Goal: Task Accomplishment & Management: Manage account settings

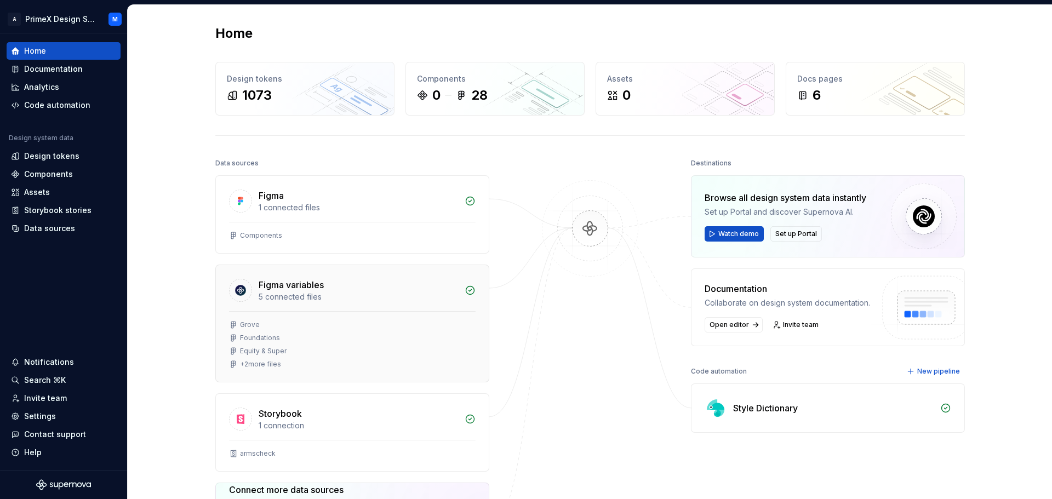
click at [243, 365] on div "+ 2 more files" at bounding box center [260, 364] width 41 height 9
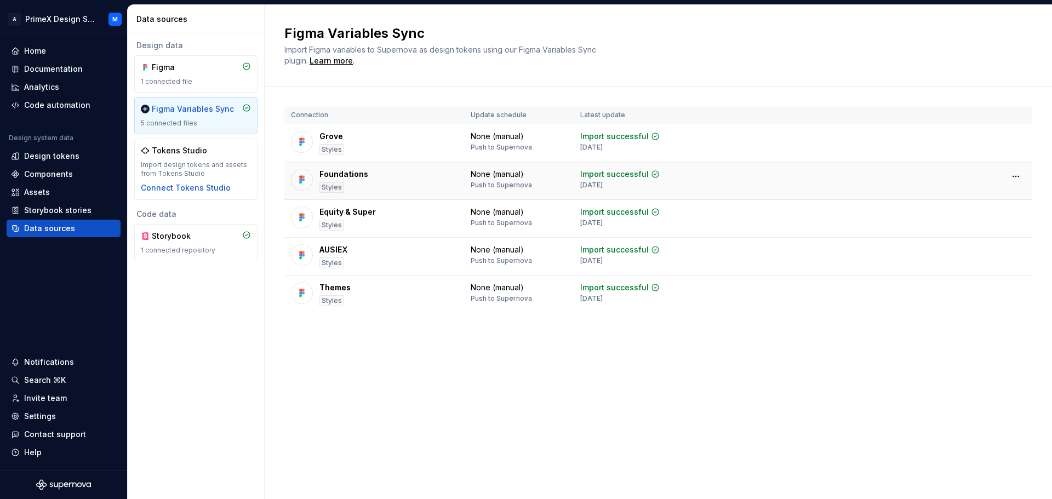
click at [370, 189] on div "Foundations Styles" at bounding box center [374, 181] width 167 height 24
click at [333, 214] on div "Equity & Super" at bounding box center [347, 212] width 56 height 11
click at [335, 244] on div "AUSIEX" at bounding box center [333, 249] width 28 height 11
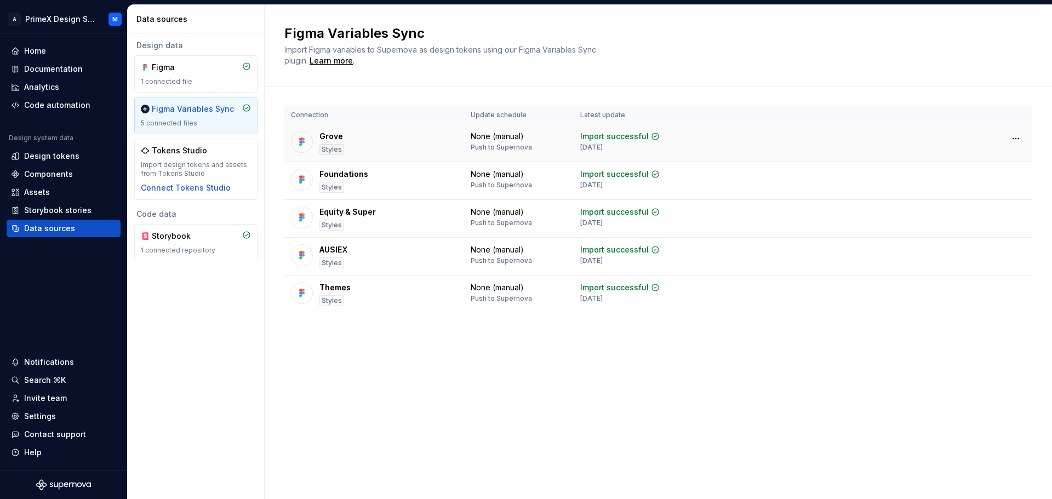
click at [332, 138] on div "Grove" at bounding box center [331, 136] width 24 height 11
click at [336, 175] on div "Foundations" at bounding box center [343, 174] width 49 height 11
click at [29, 105] on div "Code automation" at bounding box center [57, 105] width 66 height 11
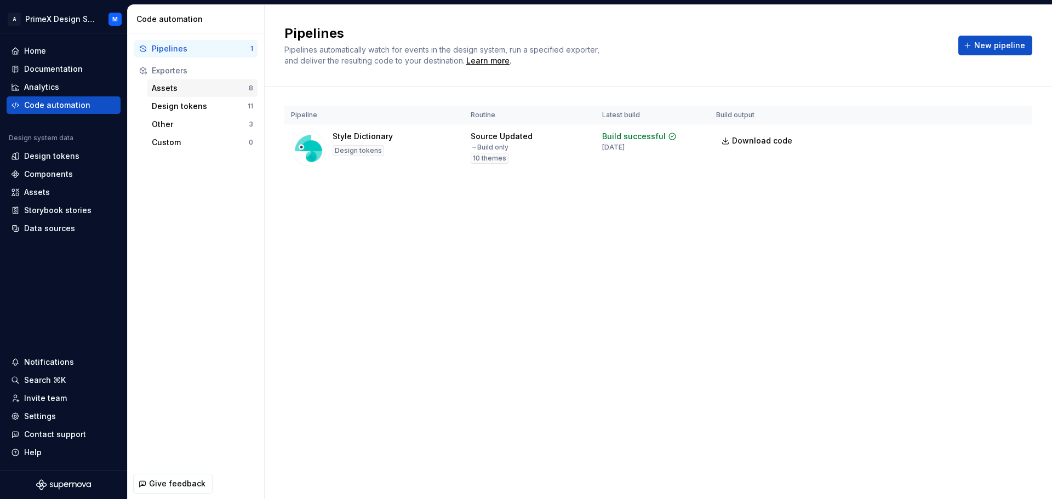
click at [198, 90] on div "Assets" at bounding box center [200, 88] width 97 height 11
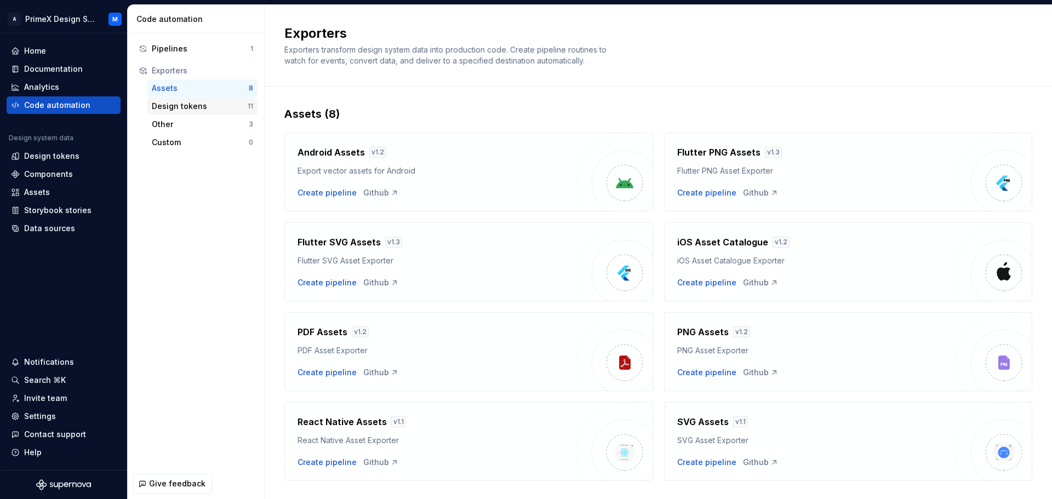
click at [193, 105] on div "Design tokens" at bounding box center [200, 106] width 96 height 11
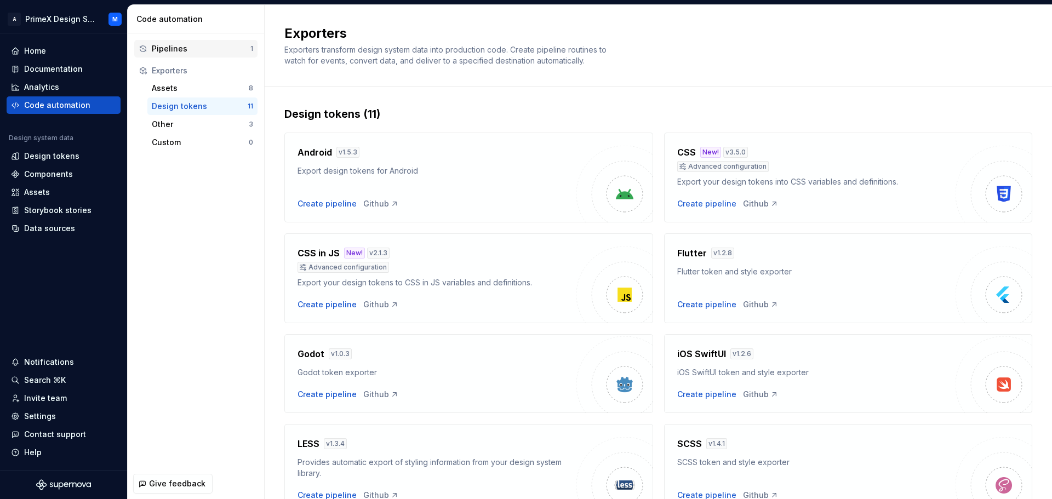
click at [202, 49] on div "Pipelines" at bounding box center [201, 48] width 99 height 11
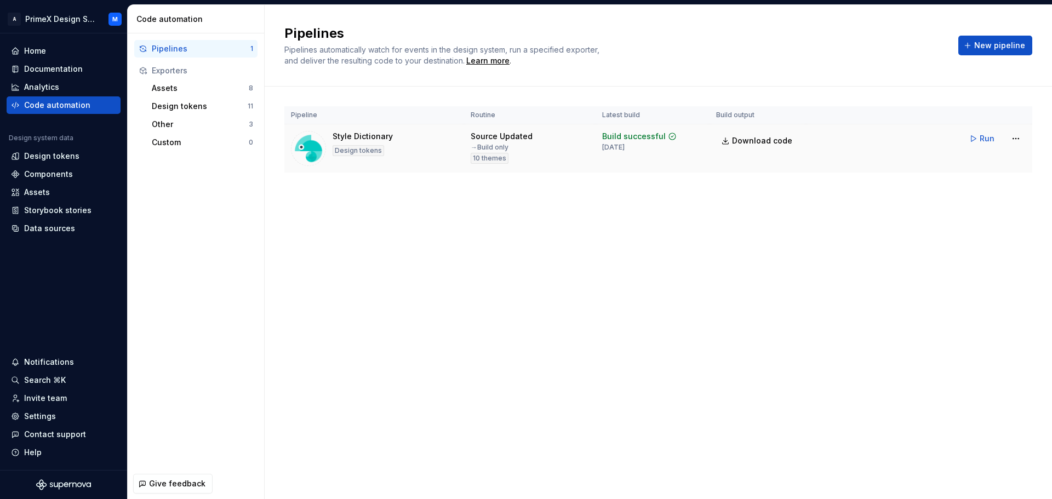
click at [703, 143] on td "Build successful [DATE]" at bounding box center [653, 148] width 114 height 49
click at [1020, 139] on html "A PrimeX Design System M Home Documentation Analytics Code automation Design sy…" at bounding box center [526, 249] width 1052 height 499
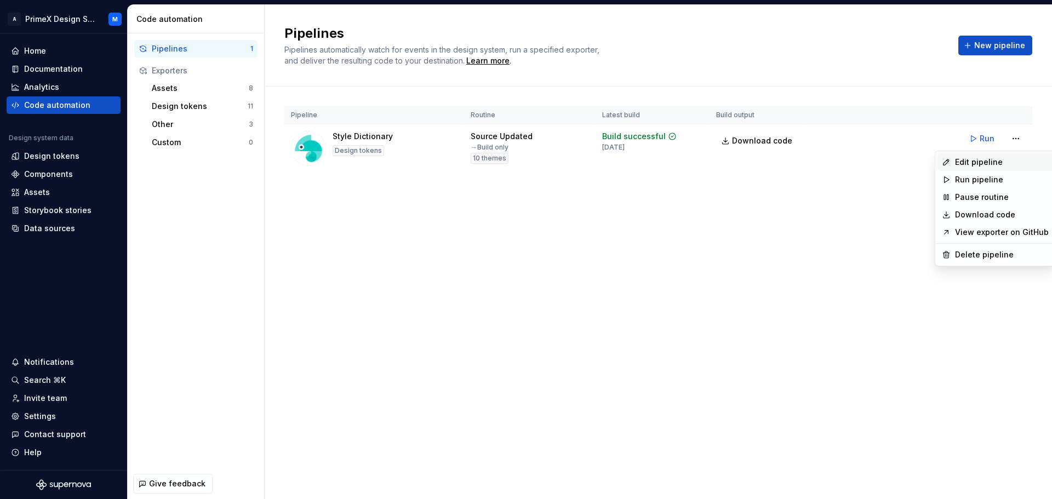
click at [1002, 162] on div "Edit pipeline" at bounding box center [1002, 162] width 94 height 11
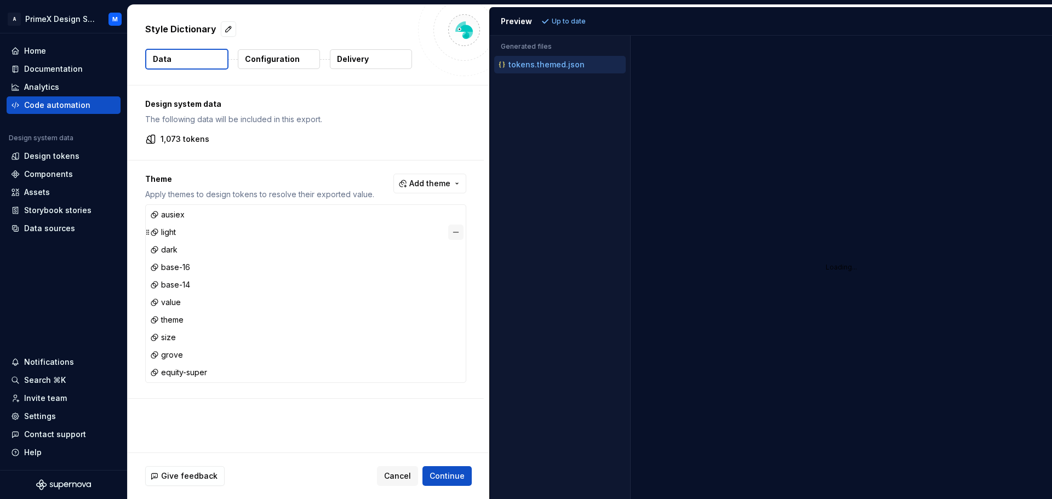
click at [461, 232] on button "button" at bounding box center [455, 232] width 15 height 15
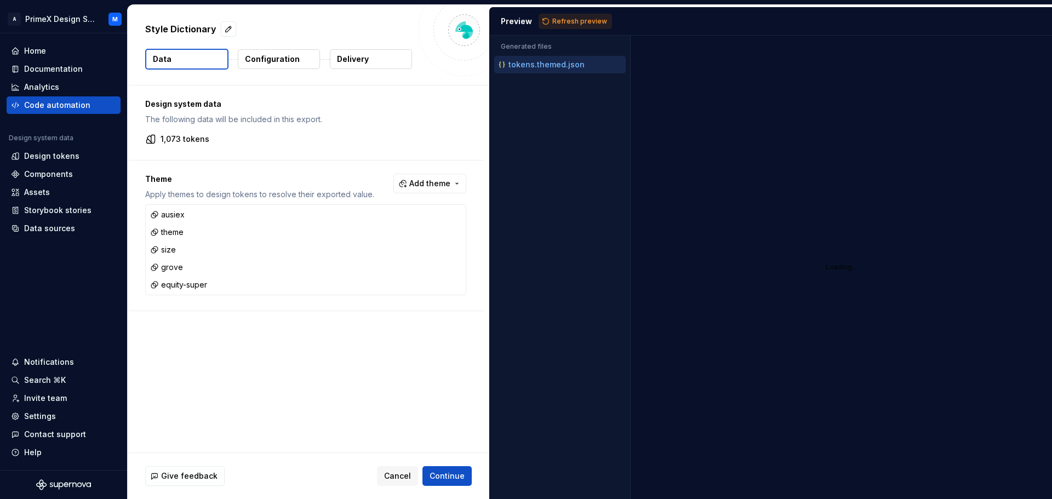
click at [461, 232] on button "button" at bounding box center [455, 232] width 15 height 15
click at [441, 186] on span "Add theme" at bounding box center [429, 183] width 41 height 11
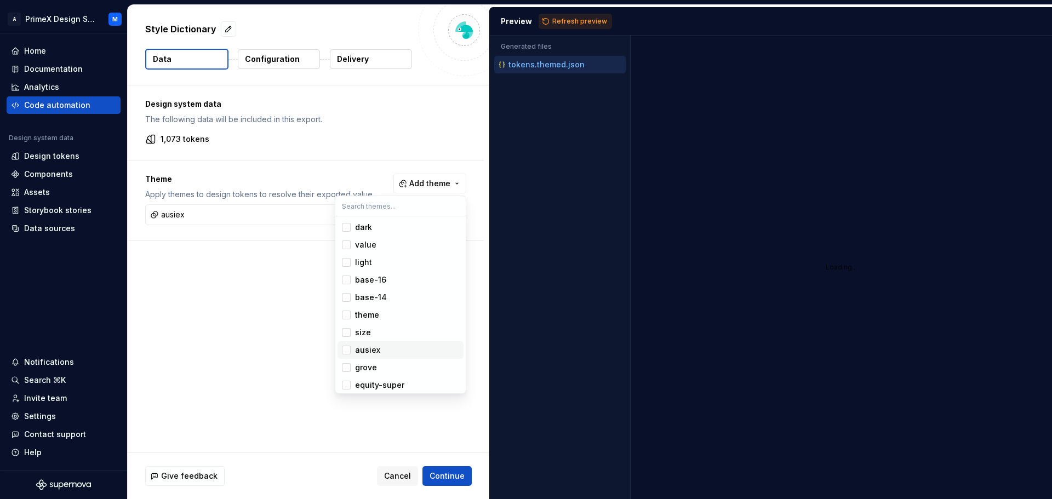
scroll to position [3, 0]
click at [448, 480] on html "A PrimeX Design System M Home Documentation Analytics Code automation Design sy…" at bounding box center [526, 249] width 1052 height 499
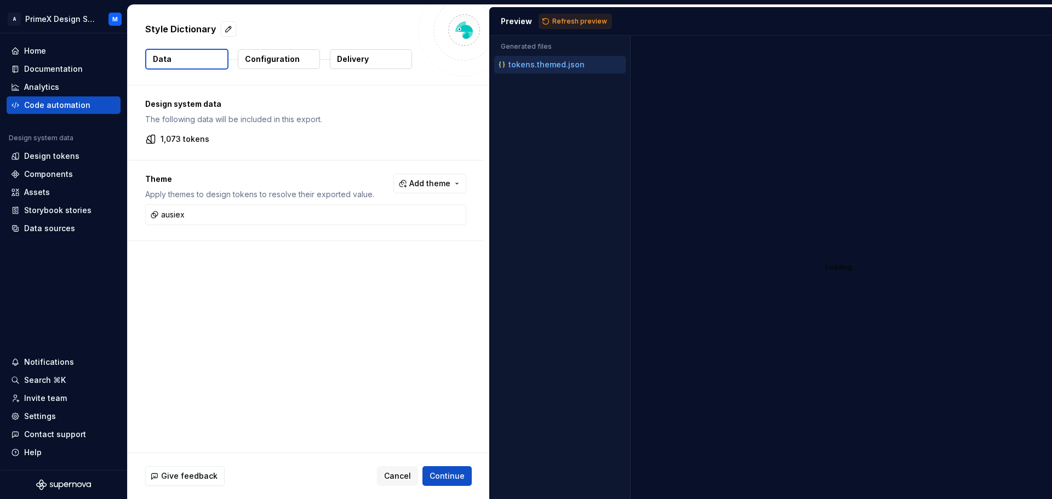
click at [448, 480] on span "Continue" at bounding box center [447, 476] width 35 height 11
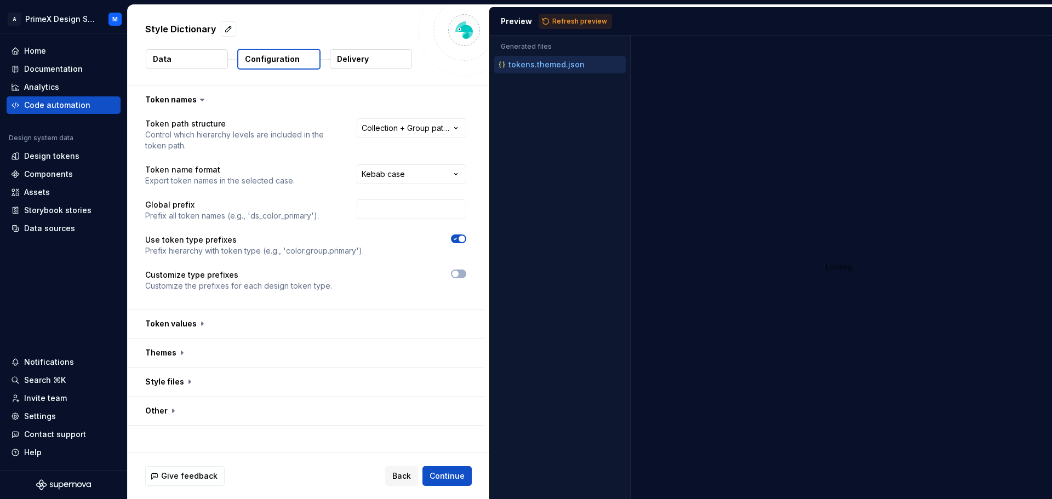
click at [338, 61] on p "Delivery" at bounding box center [353, 59] width 32 height 11
click at [454, 475] on span "Continue" at bounding box center [447, 476] width 35 height 11
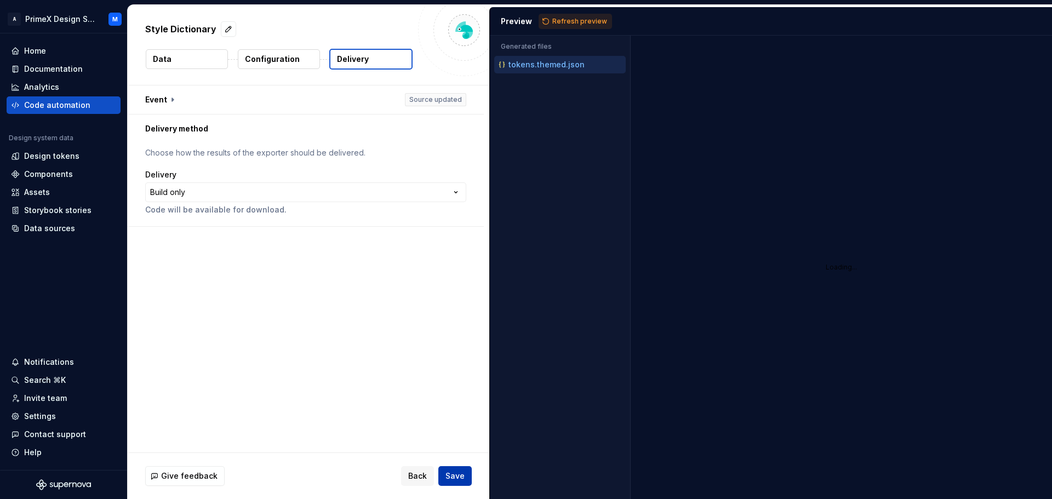
click at [460, 479] on span "Save" at bounding box center [454, 476] width 19 height 11
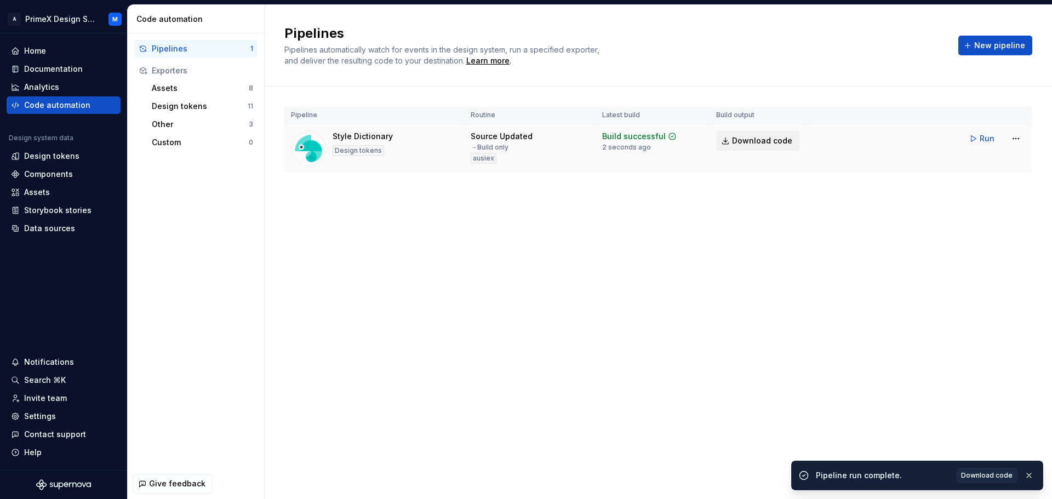
click at [769, 144] on span "Download code" at bounding box center [762, 140] width 60 height 11
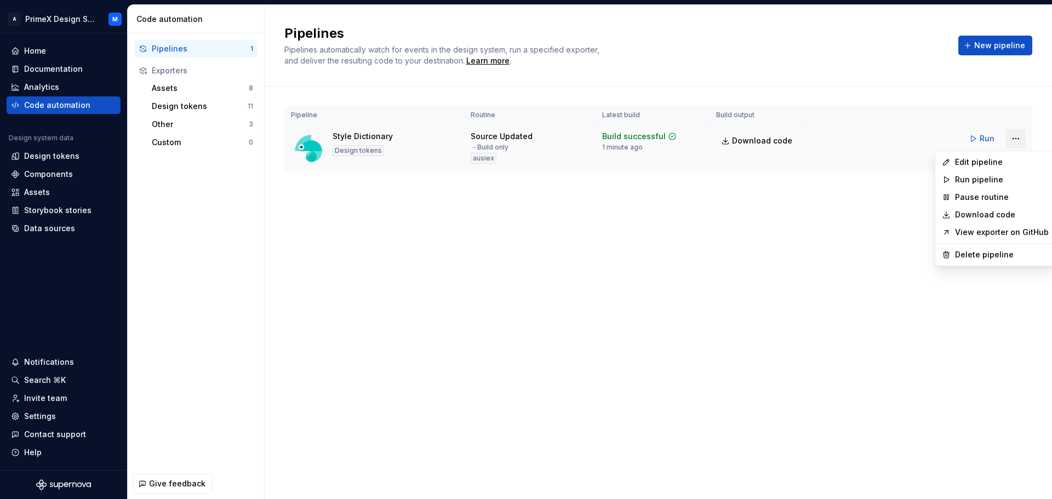
click at [1012, 139] on html "A PrimeX Design System M Home Documentation Analytics Code automation Design sy…" at bounding box center [526, 249] width 1052 height 499
click at [958, 160] on div "Edit pipeline" at bounding box center [1002, 162] width 94 height 11
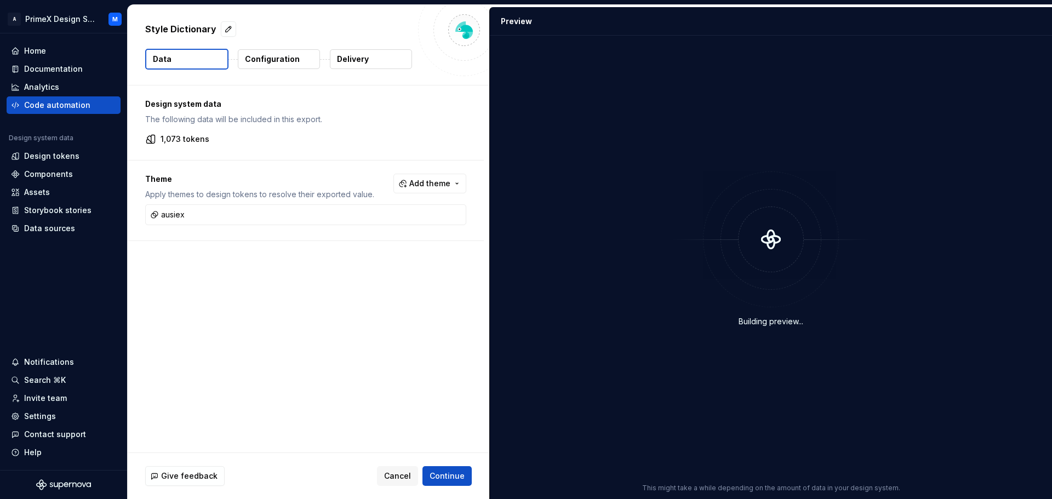
click at [256, 55] on p "Configuration" at bounding box center [272, 59] width 55 height 11
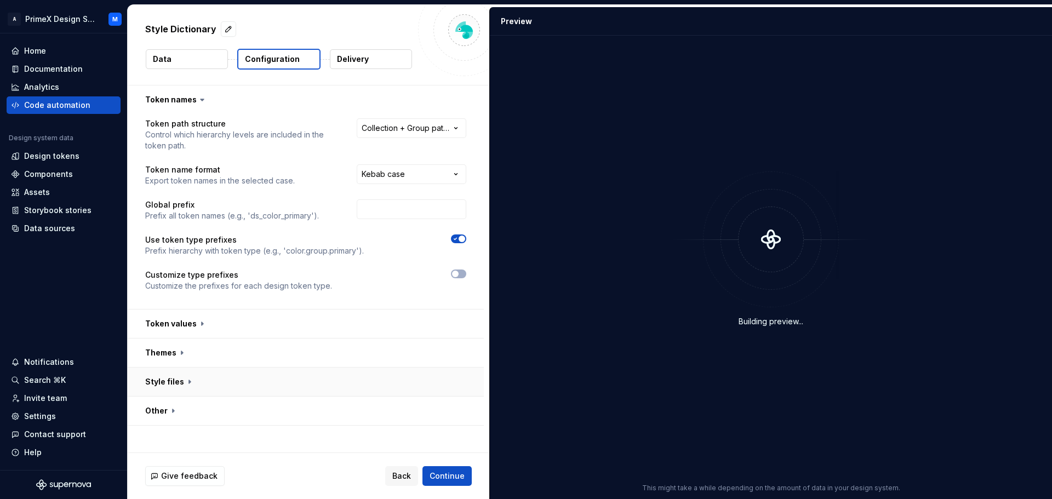
click at [185, 385] on button "button" at bounding box center [306, 382] width 356 height 28
click at [180, 353] on button "button" at bounding box center [306, 353] width 356 height 28
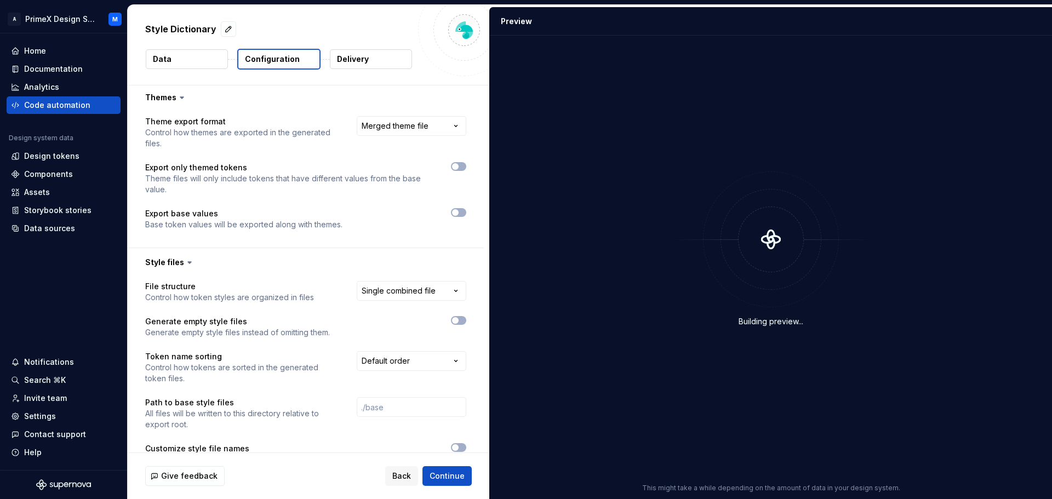
scroll to position [274, 0]
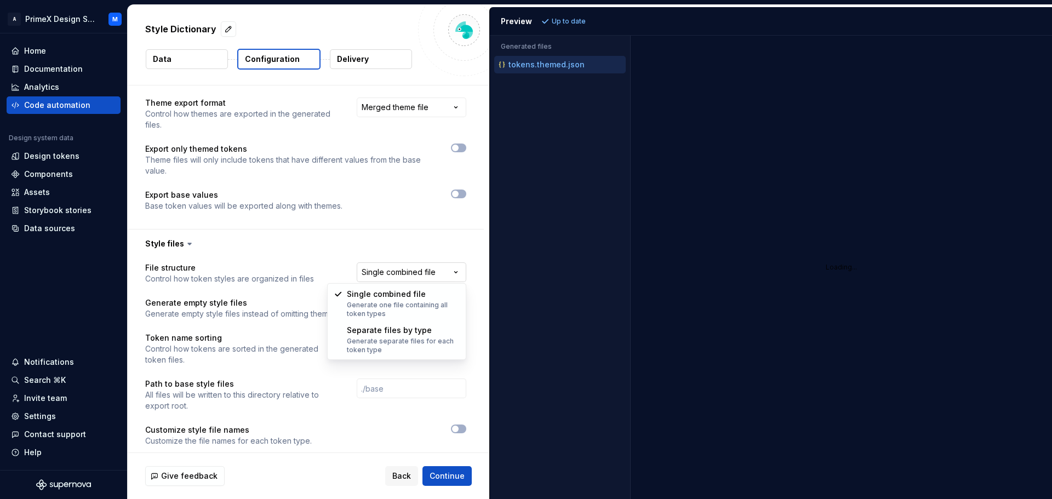
click at [427, 278] on html "**********" at bounding box center [526, 249] width 1052 height 499
click at [364, 235] on html "**********" at bounding box center [526, 249] width 1052 height 499
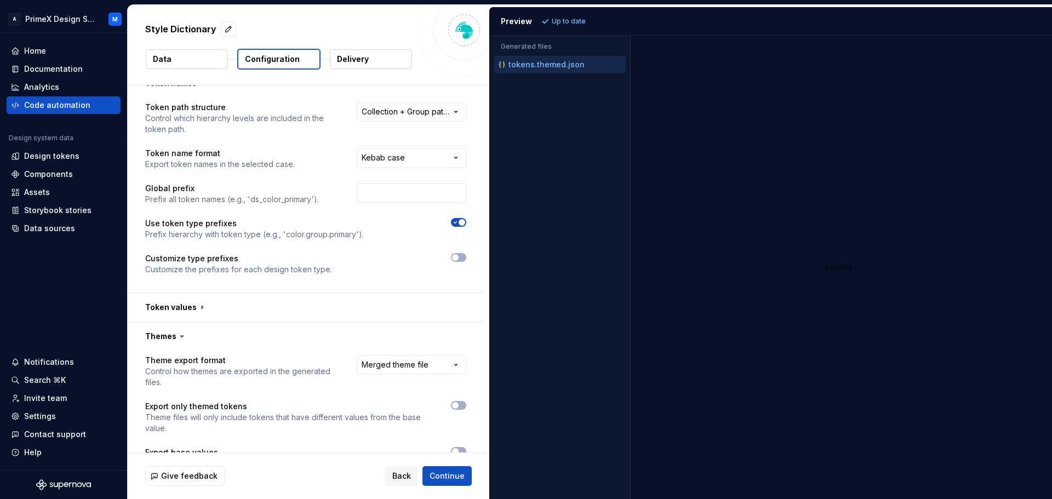
scroll to position [0, 0]
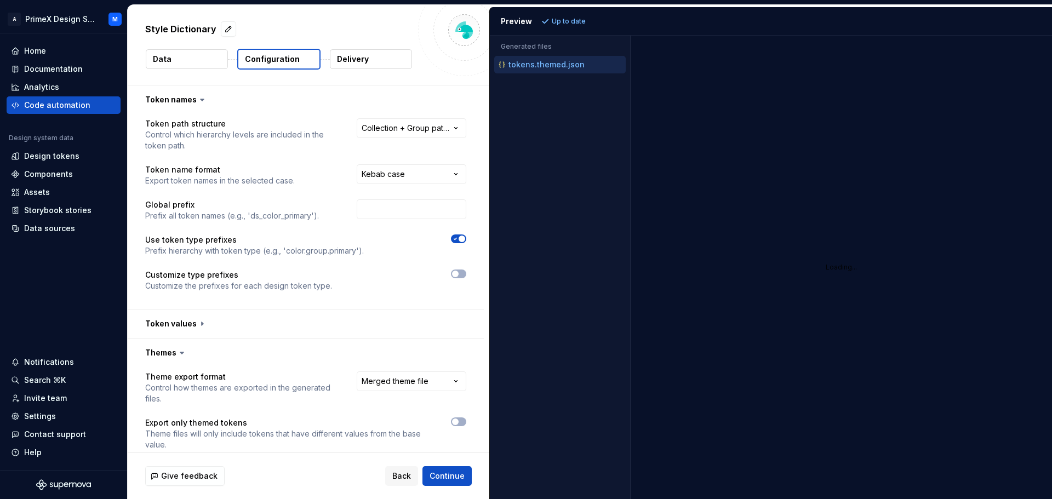
click at [362, 66] on button "Delivery" at bounding box center [371, 59] width 82 height 20
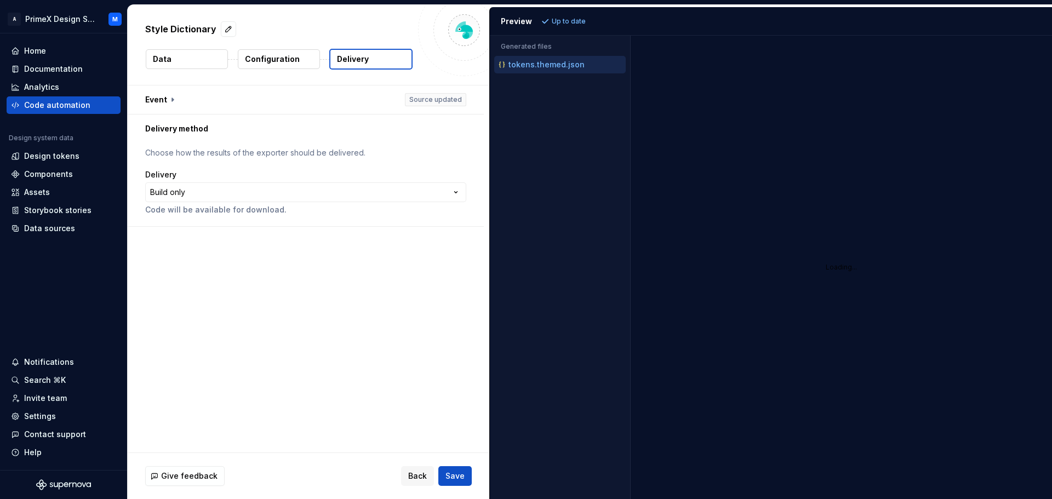
click at [283, 55] on p "Configuration" at bounding box center [272, 59] width 55 height 11
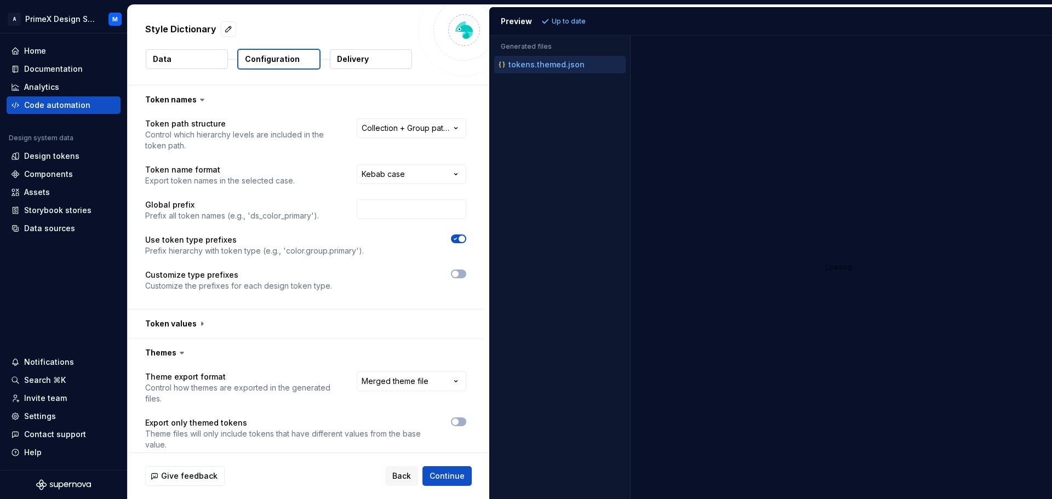
scroll to position [315, 0]
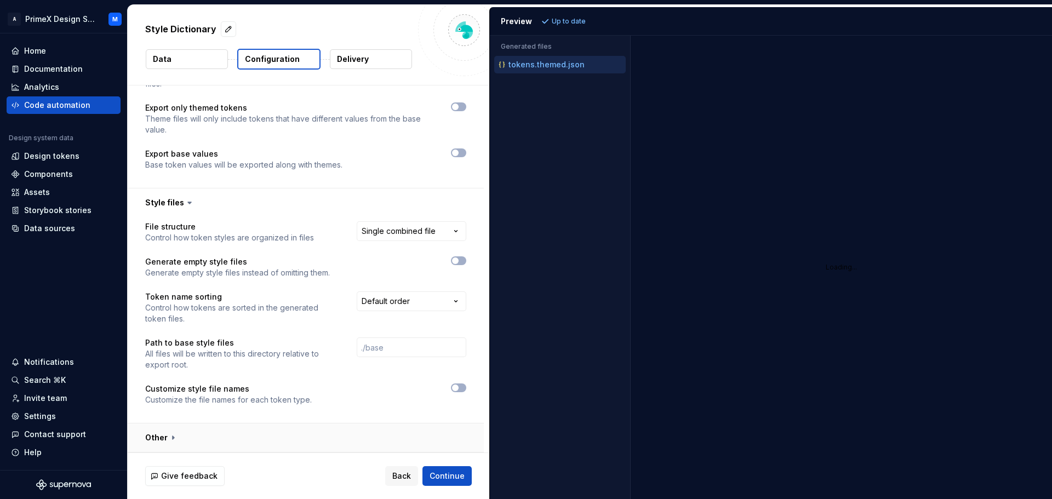
drag, startPoint x: 167, startPoint y: 439, endPoint x: 246, endPoint y: 388, distance: 94.4
click at [167, 438] on button "button" at bounding box center [306, 438] width 356 height 28
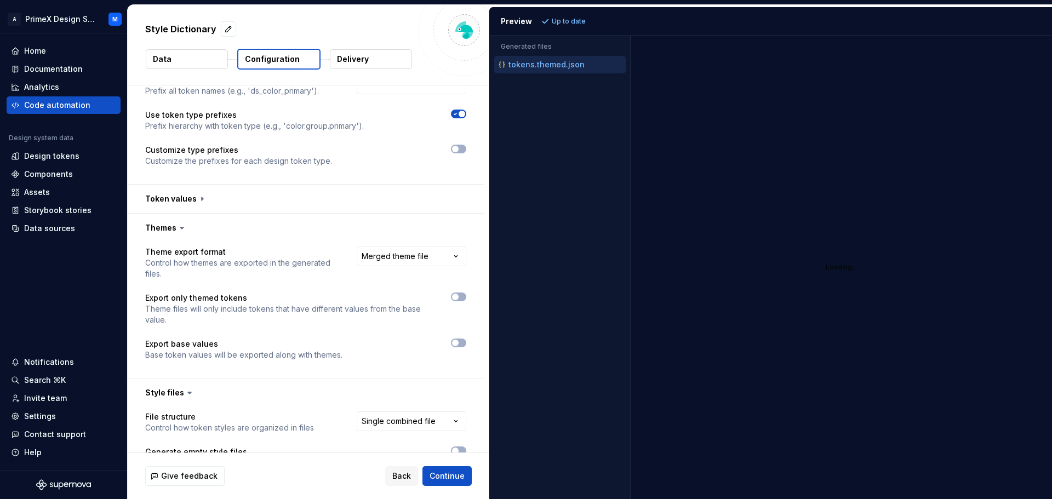
scroll to position [113, 0]
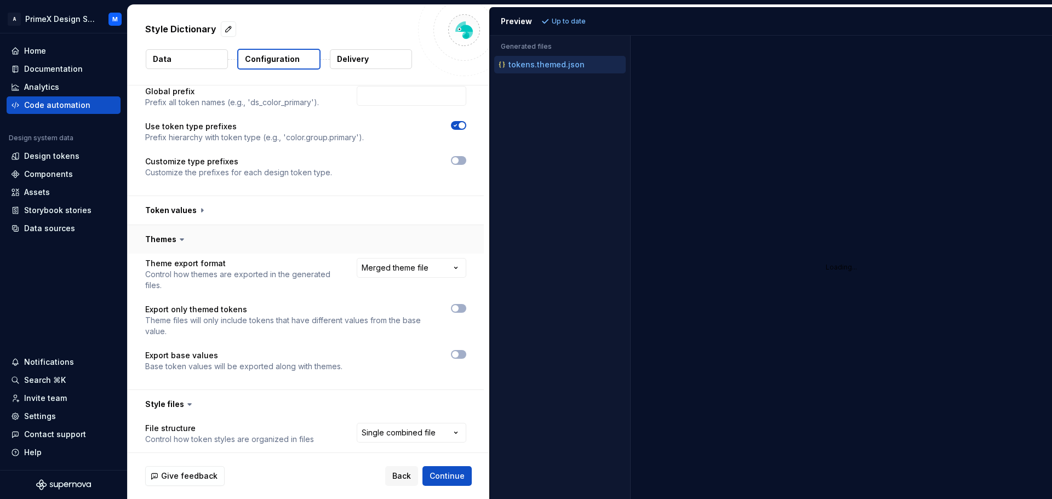
click at [410, 252] on button "button" at bounding box center [306, 239] width 356 height 28
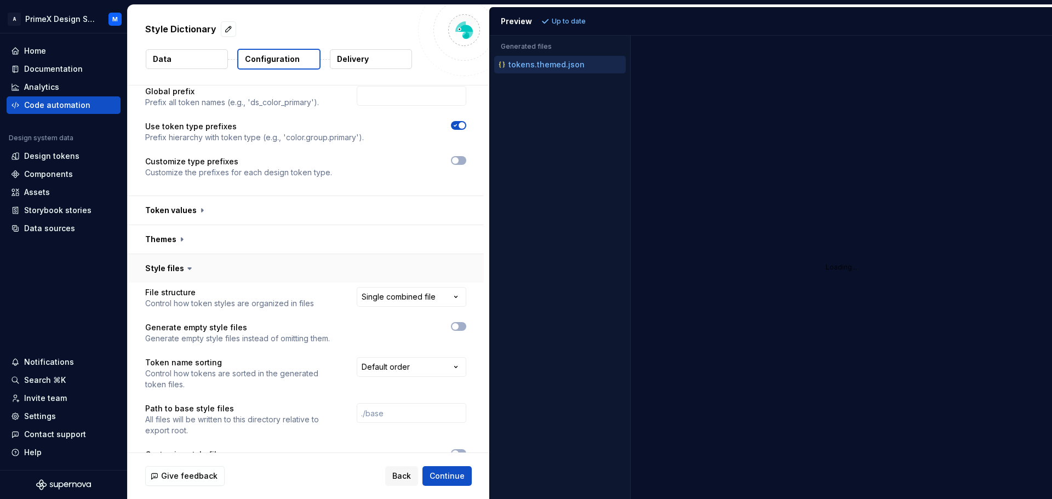
click at [408, 261] on button "button" at bounding box center [306, 268] width 356 height 28
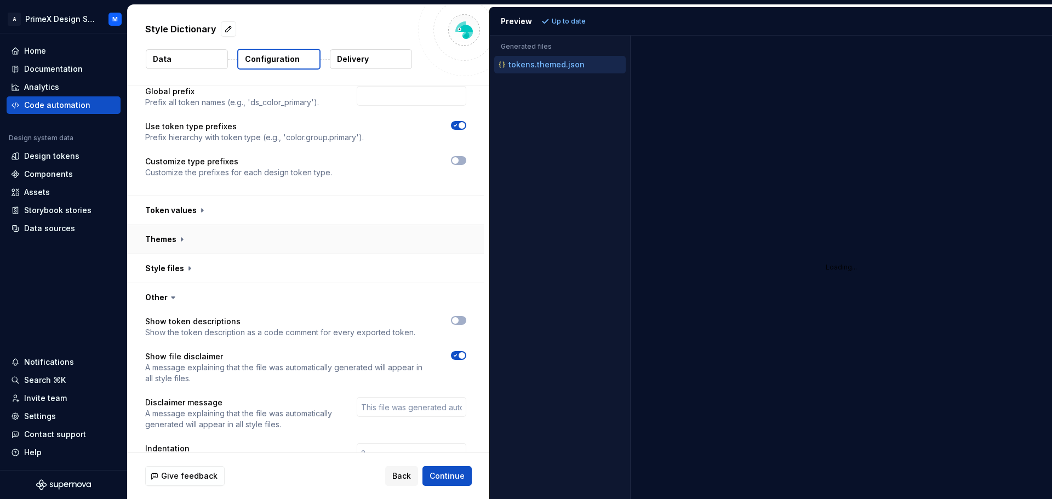
click at [410, 240] on button "button" at bounding box center [306, 239] width 356 height 28
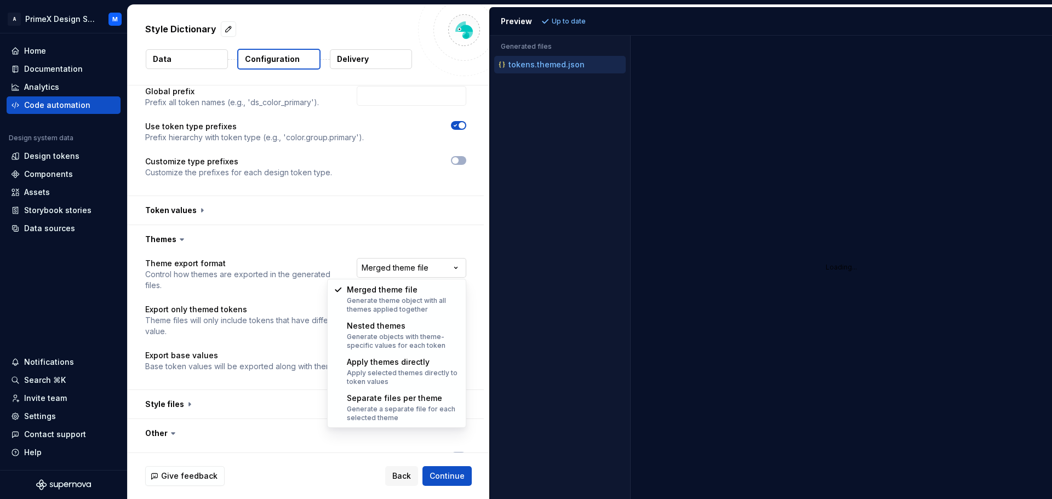
click at [410, 267] on html "**********" at bounding box center [526, 249] width 1052 height 499
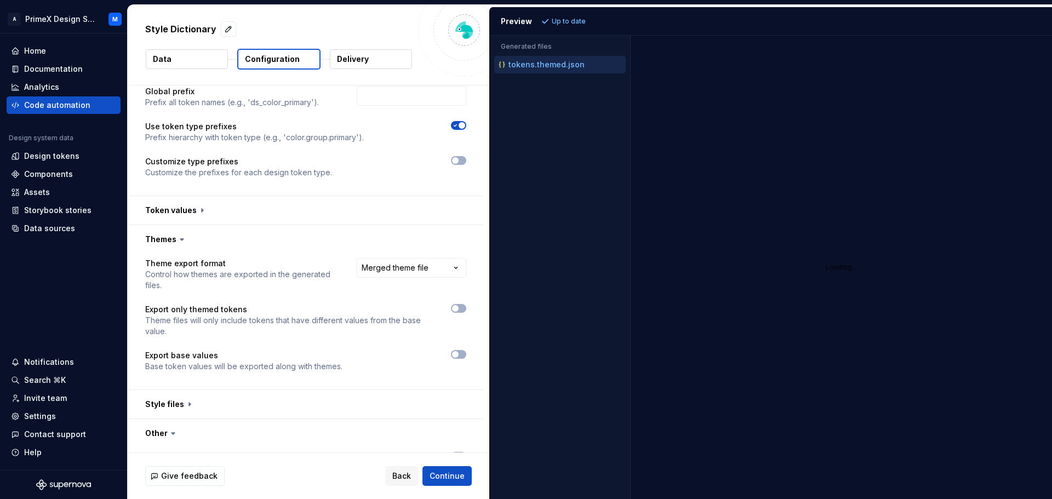
click at [412, 245] on html "**********" at bounding box center [526, 249] width 1052 height 499
click at [460, 307] on button "button" at bounding box center [458, 308] width 15 height 9
click at [457, 353] on span "button" at bounding box center [455, 354] width 7 height 7
click at [561, 24] on span "Refresh preview" at bounding box center [579, 21] width 55 height 9
click at [543, 68] on p "tokens.json" at bounding box center [530, 64] width 45 height 9
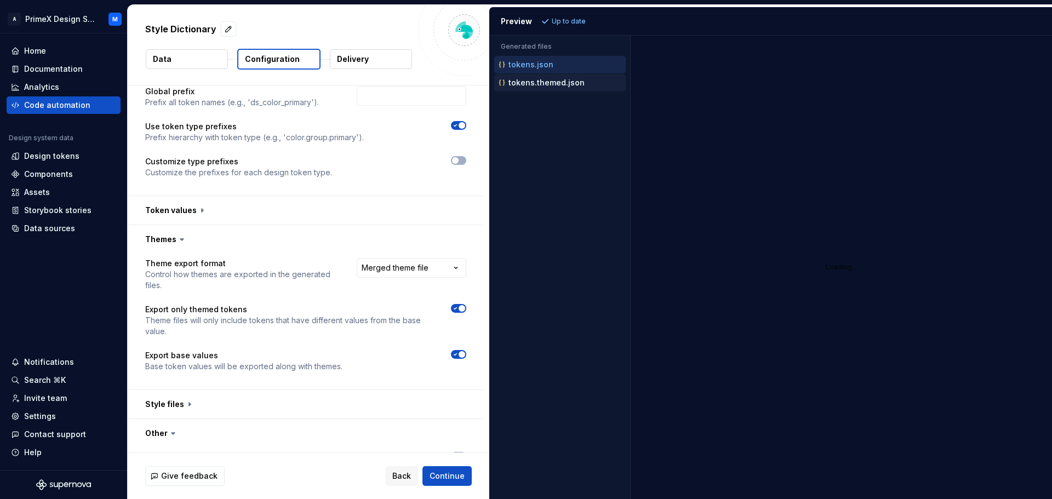
click at [543, 84] on p "tokens.themed.json" at bounding box center [546, 82] width 76 height 9
click at [462, 350] on div "**********" at bounding box center [305, 321] width 321 height 127
click at [459, 353] on span "button" at bounding box center [462, 354] width 7 height 7
click at [564, 25] on span "Refresh preview" at bounding box center [579, 21] width 55 height 9
click at [449, 478] on span "Continue" at bounding box center [447, 476] width 35 height 11
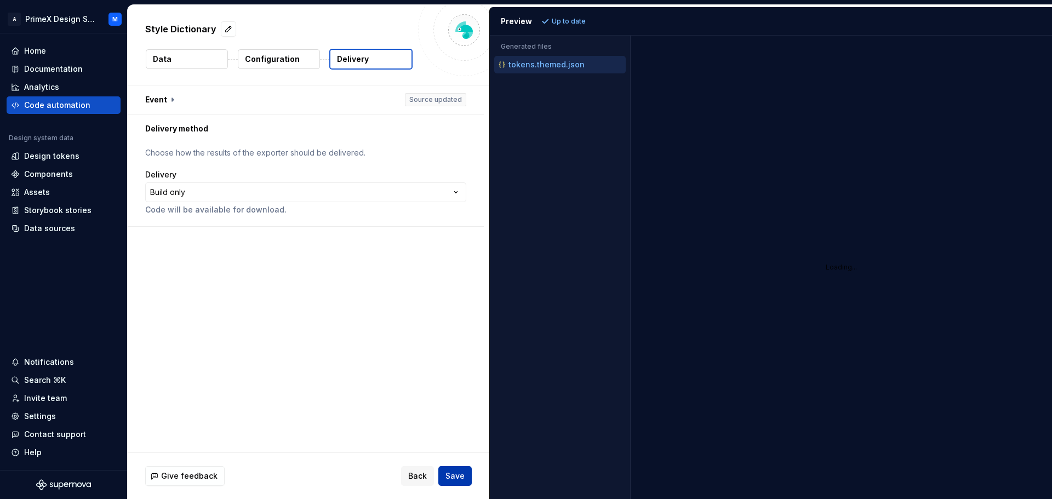
click at [449, 478] on span "Save" at bounding box center [454, 476] width 19 height 11
click at [462, 481] on span "Save" at bounding box center [454, 476] width 19 height 11
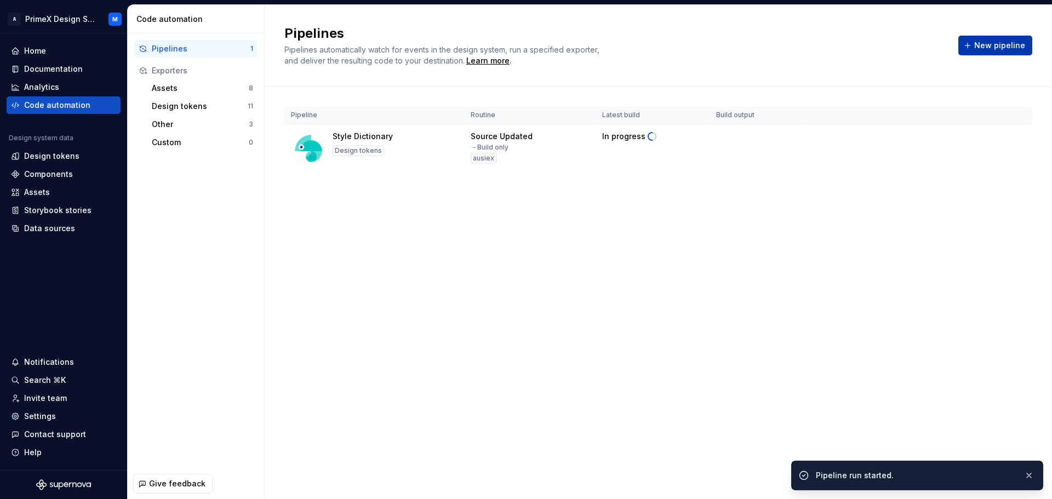
click at [1003, 55] on button "New pipeline" at bounding box center [995, 46] width 74 height 20
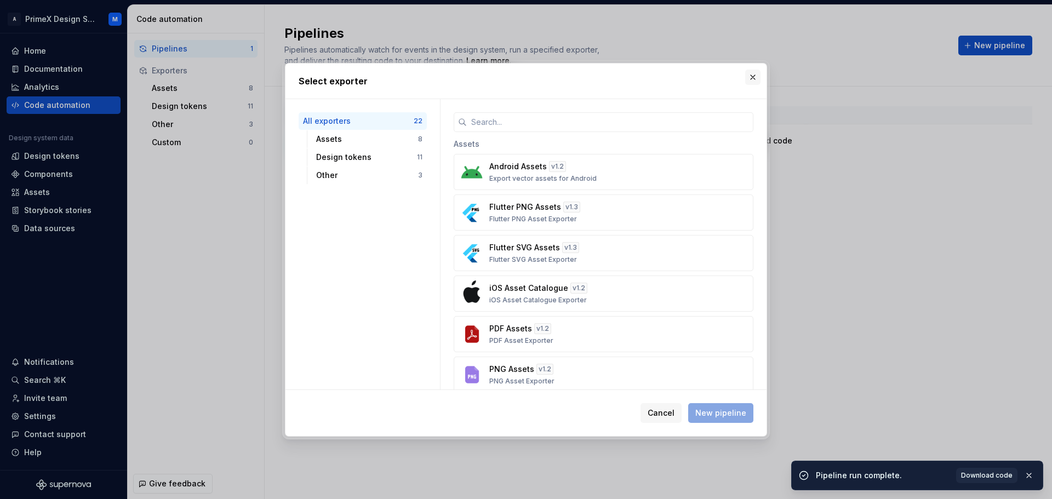
click at [760, 75] on button "button" at bounding box center [752, 77] width 15 height 15
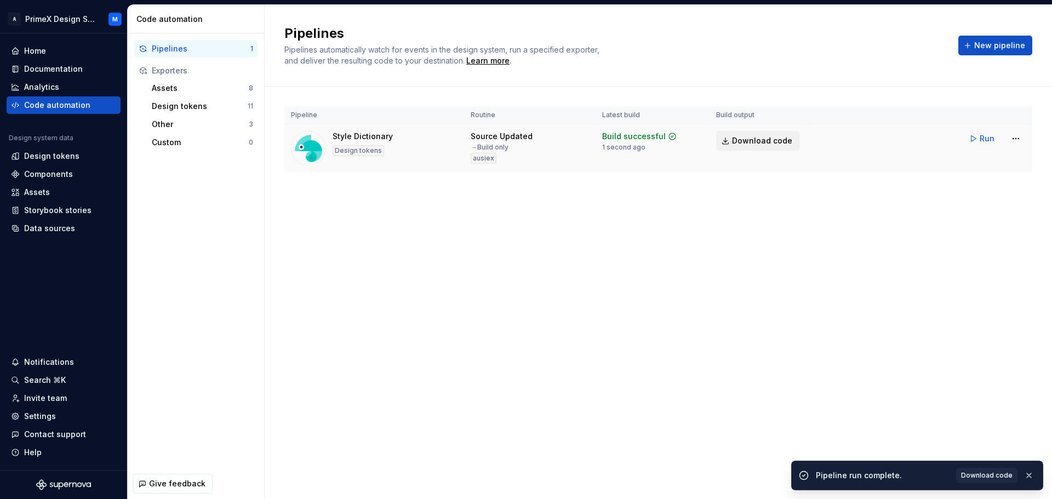
click at [747, 141] on span "Download code" at bounding box center [762, 140] width 60 height 11
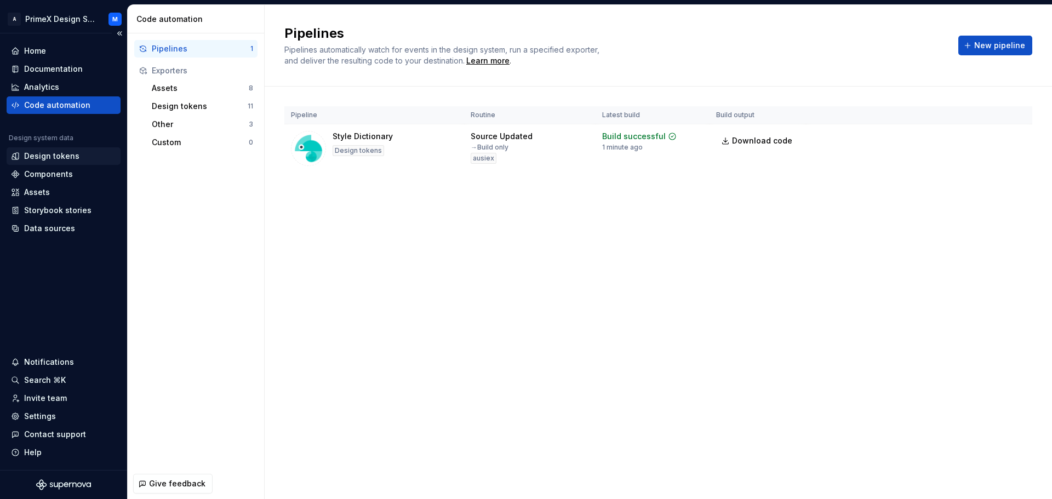
click at [51, 155] on div "Design tokens" at bounding box center [51, 156] width 55 height 11
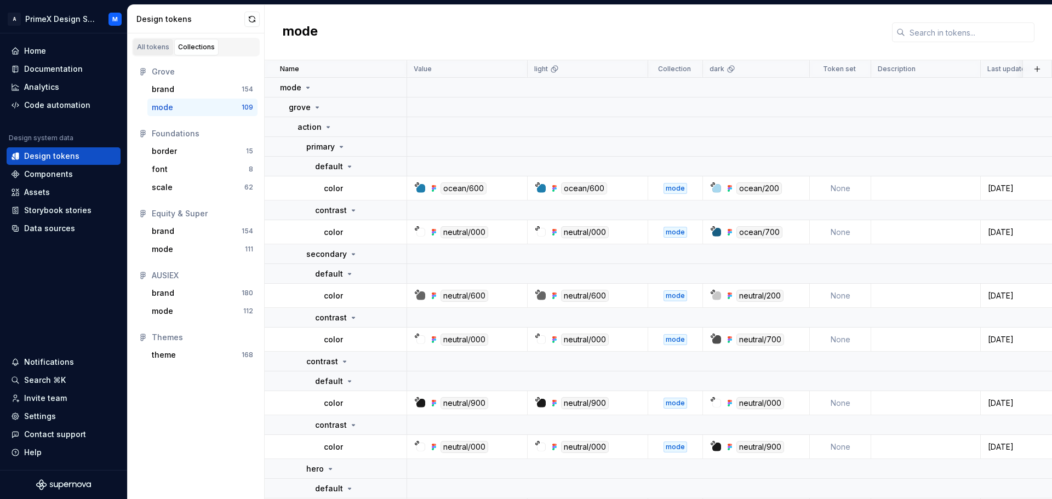
click at [158, 48] on div "All tokens" at bounding box center [153, 47] width 32 height 9
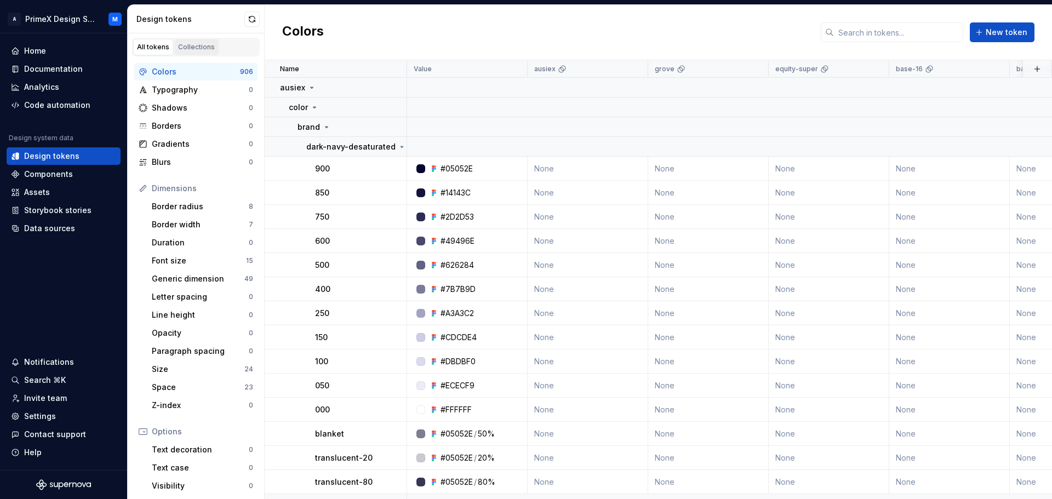
click at [201, 40] on link "Collections" at bounding box center [196, 47] width 44 height 16
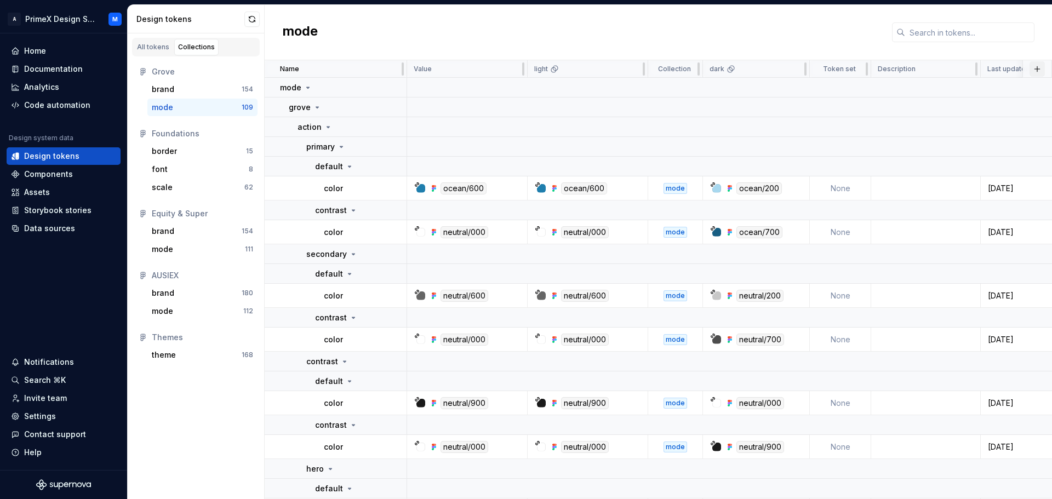
click at [1036, 70] on button "button" at bounding box center [1037, 68] width 15 height 15
click at [805, 44] on div "mode" at bounding box center [658, 32] width 787 height 55
click at [60, 157] on div "Design tokens" at bounding box center [51, 156] width 55 height 11
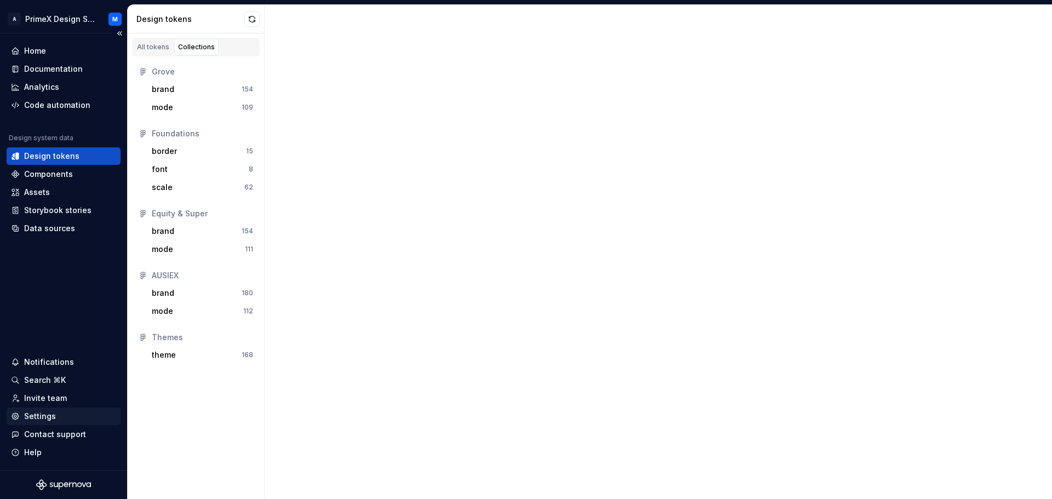
click at [50, 417] on div "Settings" at bounding box center [40, 416] width 32 height 11
click at [46, 416] on div "Settings" at bounding box center [40, 416] width 32 height 11
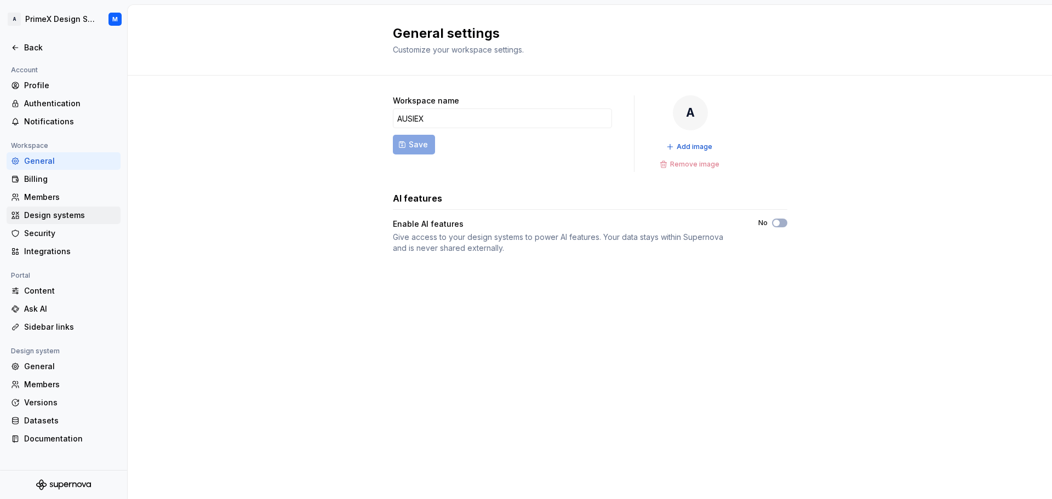
click at [49, 213] on div "Design systems" at bounding box center [70, 215] width 92 height 11
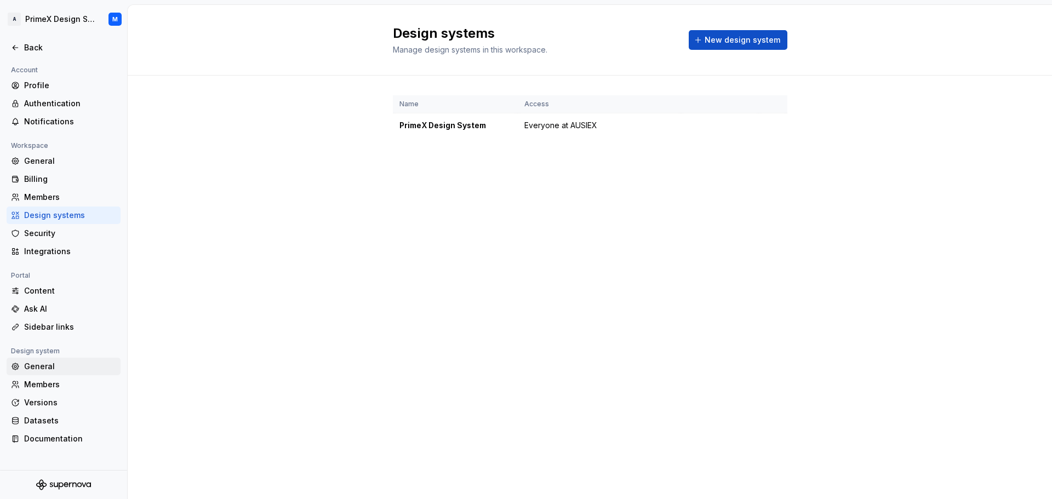
click at [50, 369] on div "General" at bounding box center [70, 366] width 92 height 11
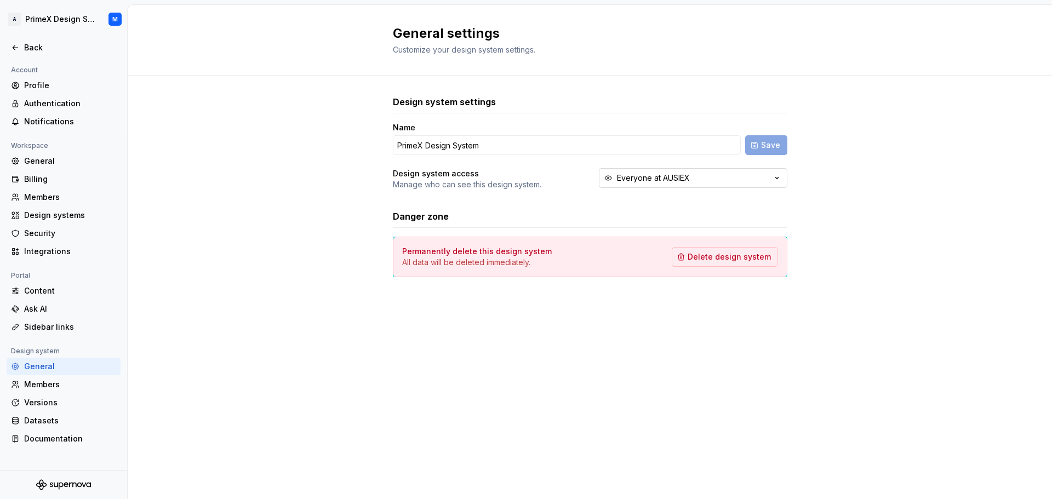
click at [665, 185] on button "Everyone at AUSIEX" at bounding box center [693, 178] width 188 height 20
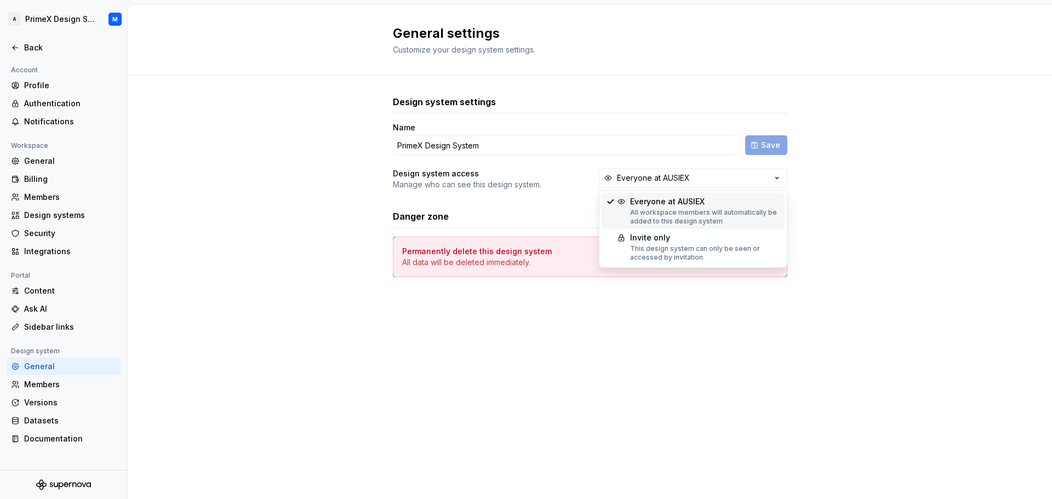
click at [248, 188] on div "Design system settings Name PrimeX Design System Save Design system access Mana…" at bounding box center [590, 197] width 924 height 243
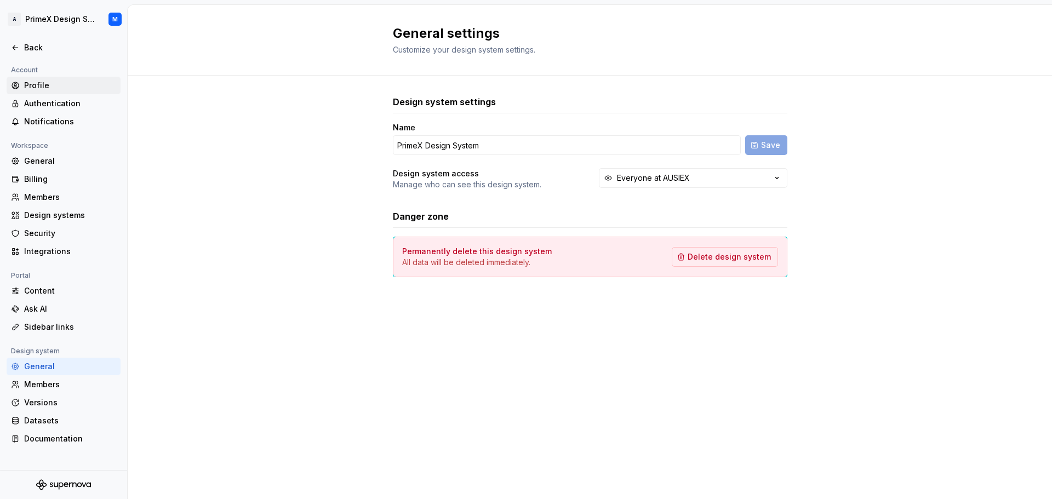
click at [68, 91] on div "Profile" at bounding box center [70, 85] width 92 height 11
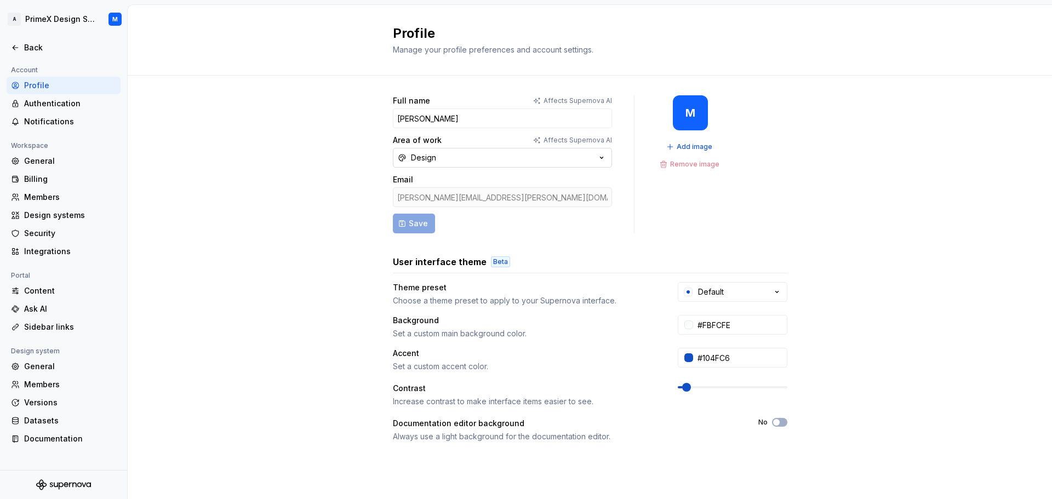
click at [496, 162] on button "Design" at bounding box center [502, 158] width 219 height 20
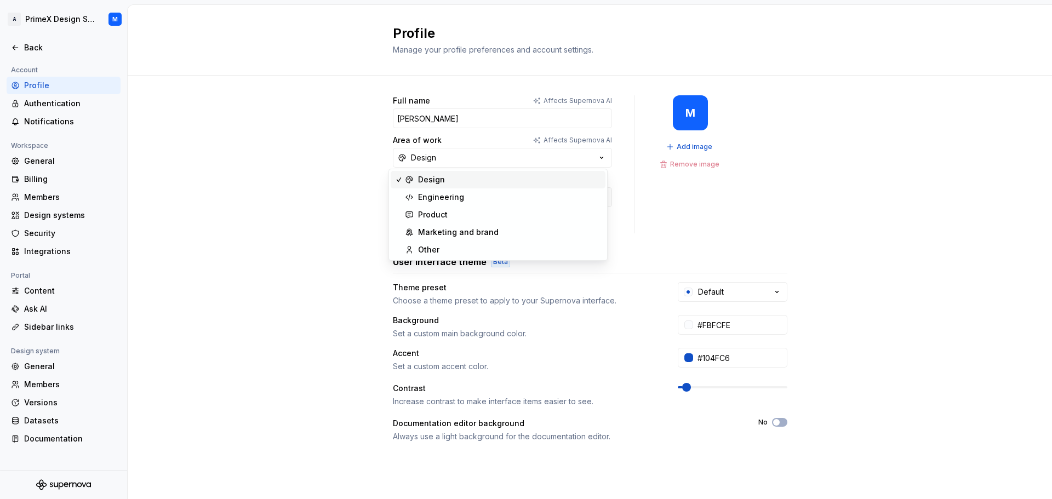
click at [270, 167] on div "Full name Affects Supernova [PERSON_NAME] Area of work Affects Supernova AI Des…" at bounding box center [590, 352] width 924 height 552
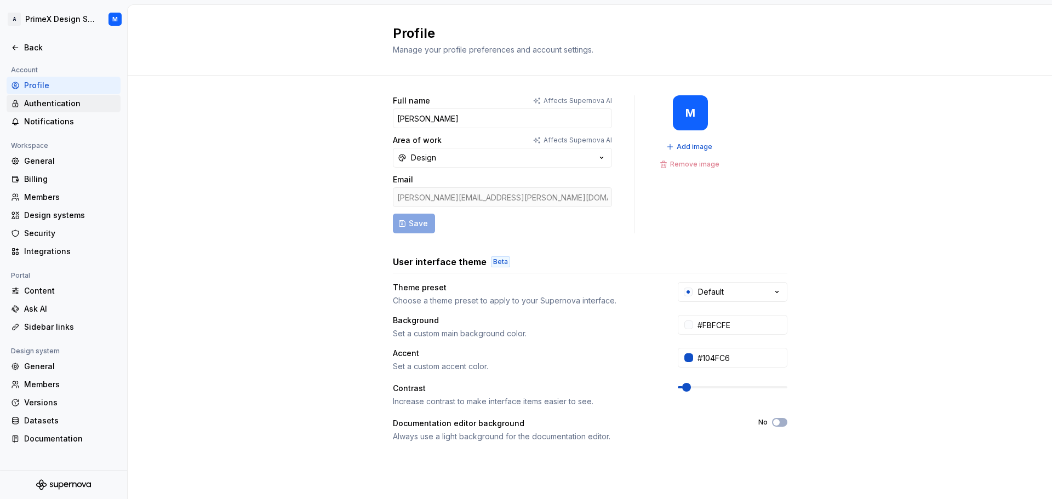
click at [88, 105] on div "Authentication" at bounding box center [70, 103] width 92 height 11
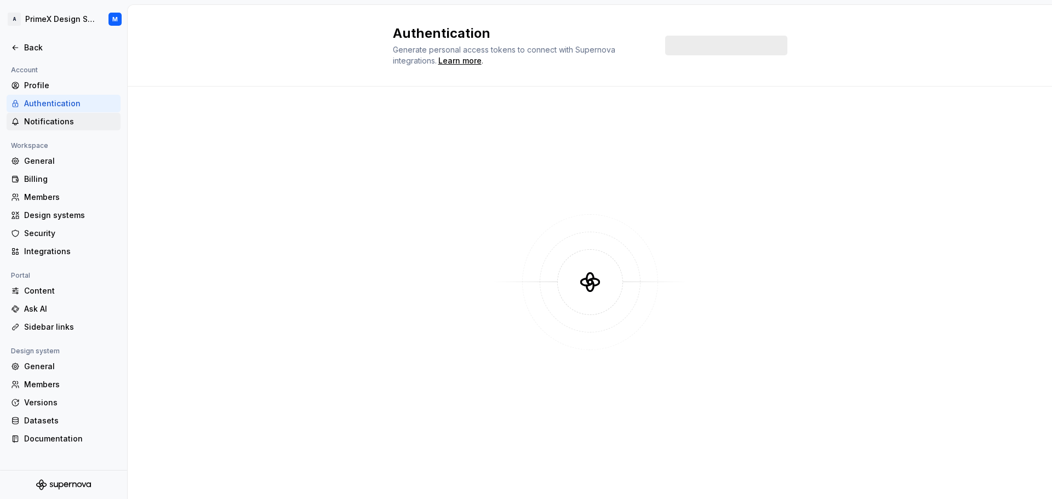
click at [67, 122] on div "Notifications" at bounding box center [70, 121] width 92 height 11
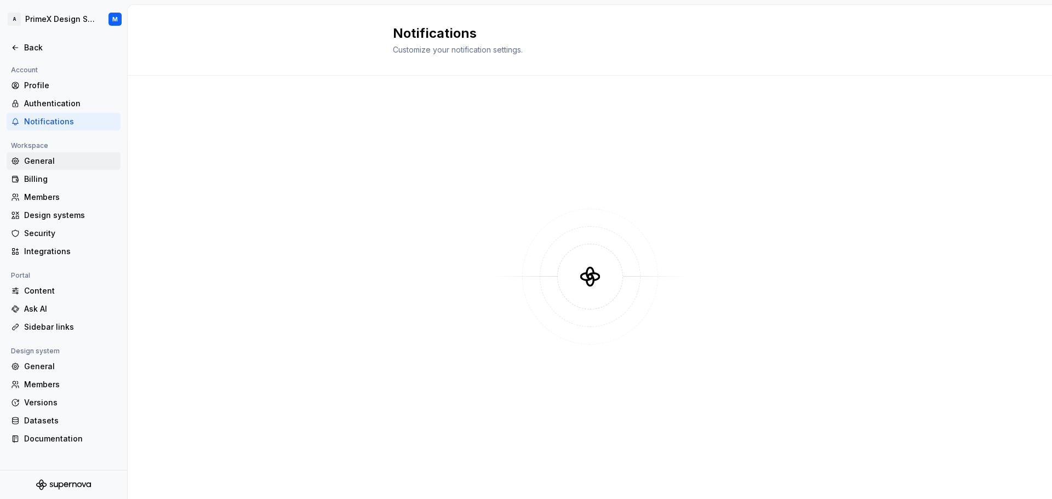
click at [54, 165] on div "General" at bounding box center [70, 161] width 92 height 11
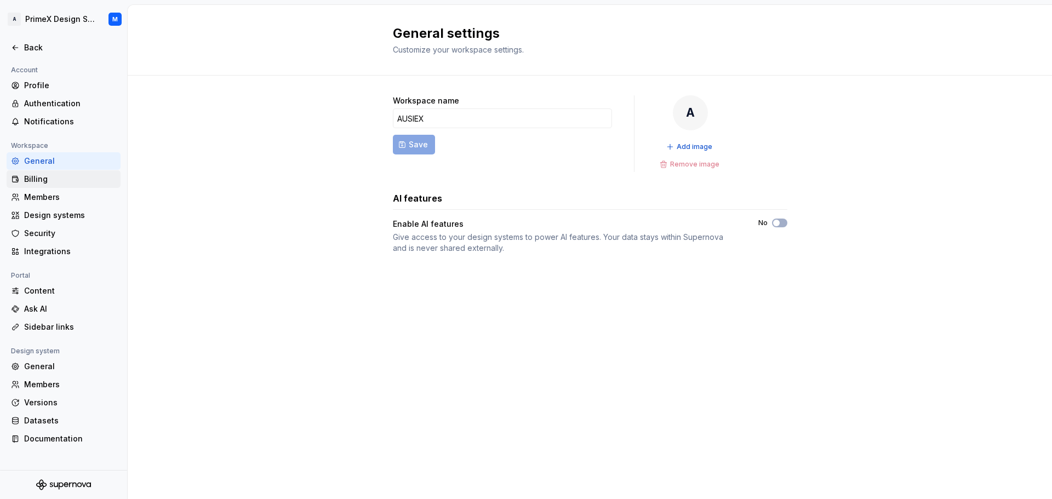
click at [47, 181] on div "Billing" at bounding box center [70, 179] width 92 height 11
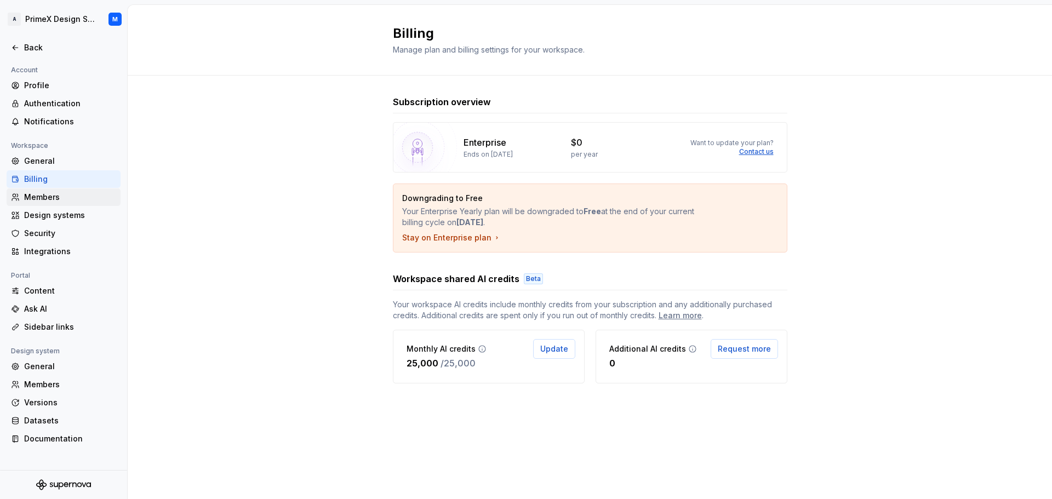
click at [48, 193] on div "Members" at bounding box center [70, 197] width 92 height 11
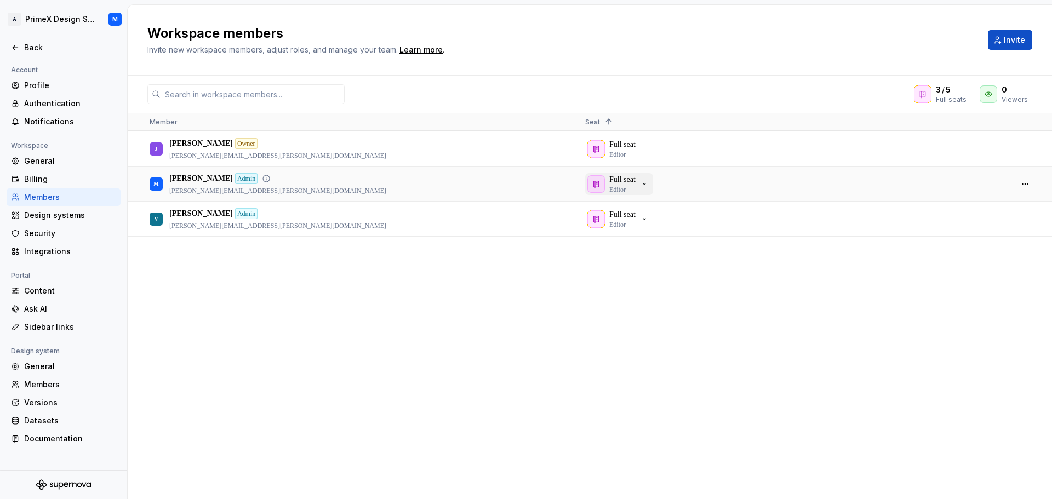
click at [645, 185] on icon "button" at bounding box center [644, 184] width 9 height 9
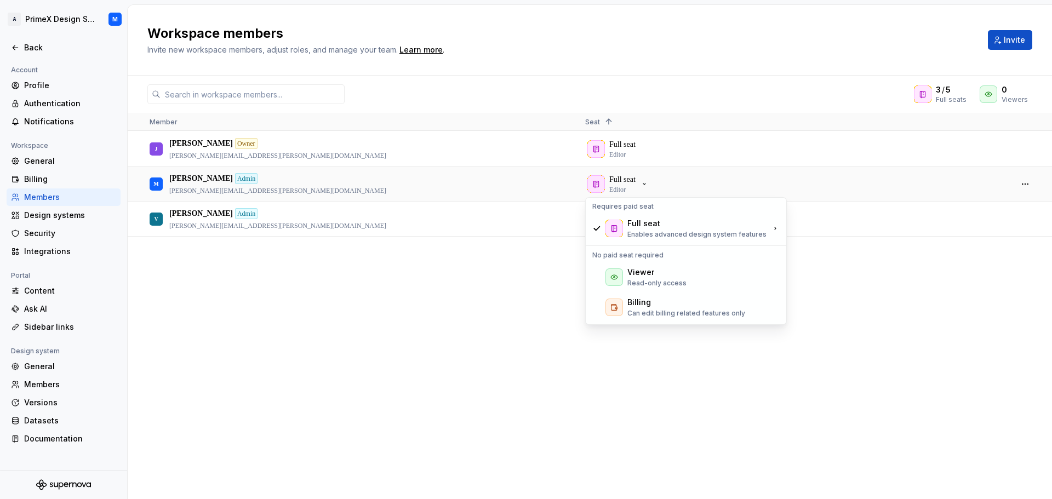
click at [447, 317] on div "J [PERSON_NAME] [PERSON_NAME][EMAIL_ADDRESS][PERSON_NAME][DOMAIN_NAME] Full sea…" at bounding box center [590, 315] width 924 height 367
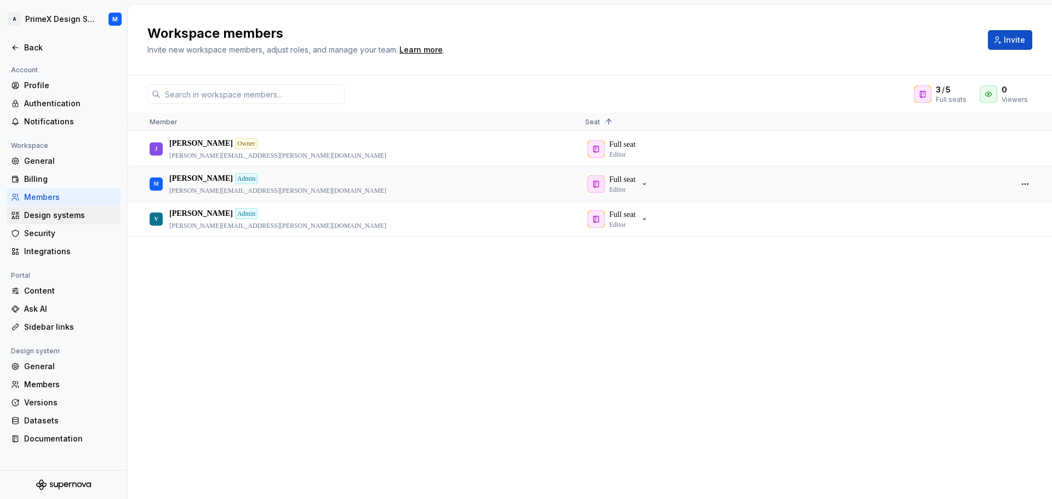
click at [59, 212] on div "Design systems" at bounding box center [70, 215] width 92 height 11
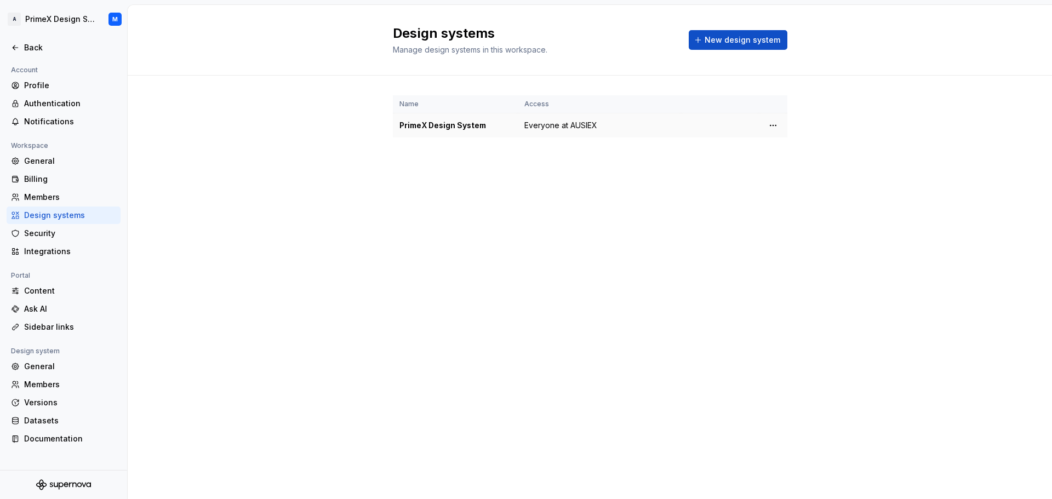
click at [540, 126] on span "Everyone at AUSIEX" at bounding box center [560, 125] width 73 height 11
click at [461, 125] on div "PrimeX Design System" at bounding box center [455, 125] width 112 height 11
click at [768, 124] on html "A PrimeX Design System M Back Account Profile Authentication Notifications Work…" at bounding box center [526, 249] width 1052 height 499
click at [788, 170] on div "Design system settings" at bounding box center [831, 165] width 126 height 18
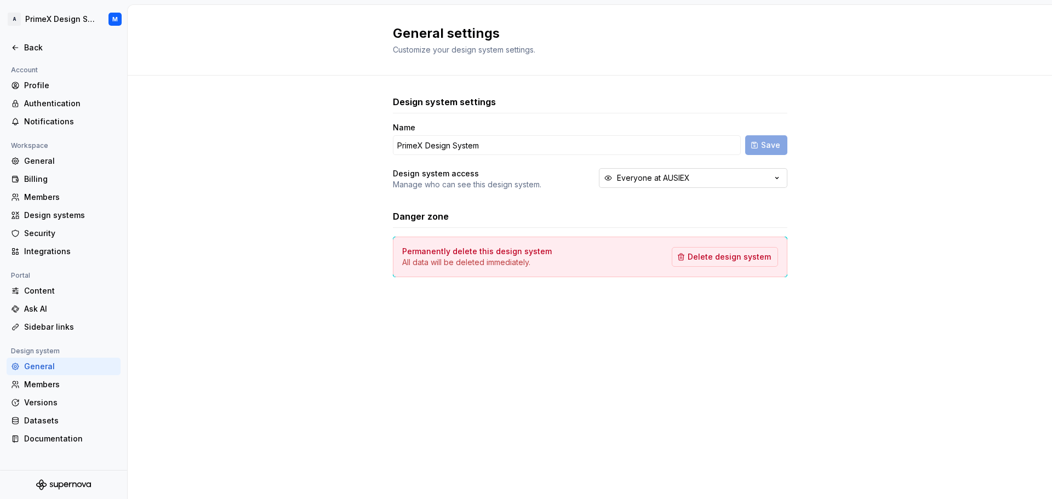
click at [638, 185] on button "Everyone at AUSIEX" at bounding box center [693, 178] width 188 height 20
click at [618, 94] on div "Design system settings Name PrimeX Design System Save Design system access Mana…" at bounding box center [590, 197] width 395 height 243
click at [562, 141] on input "PrimeX Design System" at bounding box center [567, 145] width 348 height 20
click at [626, 64] on div "General settings Customize your design system settings." at bounding box center [590, 40] width 924 height 71
click at [14, 18] on html "A PrimeX Design System M Back Account Profile Authentication Notifications Work…" at bounding box center [526, 249] width 1052 height 499
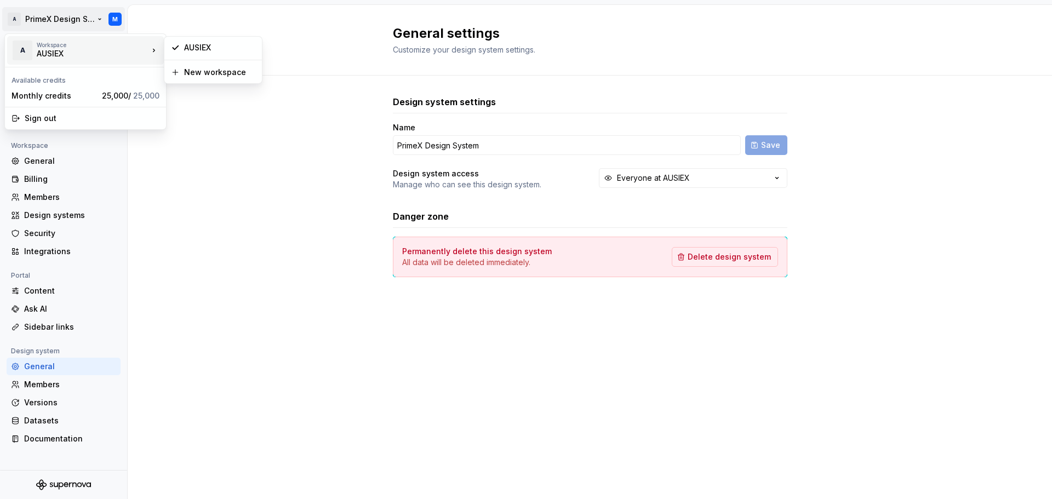
click at [19, 47] on div "A" at bounding box center [23, 51] width 20 height 20
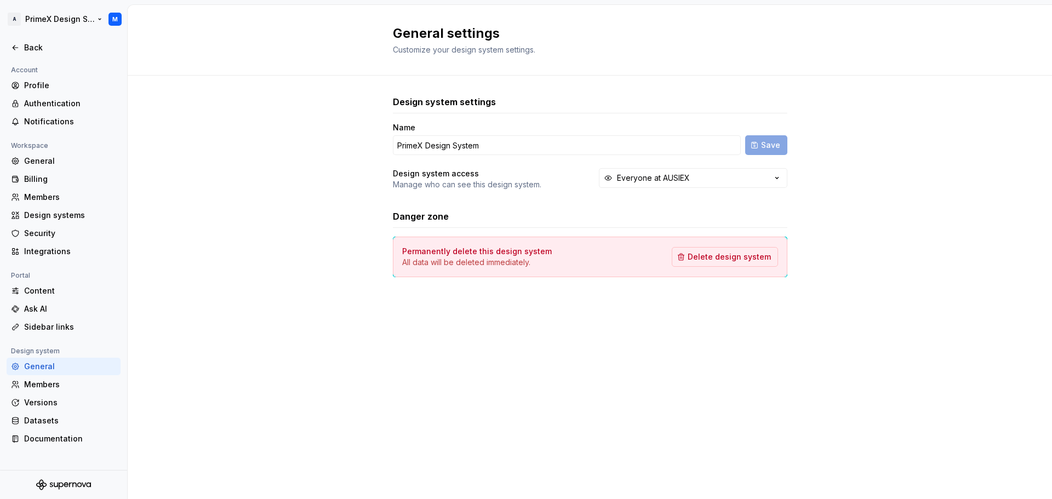
click at [14, 17] on html "A PrimeX Design System M Back Account Profile Authentication Notifications Work…" at bounding box center [526, 249] width 1052 height 499
click at [13, 39] on div "Back" at bounding box center [64, 48] width 114 height 18
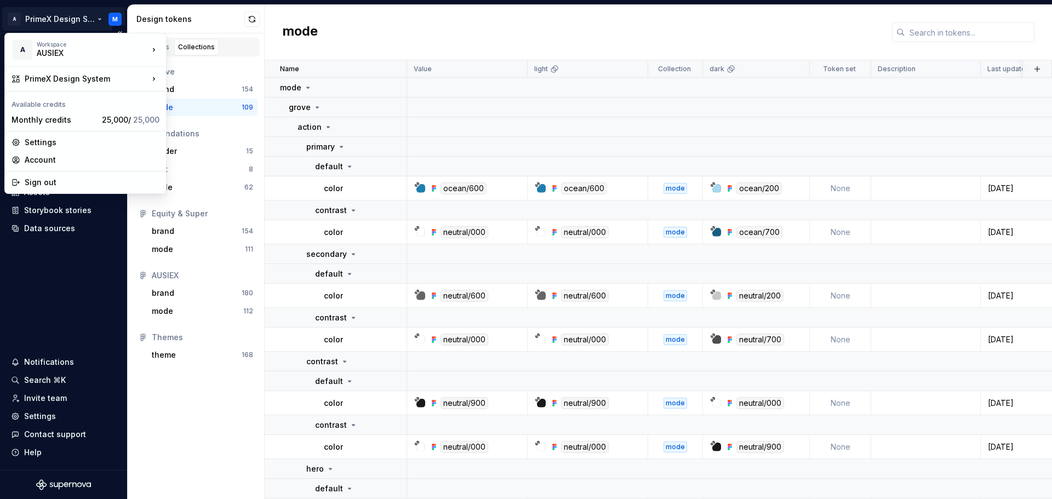
click at [116, 15] on html "A PrimeX Design System M Home Documentation Analytics Code automation Design sy…" at bounding box center [526, 249] width 1052 height 499
click at [39, 165] on div "Account" at bounding box center [92, 160] width 135 height 11
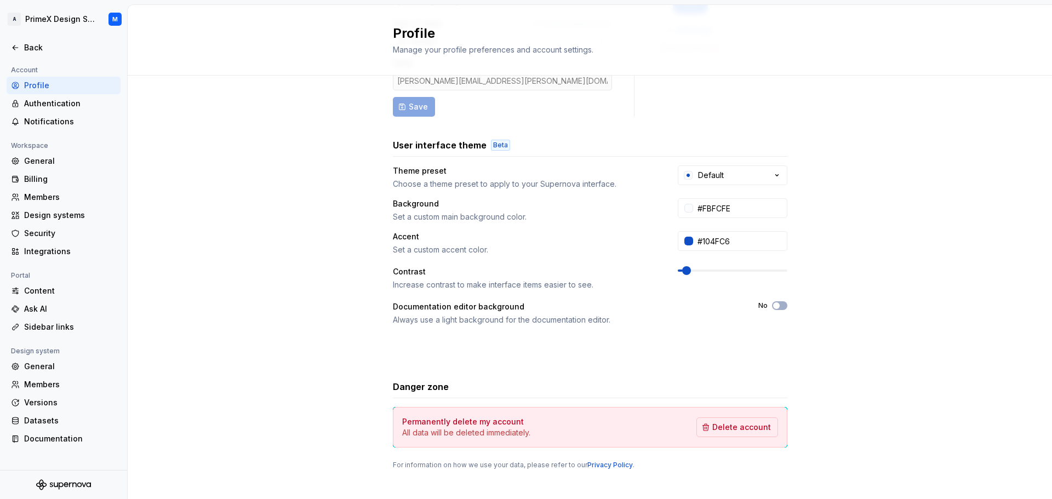
scroll to position [129, 0]
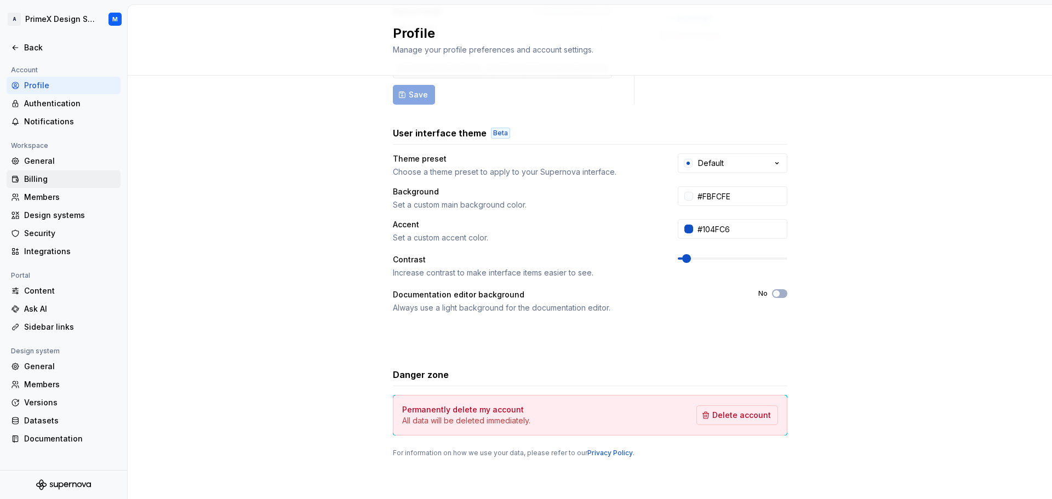
click at [37, 178] on div "Billing" at bounding box center [70, 179] width 92 height 11
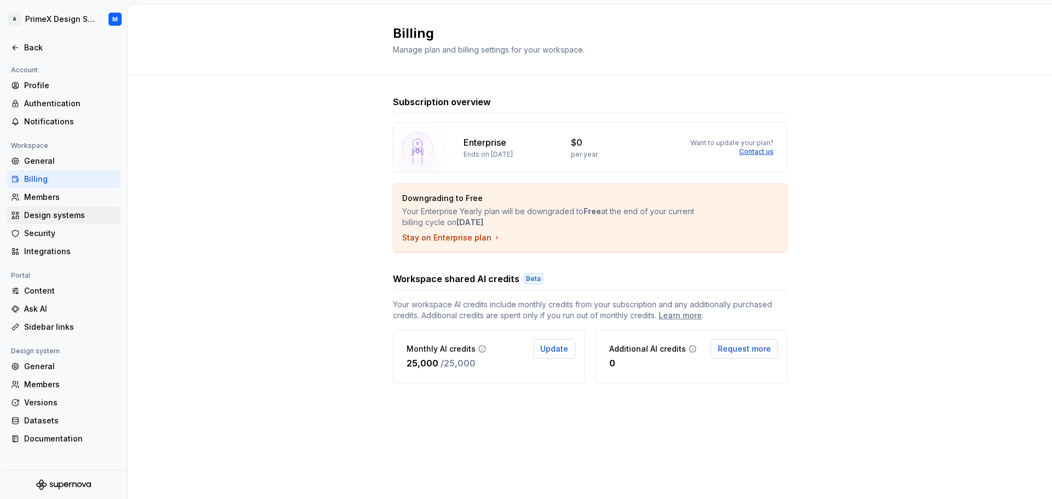
click at [52, 222] on div "Design systems" at bounding box center [64, 216] width 114 height 18
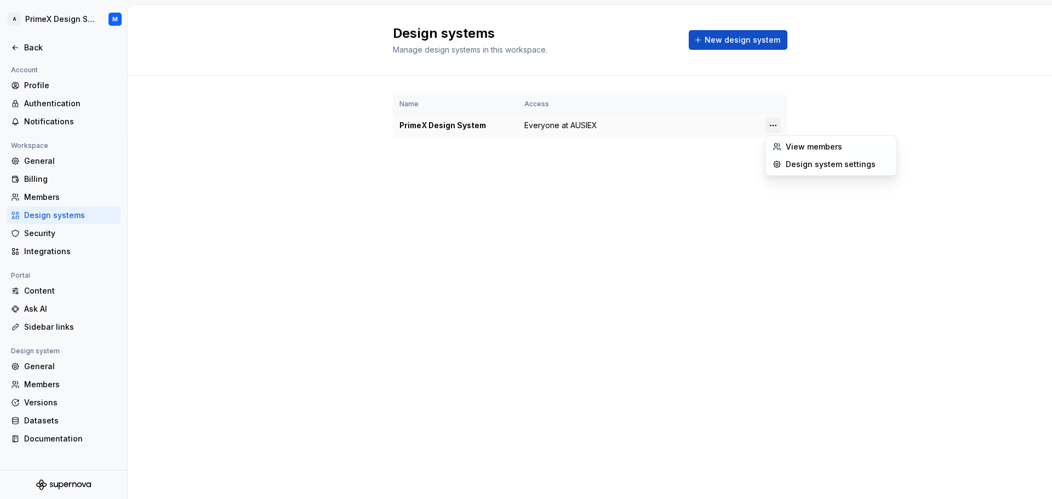
click at [774, 127] on html "A PrimeX Design System M Back Account Profile Authentication Notifications Work…" at bounding box center [526, 249] width 1052 height 499
click at [788, 169] on div "Design system settings" at bounding box center [838, 164] width 104 height 11
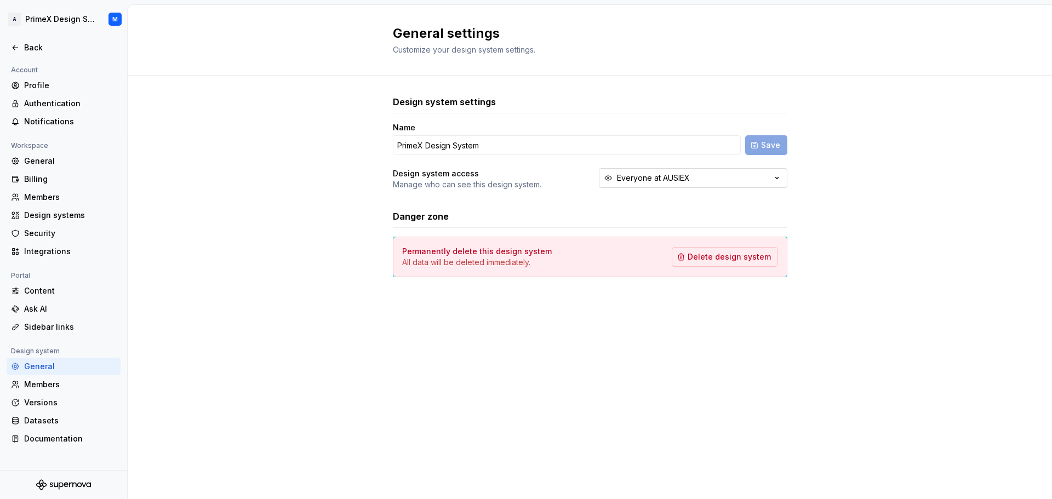
click at [651, 171] on button "Everyone at AUSIEX" at bounding box center [693, 178] width 188 height 20
click at [280, 170] on div "Design system settings Name PrimeX Design System Save Design system access Mana…" at bounding box center [590, 197] width 924 height 243
click at [64, 405] on div "Versions" at bounding box center [70, 402] width 92 height 11
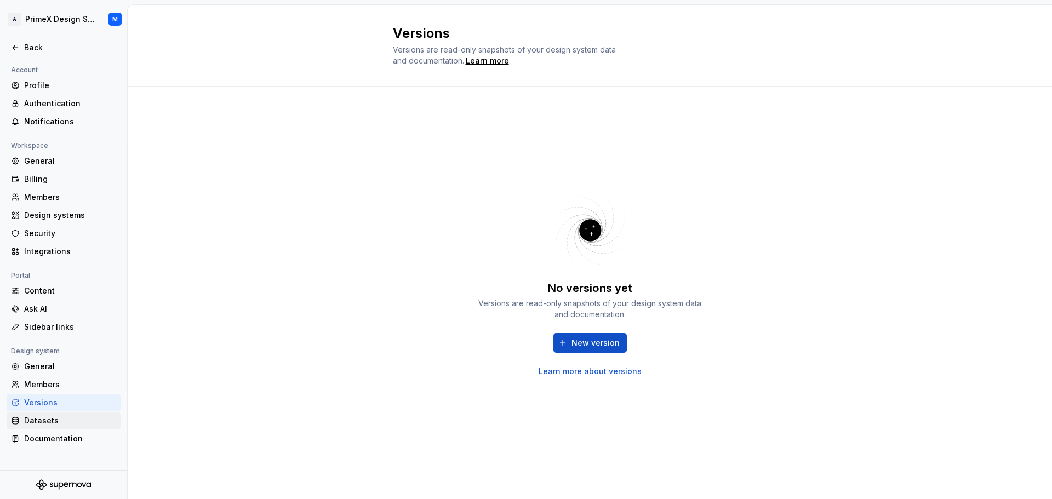
click at [50, 420] on div "Datasets" at bounding box center [70, 420] width 92 height 11
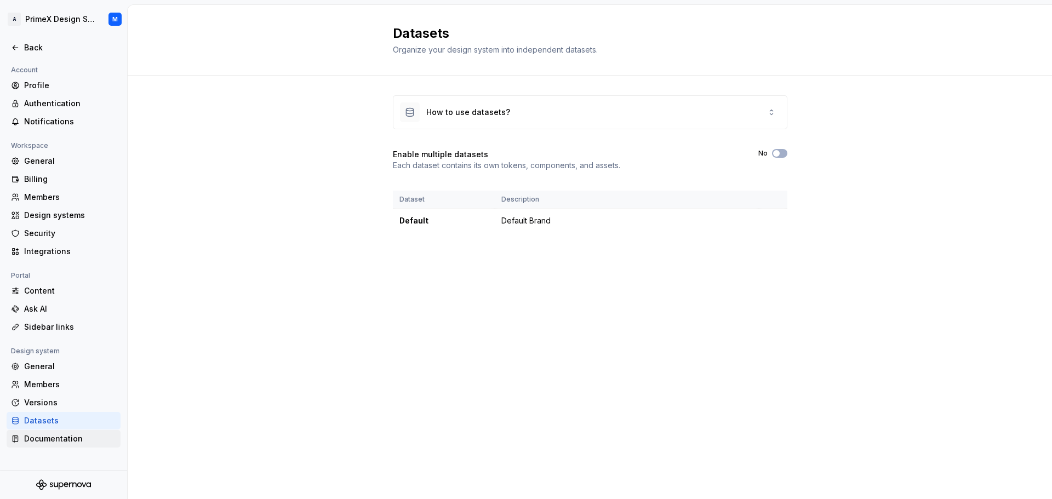
click at [50, 435] on div "Documentation" at bounding box center [70, 438] width 92 height 11
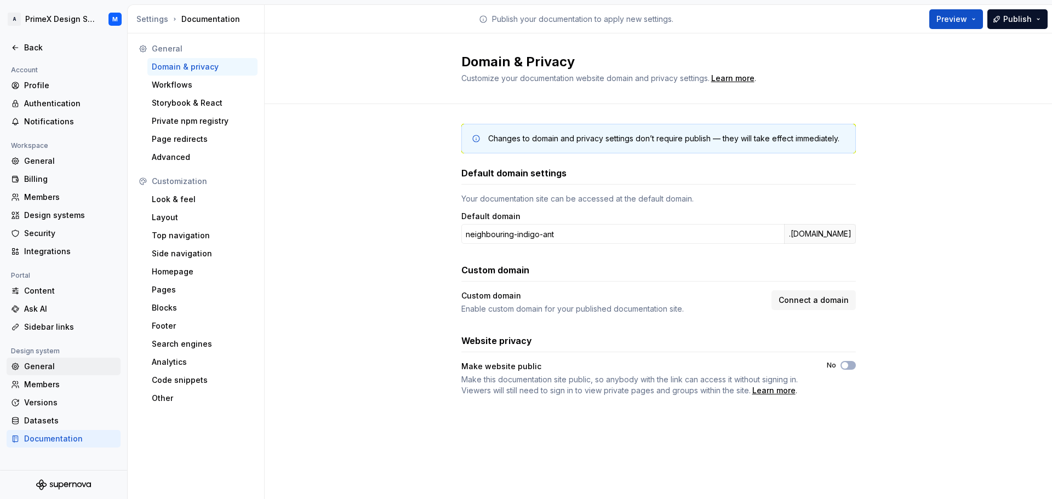
click at [71, 362] on div "General" at bounding box center [70, 366] width 92 height 11
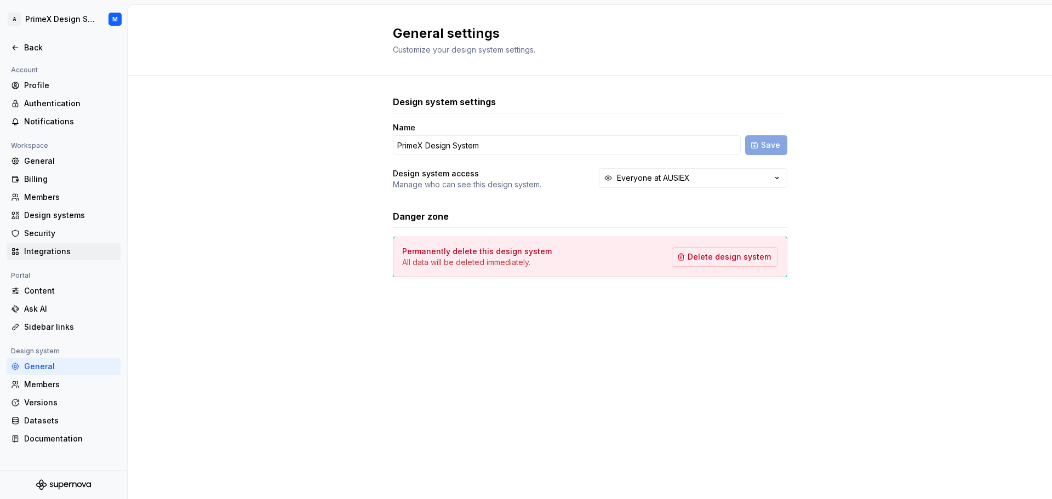
click at [65, 248] on div "Integrations" at bounding box center [70, 251] width 92 height 11
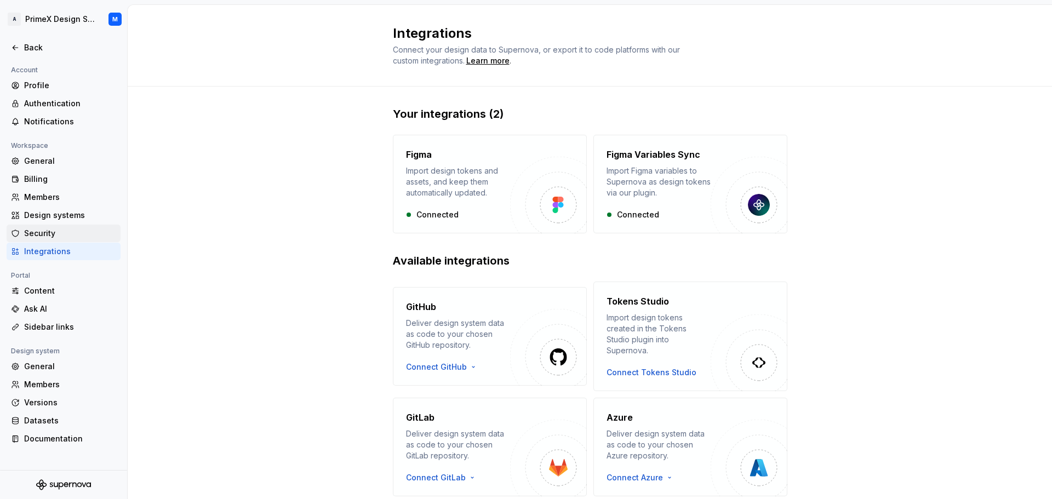
click at [52, 236] on div "Security" at bounding box center [70, 233] width 92 height 11
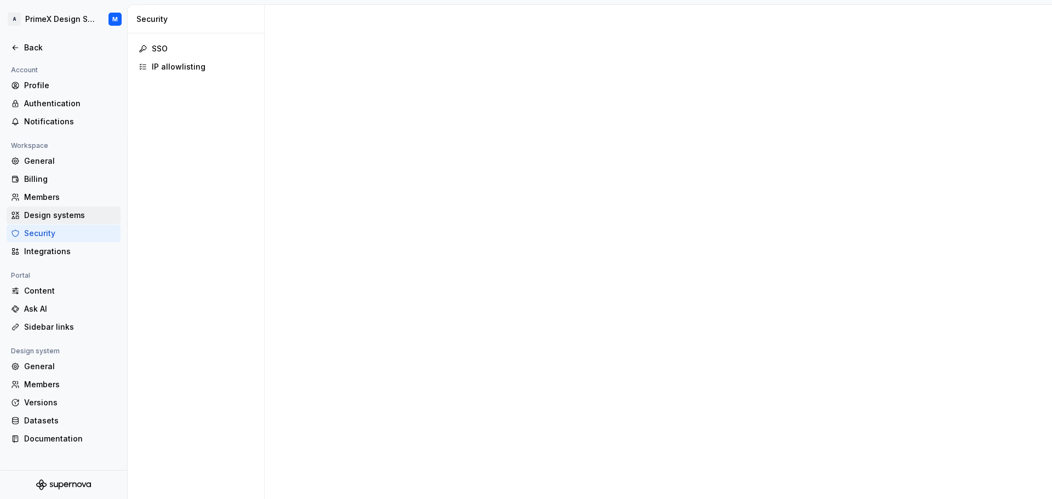
click at [60, 218] on div "Design systems" at bounding box center [70, 215] width 92 height 11
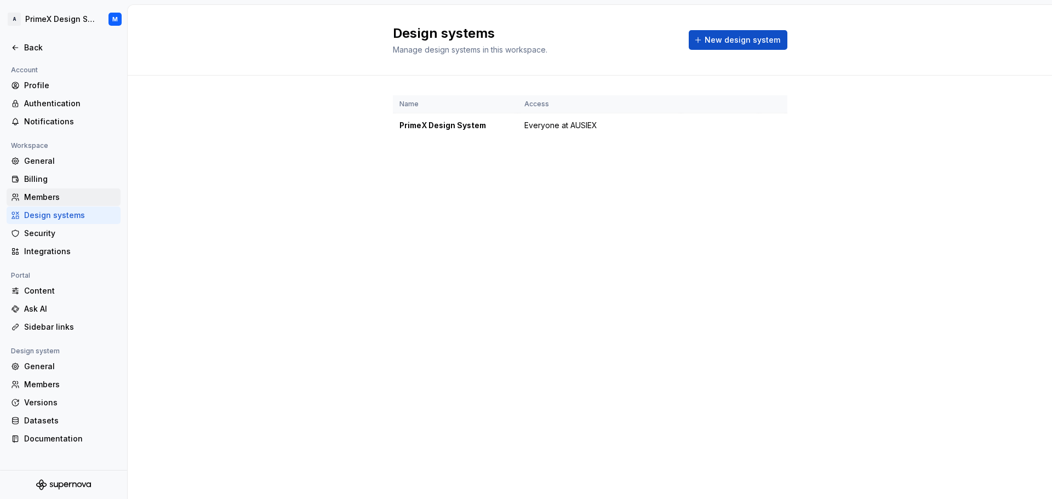
click at [59, 203] on div "Members" at bounding box center [70, 197] width 92 height 11
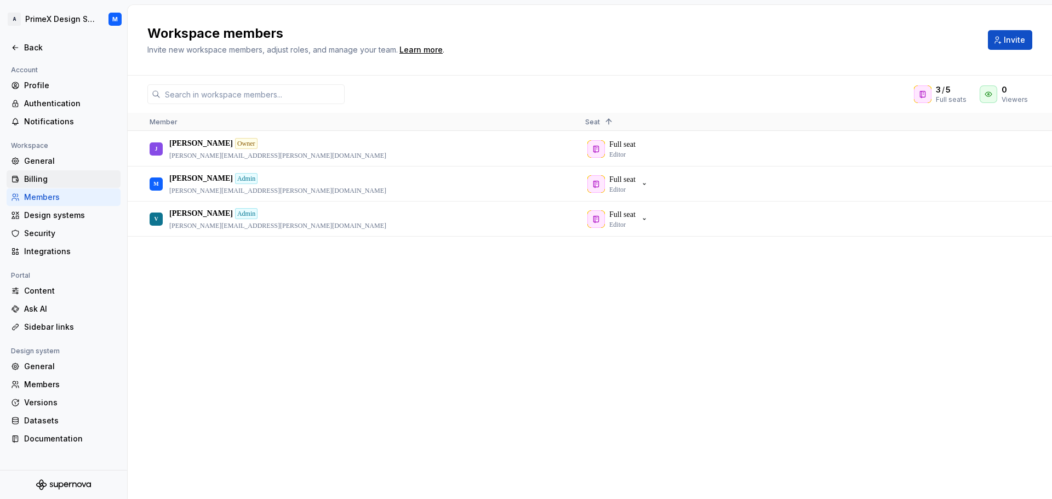
click at [60, 179] on div "Billing" at bounding box center [70, 179] width 92 height 11
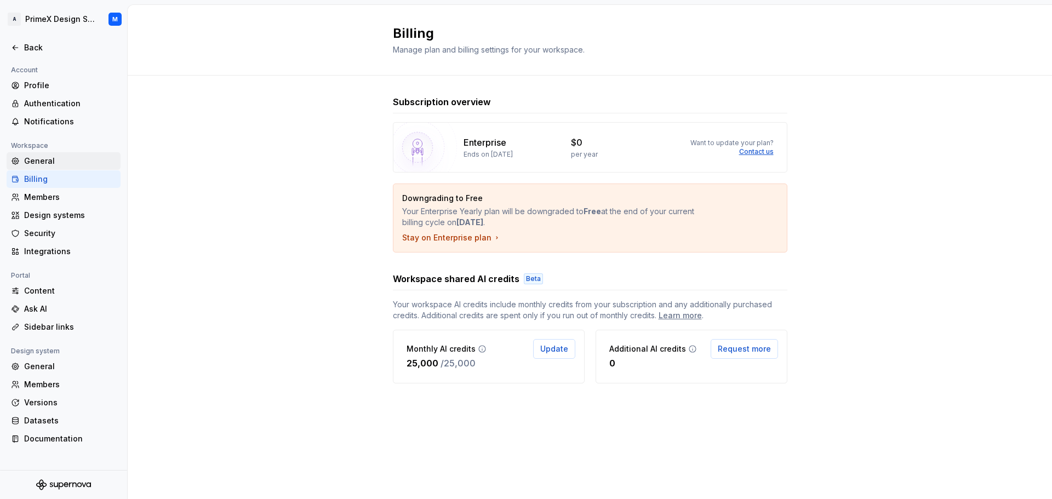
click at [60, 167] on div "General" at bounding box center [70, 161] width 92 height 11
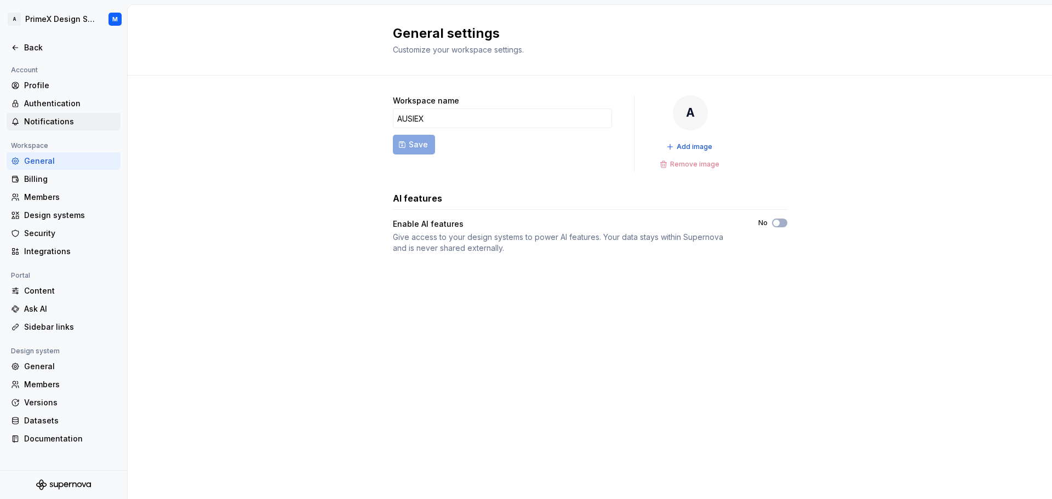
click at [71, 120] on div "Notifications" at bounding box center [70, 121] width 92 height 11
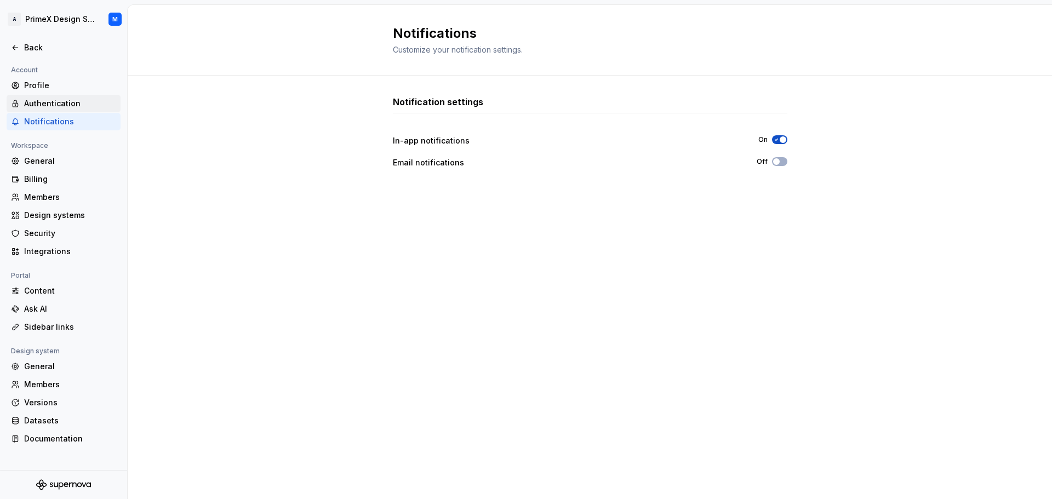
click at [67, 102] on div "Authentication" at bounding box center [70, 103] width 92 height 11
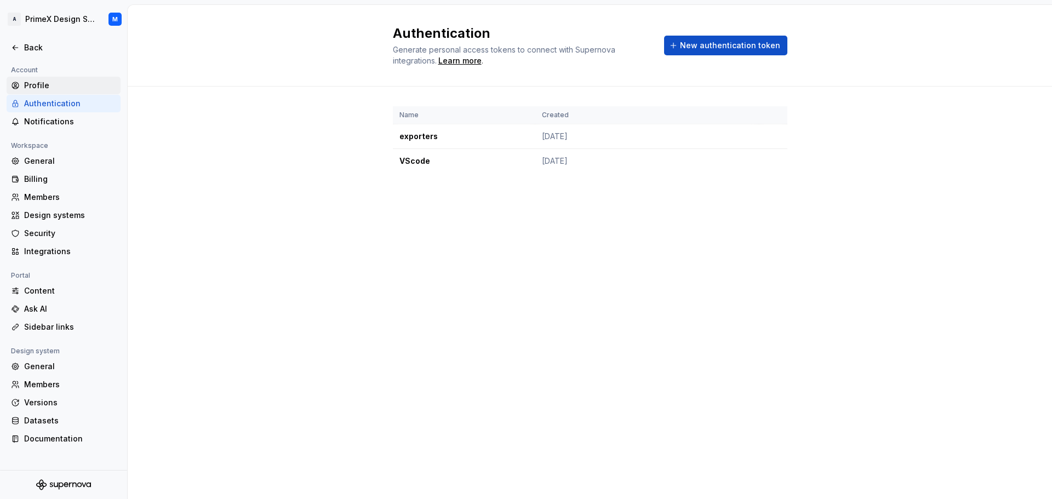
click at [64, 89] on div "Profile" at bounding box center [70, 85] width 92 height 11
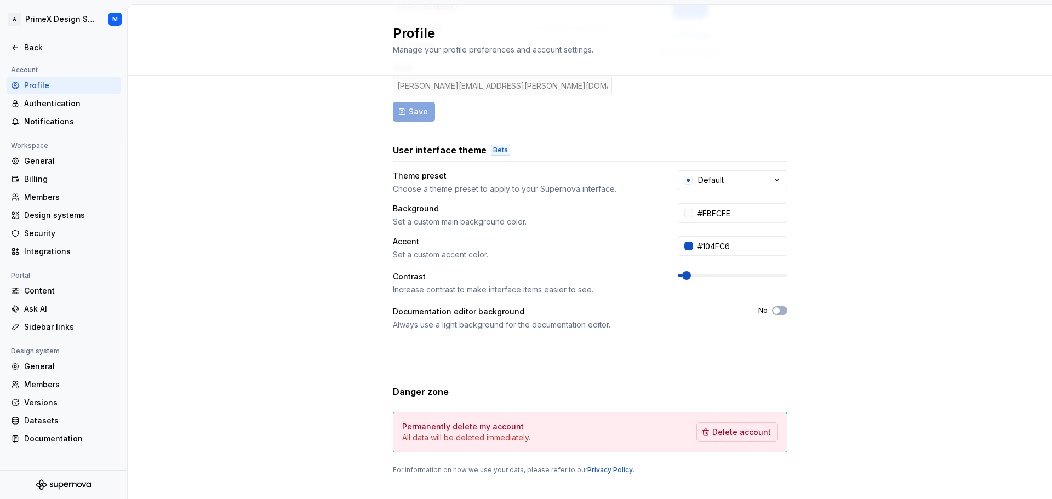
scroll to position [129, 0]
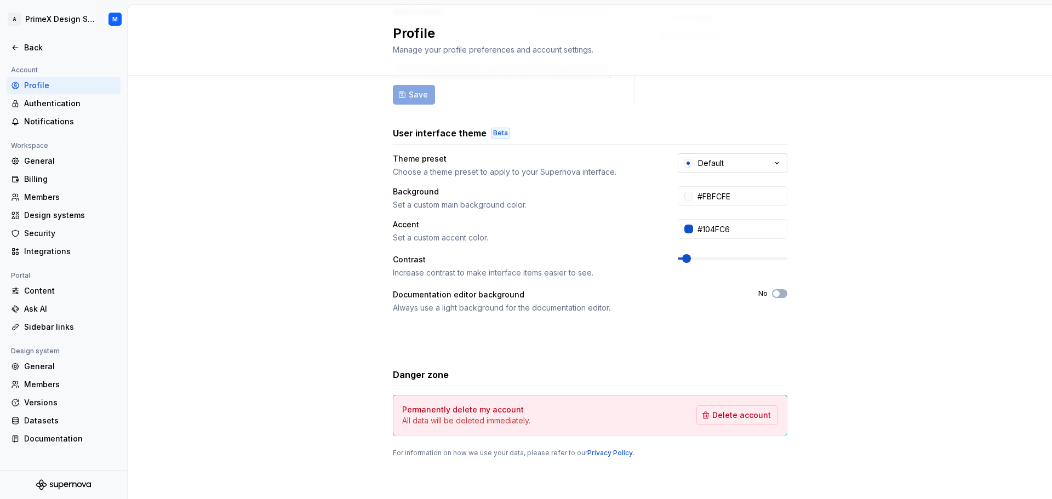
click at [771, 164] on icon "button" at bounding box center [776, 163] width 11 height 11
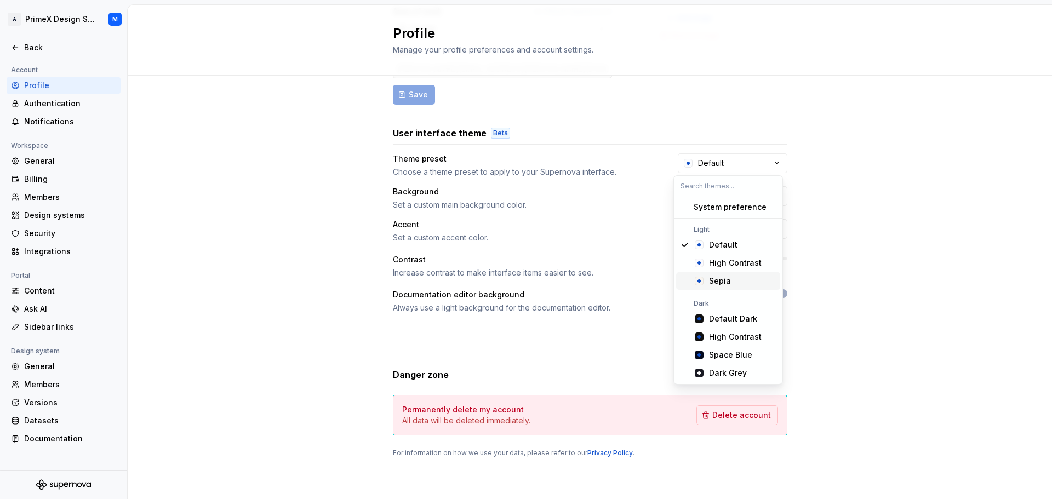
click at [881, 164] on div "Full name Affects Supernova [PERSON_NAME] Area of work Affects Supernova AI Des…" at bounding box center [590, 223] width 924 height 552
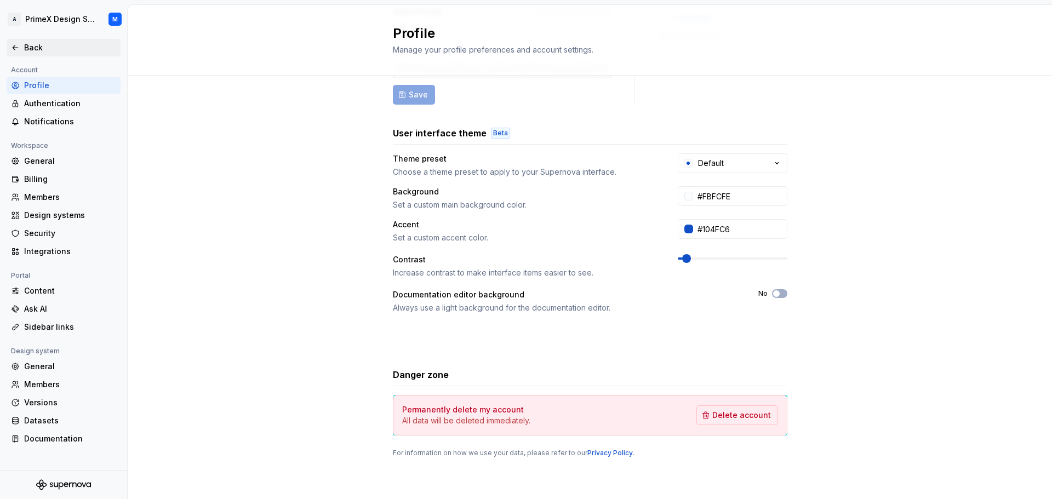
click at [18, 46] on icon at bounding box center [15, 47] width 9 height 9
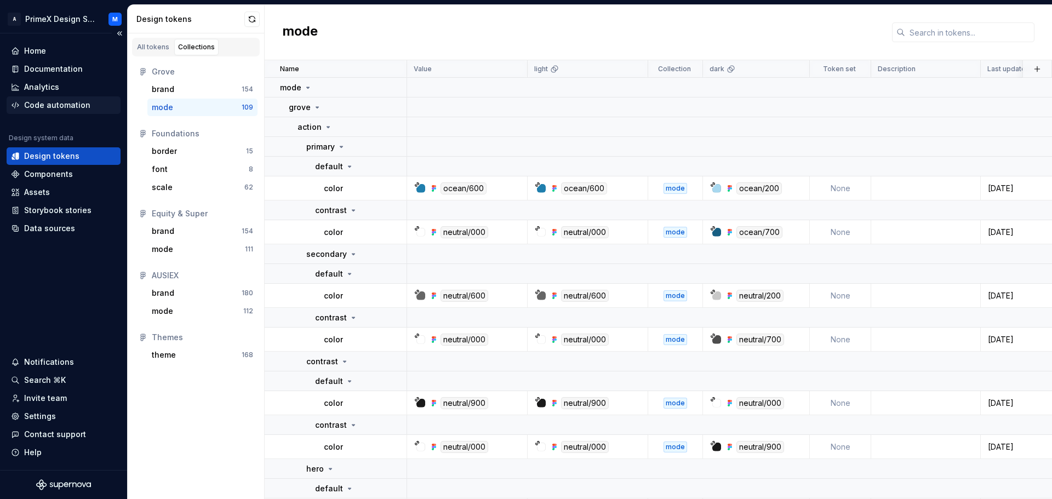
click at [67, 100] on div "Code automation" at bounding box center [57, 105] width 66 height 11
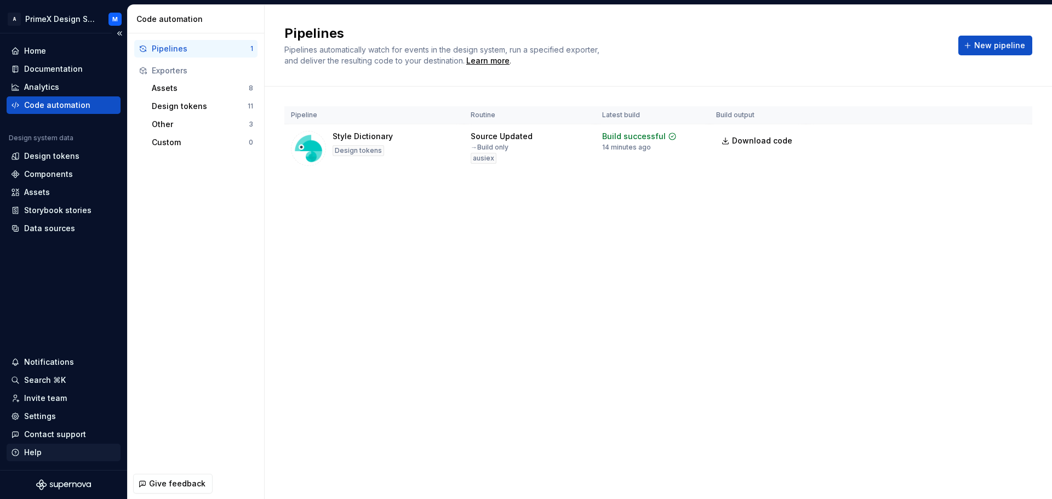
click at [41, 449] on div "Help" at bounding box center [33, 452] width 18 height 11
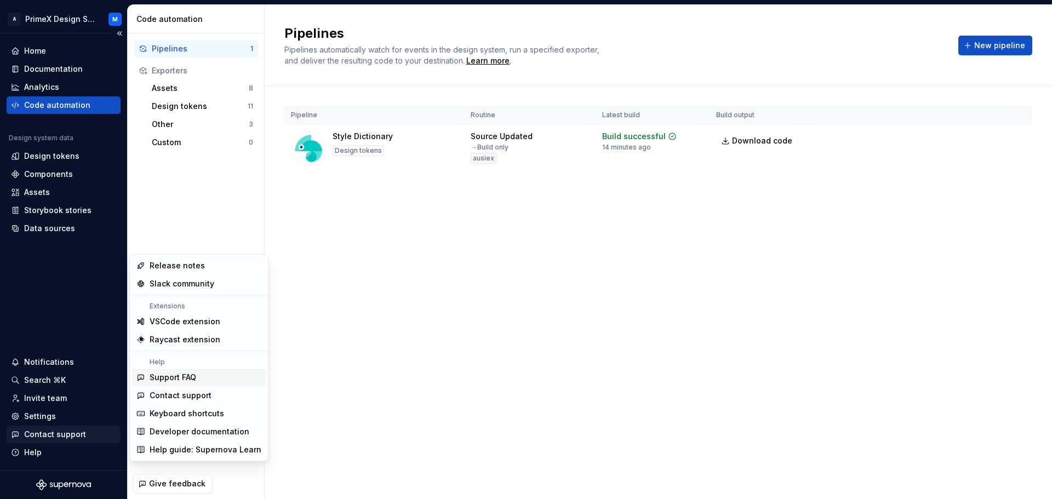
click at [74, 431] on div "Contact support" at bounding box center [55, 434] width 62 height 11
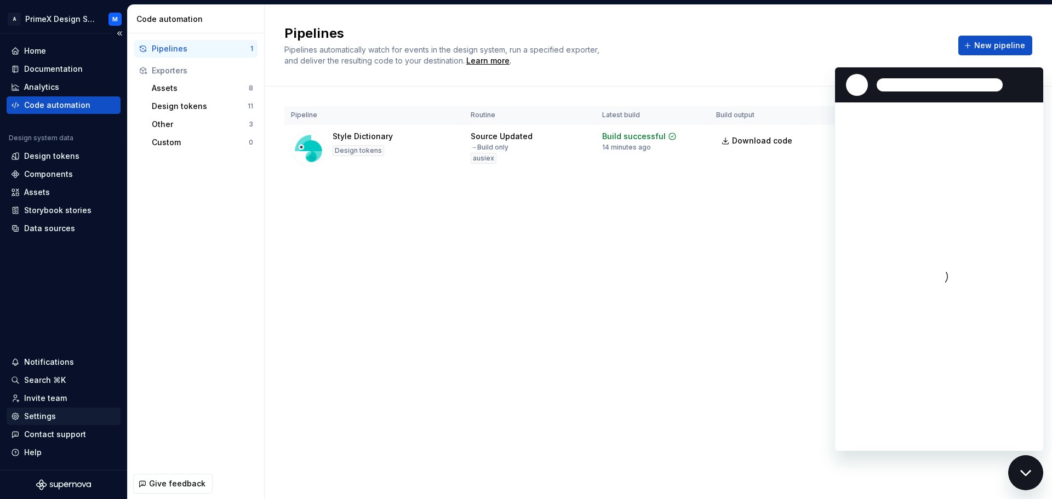
click at [92, 414] on div "Settings" at bounding box center [63, 416] width 105 height 11
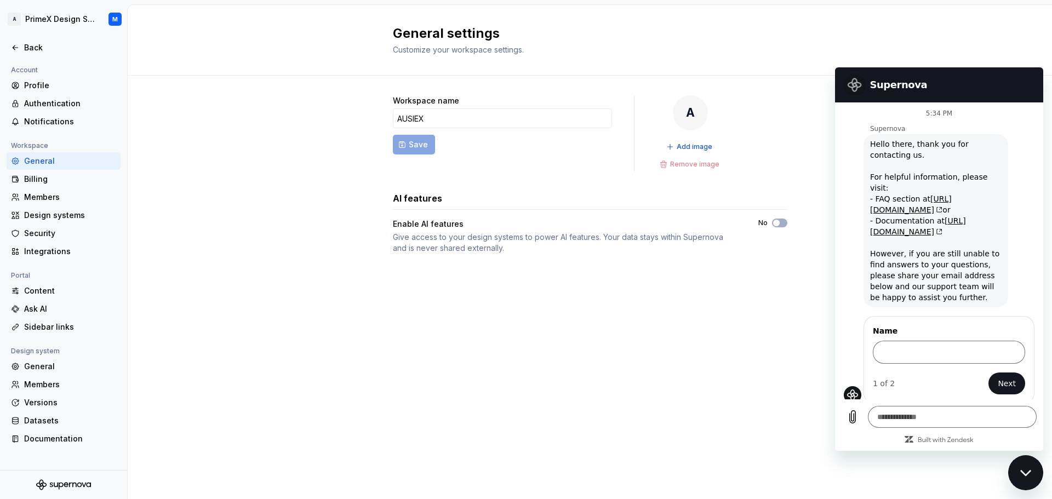
click at [773, 399] on div "General settings Customize your workspace settings. Workspace name AUSIEX Save …" at bounding box center [590, 252] width 924 height 494
click at [998, 53] on div "General settings Customize your workspace settings." at bounding box center [590, 40] width 924 height 71
click at [784, 434] on div "General settings Customize your workspace settings. Workspace name AUSIEX Save …" at bounding box center [590, 252] width 924 height 494
click at [1039, 473] on div "Close messaging window" at bounding box center [1025, 472] width 33 height 33
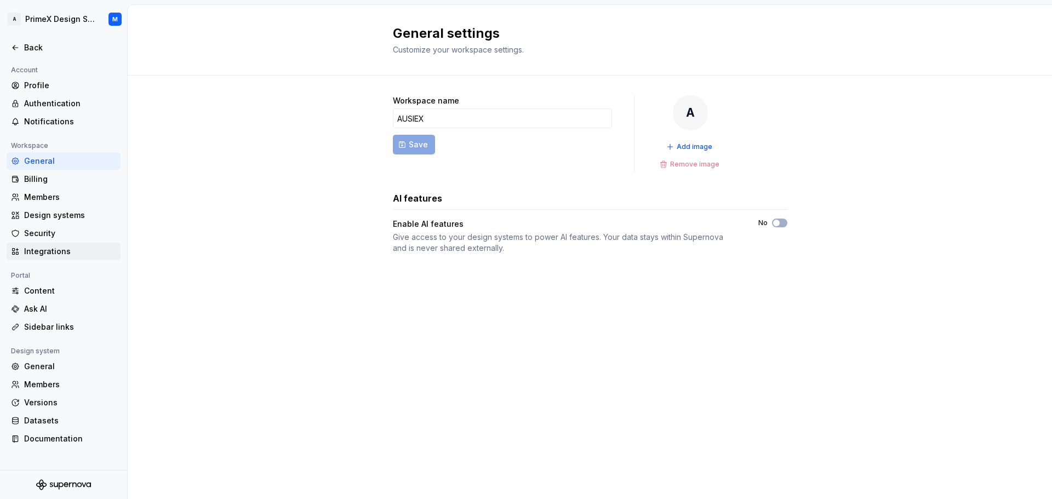
click at [54, 247] on div "Integrations" at bounding box center [70, 251] width 92 height 11
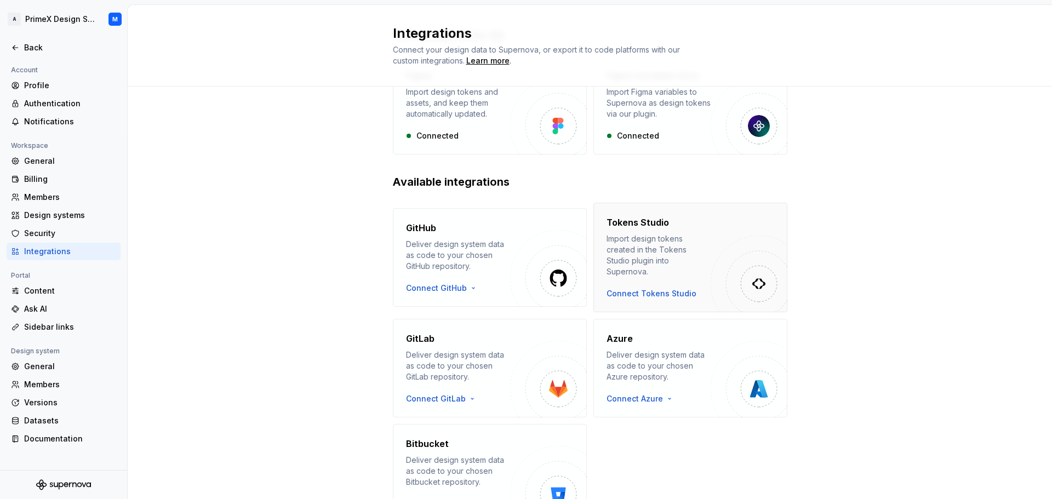
scroll to position [24, 0]
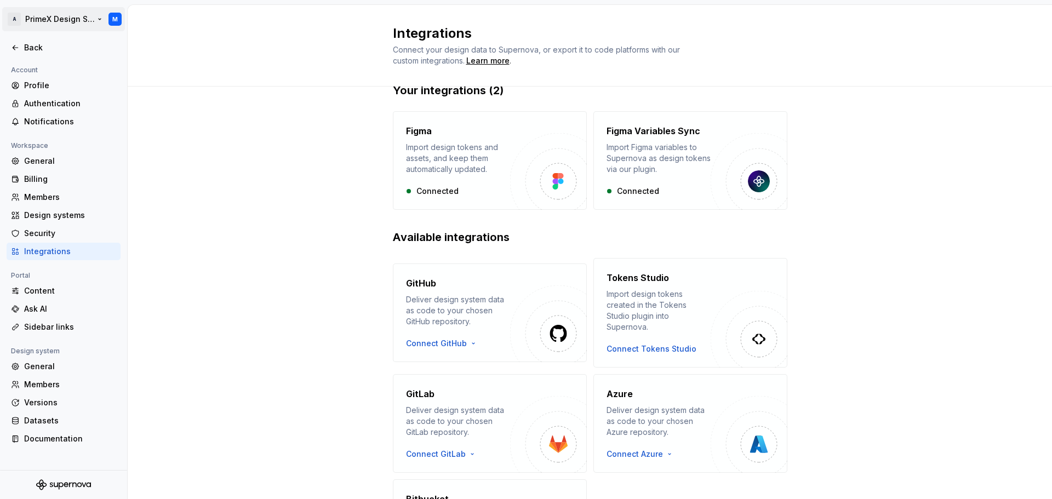
click at [110, 21] on html "A PrimeX Design System M Back Account Profile Authentication Notifications Work…" at bounding box center [526, 249] width 1052 height 499
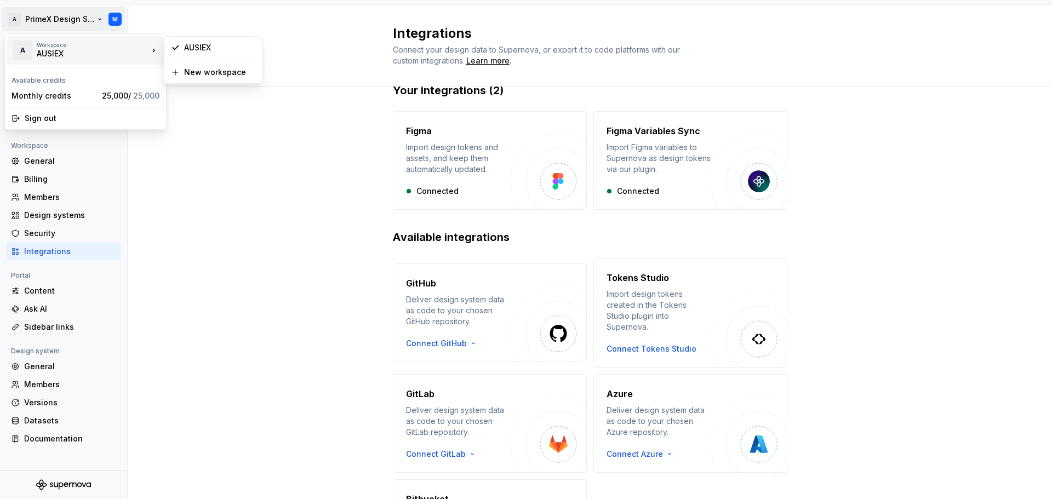
click at [70, 59] on div "A Workspace AUSIEX" at bounding box center [80, 50] width 137 height 28
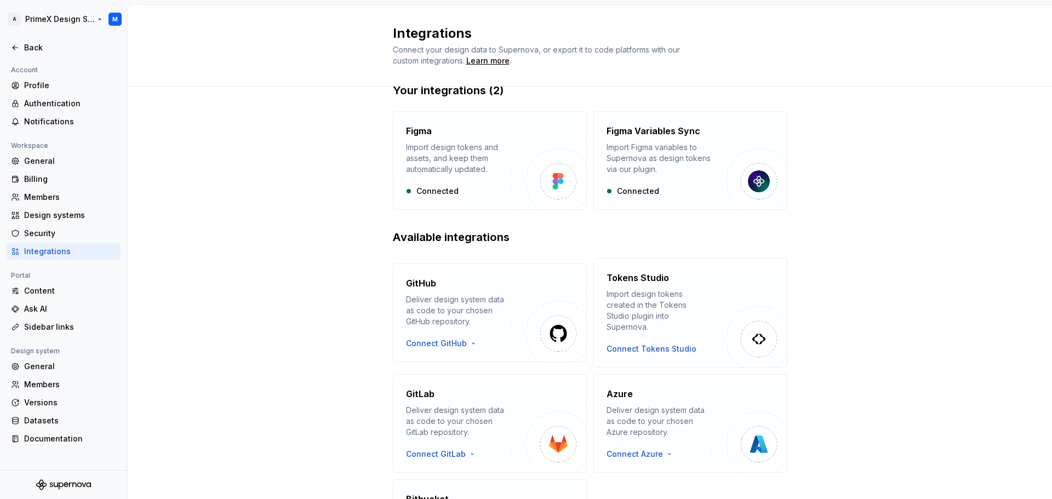
click at [14, 21] on html "A PrimeX Design System M Back Account Profile Authentication Notifications Work…" at bounding box center [526, 249] width 1052 height 499
click at [28, 50] on div "Back" at bounding box center [70, 47] width 92 height 11
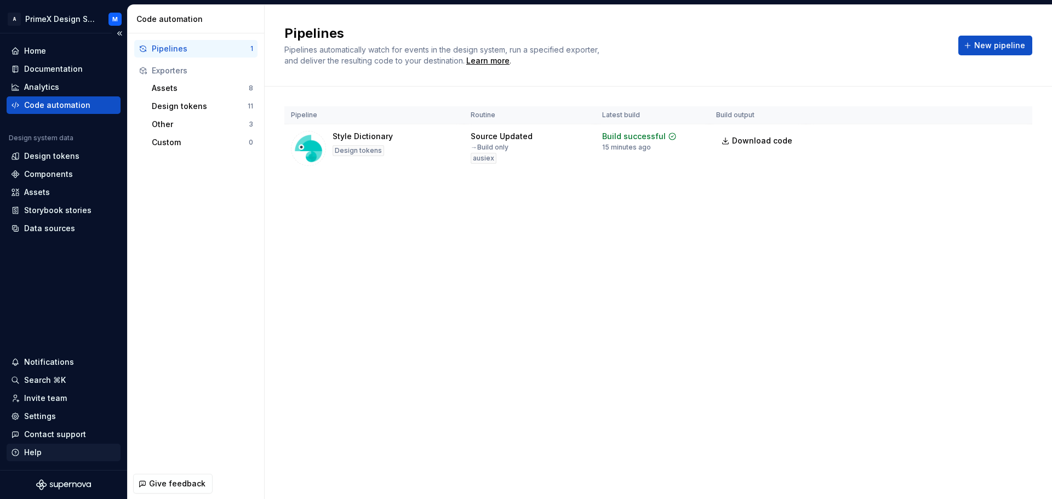
click at [38, 450] on div "Help" at bounding box center [33, 452] width 18 height 11
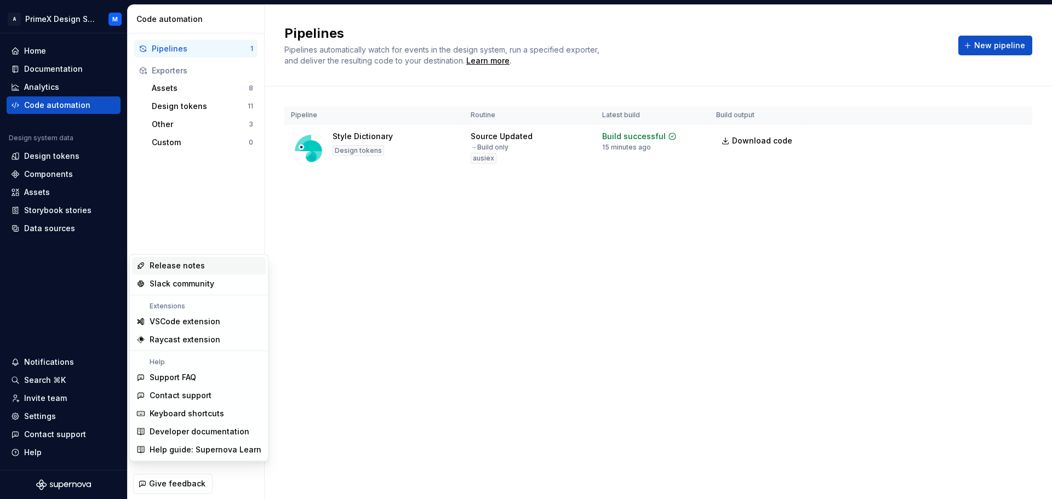
click at [196, 266] on div "Release notes" at bounding box center [177, 265] width 55 height 11
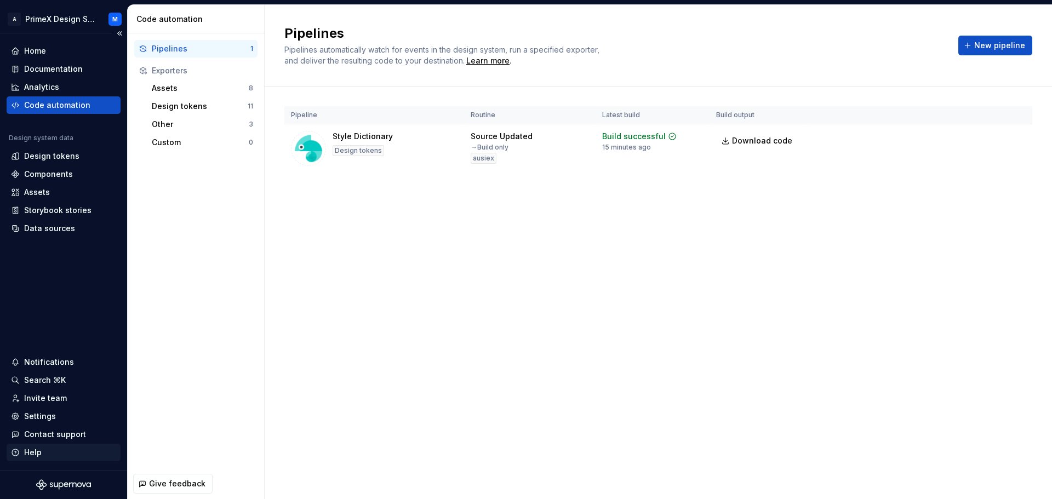
click at [39, 447] on div "Help" at bounding box center [64, 453] width 114 height 18
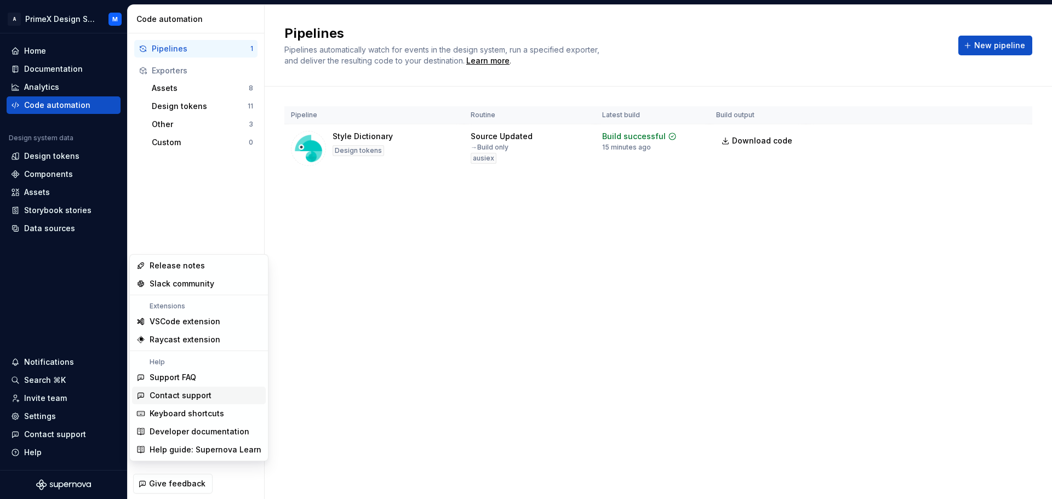
click at [197, 396] on div "Contact support" at bounding box center [181, 395] width 62 height 11
type textarea "*"
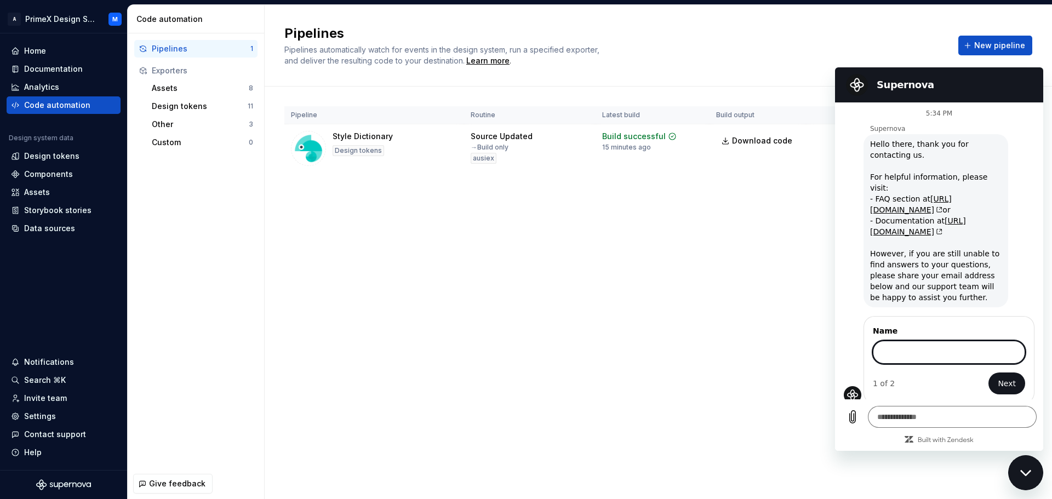
click at [922, 341] on input "Name" at bounding box center [949, 352] width 152 height 23
type input "********"
click at [1010, 377] on span "Next" at bounding box center [1007, 383] width 18 height 13
click at [960, 388] on input "Email" at bounding box center [949, 399] width 152 height 23
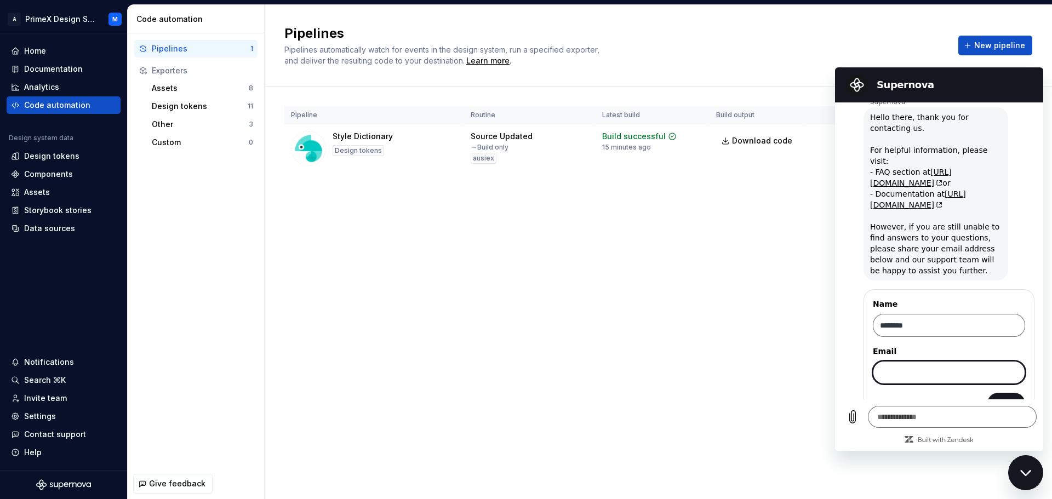
scroll to position [41, 0]
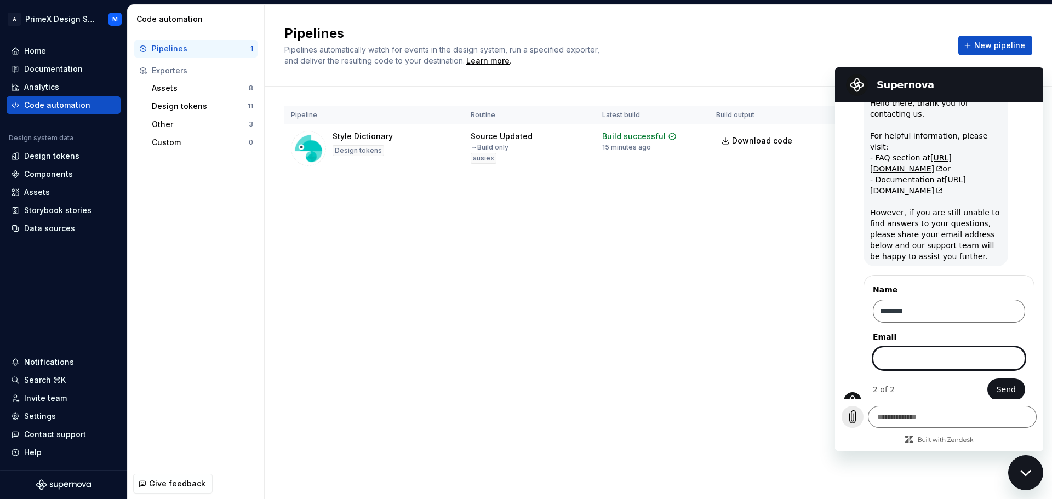
click at [853, 416] on icon "Upload file" at bounding box center [852, 416] width 13 height 13
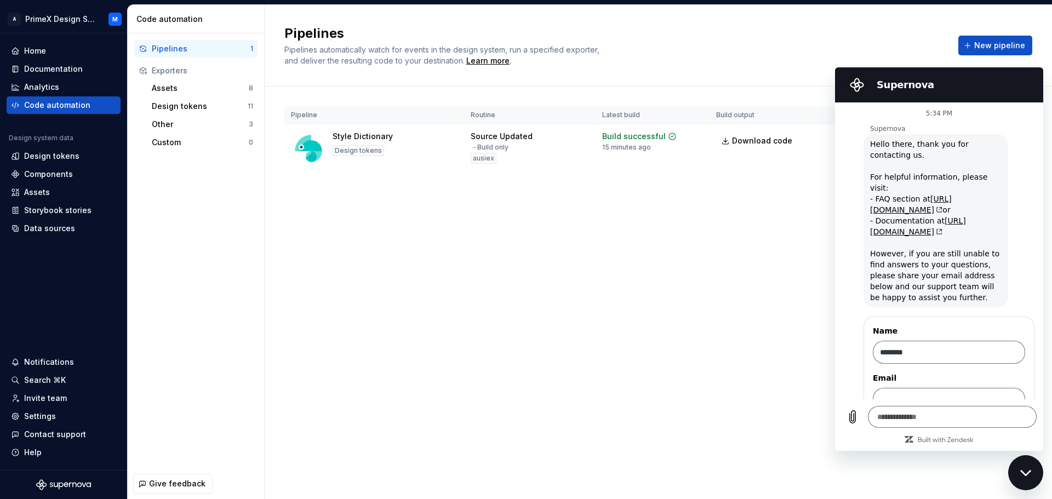
click at [1027, 463] on div "Close messaging window" at bounding box center [1025, 472] width 33 height 33
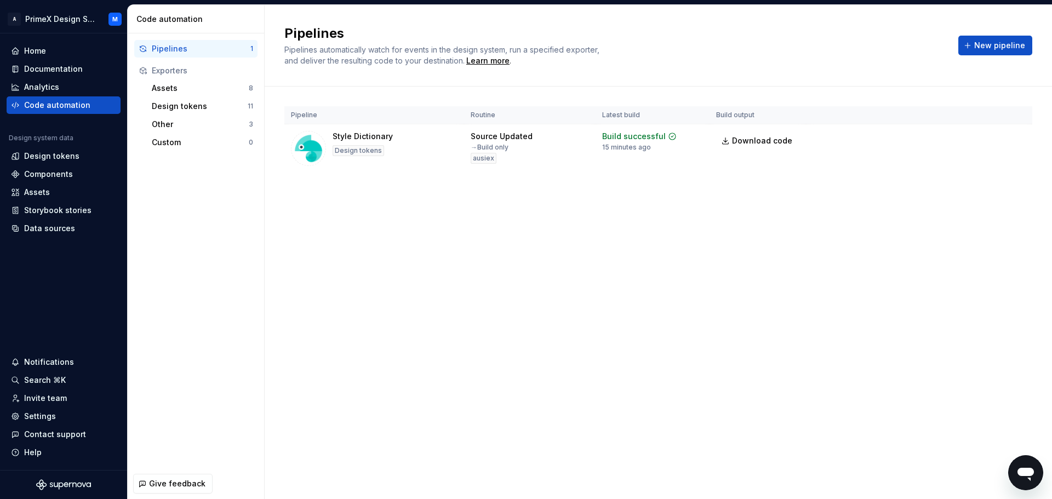
click at [718, 219] on div "Pipelines Pipelines automatically watch for events in the design system, run a …" at bounding box center [658, 252] width 787 height 494
click at [58, 415] on div "Settings" at bounding box center [63, 416] width 105 height 11
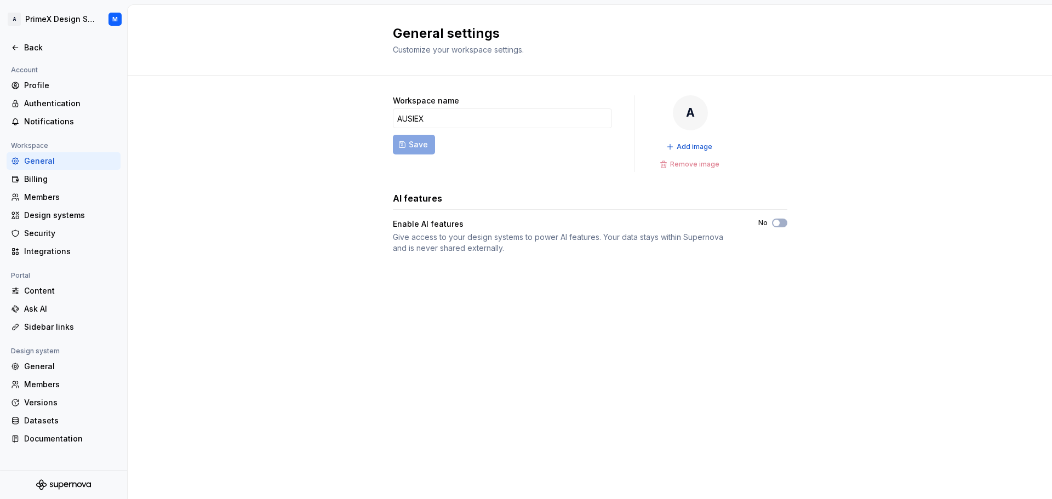
type textarea "*"
click at [19, 43] on icon at bounding box center [15, 47] width 9 height 9
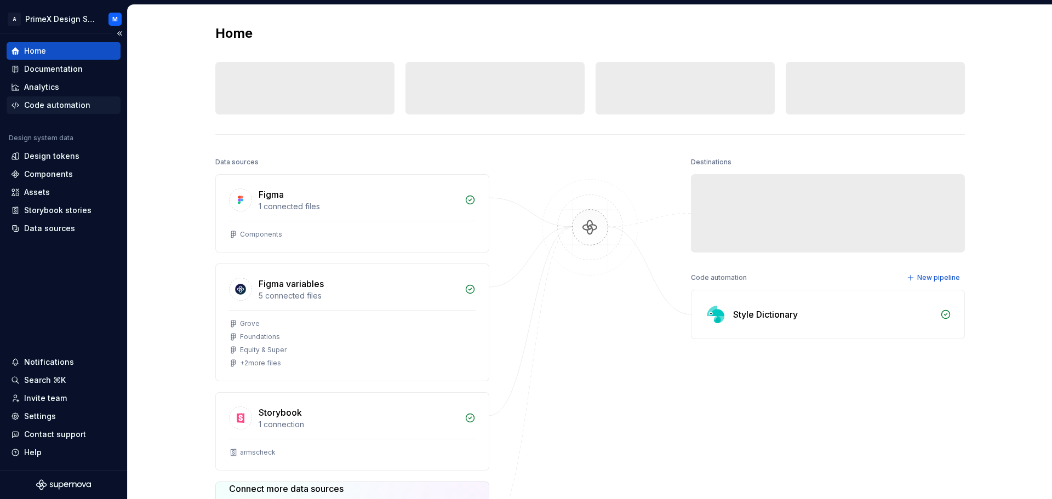
click at [62, 110] on div "Code automation" at bounding box center [57, 105] width 66 height 11
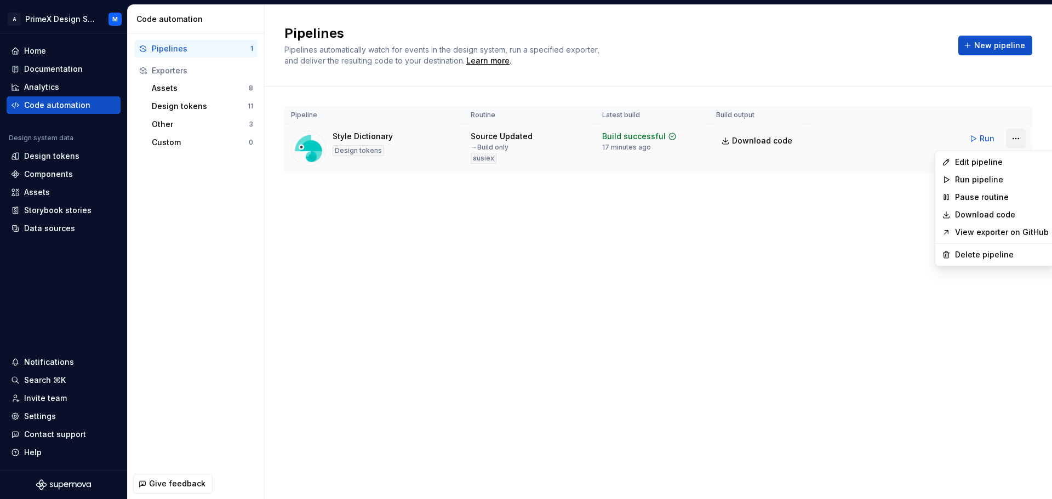
click at [1018, 139] on html "A PrimeX Design System M Home Documentation Analytics Code automation Design sy…" at bounding box center [526, 249] width 1052 height 499
click at [991, 162] on div "Edit pipeline" at bounding box center [1002, 162] width 94 height 11
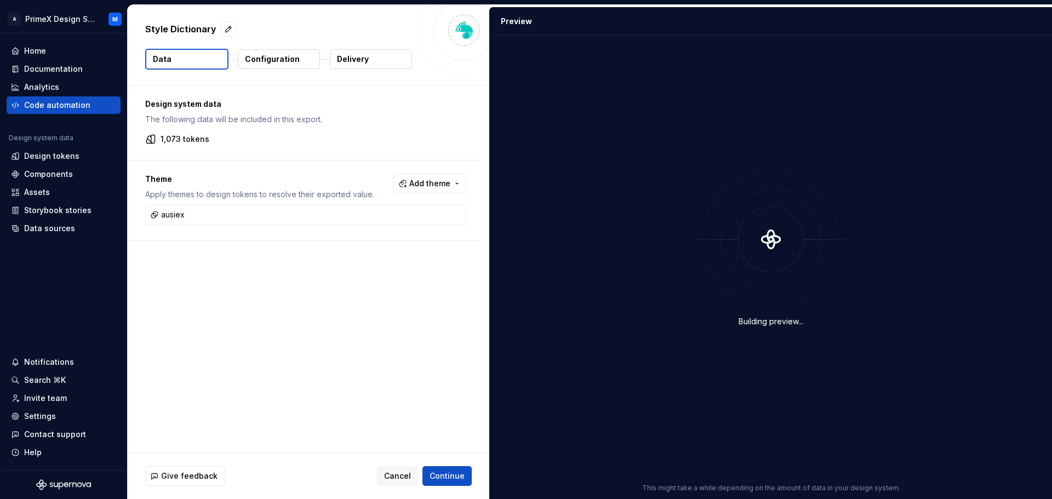
click at [351, 61] on p "Delivery" at bounding box center [353, 59] width 32 height 11
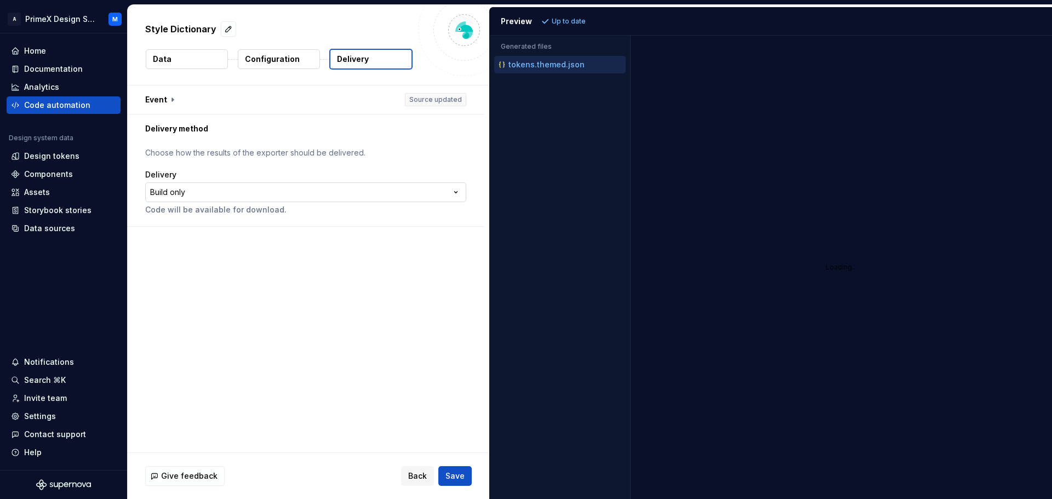
click at [172, 195] on html "**********" at bounding box center [526, 249] width 1052 height 499
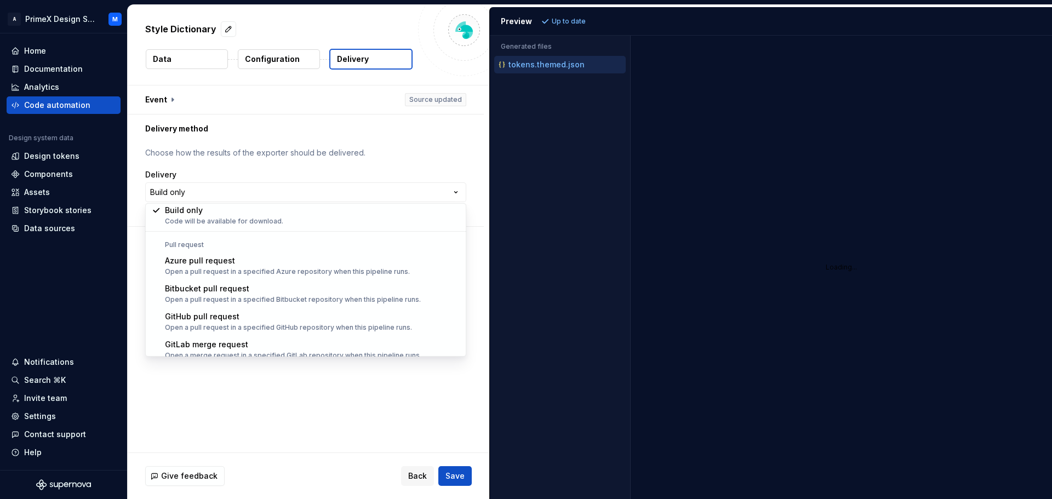
scroll to position [31, 0]
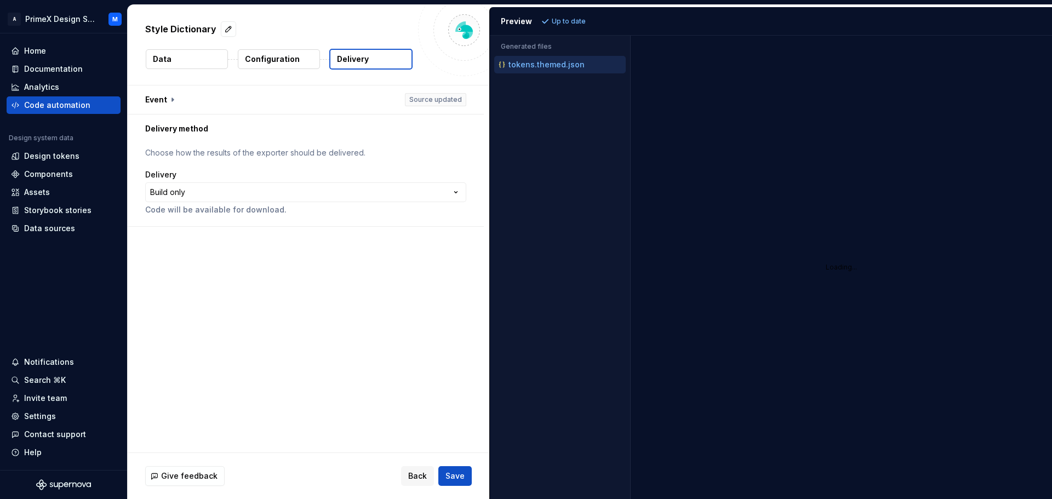
click at [324, 162] on html "**********" at bounding box center [526, 249] width 1052 height 499
click at [169, 99] on button "button" at bounding box center [306, 99] width 356 height 28
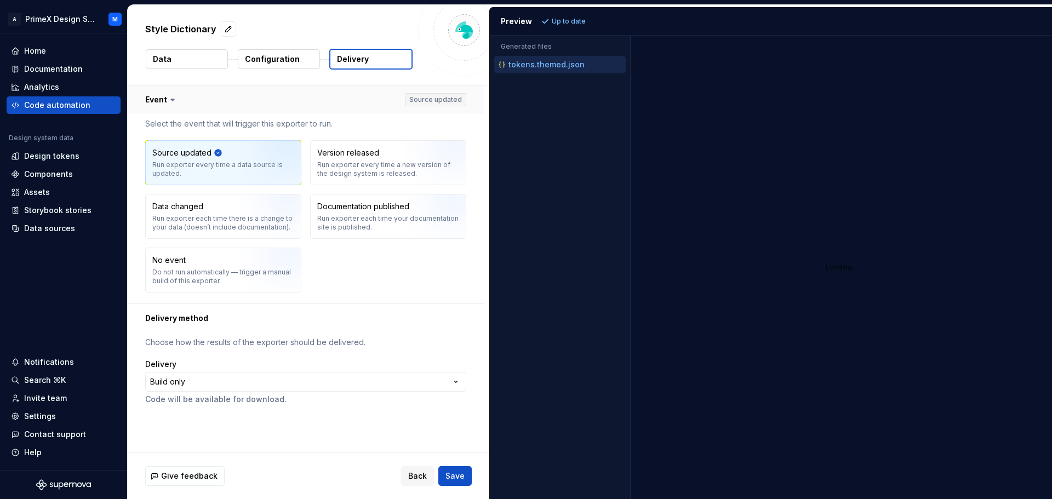
click at [169, 99] on icon at bounding box center [172, 99] width 11 height 11
click at [272, 53] on button "Configuration" at bounding box center [279, 59] width 82 height 20
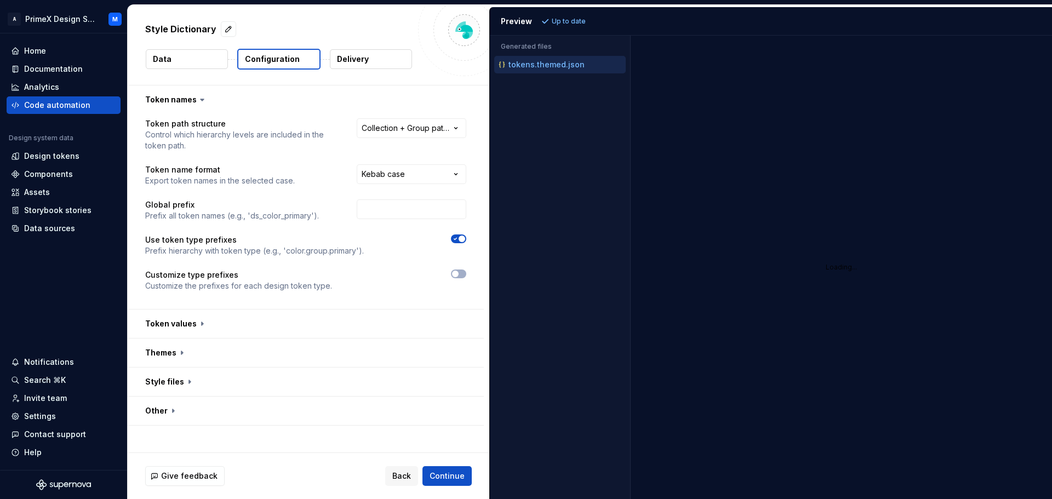
click at [212, 58] on button "Data" at bounding box center [187, 59] width 82 height 20
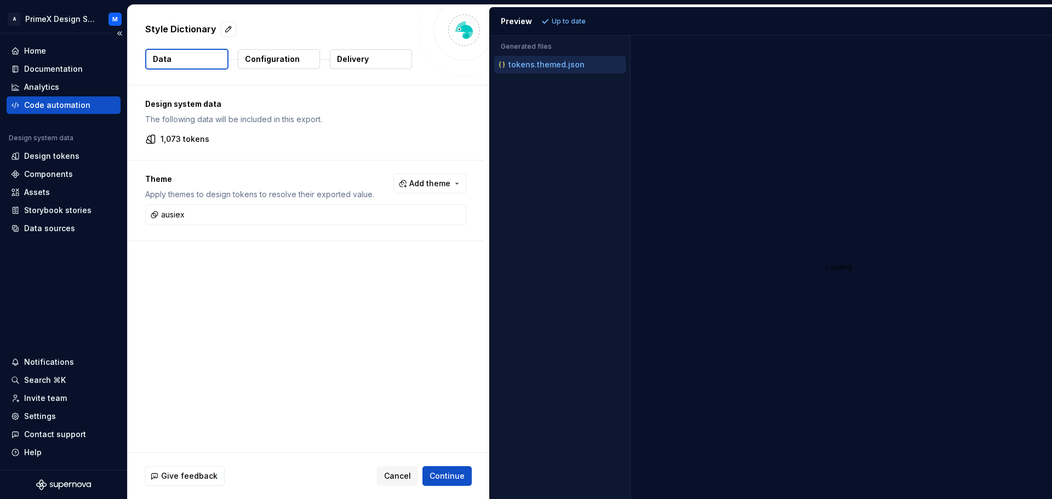
click at [86, 106] on div "Code automation" at bounding box center [57, 105] width 66 height 11
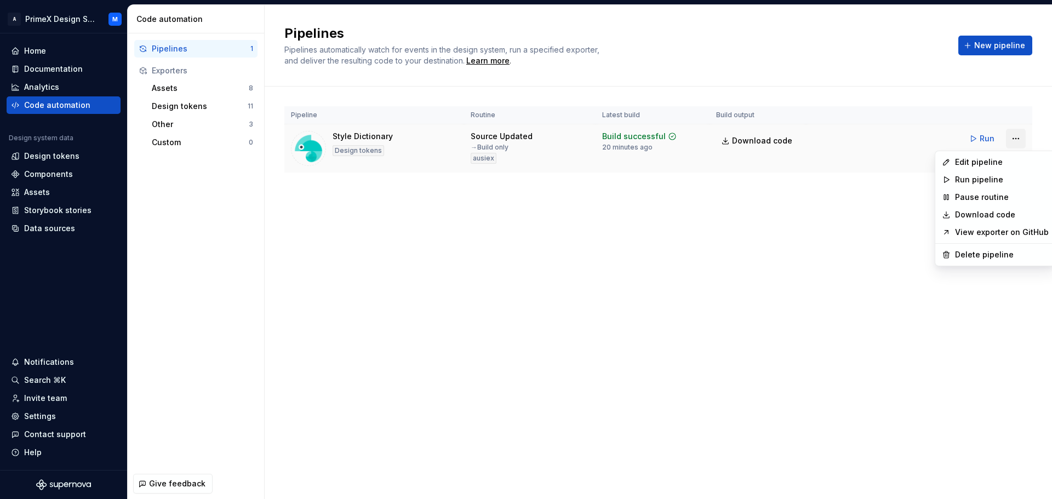
click at [1016, 140] on html "A PrimeX Design System M Home Documentation Analytics Code automation Design sy…" at bounding box center [526, 249] width 1052 height 499
click at [974, 253] on div "Delete pipeline" at bounding box center [1002, 254] width 94 height 11
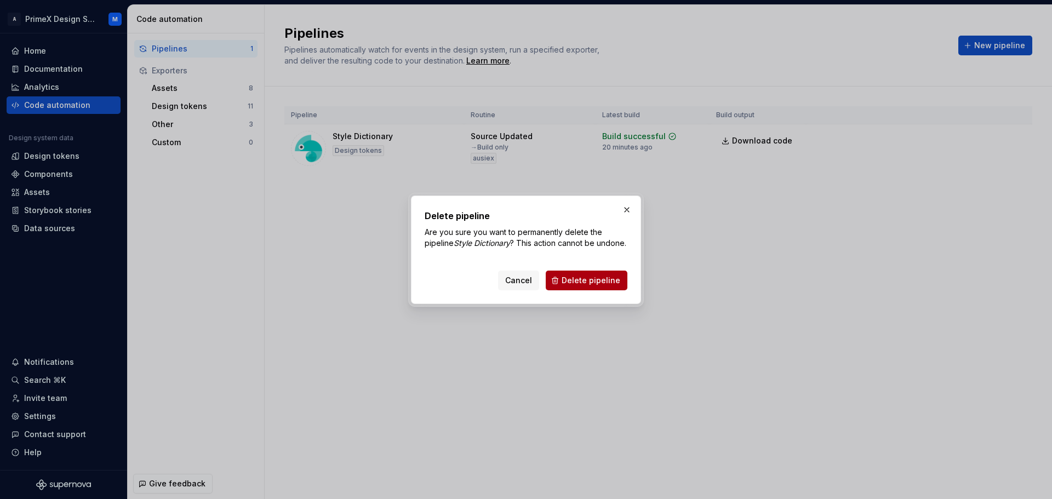
click at [601, 286] on span "Delete pipeline" at bounding box center [591, 280] width 59 height 11
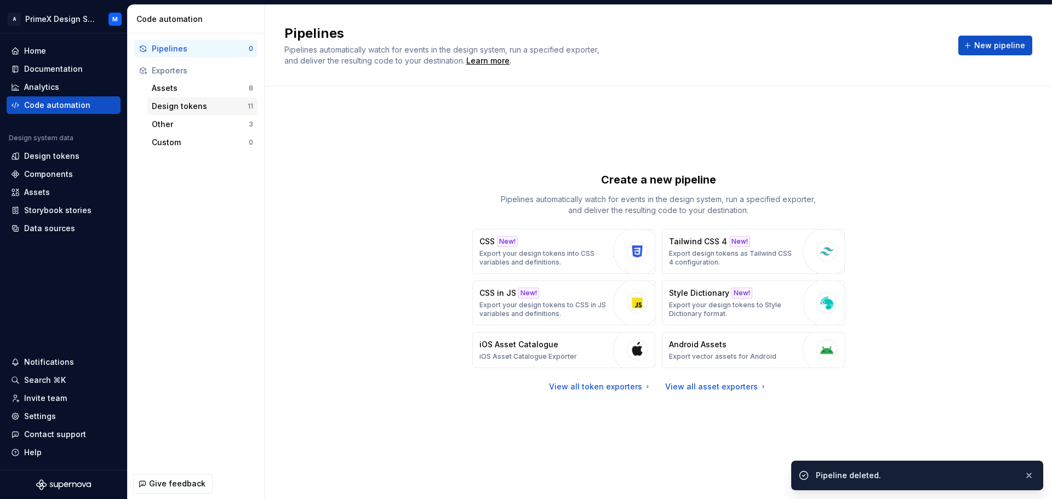
click at [204, 104] on div "Design tokens" at bounding box center [200, 106] width 96 height 11
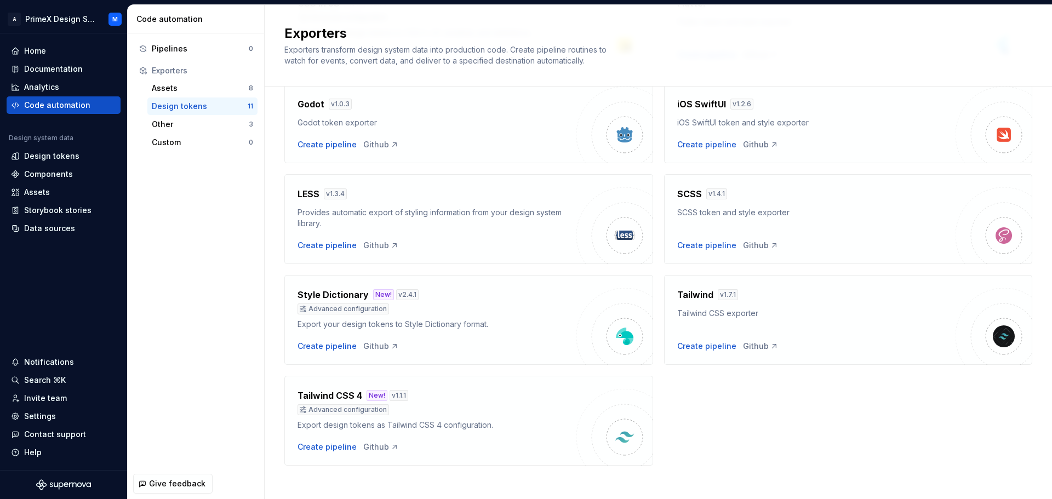
scroll to position [258, 0]
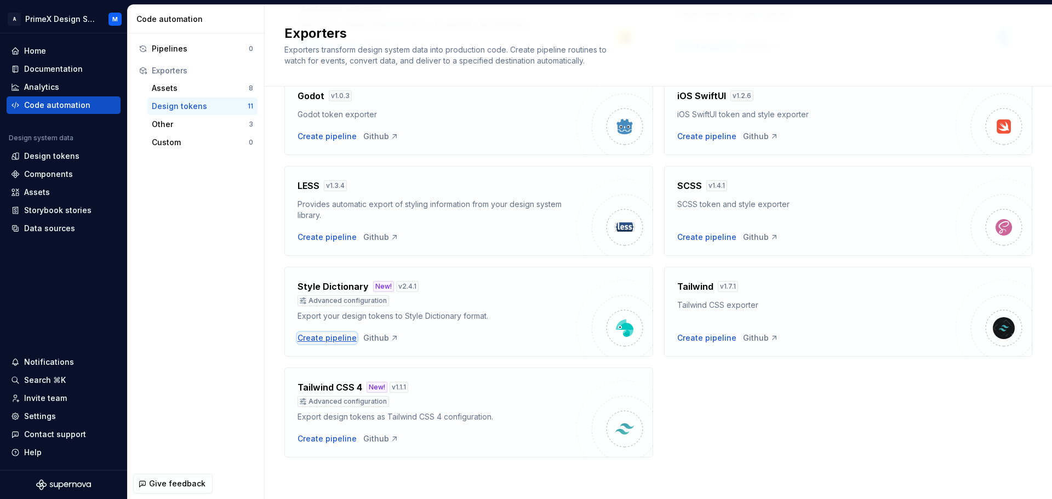
click at [328, 340] on div "Create pipeline" at bounding box center [327, 338] width 59 height 11
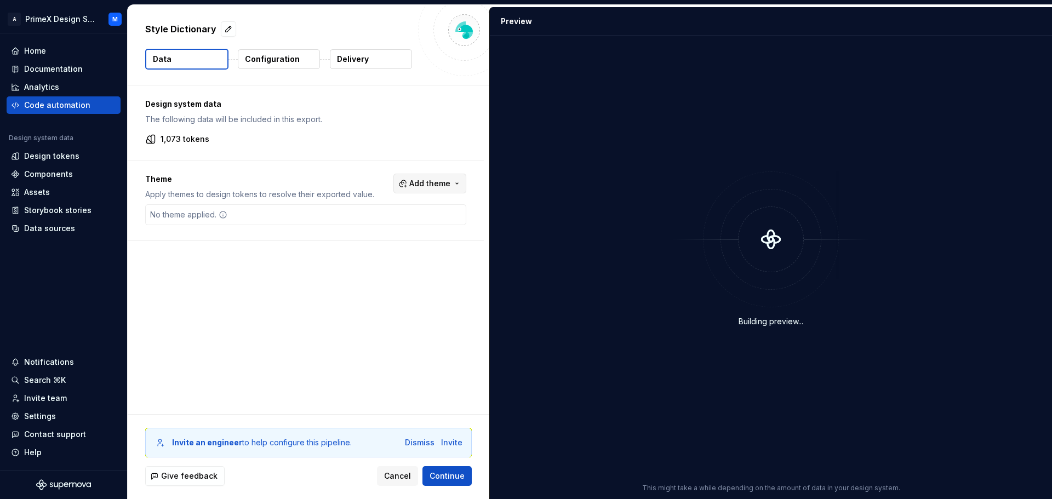
click at [427, 185] on span "Add theme" at bounding box center [429, 183] width 41 height 11
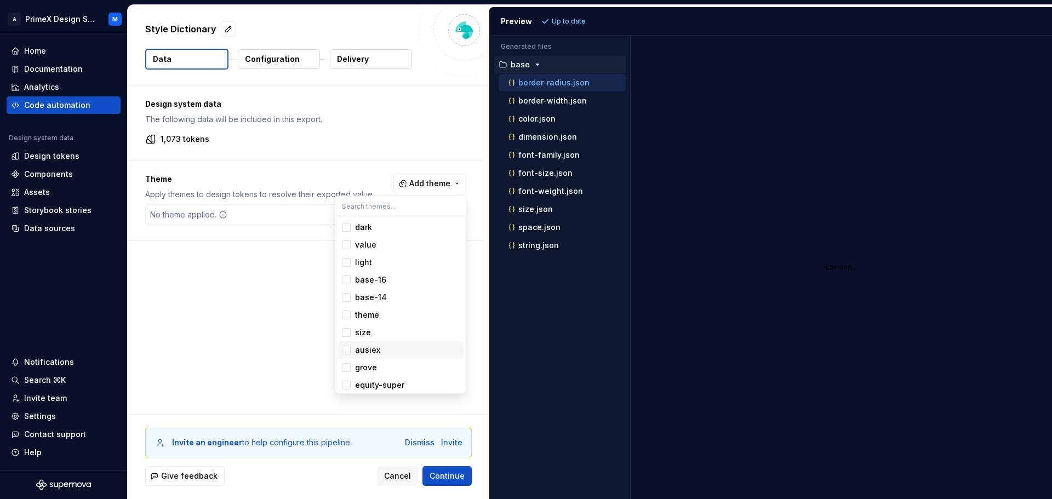
click at [346, 351] on div "Suggestions" at bounding box center [346, 350] width 9 height 9
click at [243, 288] on html "A PrimeX Design System M Home Documentation Analytics Code automation Design sy…" at bounding box center [526, 249] width 1052 height 499
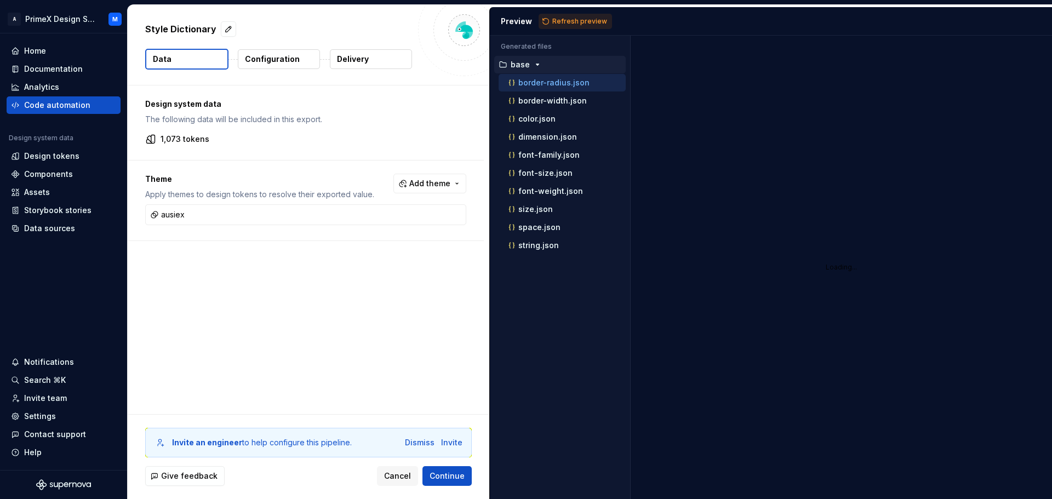
click at [367, 60] on p "Delivery" at bounding box center [353, 59] width 32 height 11
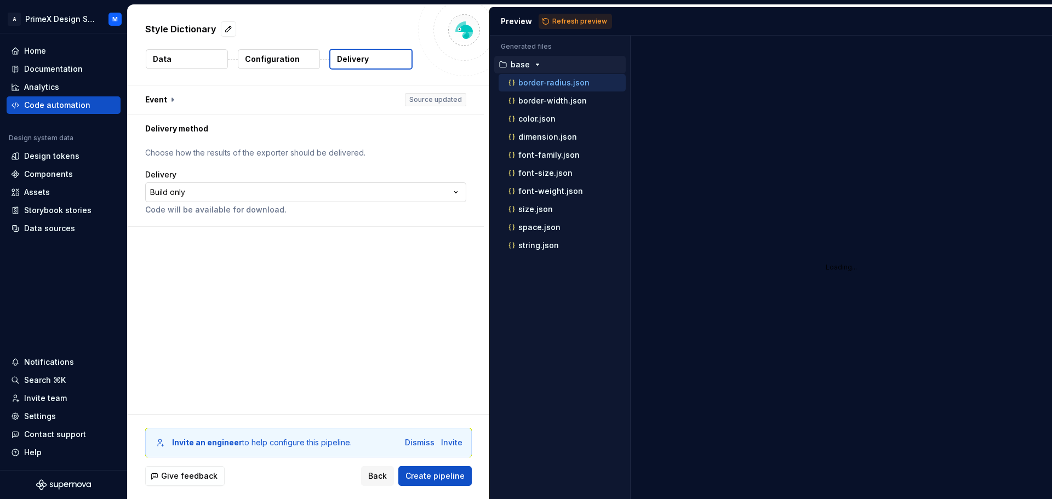
click at [360, 191] on html "**********" at bounding box center [526, 249] width 1052 height 499
click at [261, 59] on p "Configuration" at bounding box center [272, 59] width 55 height 11
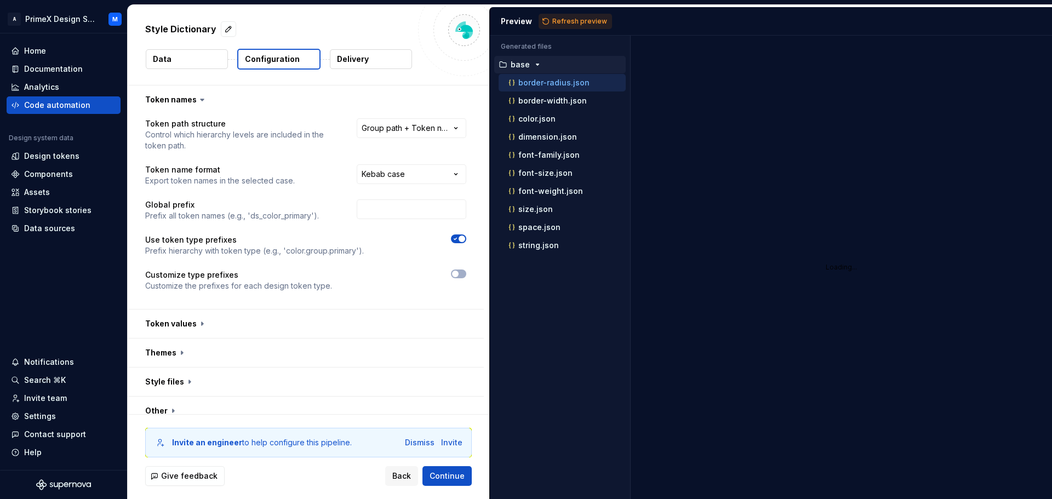
scroll to position [12, 0]
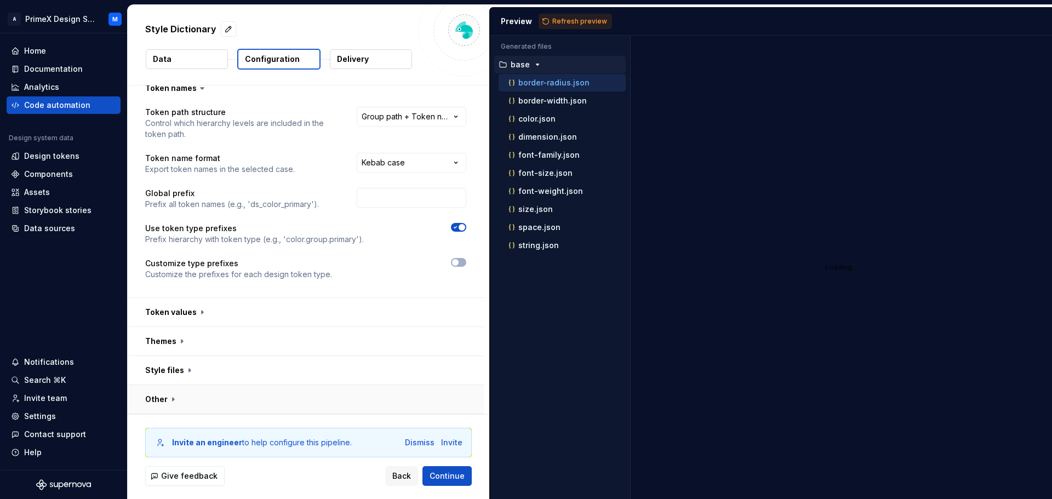
click at [166, 394] on button "button" at bounding box center [306, 399] width 356 height 28
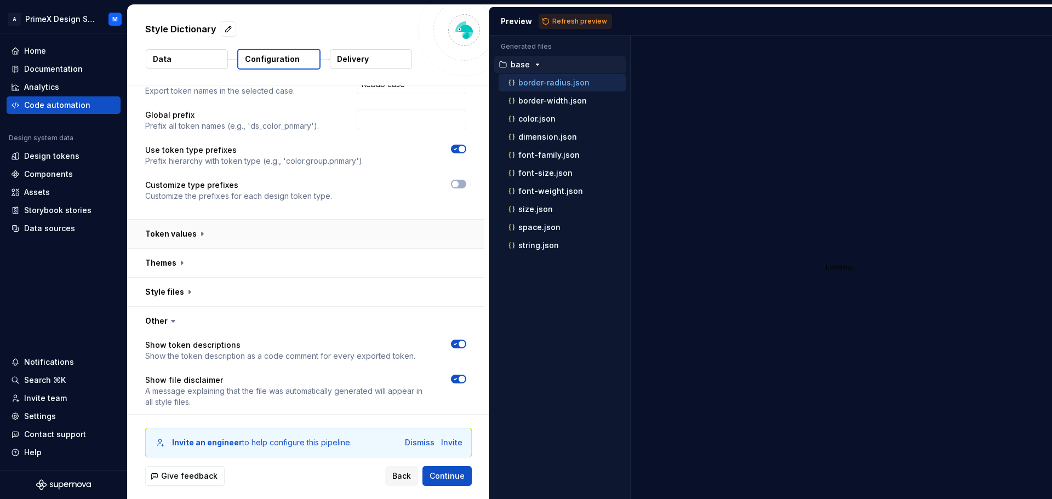
scroll to position [193, 0]
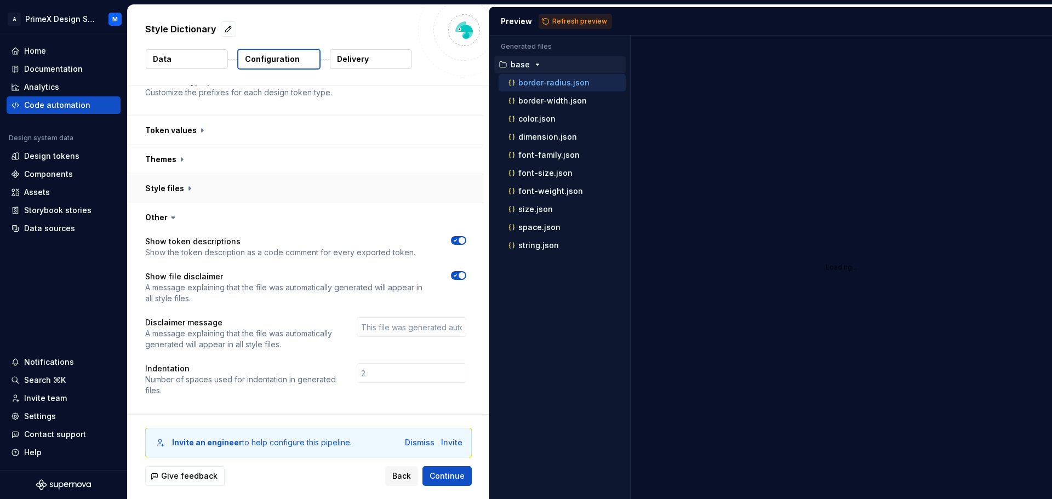
click at [188, 182] on button "button" at bounding box center [306, 188] width 356 height 28
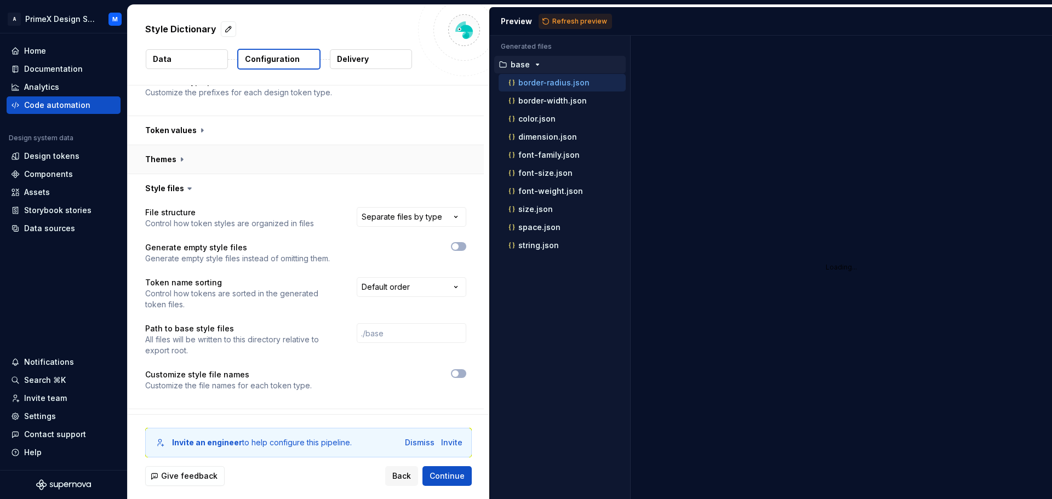
click at [180, 157] on button "button" at bounding box center [306, 159] width 356 height 28
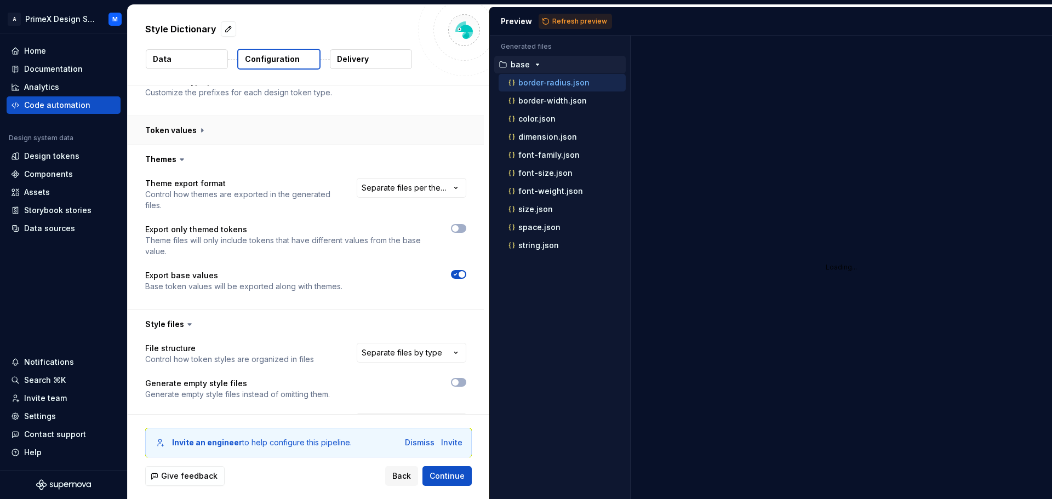
click at [190, 136] on button "button" at bounding box center [306, 130] width 356 height 28
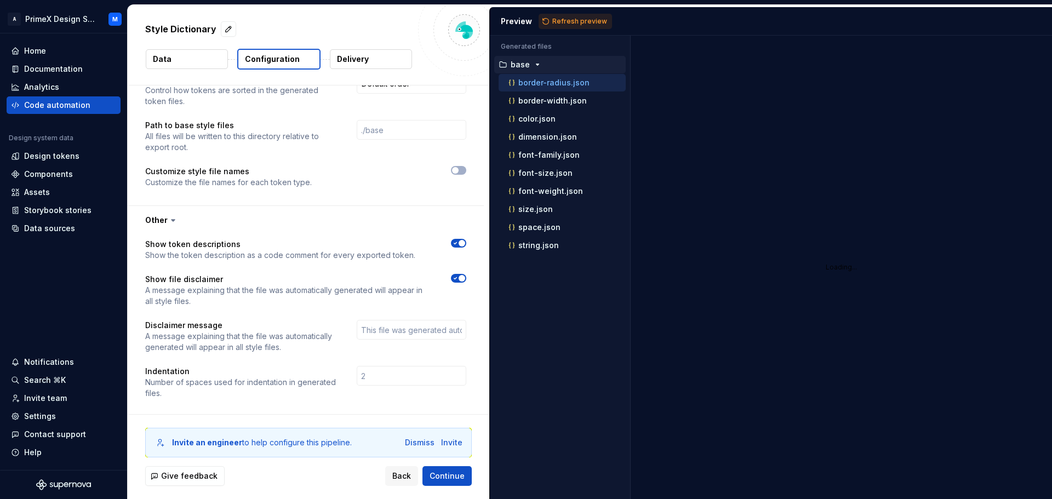
scroll to position [695, 0]
click at [392, 60] on button "Delivery" at bounding box center [371, 59] width 82 height 20
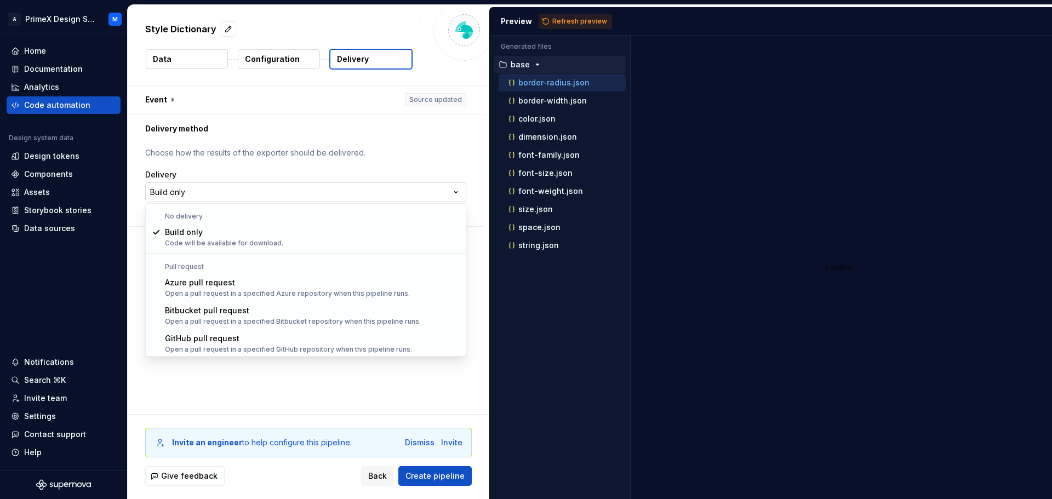
click at [292, 185] on html "**********" at bounding box center [526, 249] width 1052 height 499
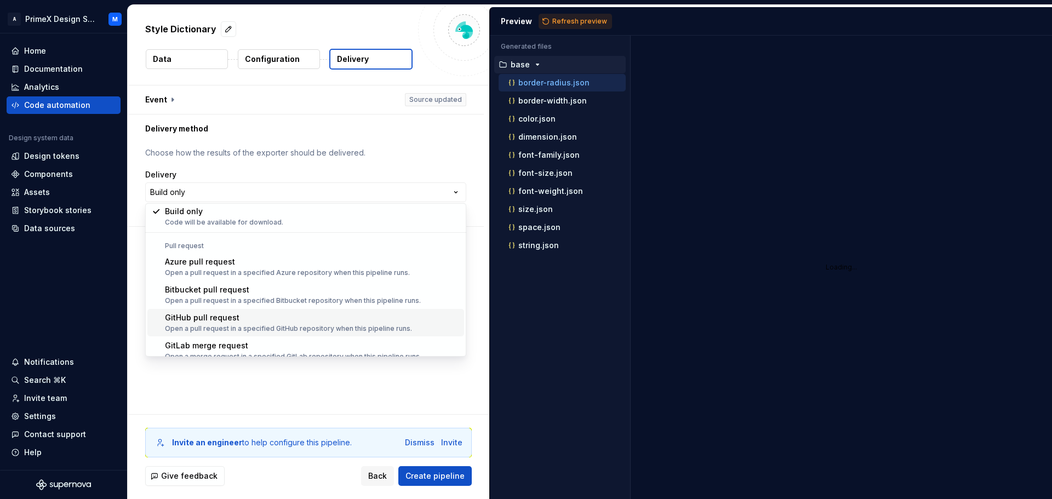
scroll to position [31, 0]
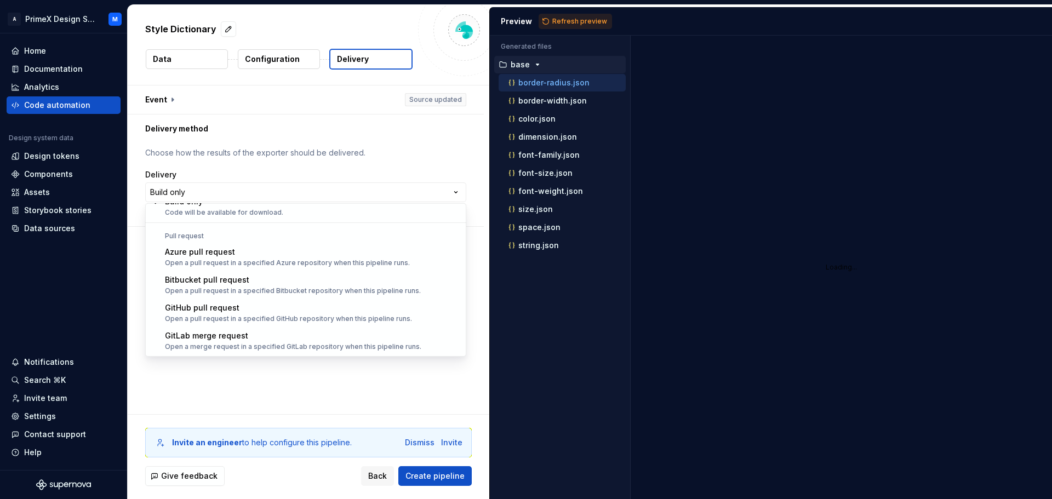
select select "******"
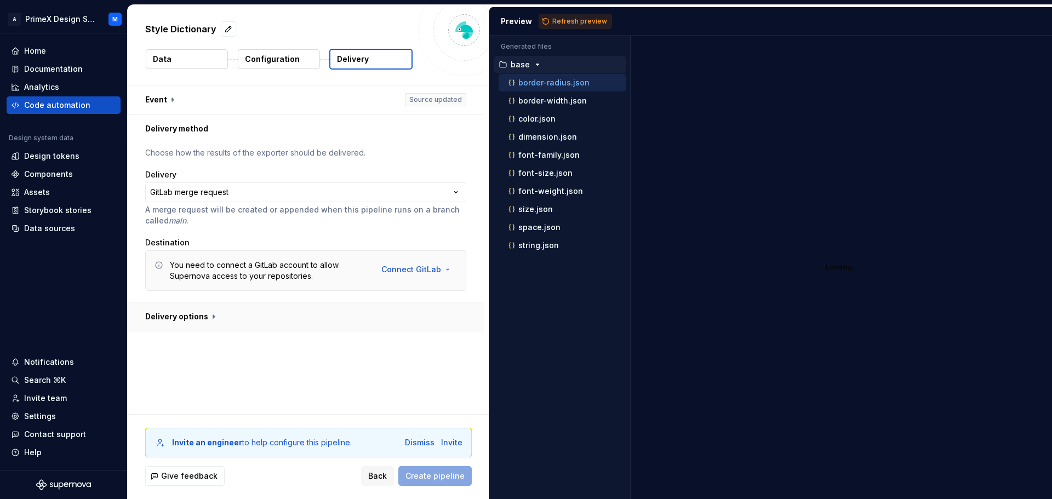
click at [209, 317] on button "button" at bounding box center [306, 316] width 356 height 28
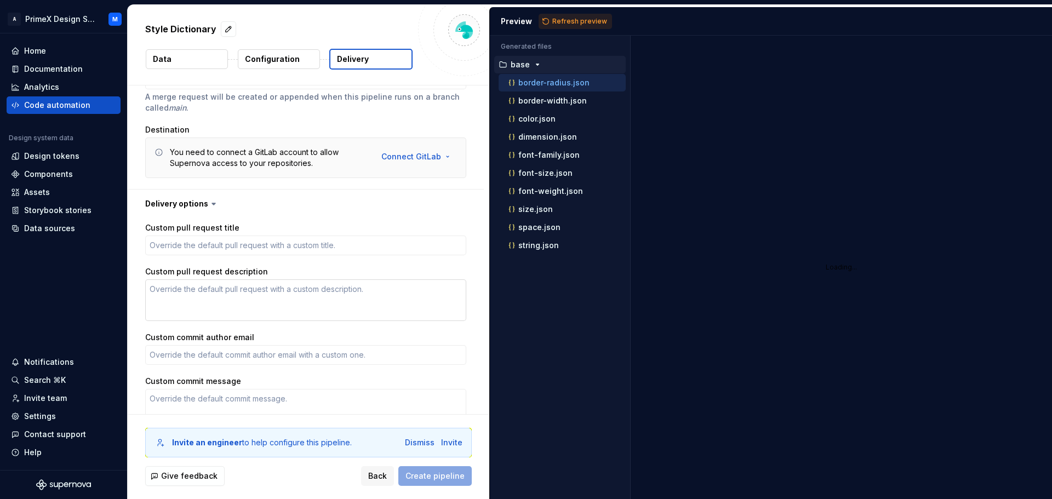
scroll to position [66, 0]
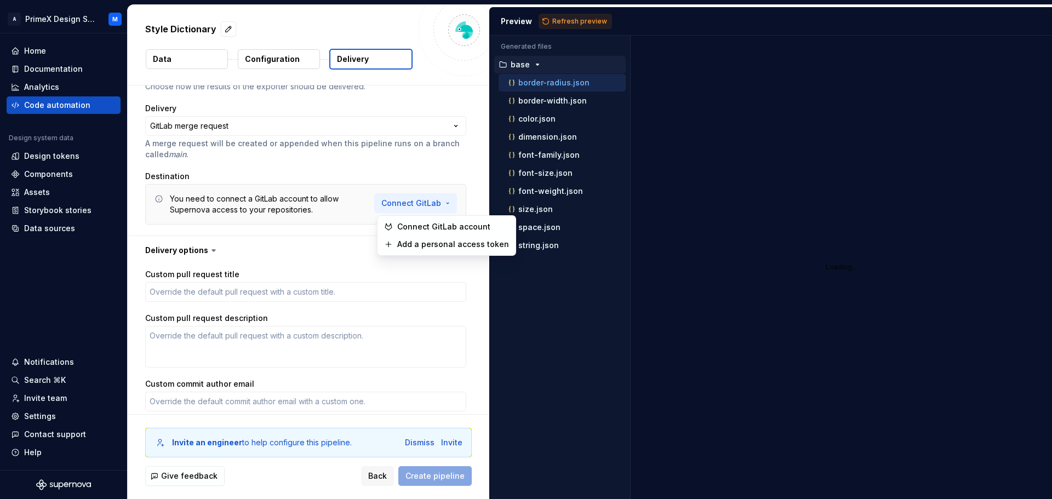
click at [399, 201] on html "**********" at bounding box center [526, 249] width 1052 height 499
click at [402, 228] on span "Connect GitLab account" at bounding box center [453, 226] width 112 height 11
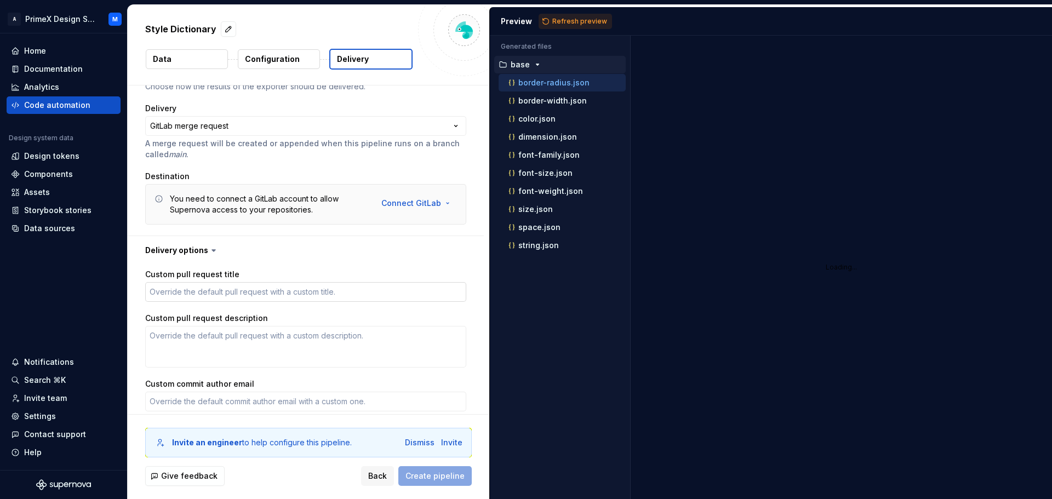
type textarea "*"
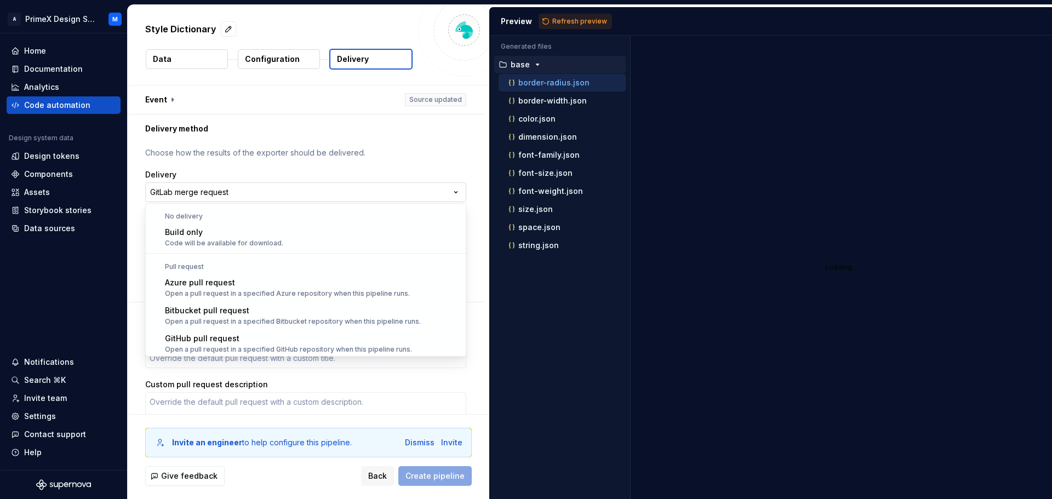
click at [294, 191] on html "**********" at bounding box center [526, 249] width 1052 height 499
select select "*********"
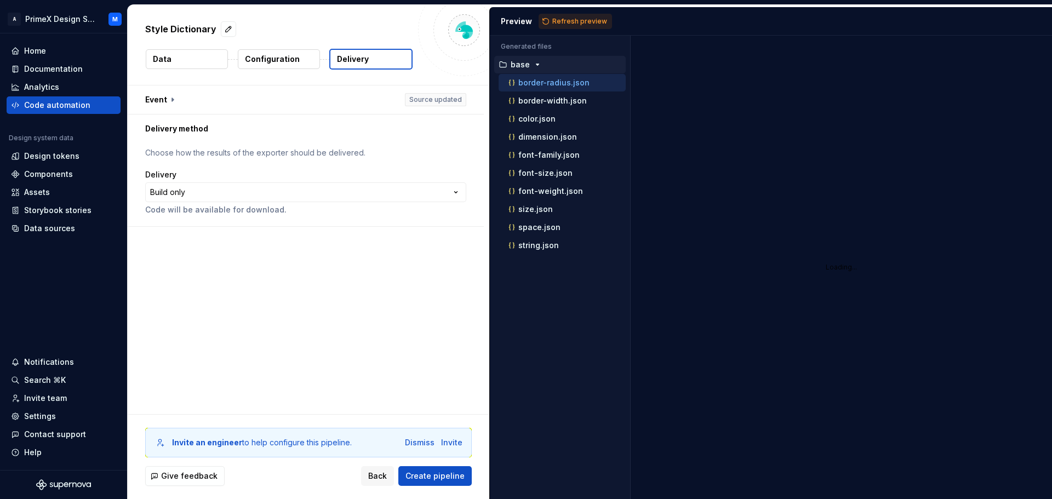
click at [171, 55] on button "Data" at bounding box center [187, 59] width 82 height 20
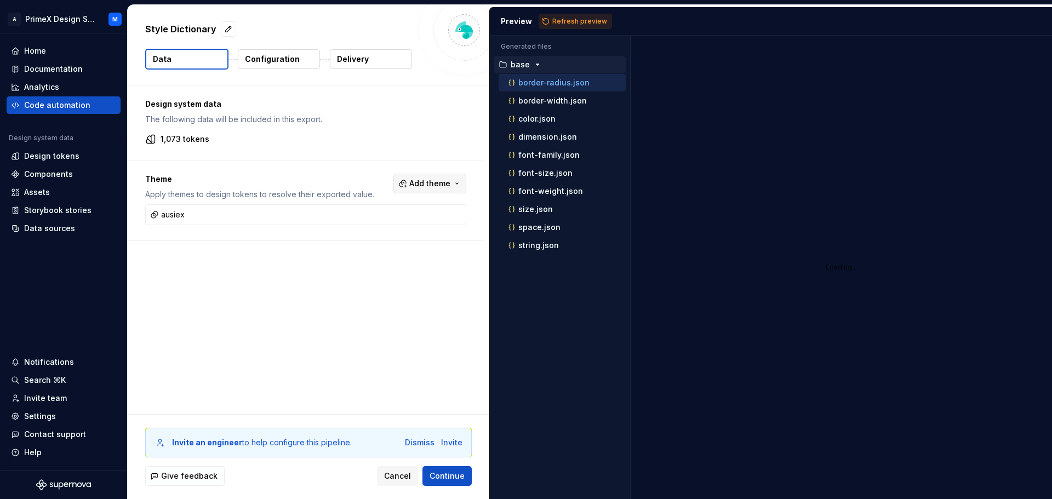
click at [426, 180] on span "Add theme" at bounding box center [429, 183] width 41 height 11
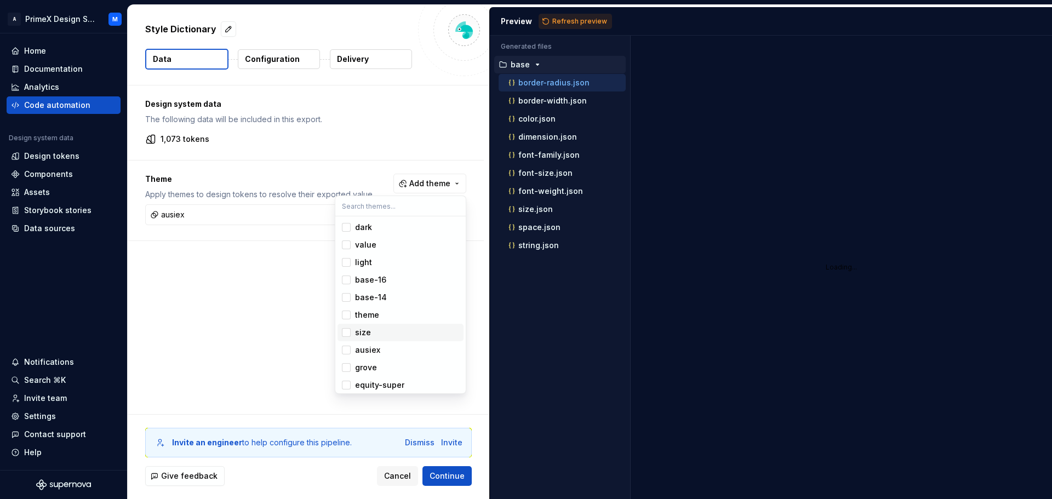
scroll to position [3, 0]
click at [347, 328] on div "Suggestions" at bounding box center [346, 329] width 9 height 9
click at [347, 293] on div "Suggestions" at bounding box center [346, 294] width 9 height 9
click at [347, 279] on div "Suggestions" at bounding box center [346, 277] width 9 height 9
click at [452, 478] on html "A PrimeX Design System M Home Documentation Analytics Code automation Design sy…" at bounding box center [526, 249] width 1052 height 499
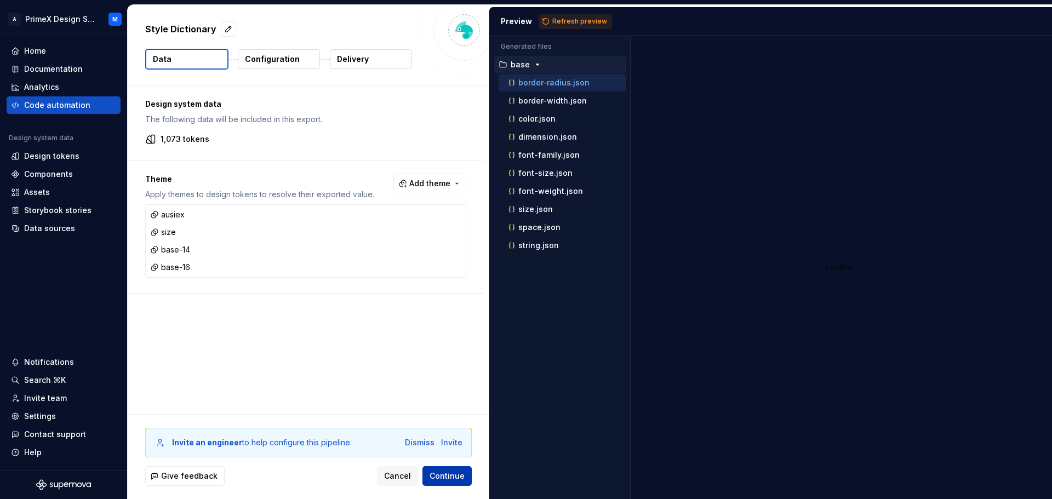
click at [442, 478] on span "Continue" at bounding box center [447, 476] width 35 height 11
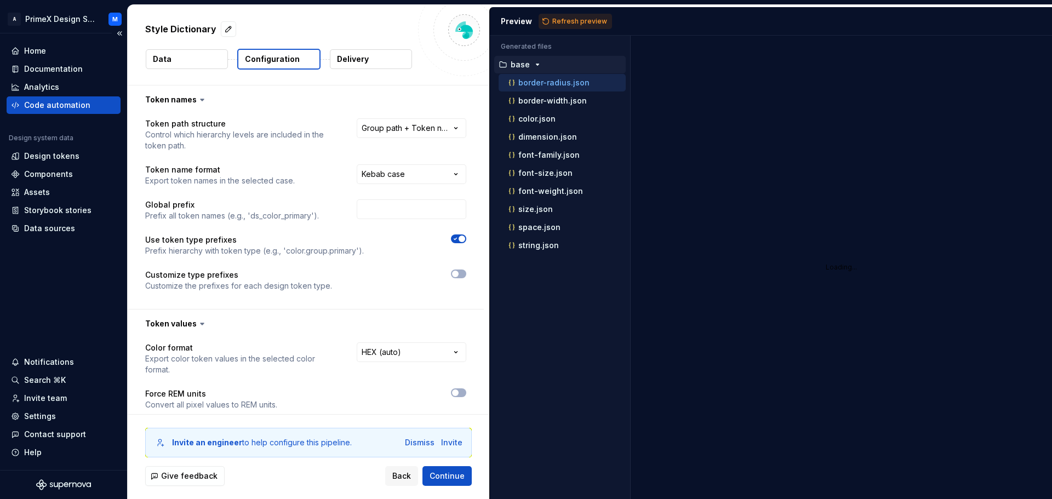
click at [76, 104] on div "Code automation" at bounding box center [57, 105] width 66 height 11
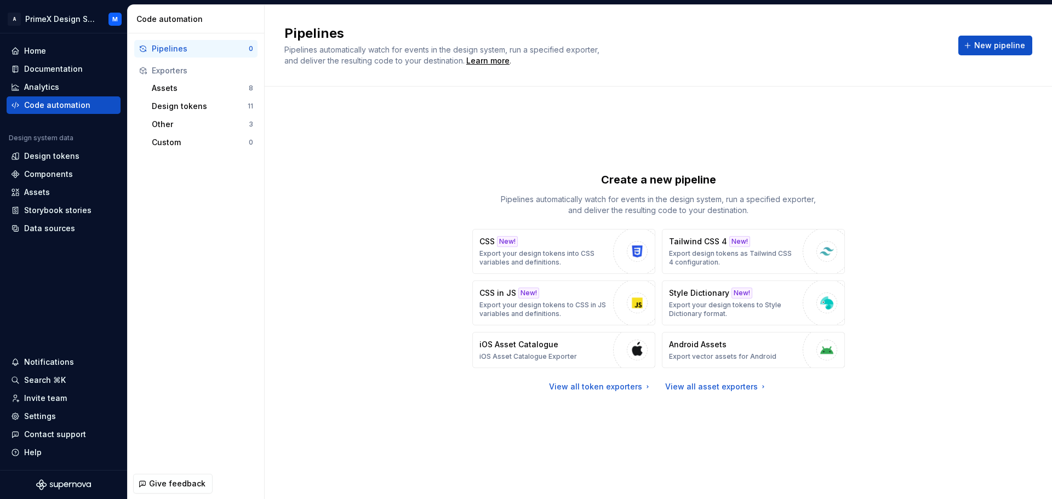
click at [204, 52] on div "Pipelines" at bounding box center [200, 48] width 97 height 11
click at [726, 302] on p "Export your design tokens to Style Dictionary format." at bounding box center [733, 310] width 128 height 18
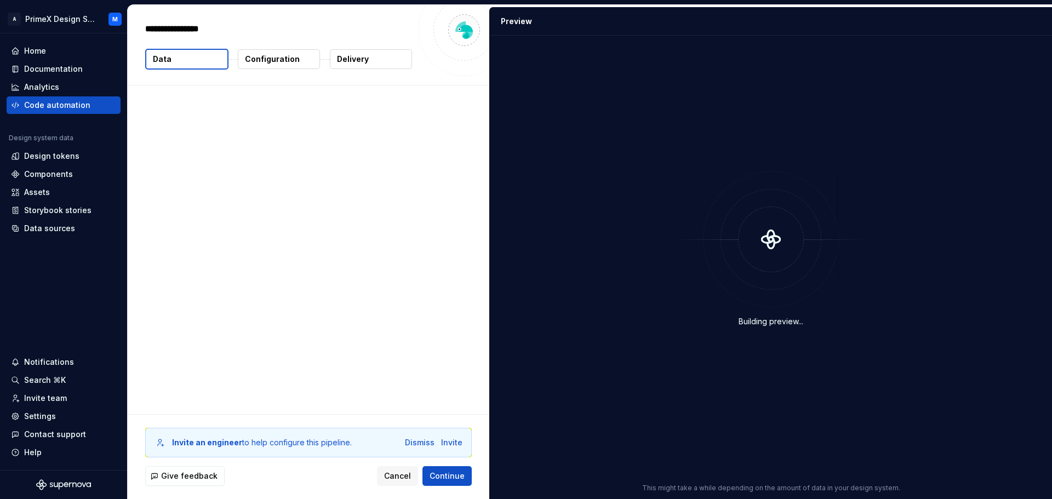
type textarea "*"
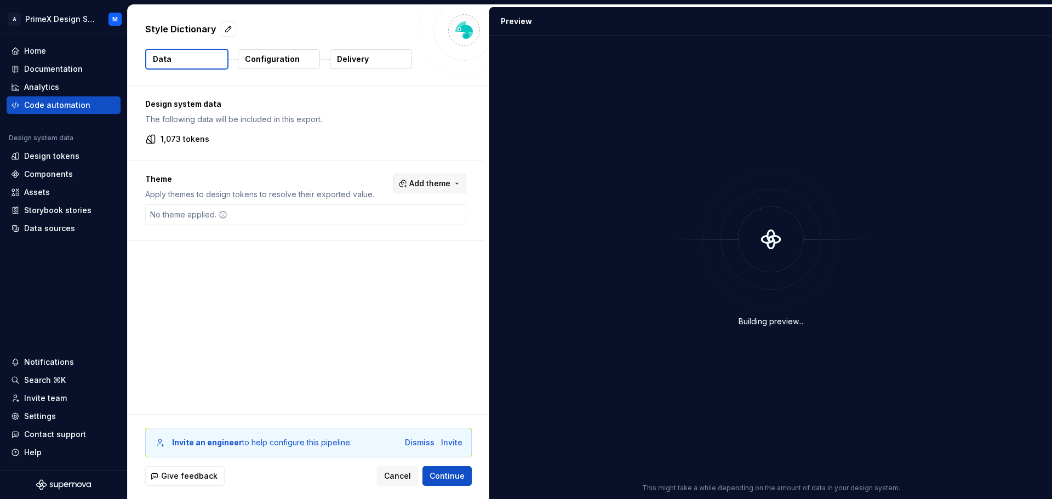
click at [427, 179] on span "Add theme" at bounding box center [429, 183] width 41 height 11
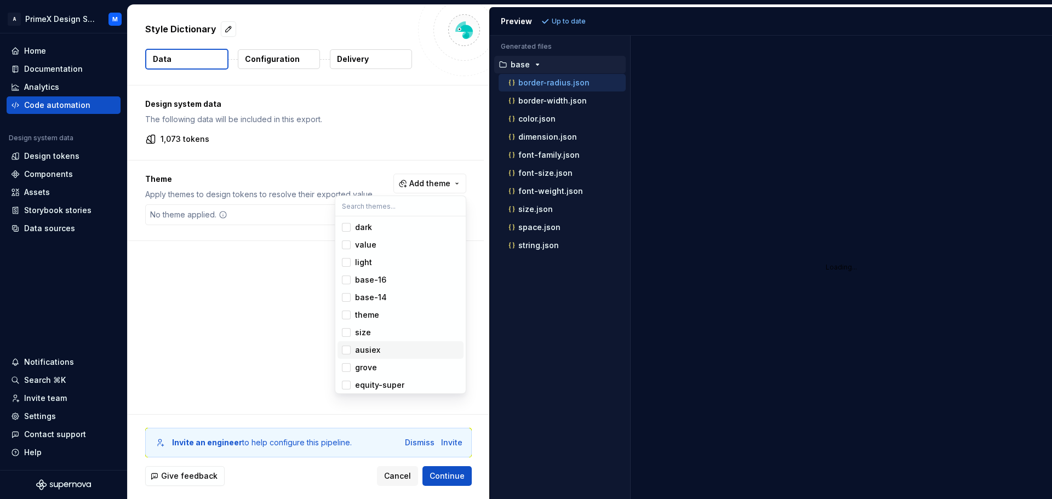
click at [347, 351] on div "Suggestions" at bounding box center [346, 350] width 9 height 9
click at [348, 332] on div "Suggestions" at bounding box center [346, 332] width 9 height 9
click at [344, 296] on div "Suggestions" at bounding box center [346, 297] width 9 height 9
click at [345, 279] on div "Suggestions" at bounding box center [346, 280] width 9 height 9
click at [460, 472] on html "A PrimeX Design System M Home Documentation Analytics Code automation Design sy…" at bounding box center [526, 249] width 1052 height 499
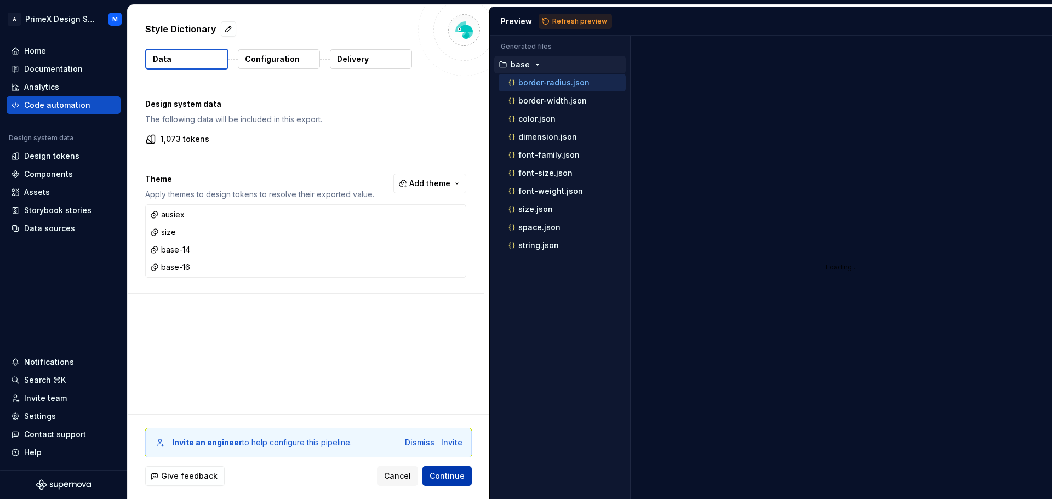
click at [453, 479] on span "Continue" at bounding box center [447, 476] width 35 height 11
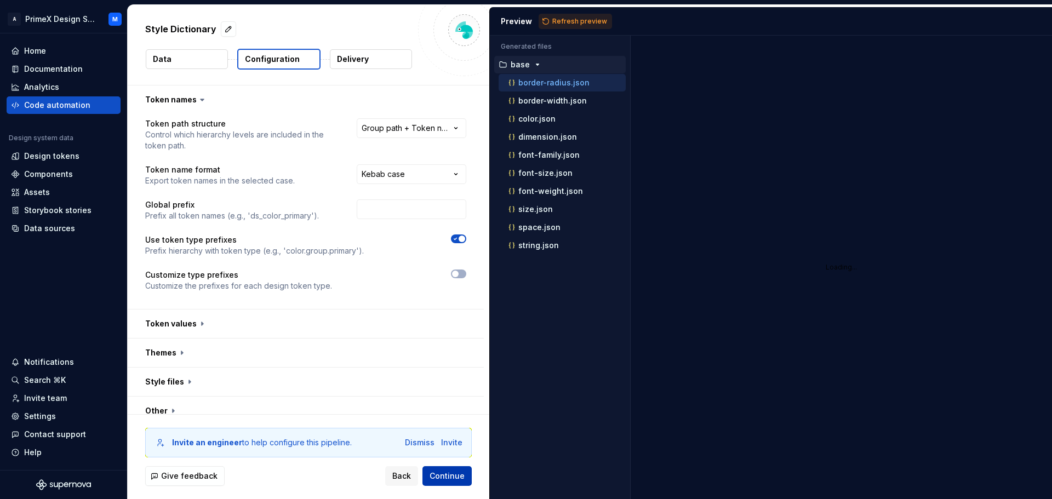
click at [442, 482] on button "Continue" at bounding box center [446, 476] width 49 height 20
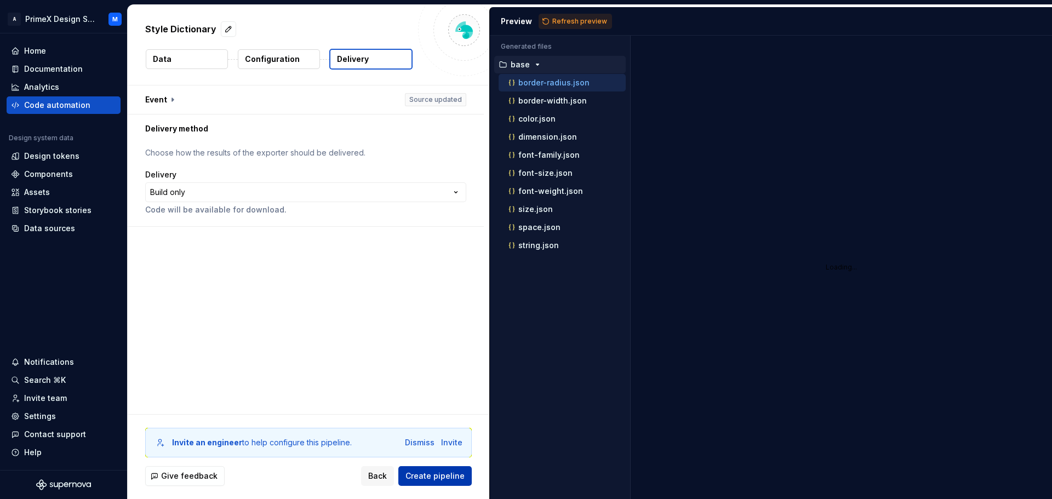
click at [442, 479] on span "Create pipeline" at bounding box center [434, 476] width 59 height 11
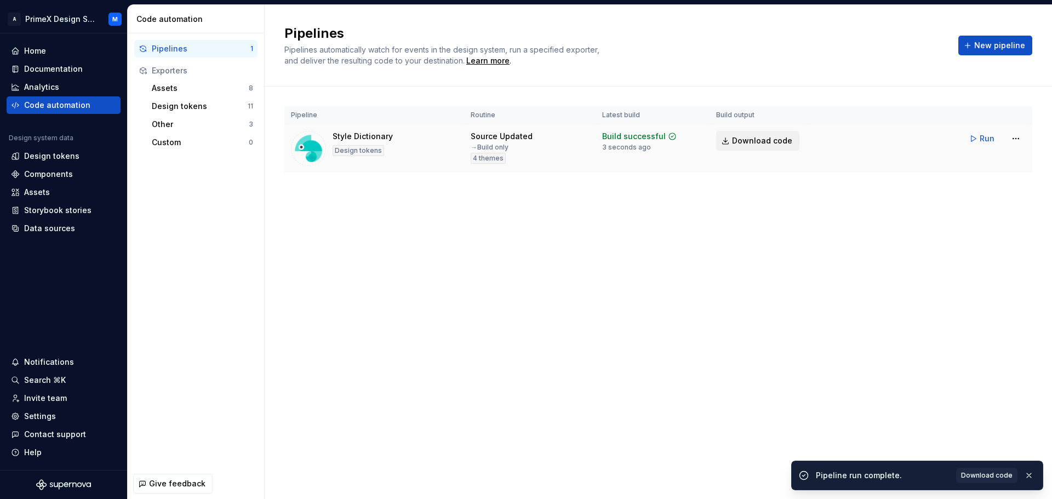
click at [745, 142] on span "Download code" at bounding box center [762, 140] width 60 height 11
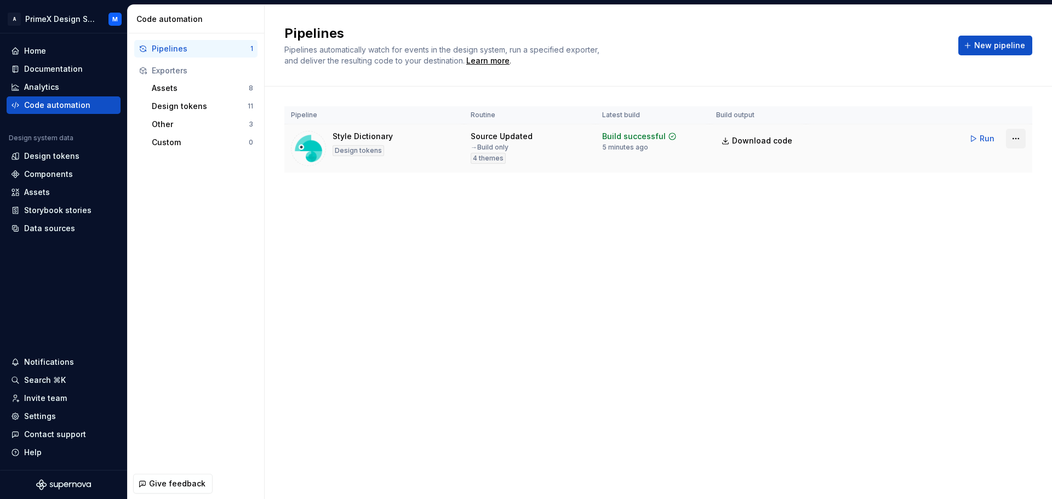
click at [1017, 142] on html "A PrimeX Design System M Home Documentation Analytics Code automation Design sy…" at bounding box center [526, 249] width 1052 height 499
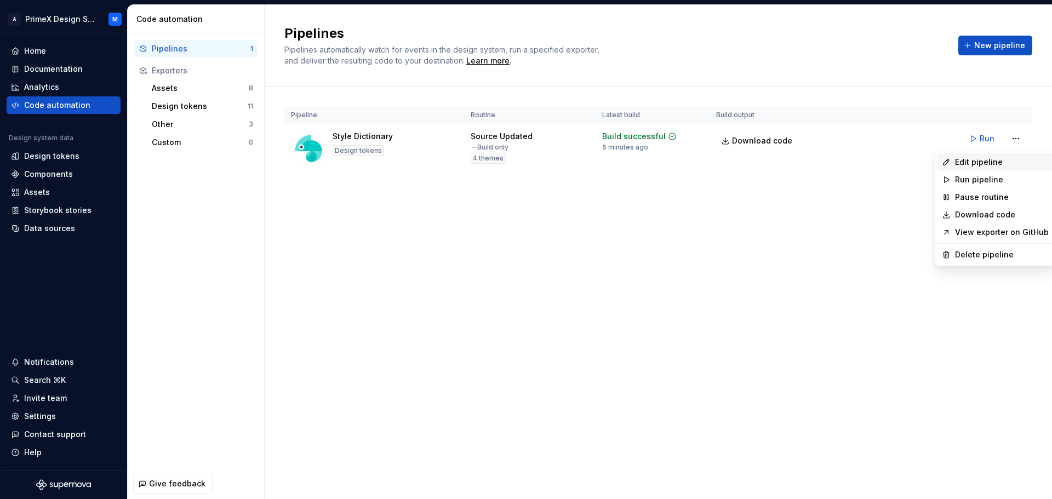
click at [1000, 168] on div "Edit pipeline" at bounding box center [996, 162] width 116 height 18
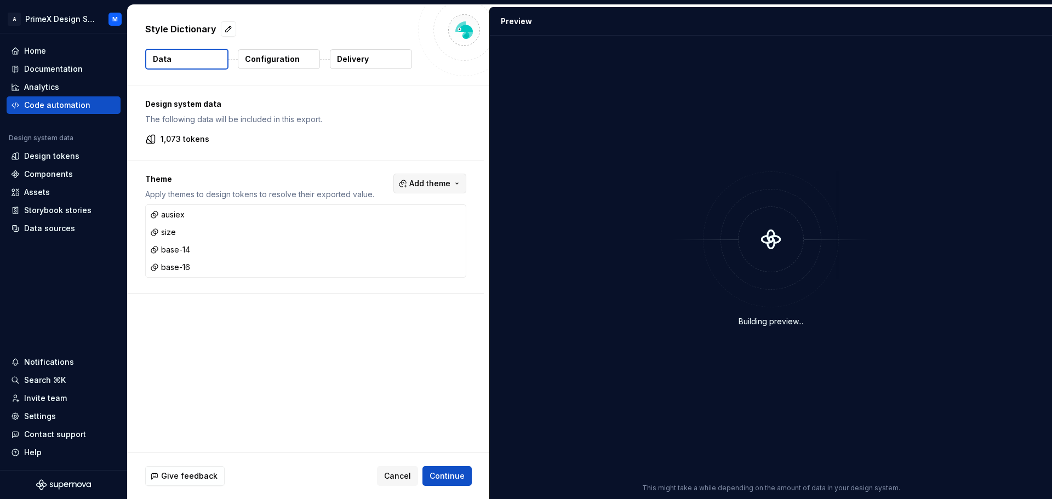
click at [415, 180] on span "Add theme" at bounding box center [429, 183] width 41 height 11
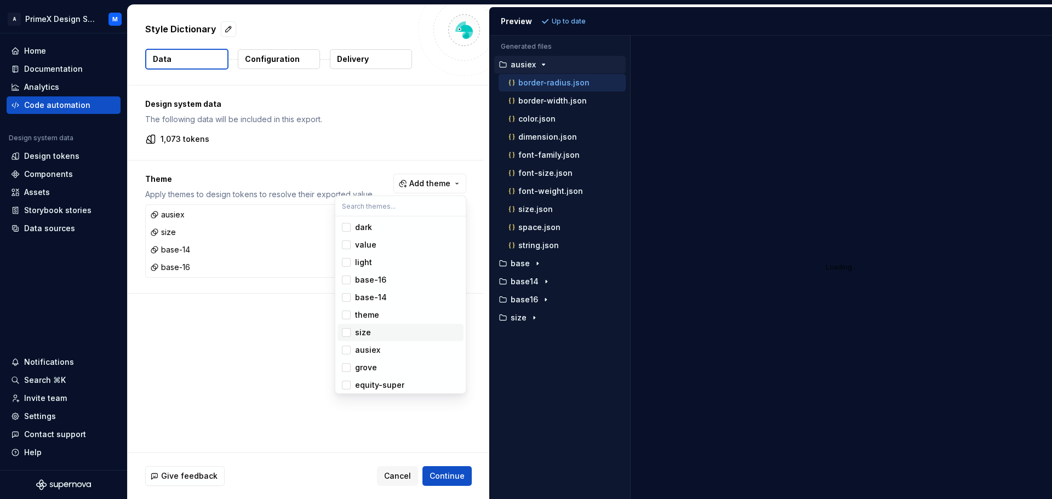
click at [348, 334] on div "Suggestions" at bounding box center [346, 332] width 9 height 9
click at [346, 281] on div "Suggestions" at bounding box center [346, 280] width 9 height 9
click at [347, 227] on div "Suggestions" at bounding box center [346, 227] width 9 height 9
click at [216, 379] on html "A PrimeX Design System M Home Documentation Analytics Code automation Design sy…" at bounding box center [526, 249] width 1052 height 499
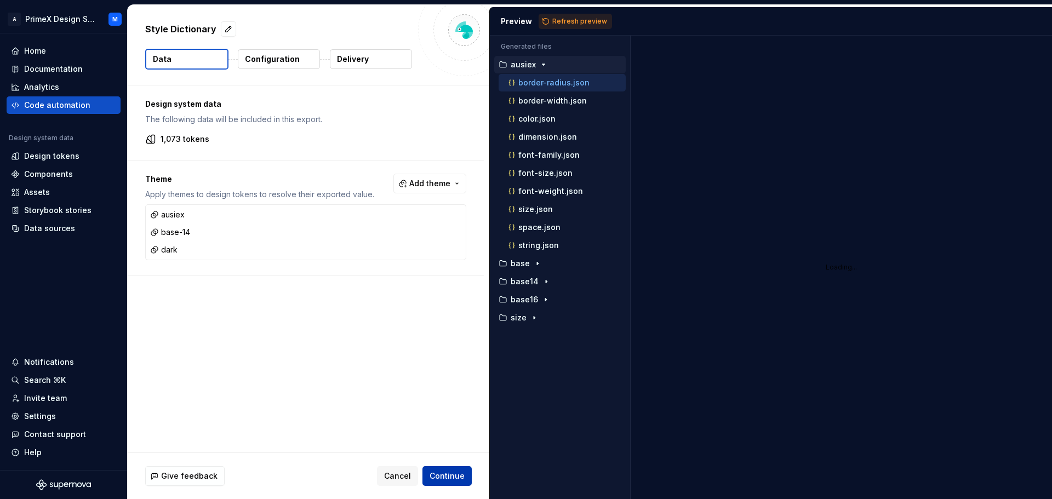
click at [443, 478] on span "Continue" at bounding box center [447, 476] width 35 height 11
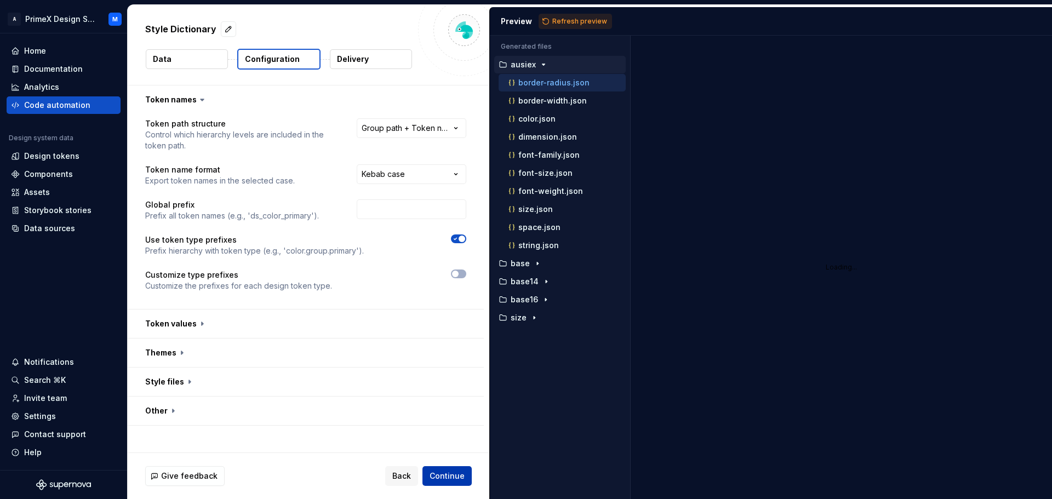
click at [443, 478] on span "Continue" at bounding box center [447, 476] width 35 height 11
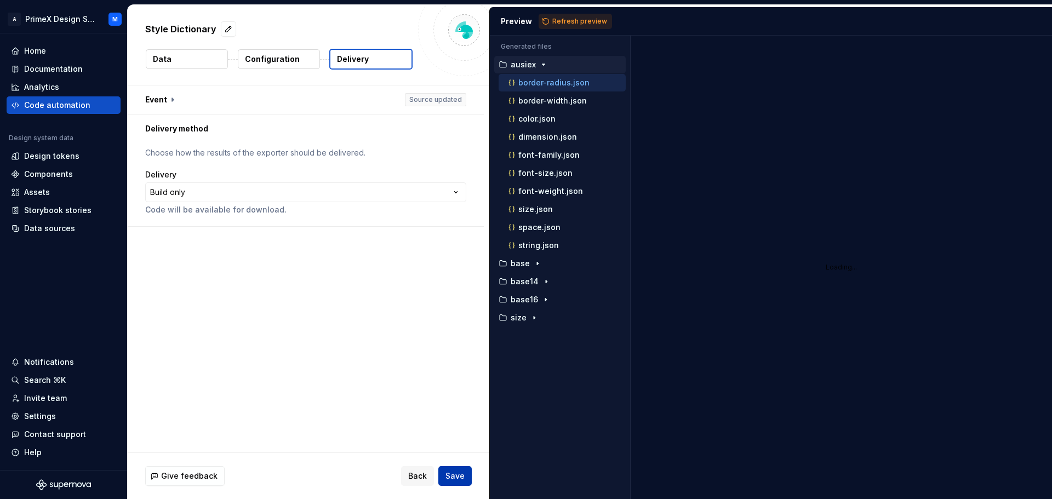
click at [443, 478] on button "Save" at bounding box center [454, 476] width 33 height 20
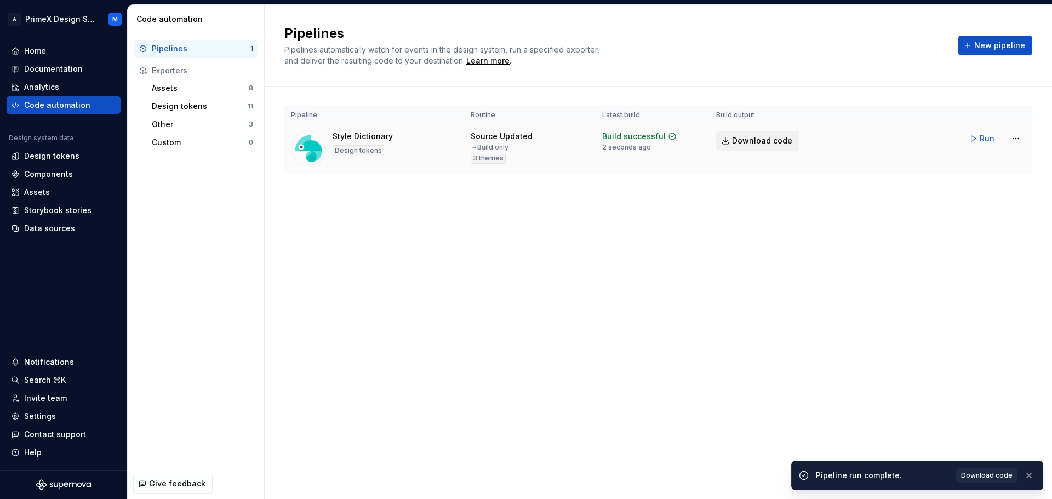
click at [745, 140] on span "Download code" at bounding box center [762, 140] width 60 height 11
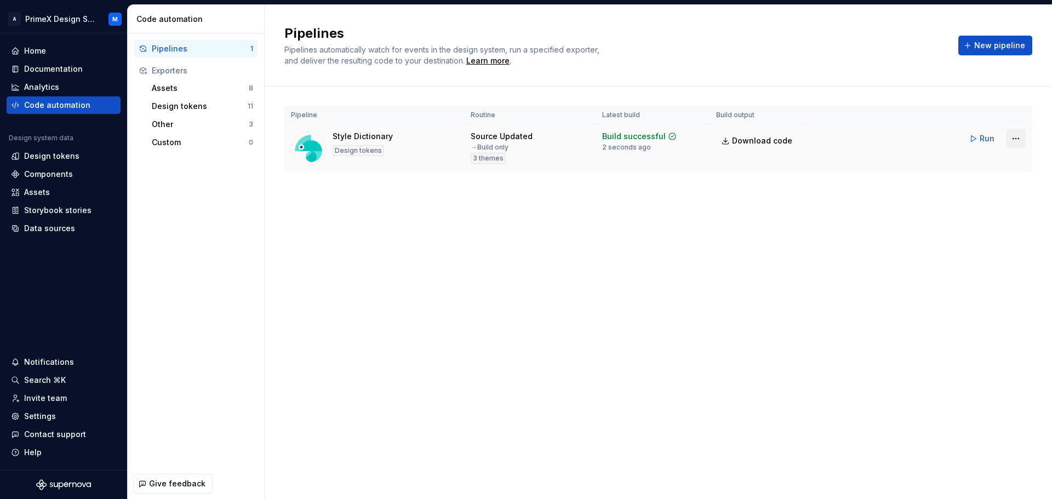
click at [1016, 135] on html "A PrimeX Design System M Home Documentation Analytics Code automation Design sy…" at bounding box center [526, 249] width 1052 height 499
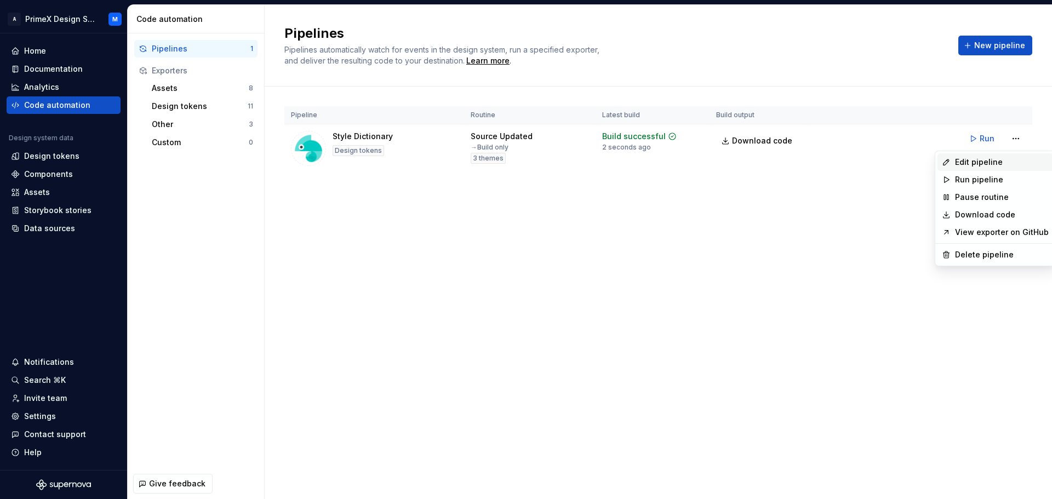
click at [985, 161] on div "Edit pipeline" at bounding box center [1002, 162] width 94 height 11
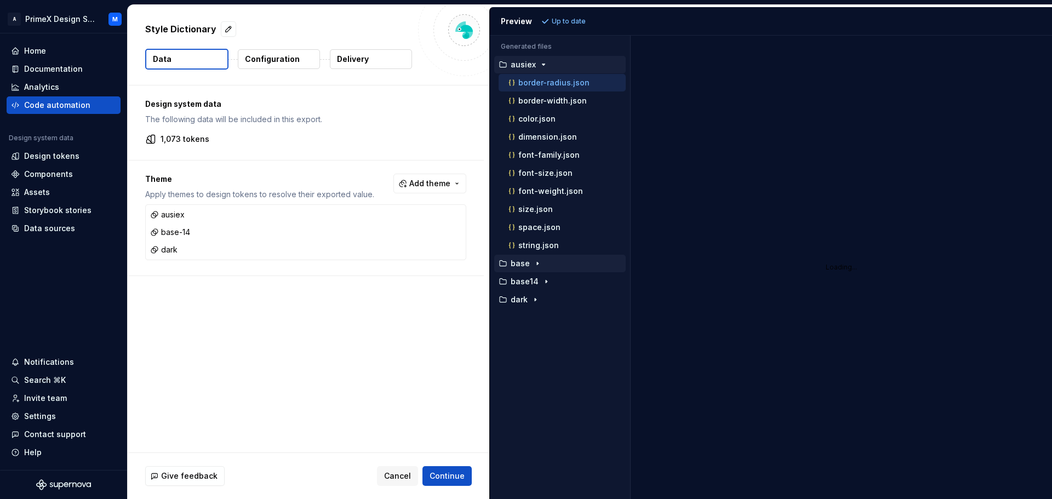
click at [533, 264] on icon "button" at bounding box center [537, 263] width 9 height 9
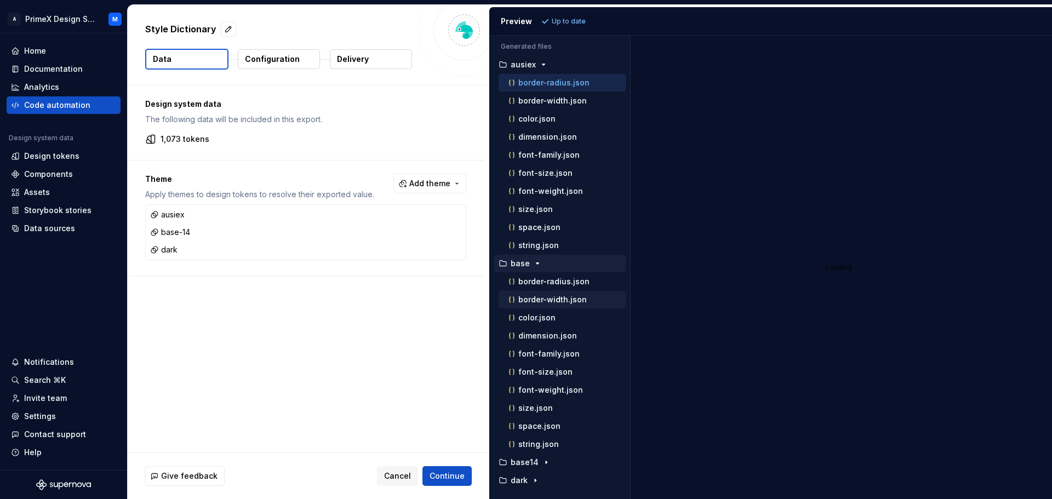
click at [541, 294] on button "border-width.json" at bounding box center [562, 300] width 127 height 12
click at [544, 282] on p "border-radius.json" at bounding box center [553, 281] width 71 height 9
click at [539, 267] on icon "button" at bounding box center [537, 263] width 9 height 9
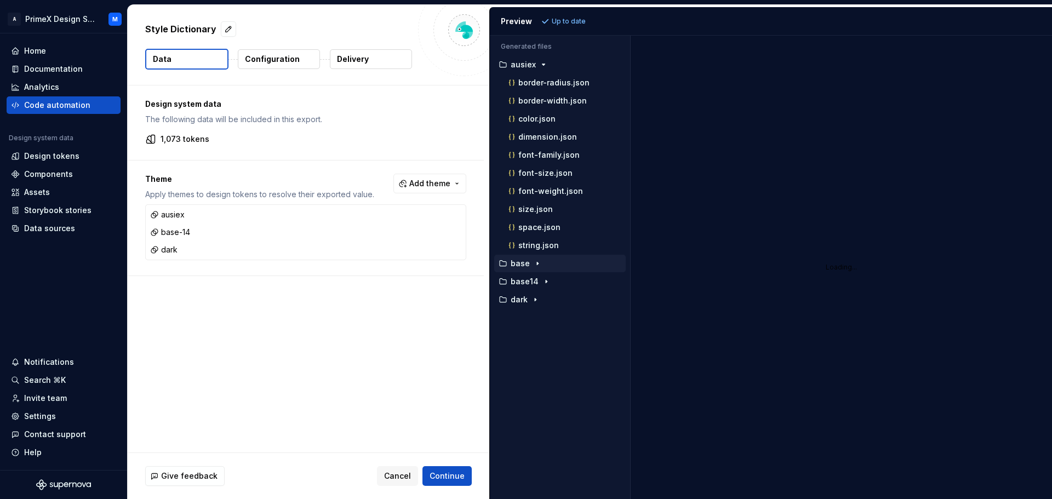
click at [536, 266] on icon "button" at bounding box center [537, 263] width 9 height 9
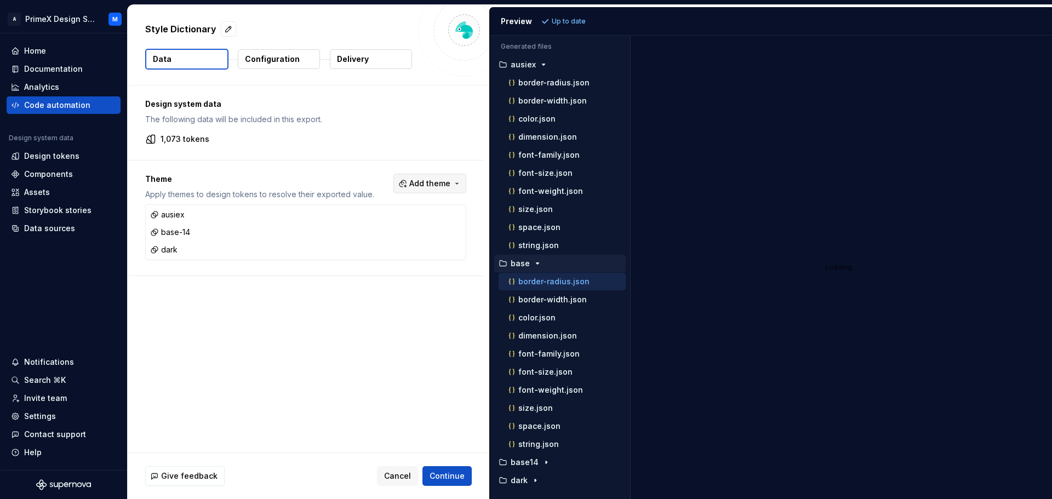
click at [441, 187] on span "Add theme" at bounding box center [429, 183] width 41 height 11
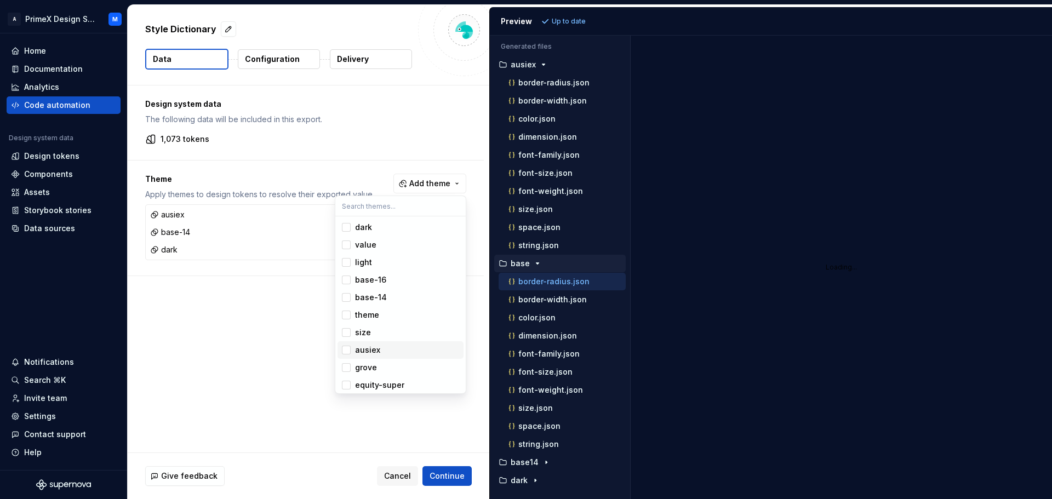
click at [351, 351] on span "ausiex" at bounding box center [401, 350] width 126 height 18
click at [260, 332] on html "A PrimeX Design System M Home Documentation Analytics Code automation Design sy…" at bounding box center [526, 249] width 1052 height 499
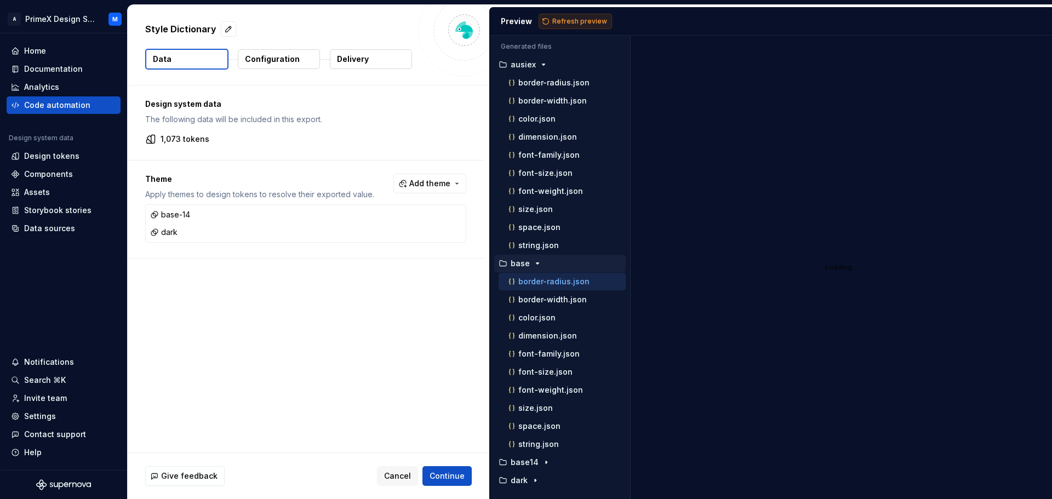
click at [572, 19] on span "Refresh preview" at bounding box center [579, 21] width 55 height 9
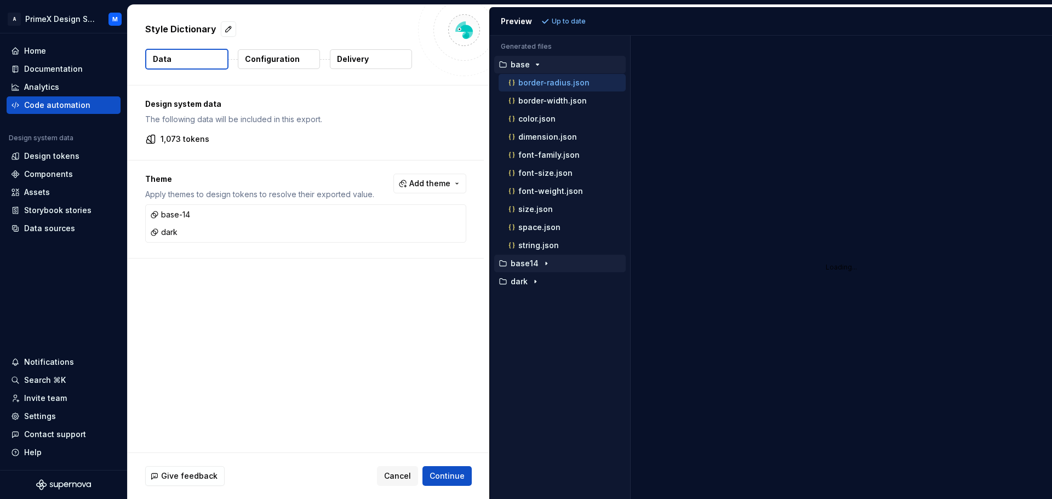
click at [542, 263] on icon "button" at bounding box center [546, 263] width 9 height 9
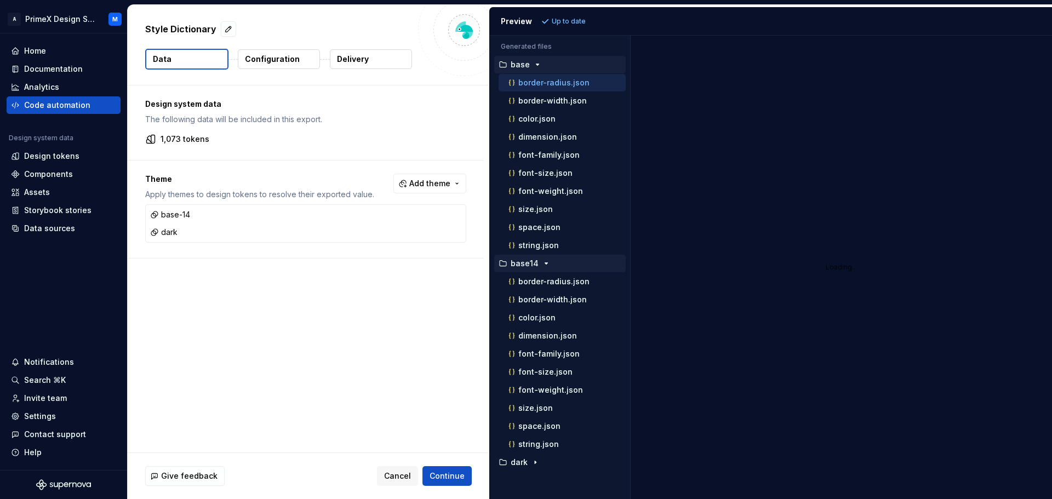
click at [542, 263] on icon "button" at bounding box center [546, 263] width 9 height 9
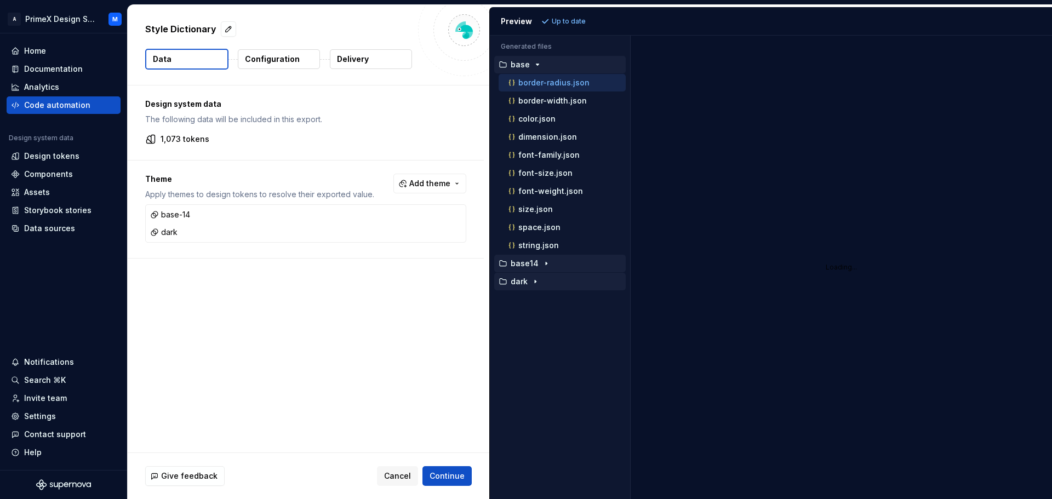
click at [535, 283] on icon "button" at bounding box center [535, 281] width 9 height 9
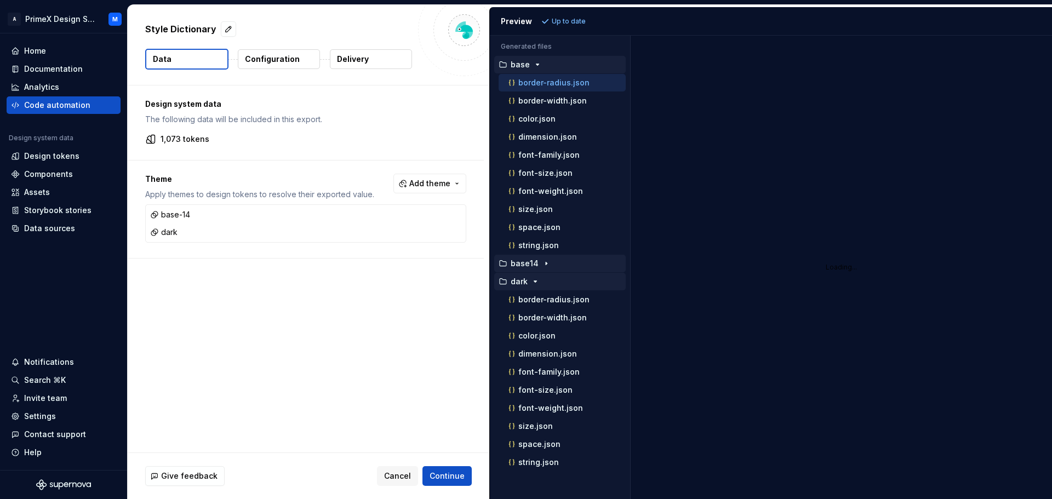
click at [545, 265] on icon "button" at bounding box center [546, 263] width 9 height 9
click at [545, 264] on icon "button" at bounding box center [546, 263] width 3 height 1
click at [532, 281] on icon "button" at bounding box center [535, 281] width 9 height 9
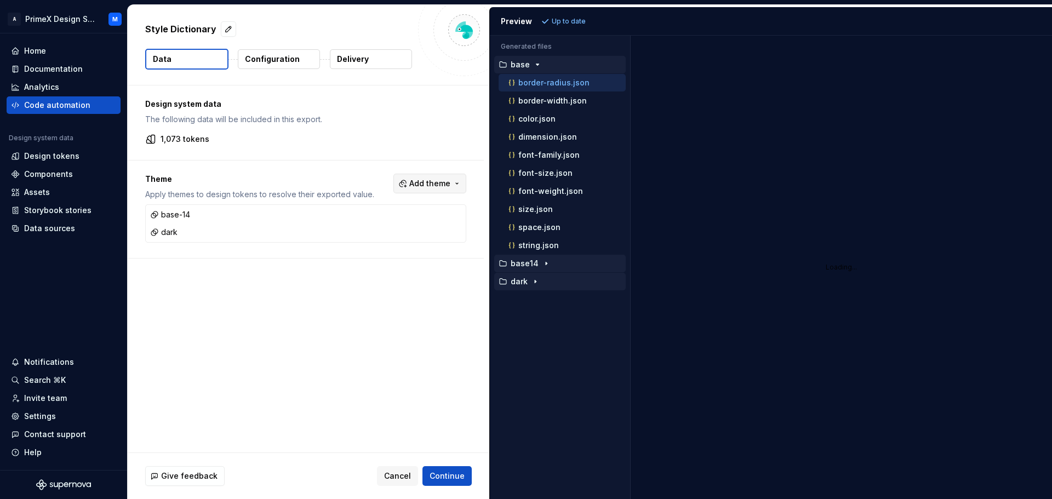
click at [447, 187] on span "Add theme" at bounding box center [429, 183] width 41 height 11
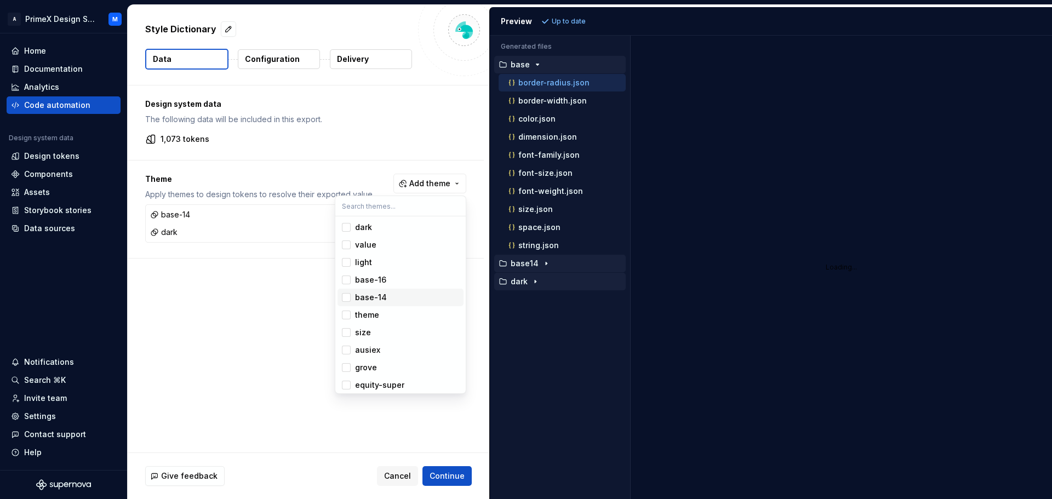
click at [346, 296] on div "Suggestions" at bounding box center [346, 297] width 9 height 9
click at [569, 20] on html "A PrimeX Design System M Home Documentation Analytics Code automation Design sy…" at bounding box center [526, 249] width 1052 height 499
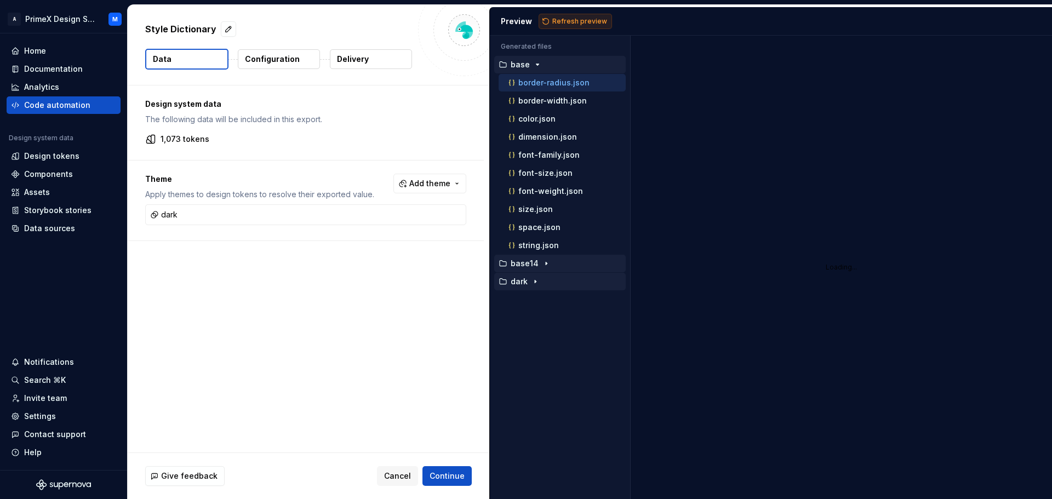
click at [571, 27] on button "Refresh preview" at bounding box center [575, 21] width 73 height 15
click at [436, 181] on span "Add theme" at bounding box center [429, 183] width 41 height 11
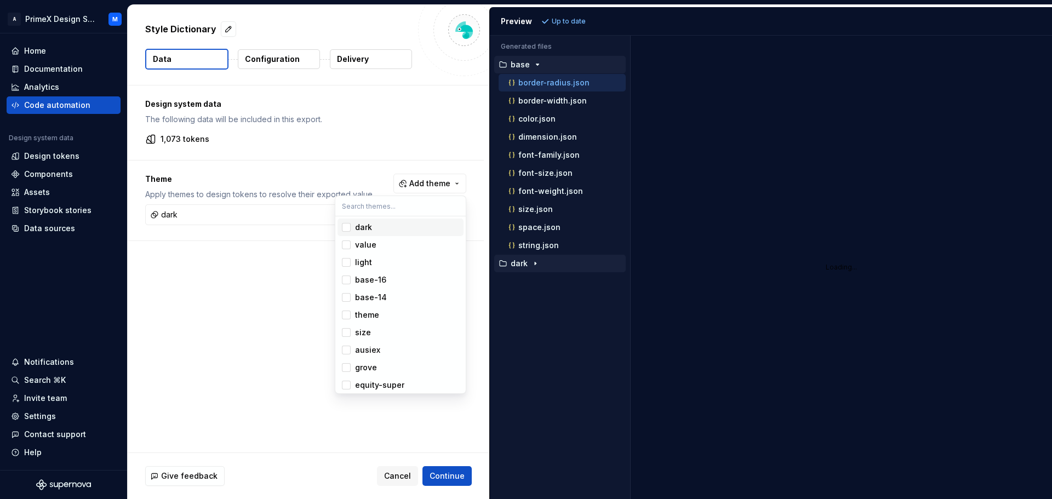
click at [347, 228] on div "Suggestions" at bounding box center [346, 227] width 9 height 9
click at [278, 268] on html "A PrimeX Design System M Home Documentation Analytics Code automation Design sy…" at bounding box center [526, 249] width 1052 height 499
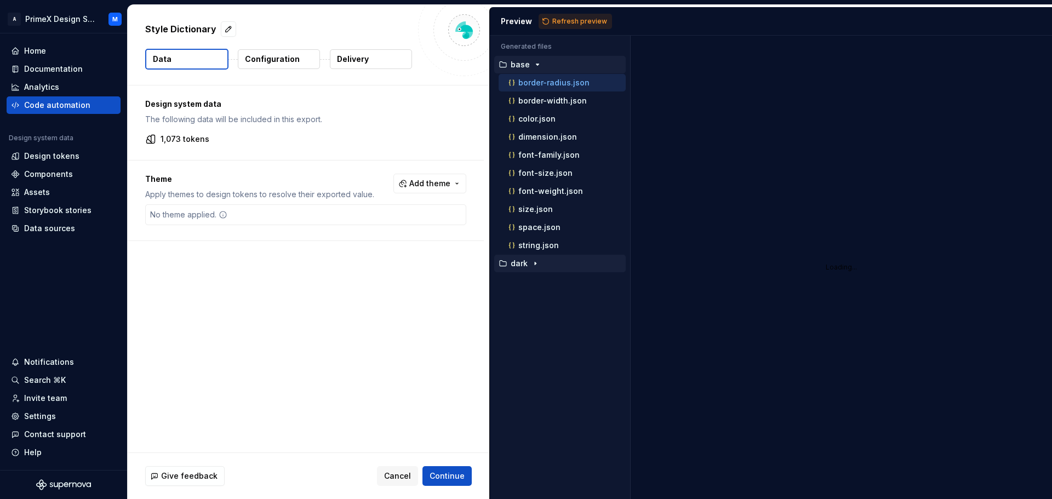
click at [565, 24] on span "Refresh preview" at bounding box center [579, 21] width 55 height 9
click at [461, 185] on button "Add theme" at bounding box center [429, 184] width 73 height 20
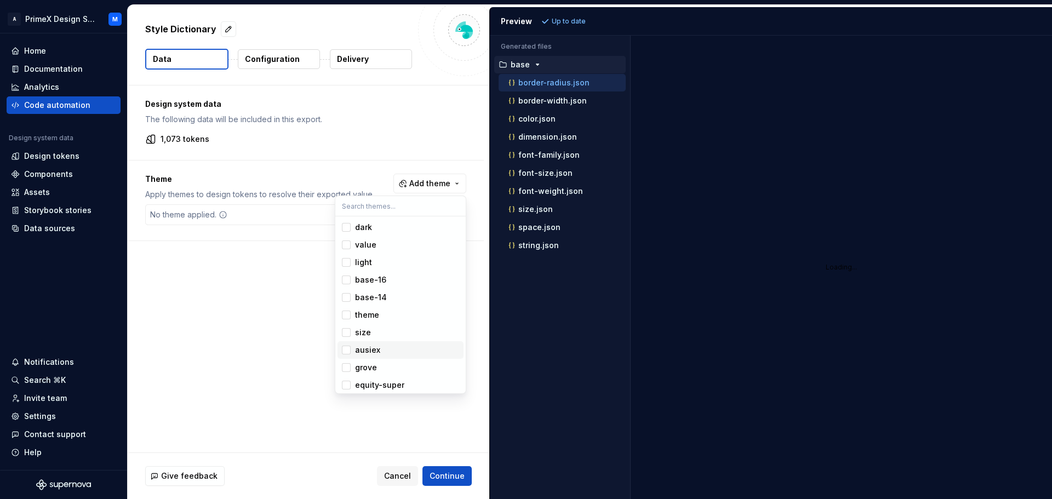
click at [344, 348] on div "Suggestions" at bounding box center [346, 350] width 9 height 9
click at [346, 297] on div "Suggestions" at bounding box center [346, 297] width 9 height 9
click at [345, 226] on div "Suggestions" at bounding box center [346, 227] width 9 height 9
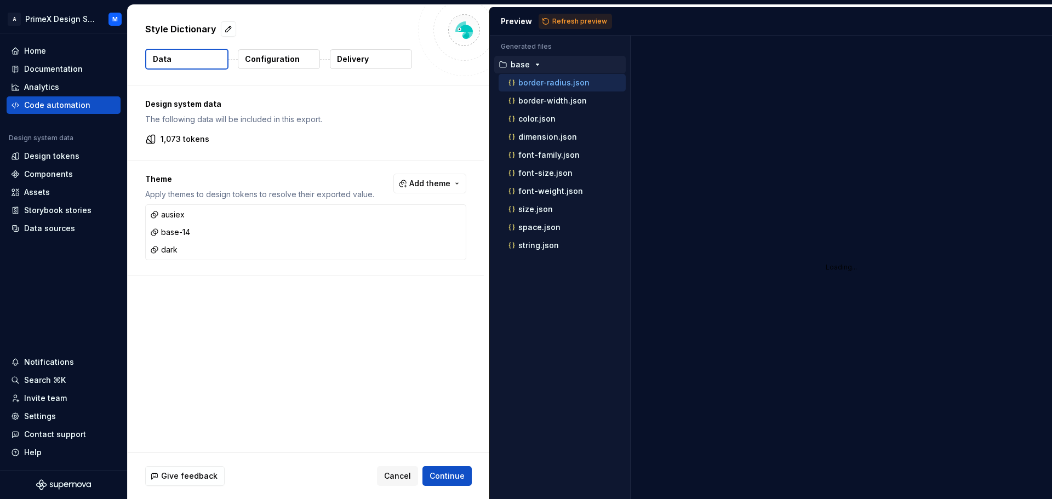
click at [277, 334] on html "A PrimeX Design System M Home Documentation Analytics Code automation Design sy…" at bounding box center [526, 249] width 1052 height 499
click at [433, 182] on span "Add theme" at bounding box center [429, 183] width 41 height 11
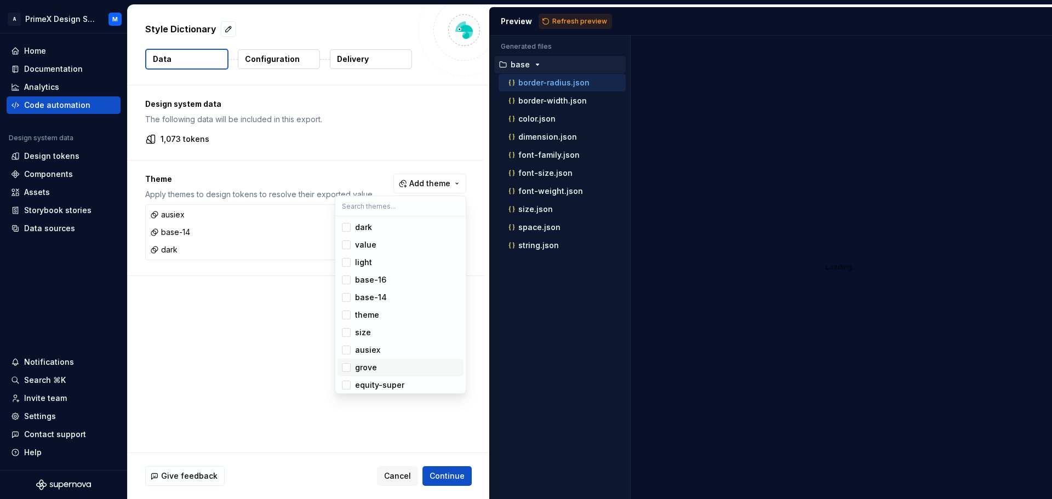
click at [344, 367] on div "Suggestions" at bounding box center [346, 367] width 9 height 9
click at [351, 386] on span "equity-super" at bounding box center [401, 385] width 126 height 18
click at [456, 477] on html "A PrimeX Design System M Home Documentation Analytics Code automation Design sy…" at bounding box center [526, 249] width 1052 height 499
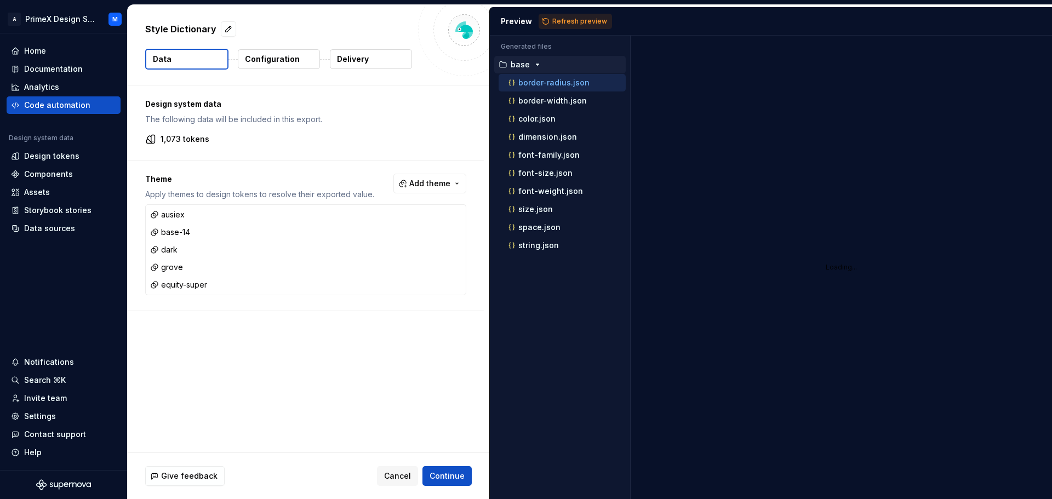
click at [285, 60] on p "Configuration" at bounding box center [272, 59] width 55 height 11
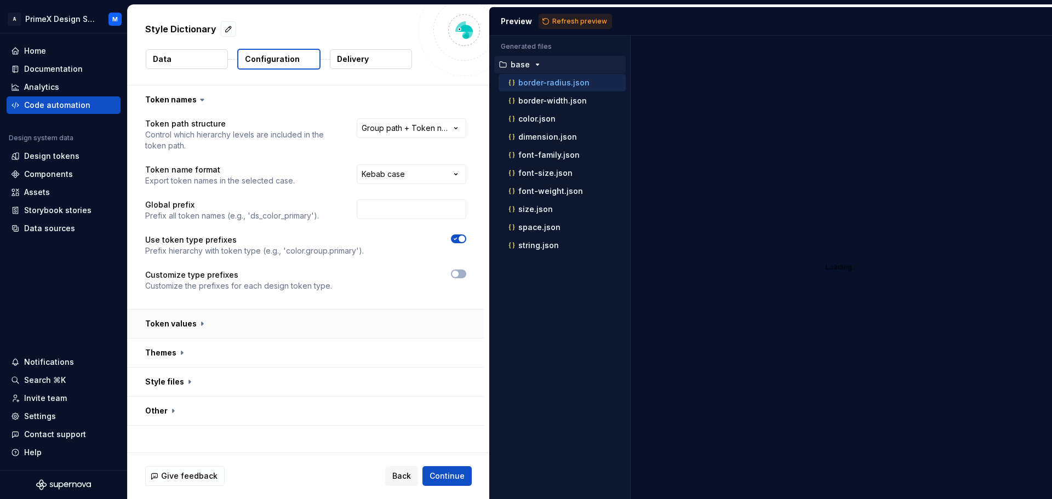
click at [201, 323] on button "button" at bounding box center [306, 324] width 356 height 28
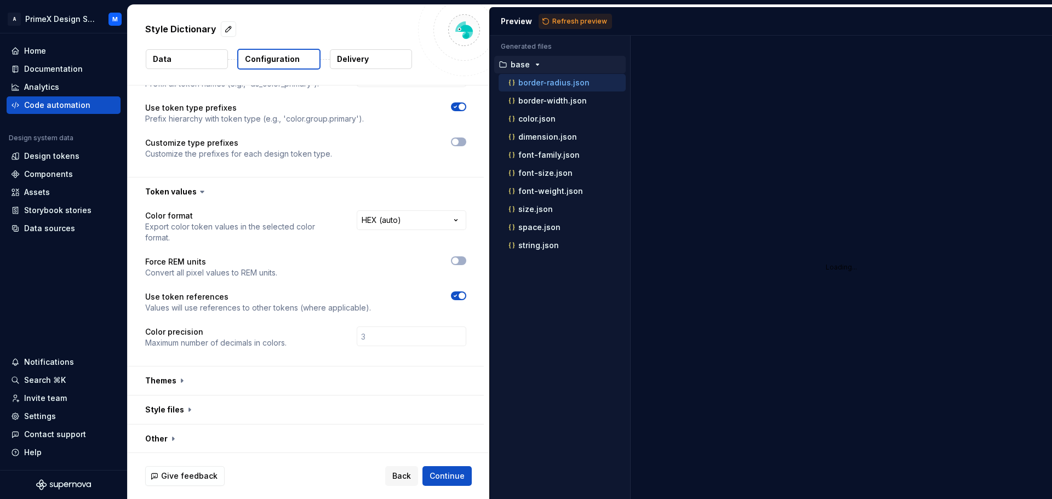
scroll to position [133, 0]
click at [177, 376] on button "button" at bounding box center [306, 379] width 356 height 28
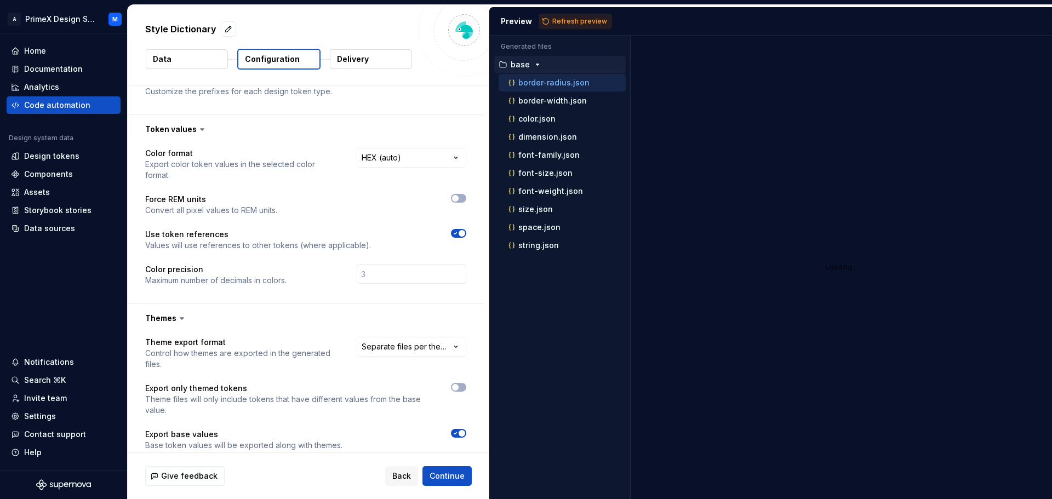
scroll to position [269, 0]
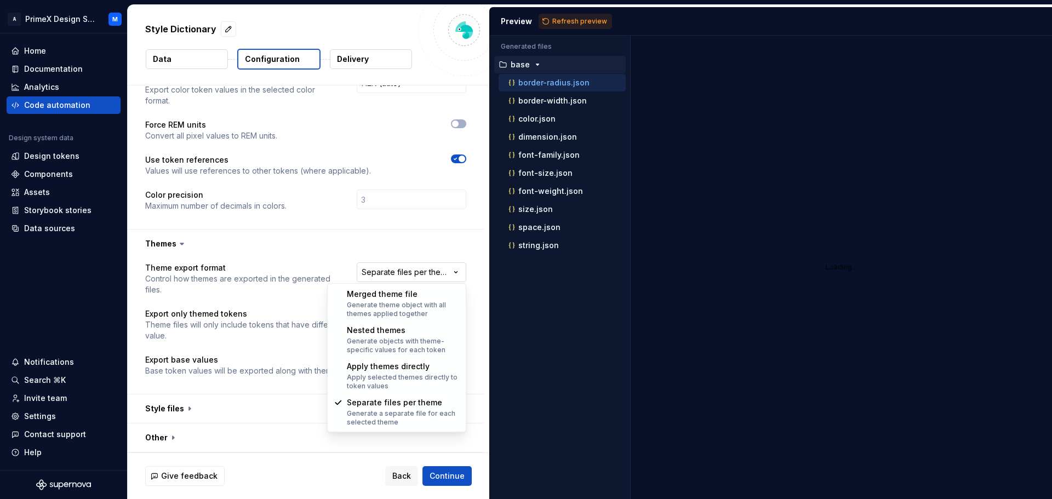
click at [417, 270] on html "**********" at bounding box center [526, 249] width 1052 height 499
click at [580, 23] on html "**********" at bounding box center [526, 249] width 1052 height 499
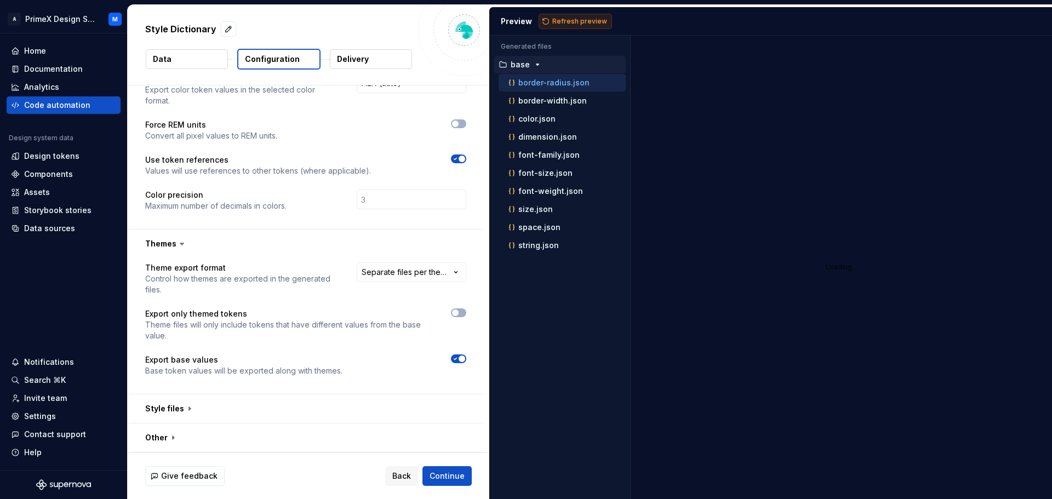
click at [580, 23] on span "Refresh preview" at bounding box center [579, 21] width 55 height 9
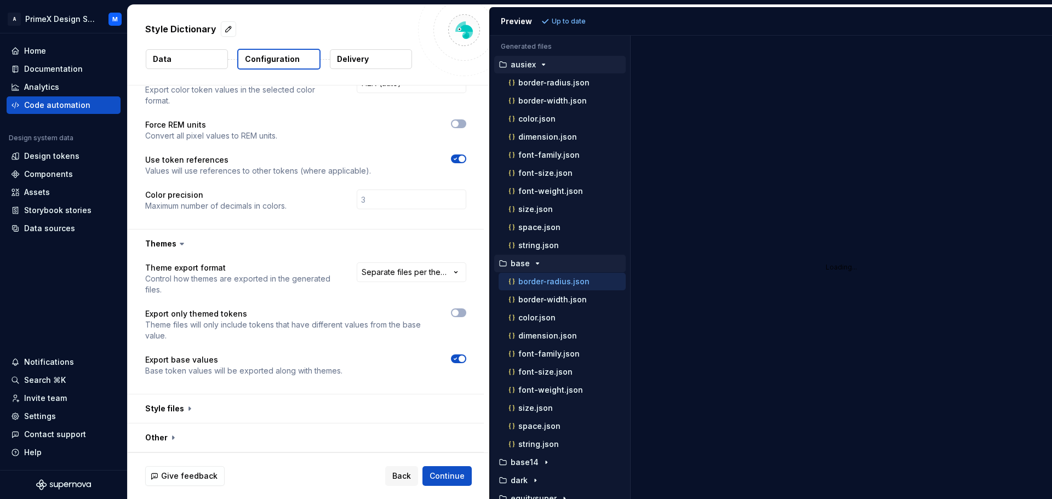
click at [539, 64] on icon "button" at bounding box center [543, 64] width 9 height 9
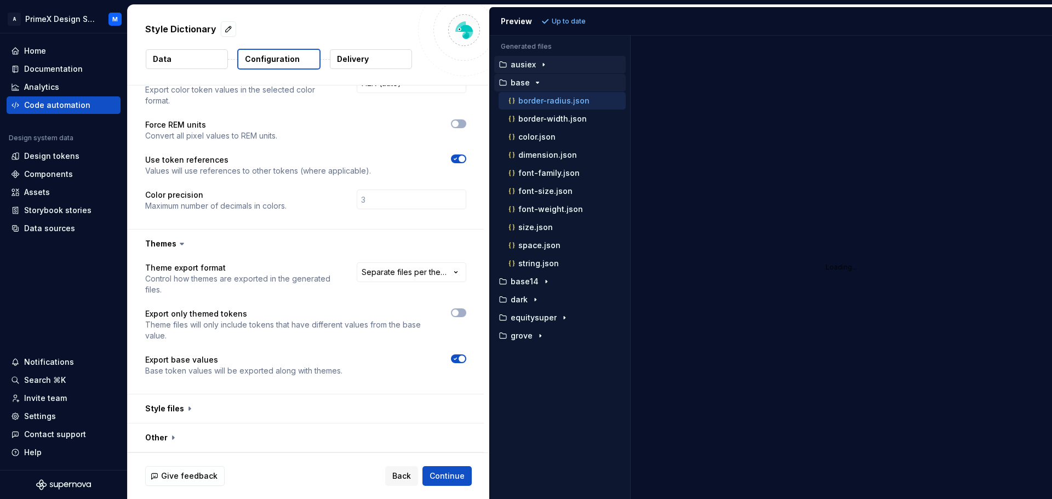
click at [538, 84] on icon "button" at bounding box center [537, 82] width 9 height 9
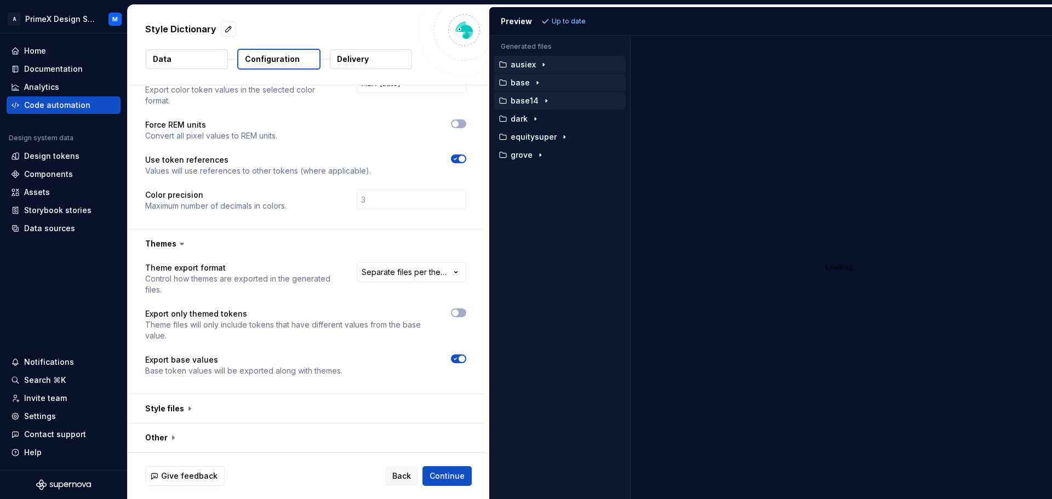
click at [545, 102] on icon "button" at bounding box center [546, 100] width 9 height 9
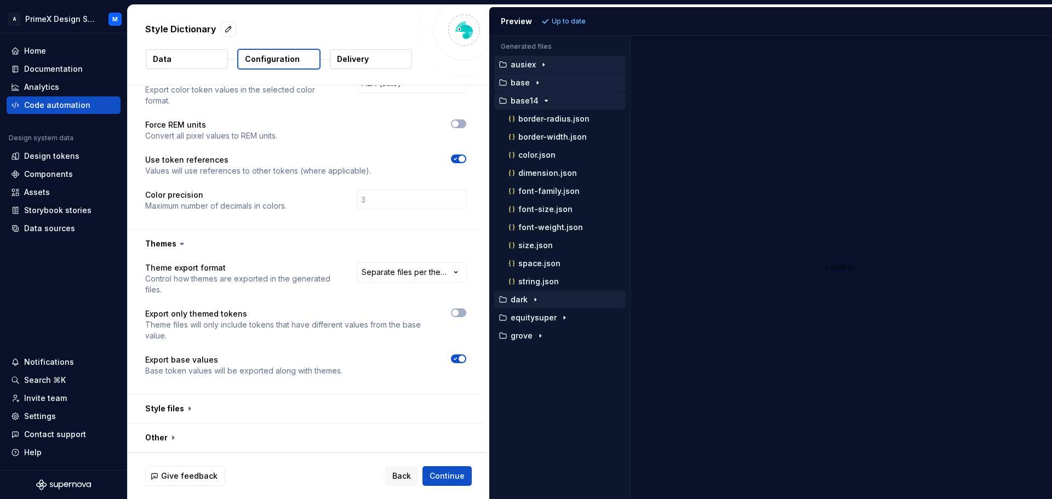
click at [535, 298] on icon "button" at bounding box center [535, 299] width 9 height 9
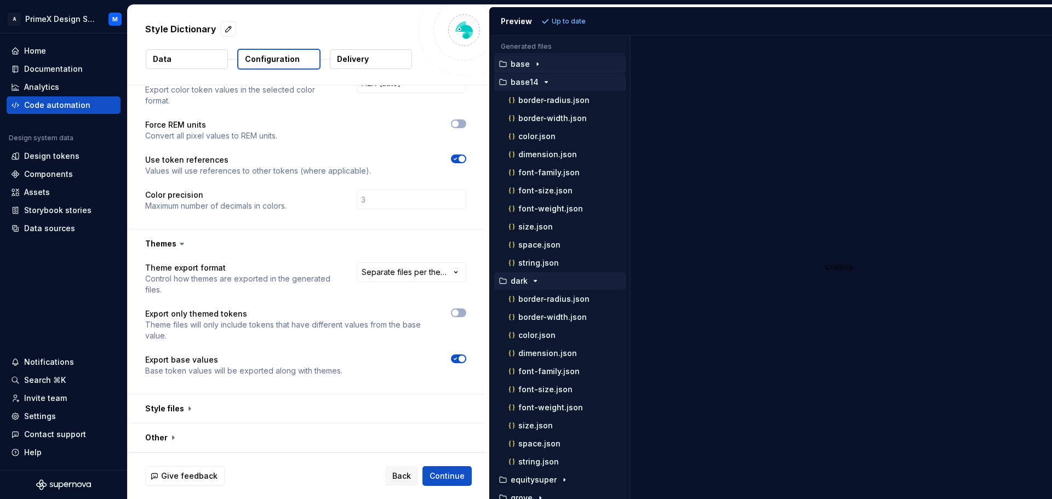
scroll to position [28, 0]
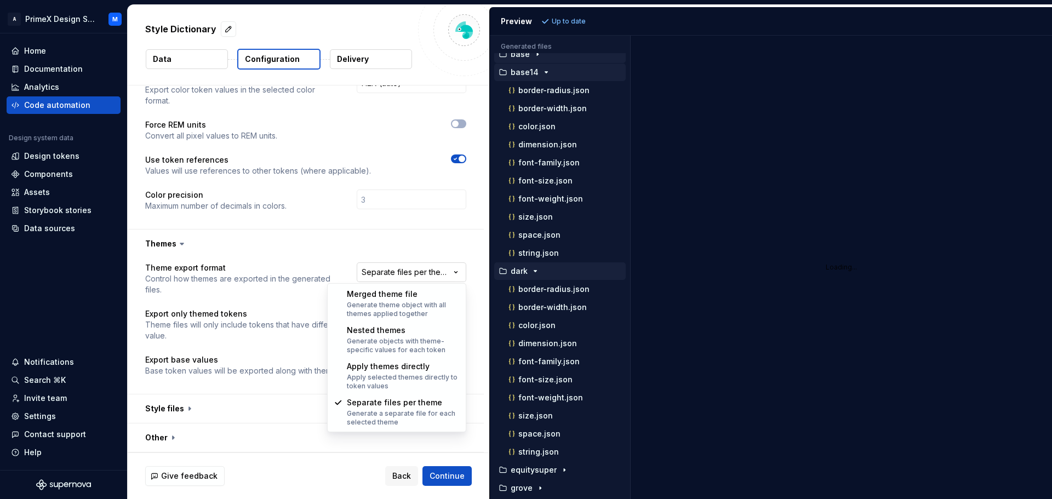
click at [430, 276] on html "**********" at bounding box center [526, 249] width 1052 height 499
select select "**********"
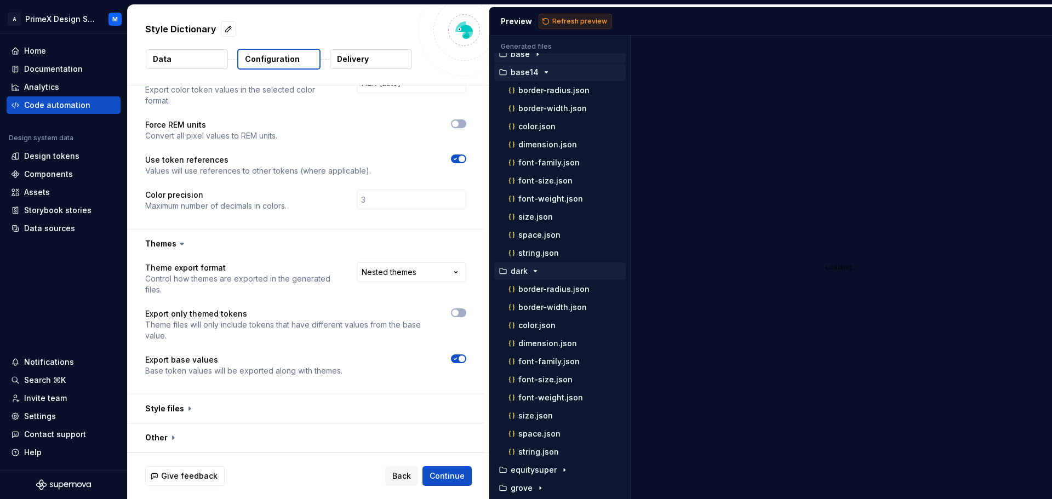
click at [579, 22] on span "Refresh preview" at bounding box center [579, 21] width 55 height 9
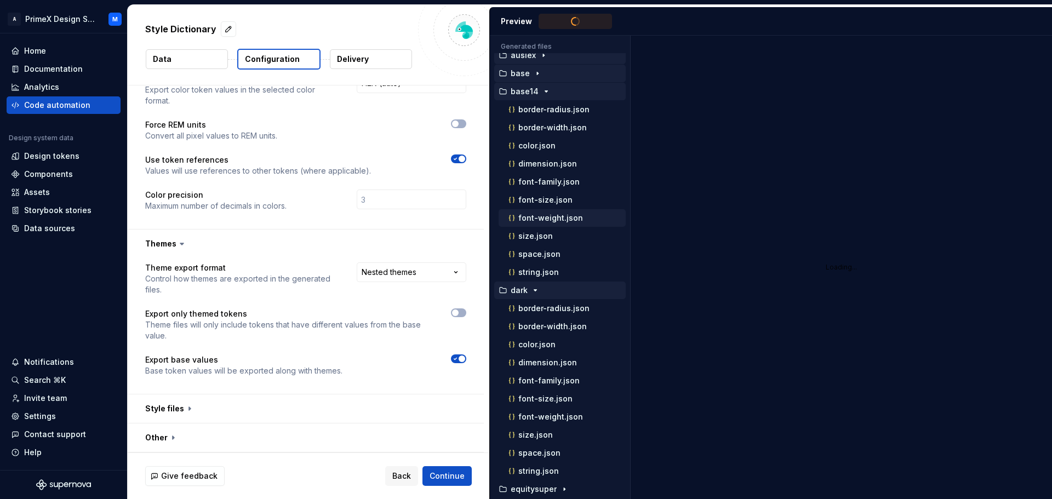
scroll to position [0, 0]
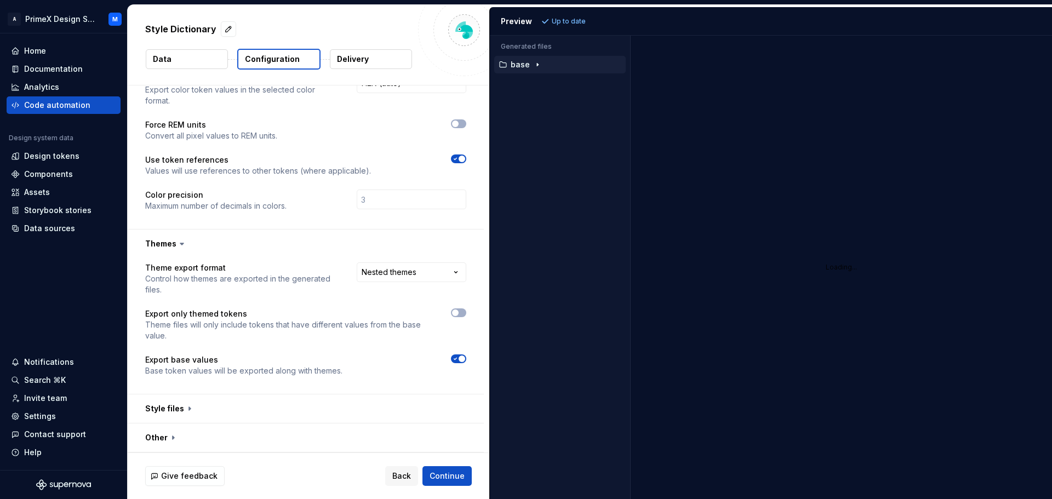
click at [537, 62] on icon "button" at bounding box center [537, 64] width 9 height 9
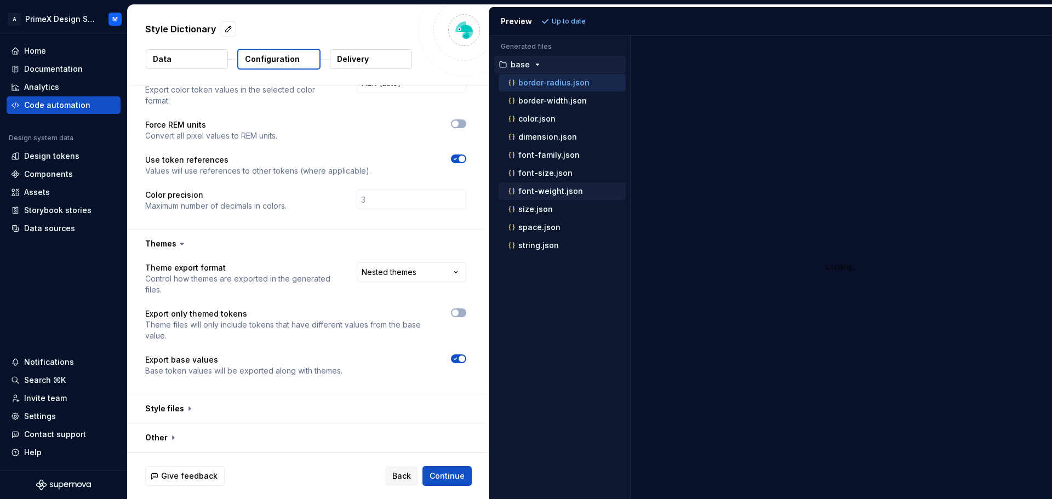
drag, startPoint x: 544, startPoint y: 168, endPoint x: 545, endPoint y: 193, distance: 25.3
click at [545, 190] on ul "border-radius.json border-width.json color.json dimension.json font-family.json…" at bounding box center [560, 164] width 132 height 180
click at [560, 305] on div "Accessibility guide for tree . Navigate the tree with the arrow keys. Common tr…" at bounding box center [560, 276] width 140 height 446
click at [455, 476] on span "Continue" at bounding box center [447, 476] width 35 height 11
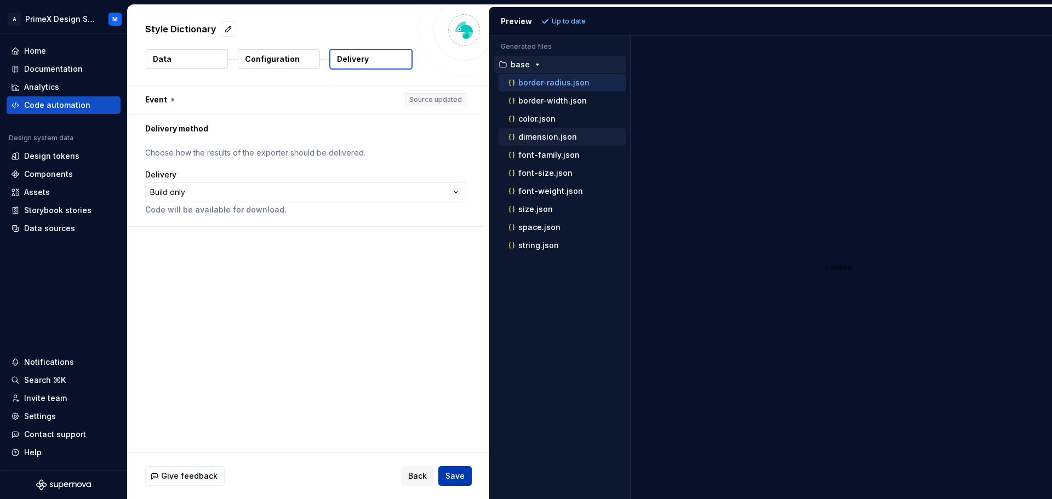
click at [455, 476] on span "Save" at bounding box center [454, 476] width 19 height 11
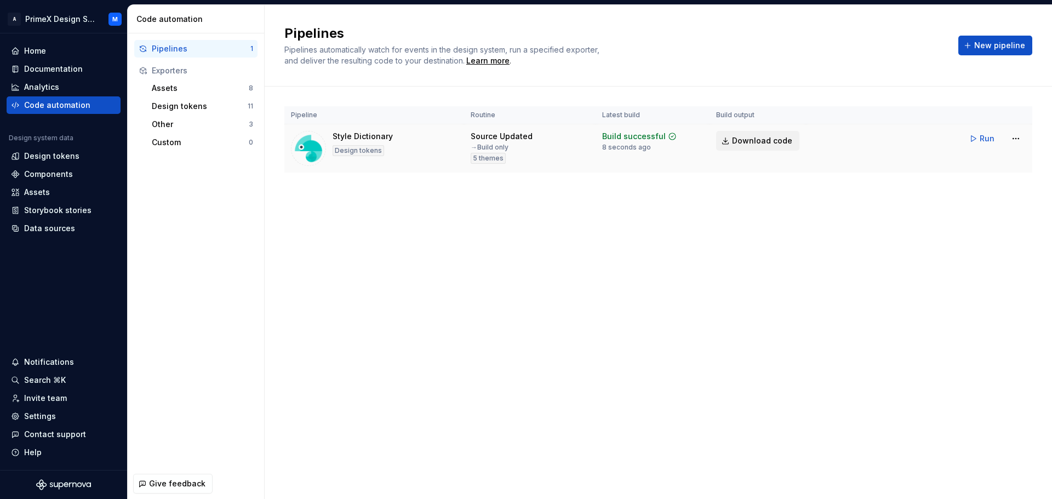
click at [759, 148] on link "Download code" at bounding box center [757, 141] width 83 height 20
click at [766, 140] on span "Download code" at bounding box center [762, 140] width 60 height 11
click at [1019, 138] on html "A PrimeX Design System M Home Documentation Analytics Code automation Design sy…" at bounding box center [526, 249] width 1052 height 499
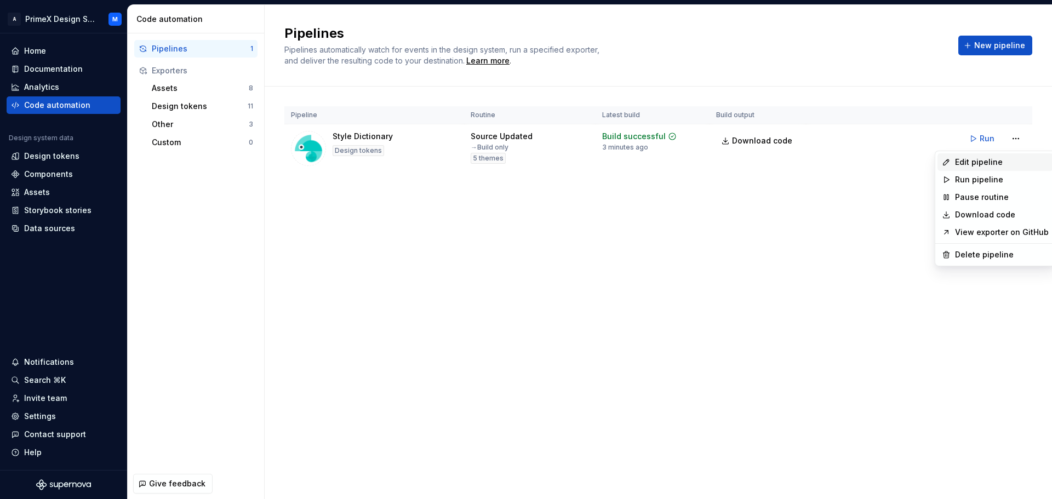
click at [945, 157] on div "Edit pipeline" at bounding box center [996, 162] width 116 height 18
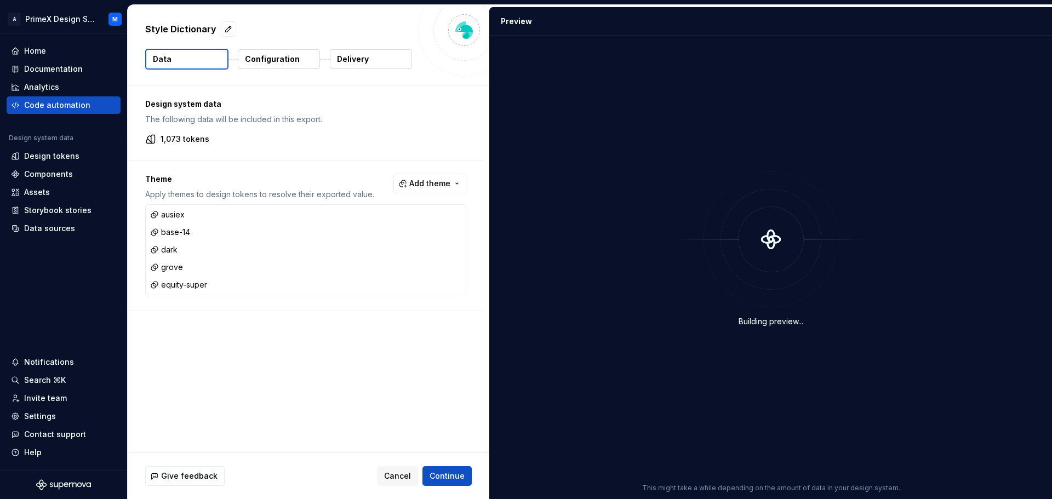
click at [292, 65] on button "Configuration" at bounding box center [279, 59] width 82 height 20
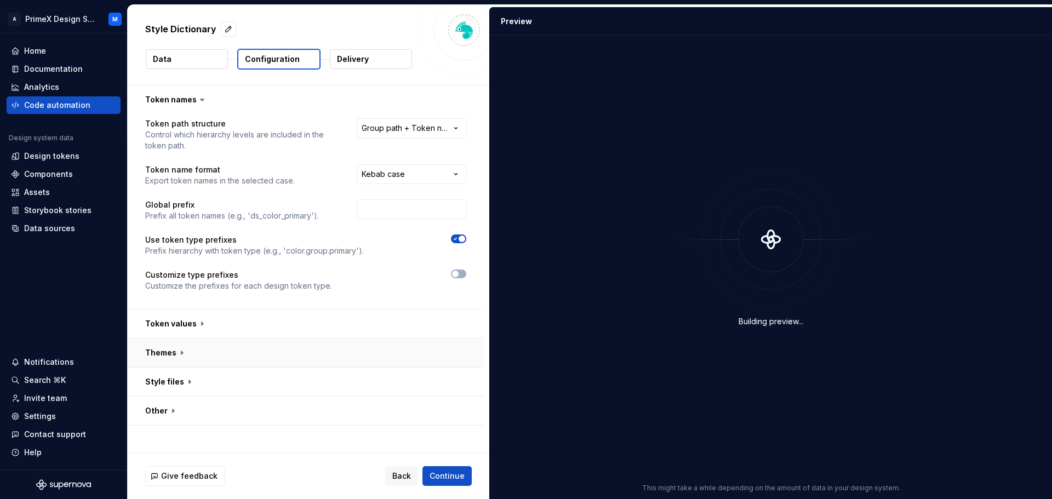
click at [176, 349] on button "button" at bounding box center [306, 353] width 356 height 28
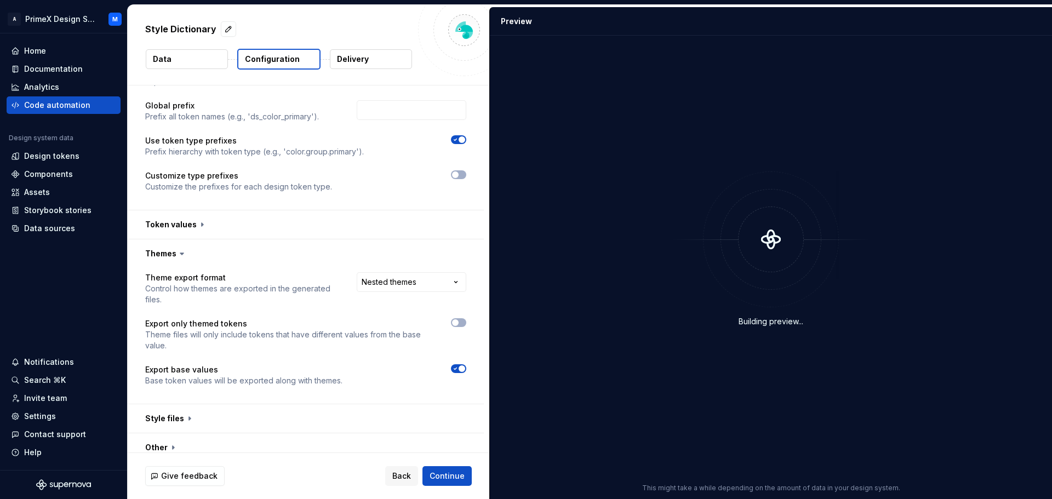
scroll to position [109, 0]
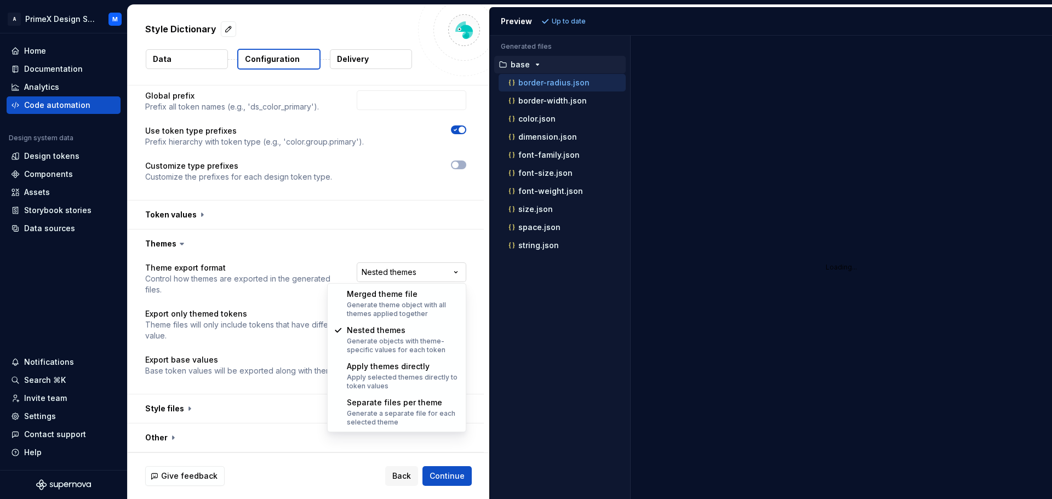
click at [393, 267] on html "**********" at bounding box center [526, 249] width 1052 height 499
select select "**********"
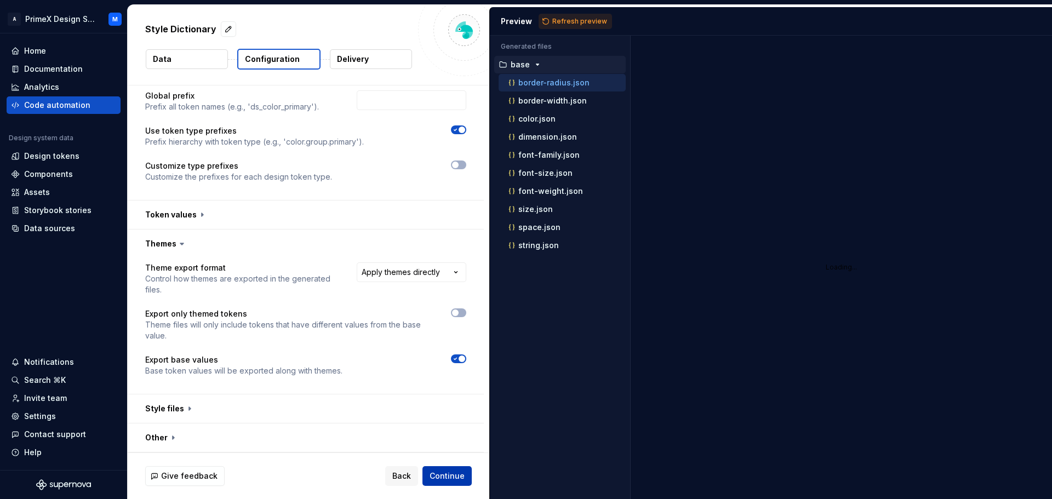
click at [449, 478] on span "Continue" at bounding box center [447, 476] width 35 height 11
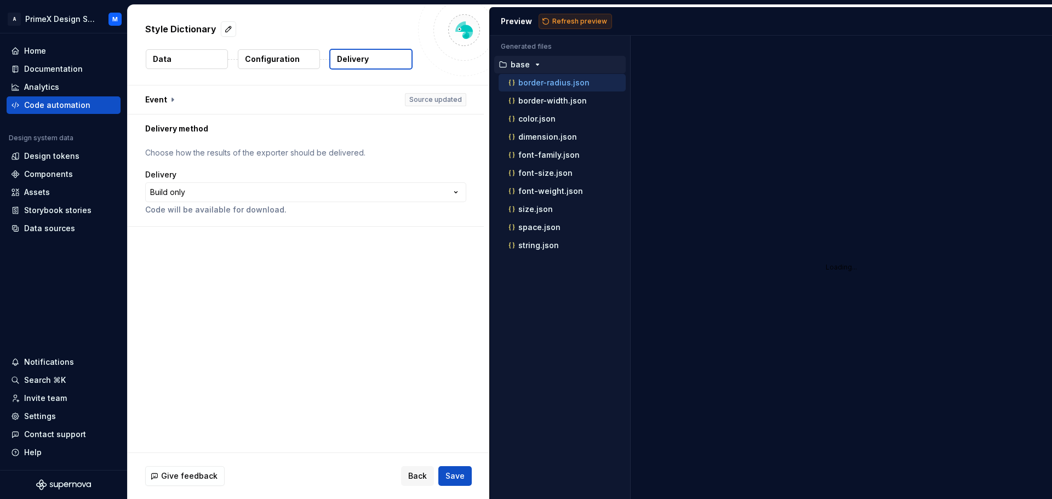
click at [579, 24] on span "Refresh preview" at bounding box center [579, 21] width 55 height 9
click at [447, 477] on span "Save" at bounding box center [454, 476] width 19 height 11
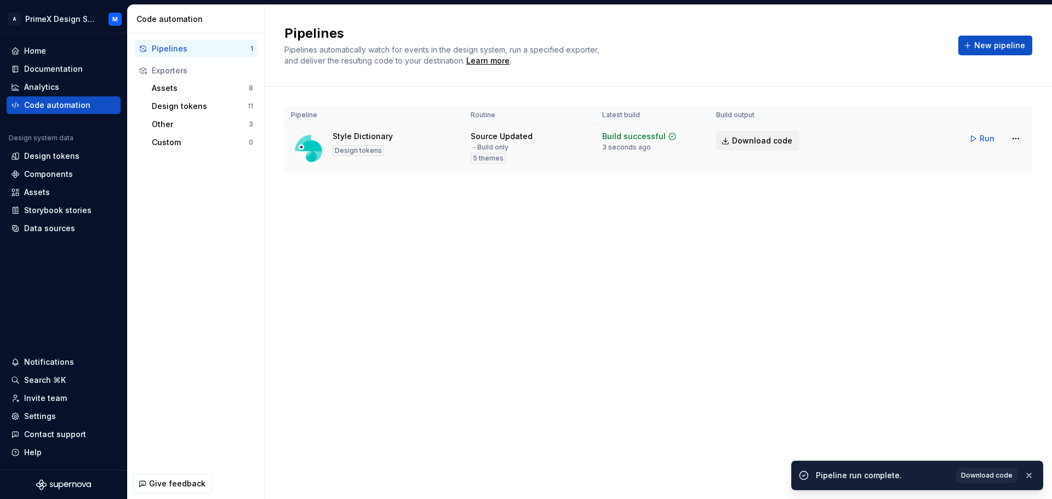
click at [743, 135] on link "Download code" at bounding box center [757, 141] width 83 height 20
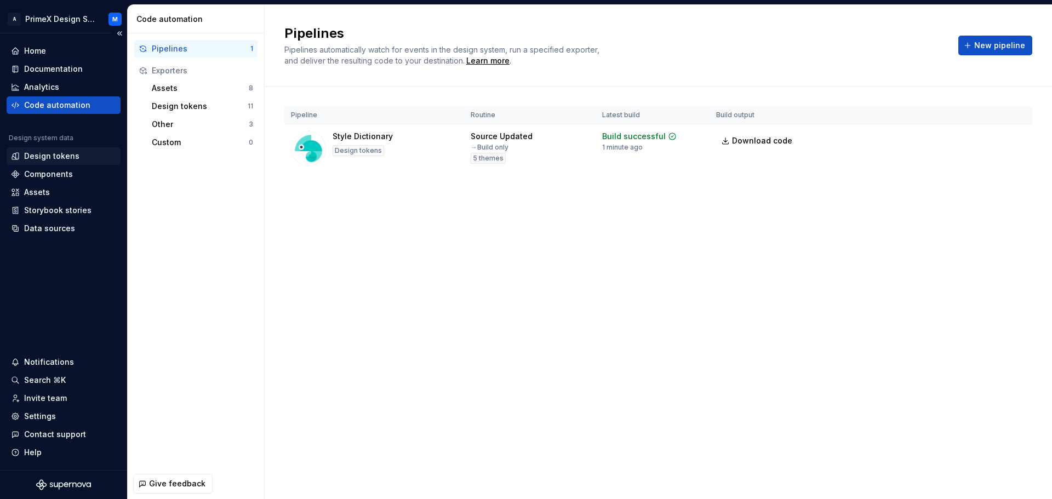
click at [43, 152] on div "Design tokens" at bounding box center [51, 156] width 55 height 11
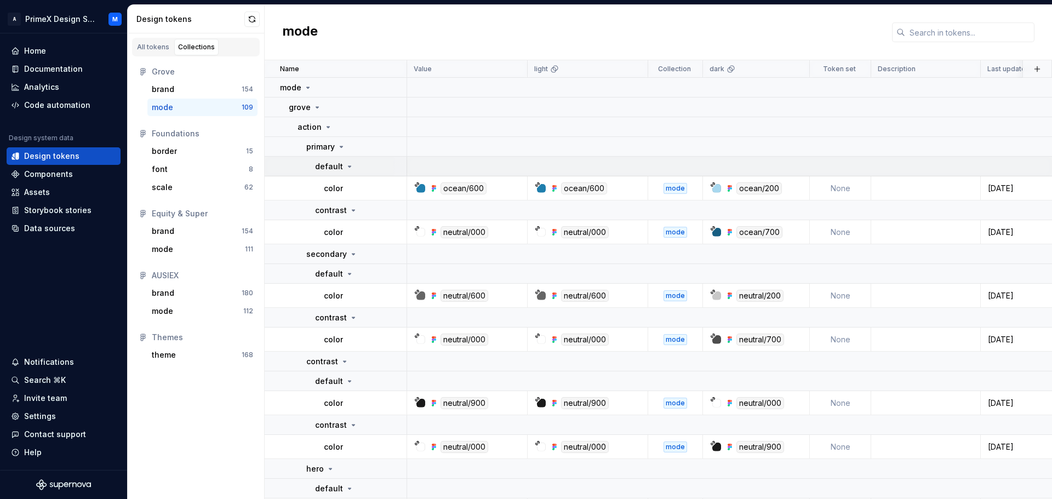
click at [346, 165] on icon at bounding box center [349, 166] width 9 height 9
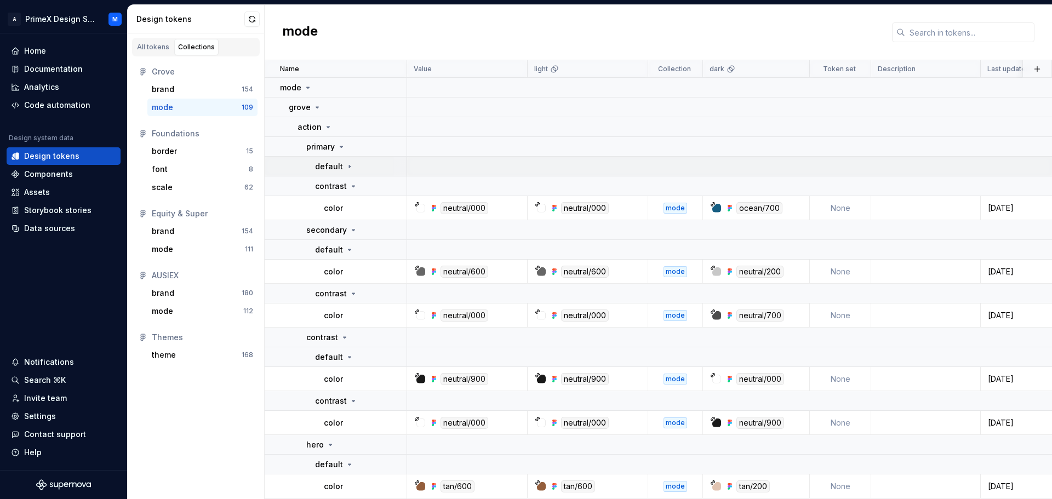
click at [346, 165] on icon at bounding box center [349, 166] width 9 height 9
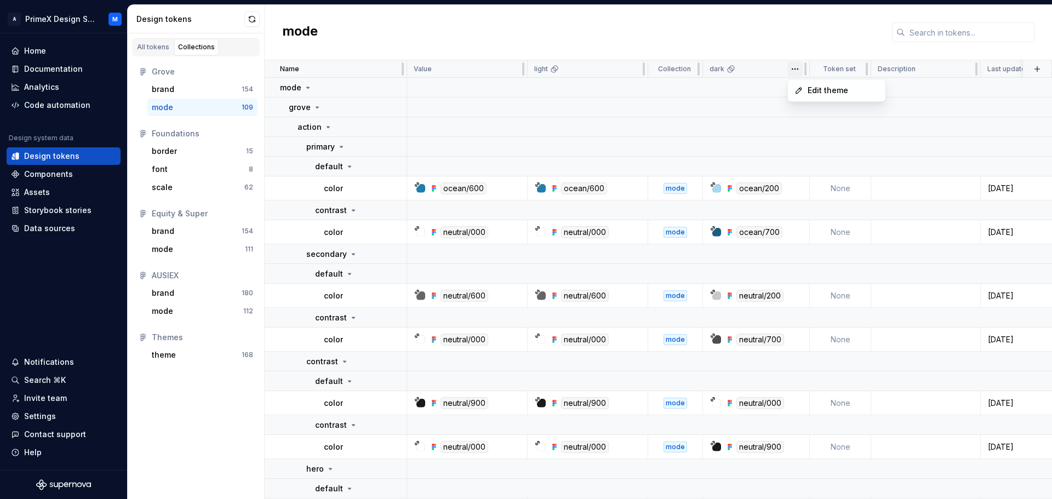
click at [793, 70] on html "A PrimeX Design System M Home Documentation Analytics Code automation Design sy…" at bounding box center [526, 249] width 1052 height 499
click at [628, 69] on html "A PrimeX Design System M Home Documentation Analytics Code automation Design sy…" at bounding box center [526, 249] width 1052 height 499
click at [678, 185] on div "mode" at bounding box center [676, 188] width 24 height 11
click at [676, 190] on div "mode" at bounding box center [676, 188] width 24 height 11
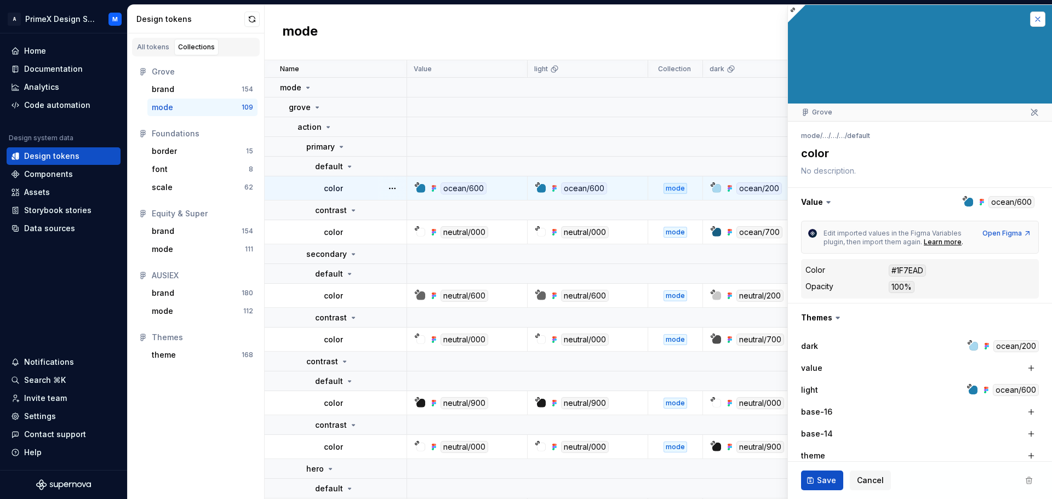
click at [1032, 15] on button "button" at bounding box center [1037, 19] width 15 height 15
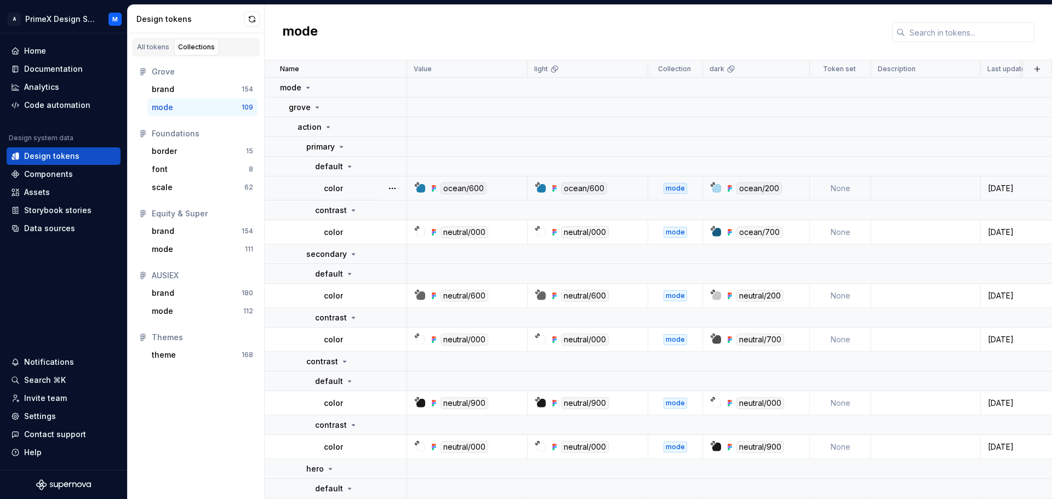
click at [678, 188] on div "mode" at bounding box center [676, 188] width 24 height 11
type textarea "*"
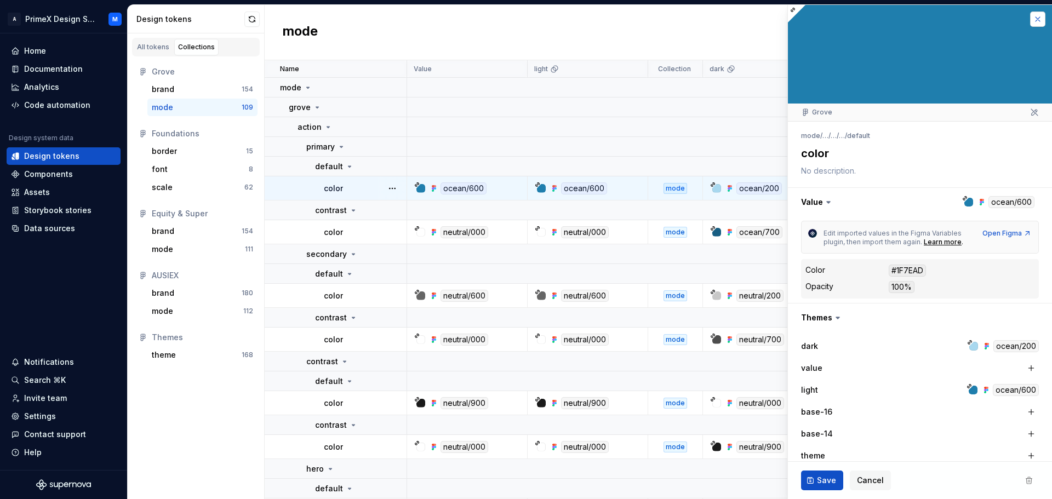
click at [1030, 20] on button "button" at bounding box center [1037, 19] width 15 height 15
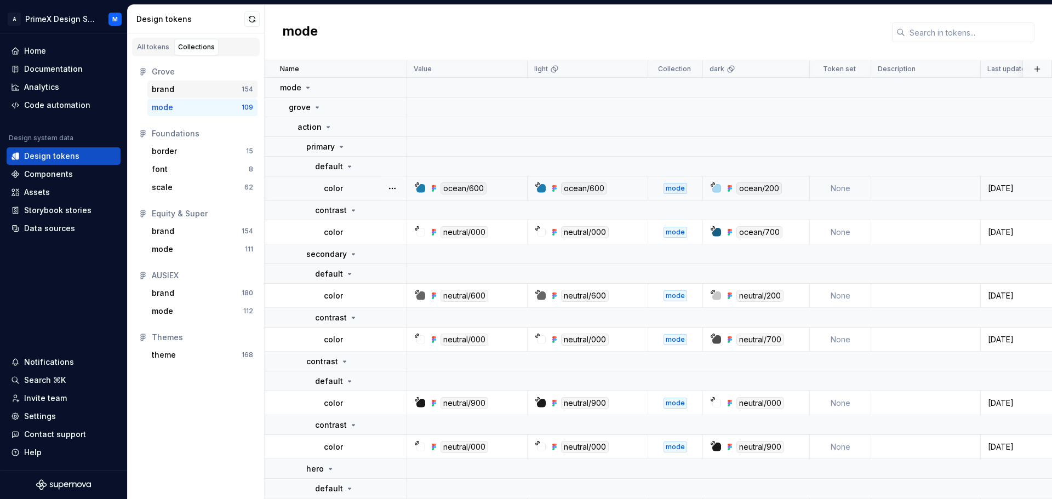
click at [211, 90] on div "brand" at bounding box center [197, 89] width 90 height 11
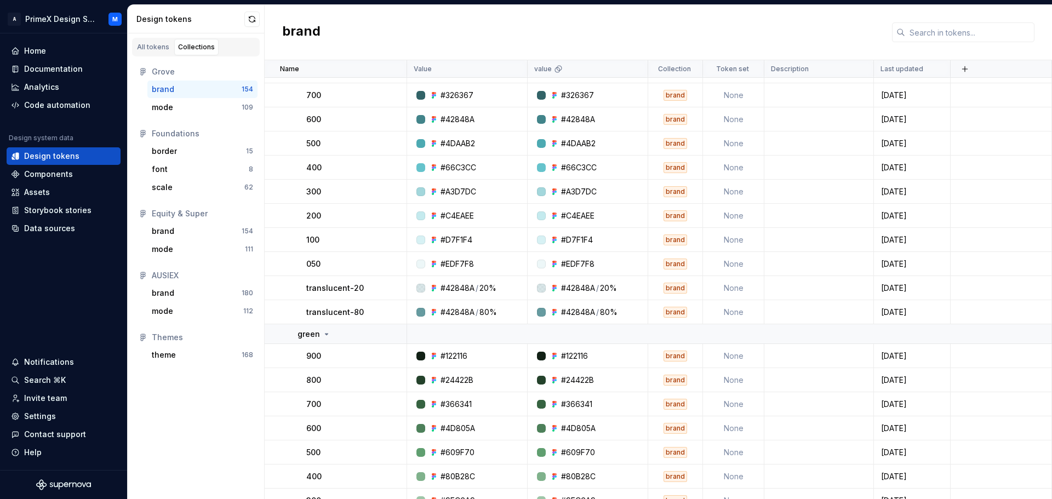
scroll to position [1479, 0]
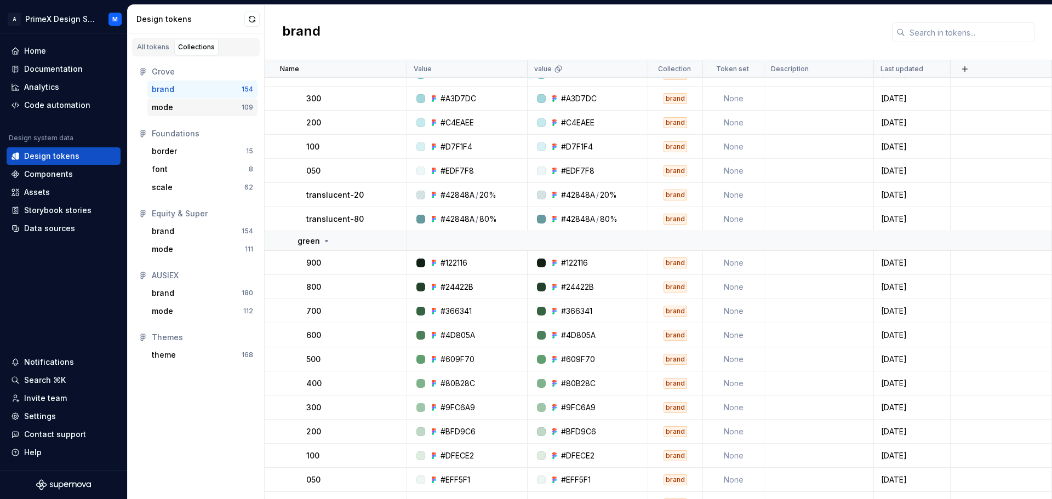
click at [164, 105] on div "mode" at bounding box center [162, 107] width 21 height 11
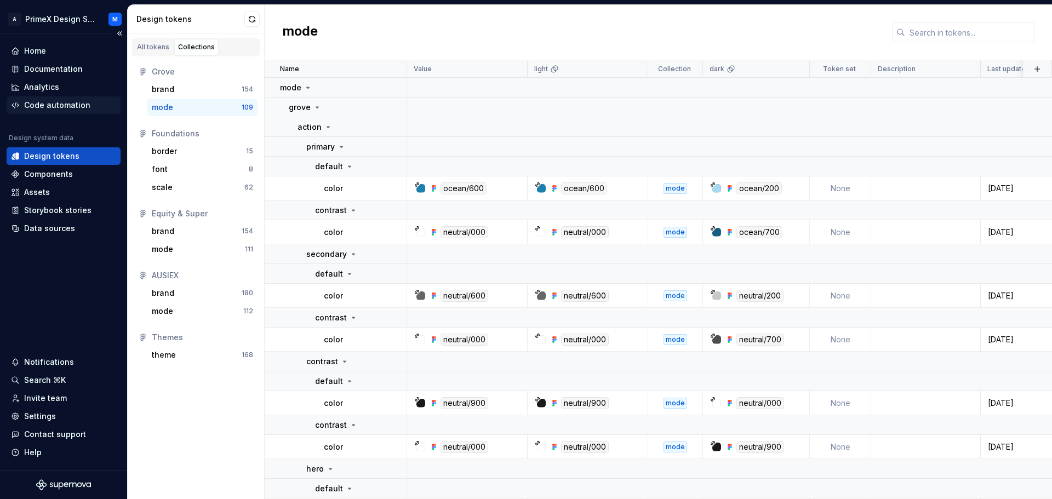
click at [67, 105] on div "Code automation" at bounding box center [57, 105] width 66 height 11
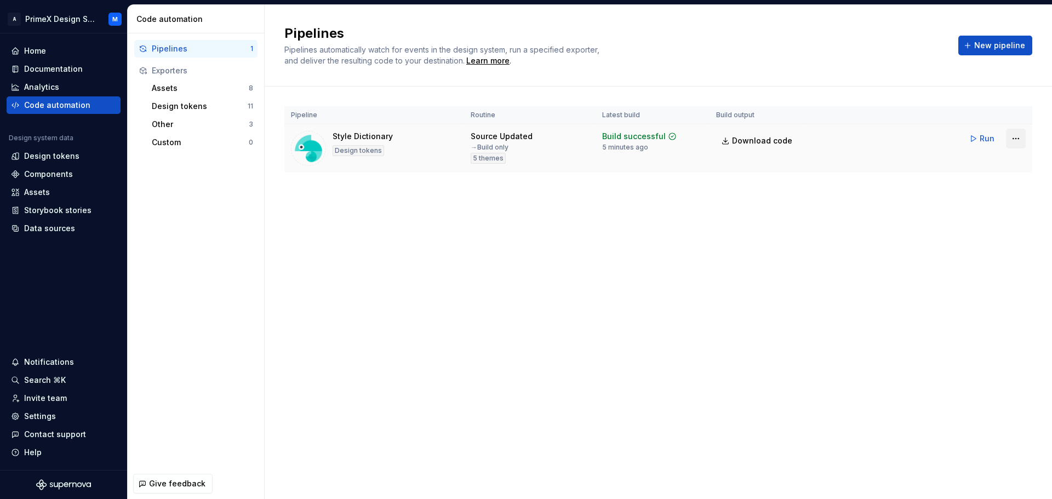
click at [1011, 144] on html "A PrimeX Design System M Home Documentation Analytics Code automation Design sy…" at bounding box center [526, 249] width 1052 height 499
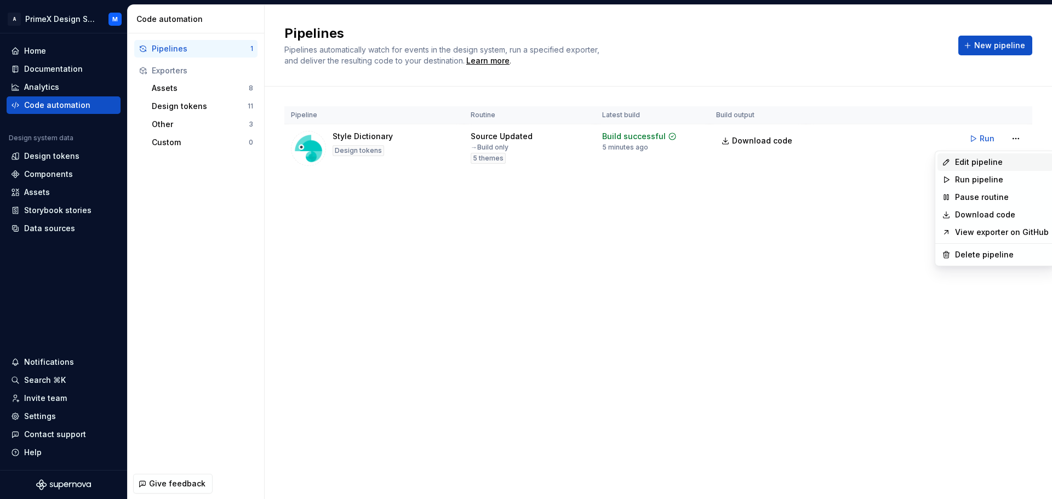
click at [993, 161] on div "Edit pipeline" at bounding box center [1002, 162] width 94 height 11
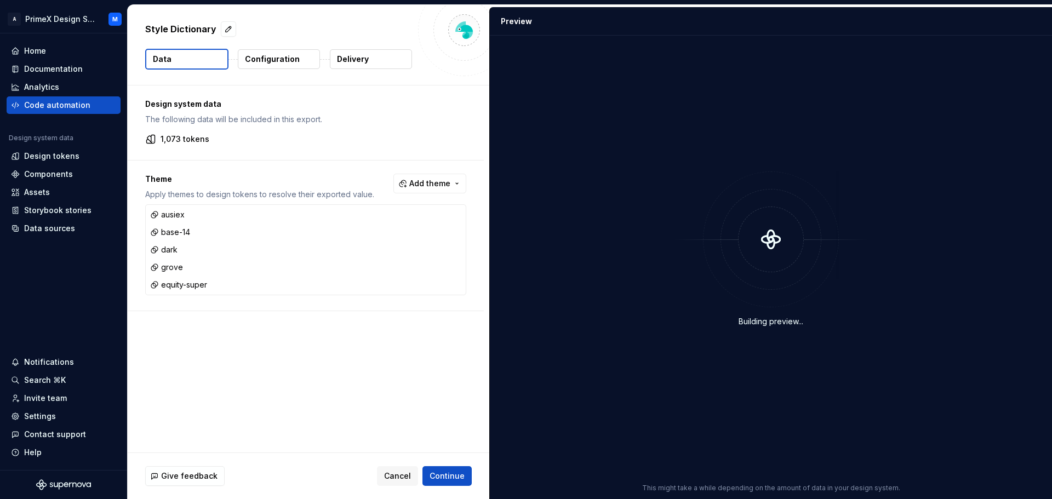
click at [292, 59] on p "Configuration" at bounding box center [272, 59] width 55 height 11
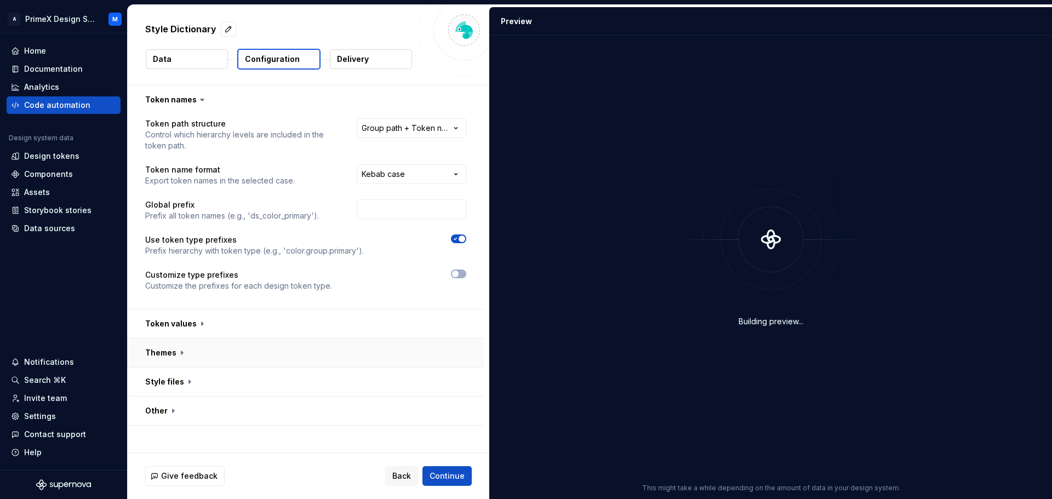
click at [179, 358] on button "button" at bounding box center [306, 353] width 356 height 28
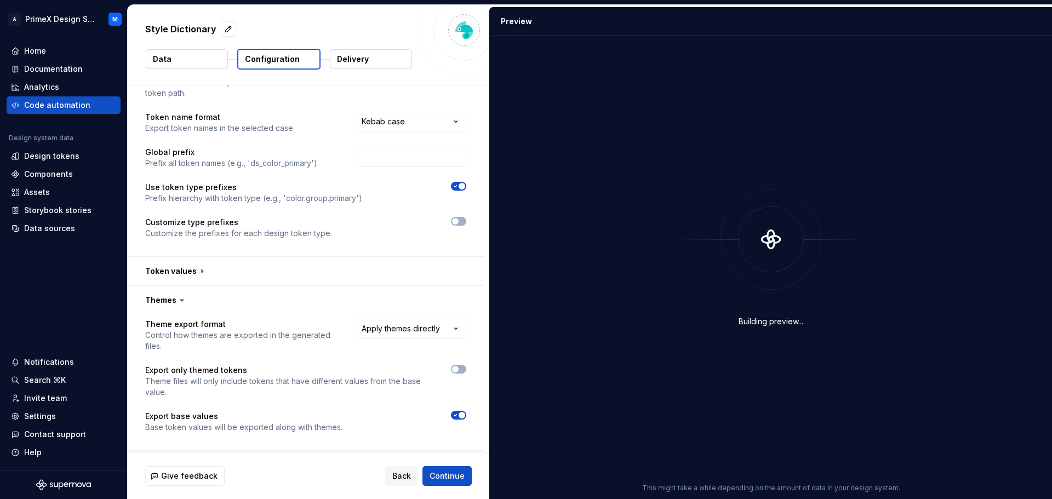
scroll to position [109, 0]
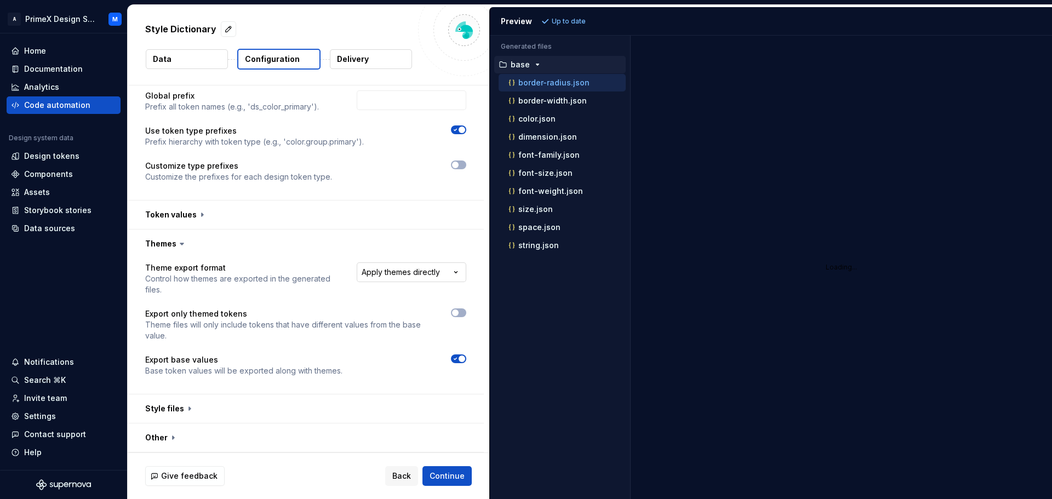
click at [420, 276] on html "**********" at bounding box center [526, 249] width 1052 height 499
click at [563, 27] on button "Refresh preview" at bounding box center [575, 21] width 73 height 15
click at [426, 275] on html "**********" at bounding box center [526, 249] width 1052 height 499
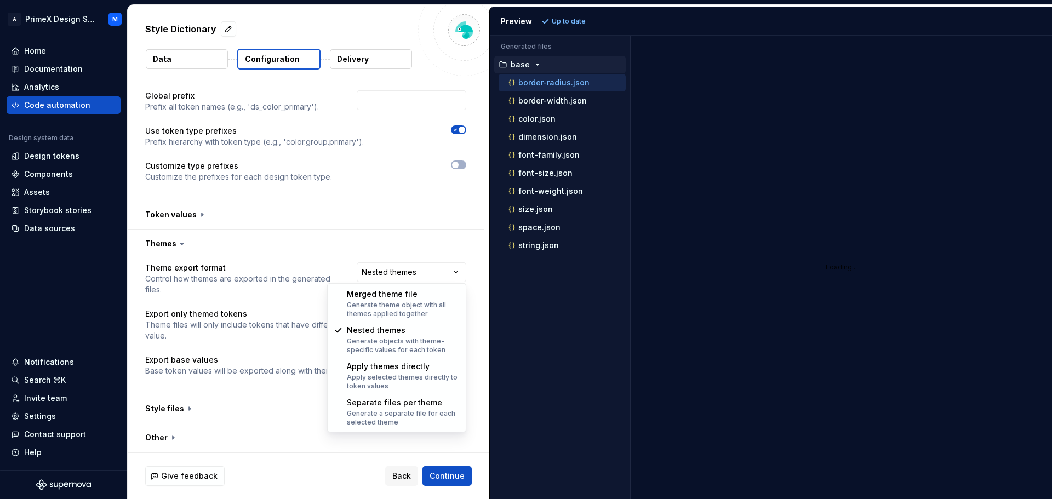
select select "**********"
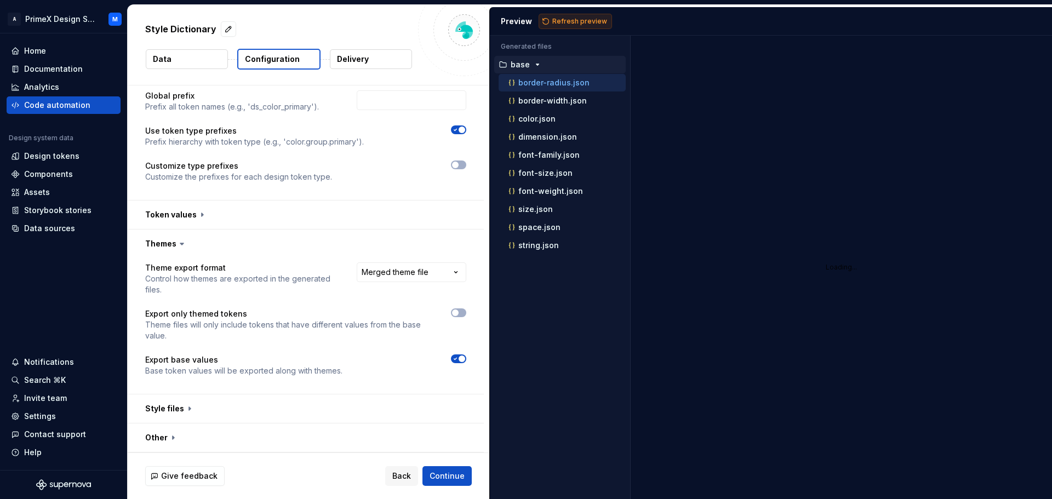
click at [582, 23] on span "Refresh preview" at bounding box center [579, 21] width 55 height 9
click at [440, 282] on html "**********" at bounding box center [526, 249] width 1052 height 499
click at [462, 218] on html "**********" at bounding box center [526, 249] width 1052 height 499
click at [543, 260] on icon "button" at bounding box center [547, 263] width 9 height 9
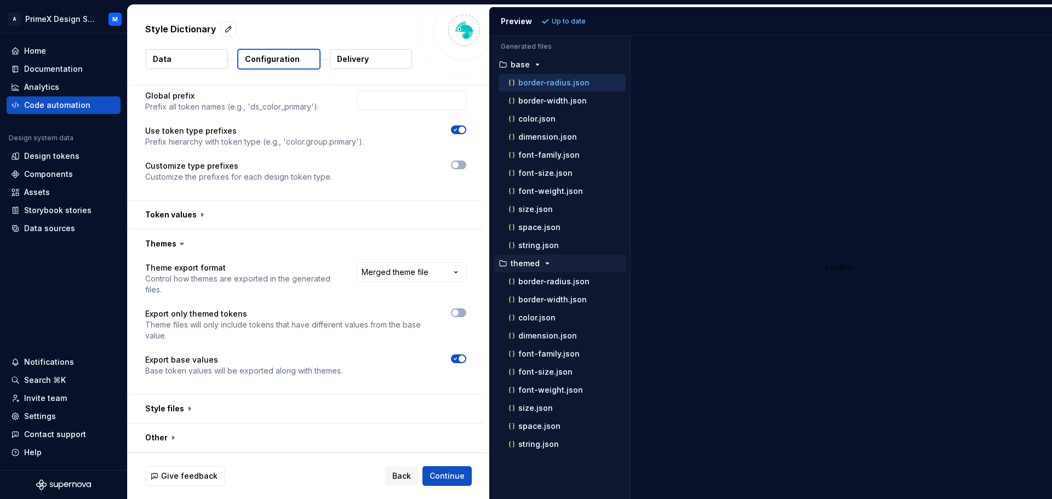
click at [543, 260] on icon "button" at bounding box center [547, 263] width 9 height 9
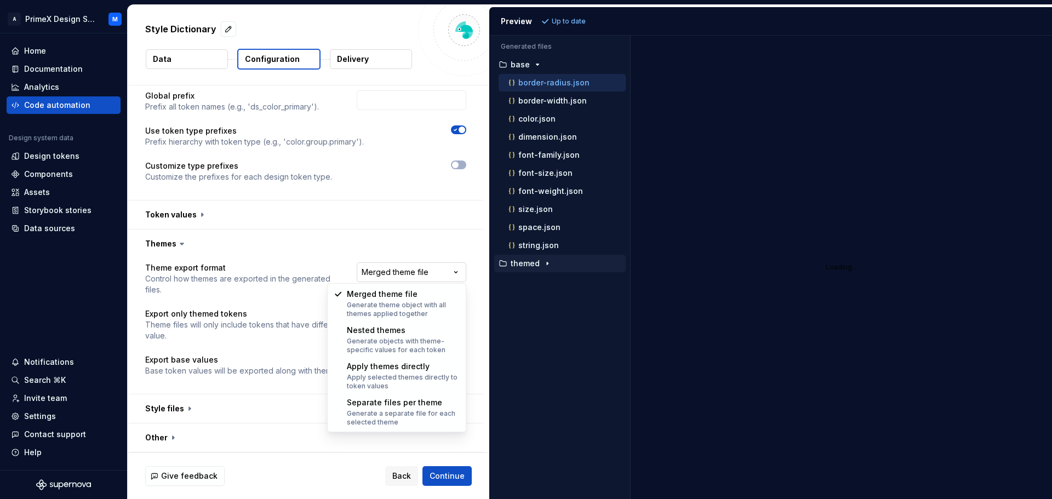
click at [456, 264] on html "**********" at bounding box center [526, 249] width 1052 height 499
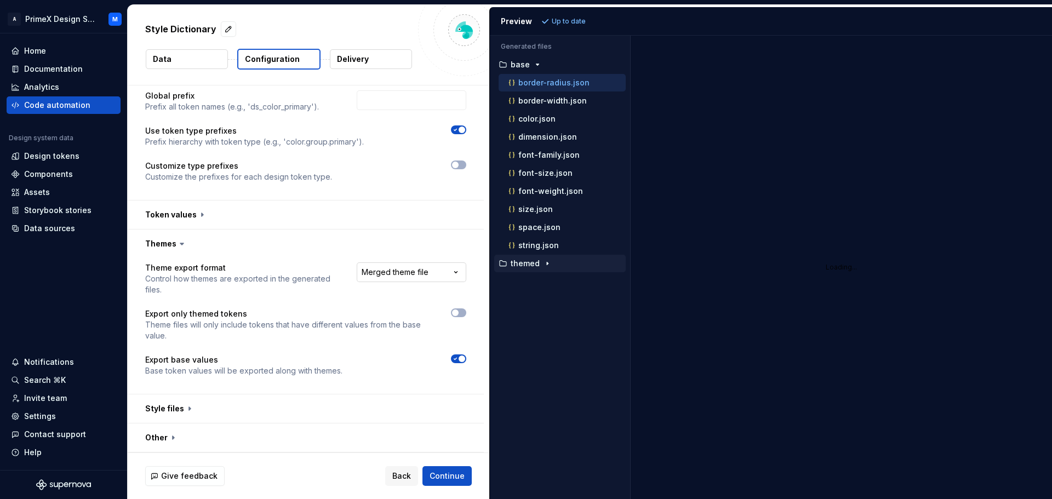
click at [435, 273] on html "**********" at bounding box center [526, 249] width 1052 height 499
click at [444, 481] on span "Continue" at bounding box center [447, 476] width 35 height 11
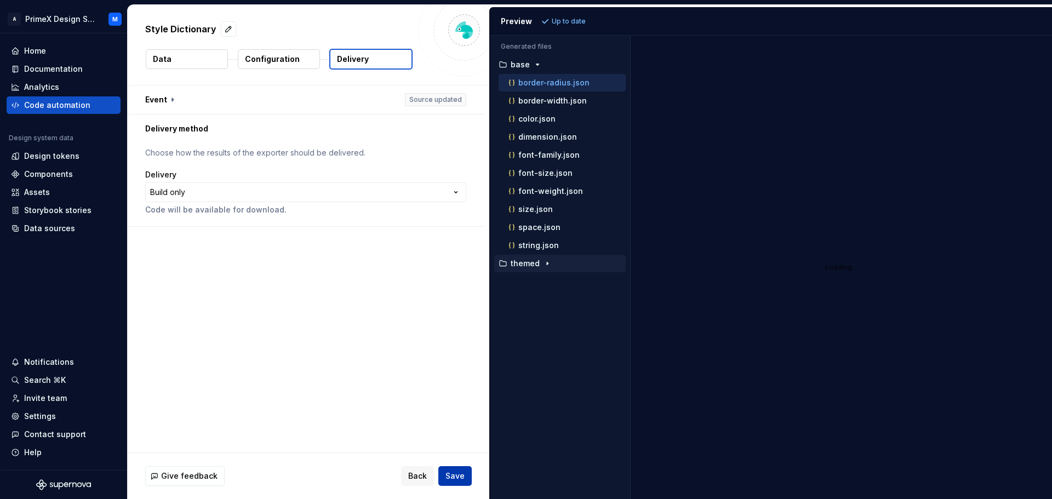
click at [444, 478] on button "Save" at bounding box center [454, 476] width 33 height 20
click at [461, 472] on span "Save" at bounding box center [454, 476] width 19 height 11
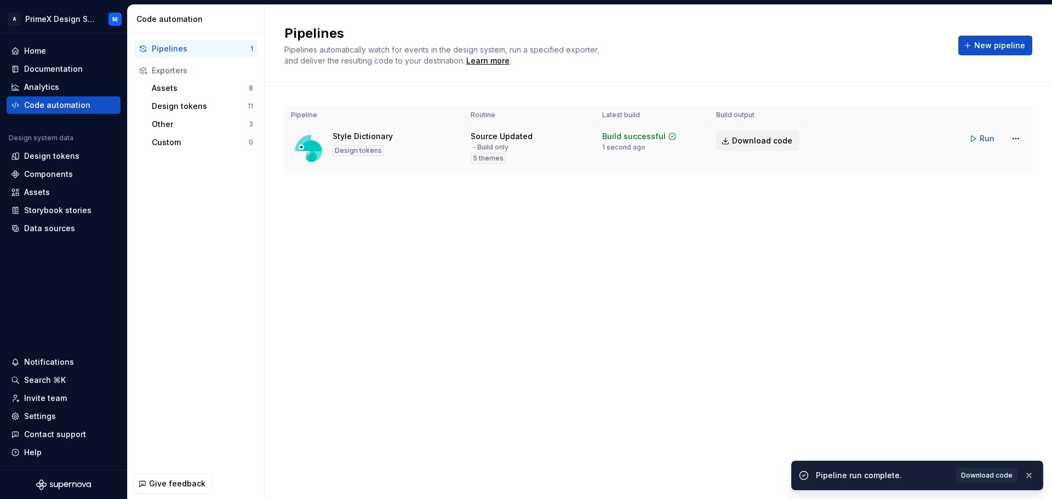
click at [736, 139] on span "Download code" at bounding box center [762, 140] width 60 height 11
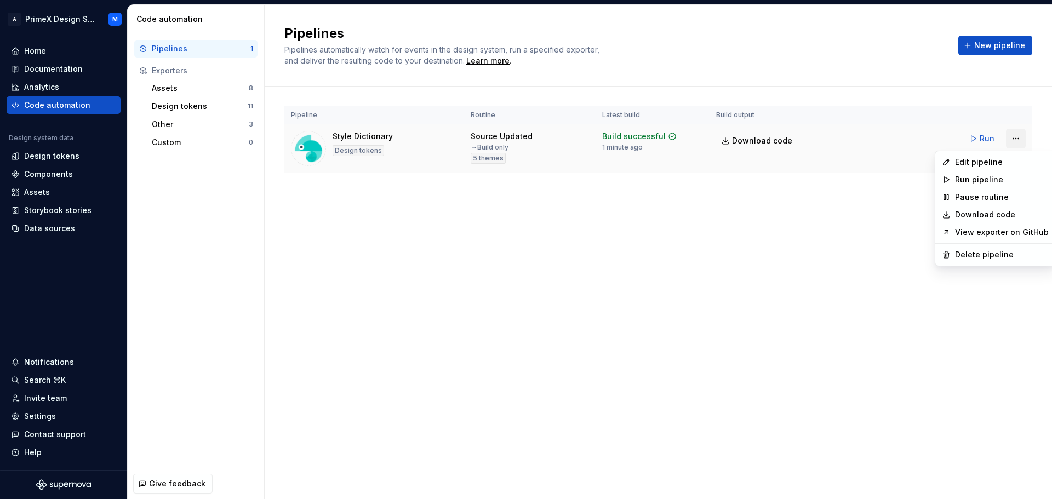
click at [1016, 139] on html "A PrimeX Design System M Home Documentation Analytics Code automation Design sy…" at bounding box center [526, 249] width 1052 height 499
click at [973, 160] on div "Edit pipeline" at bounding box center [1002, 162] width 94 height 11
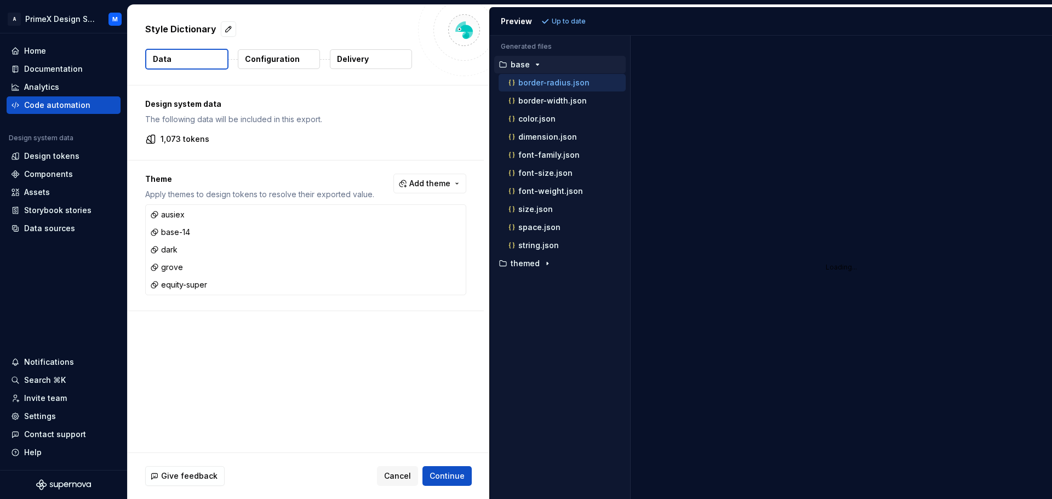
click at [275, 58] on p "Configuration" at bounding box center [272, 59] width 55 height 11
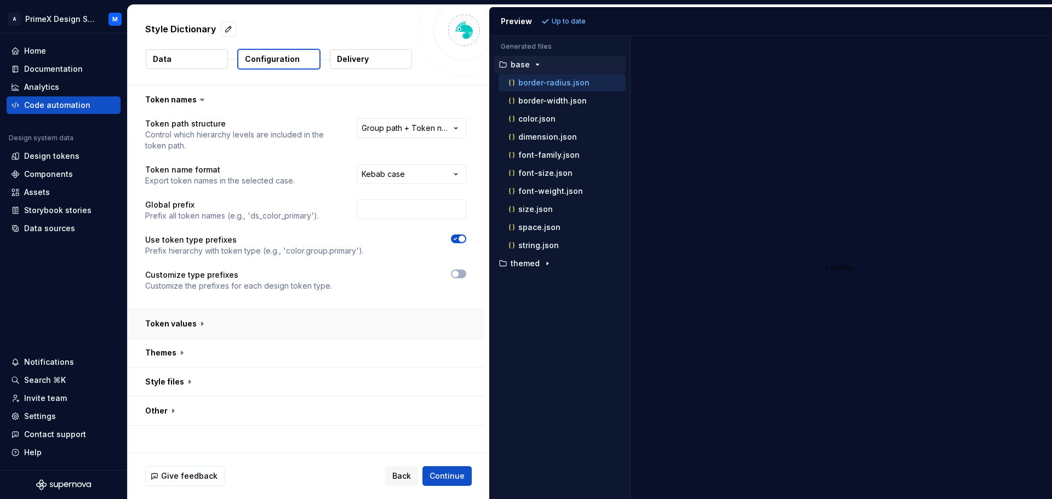
click at [202, 325] on button "button" at bounding box center [306, 324] width 356 height 28
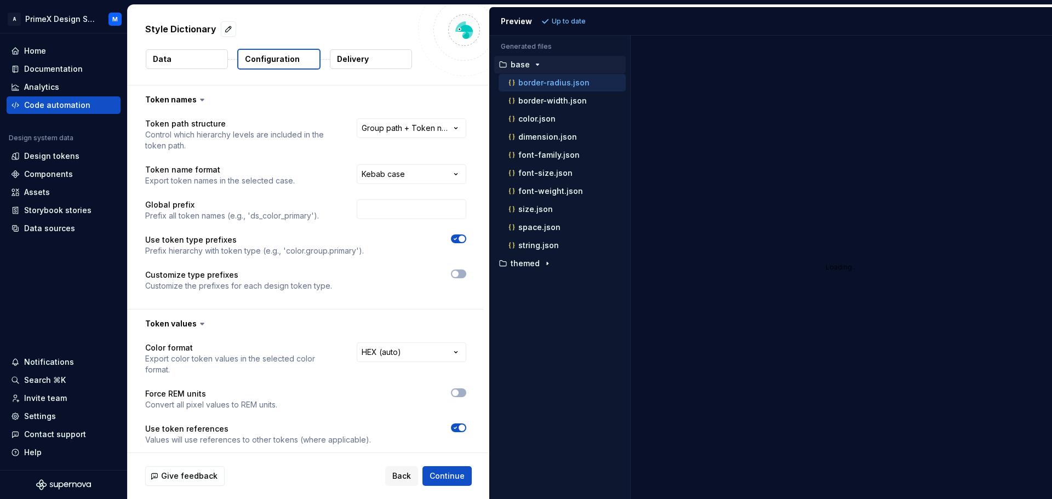
scroll to position [133, 0]
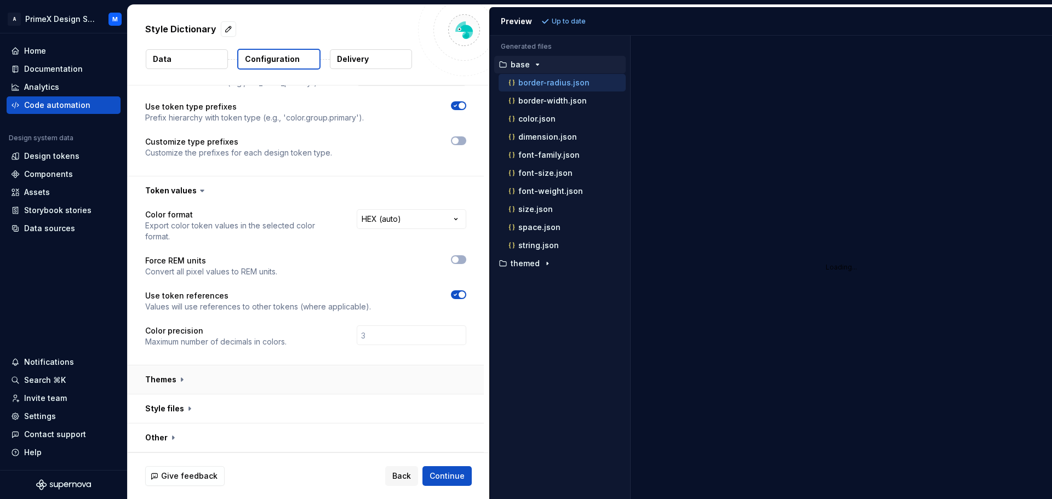
click at [187, 384] on button "button" at bounding box center [306, 379] width 356 height 28
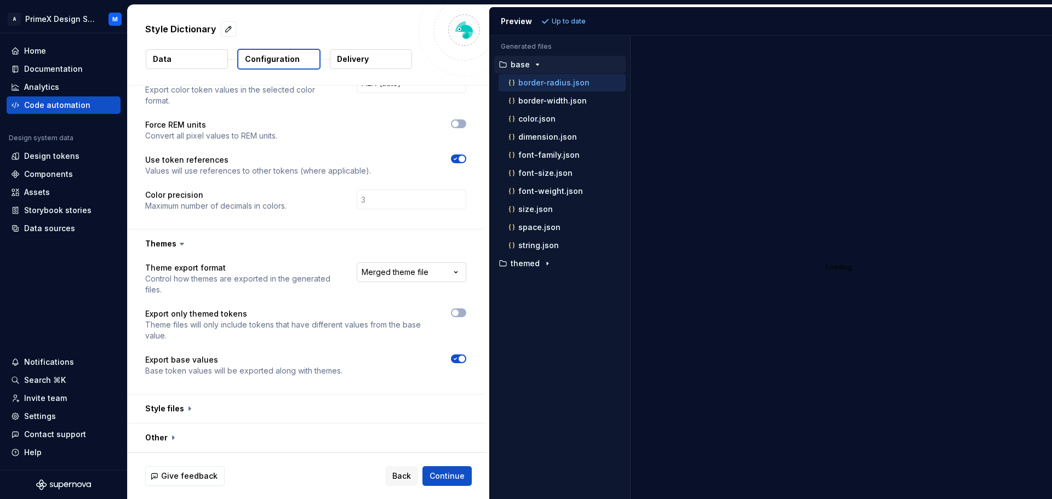
click at [400, 272] on html "**********" at bounding box center [526, 249] width 1052 height 499
click at [339, 251] on html "**********" at bounding box center [526, 249] width 1052 height 499
click at [438, 272] on html "**********" at bounding box center [526, 249] width 1052 height 499
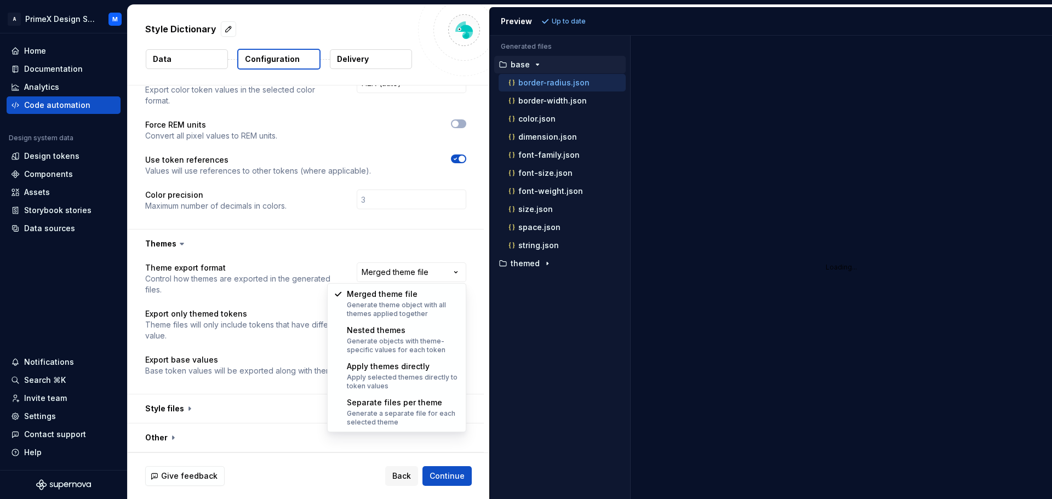
select select "**********"
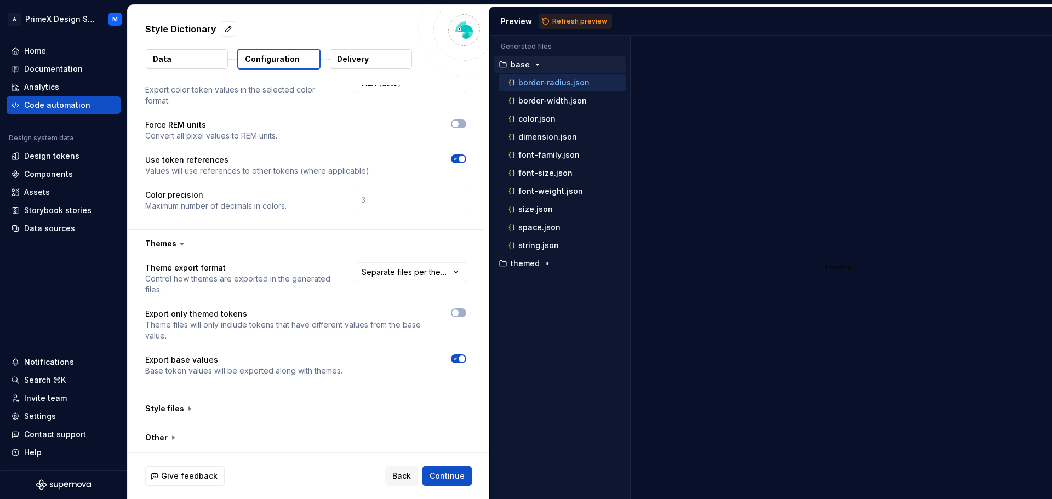
click at [556, 12] on div "Preview Refresh preview" at bounding box center [771, 21] width 562 height 28
click at [555, 19] on span "Refresh preview" at bounding box center [579, 21] width 55 height 9
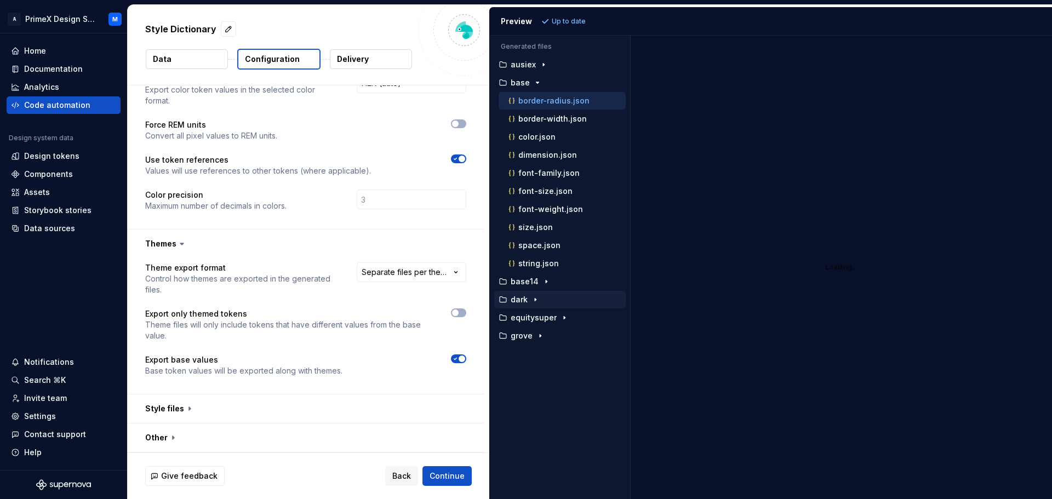
click at [533, 297] on icon "button" at bounding box center [535, 299] width 9 height 9
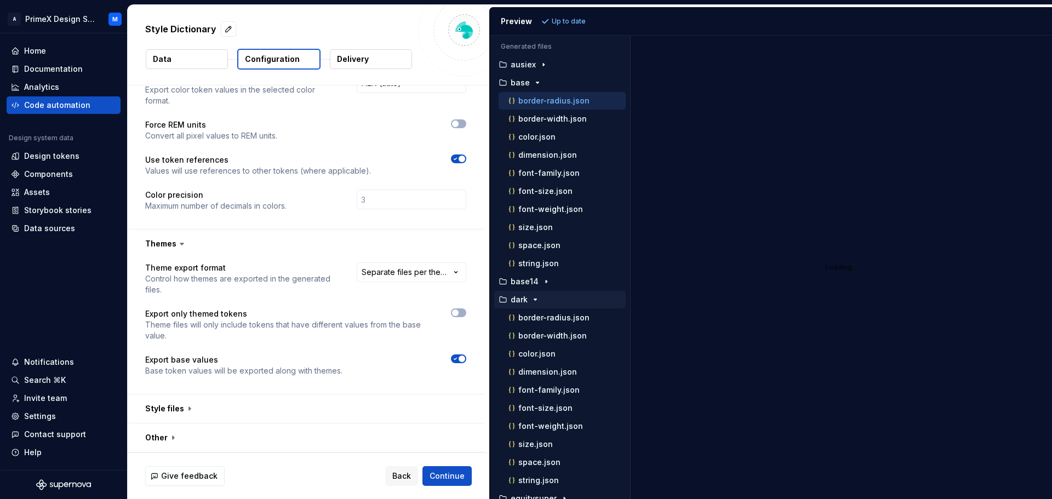
click at [533, 297] on icon "button" at bounding box center [535, 299] width 9 height 9
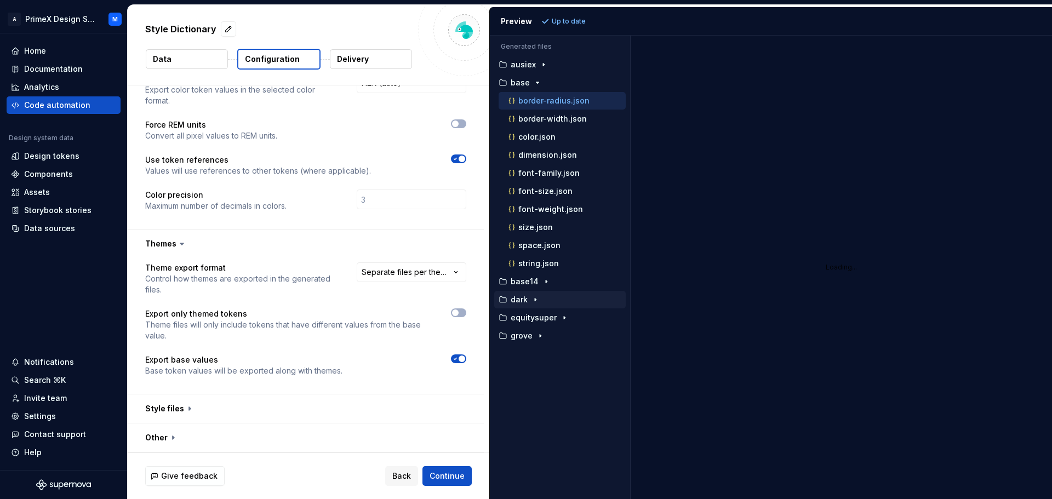
click at [533, 297] on icon "button" at bounding box center [535, 299] width 9 height 9
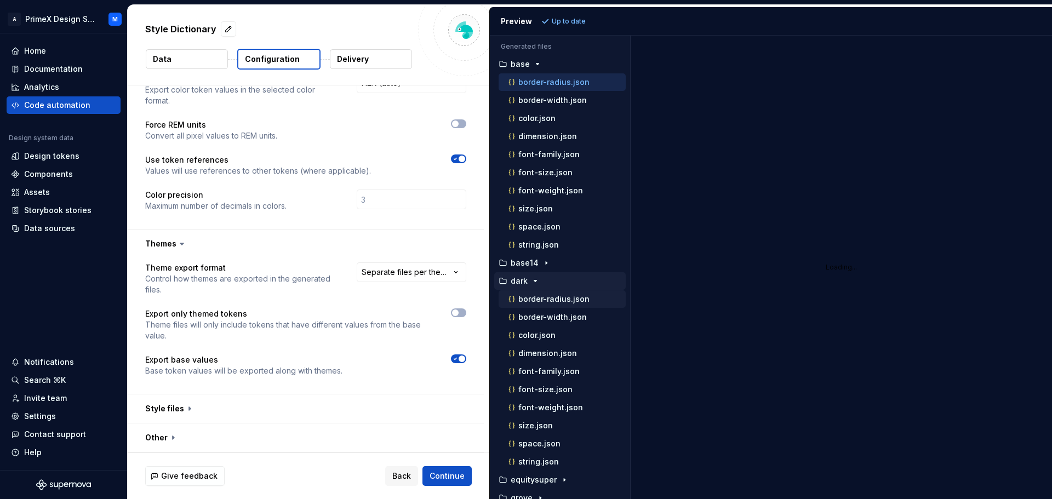
scroll to position [28, 0]
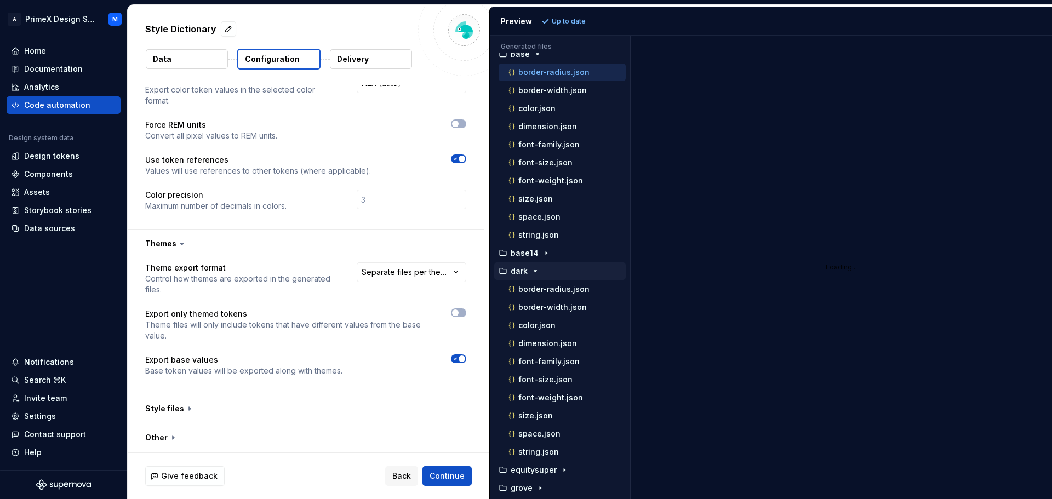
click at [455, 360] on icon "button" at bounding box center [455, 359] width 9 height 7
click at [568, 16] on button "Refresh preview" at bounding box center [575, 21] width 73 height 15
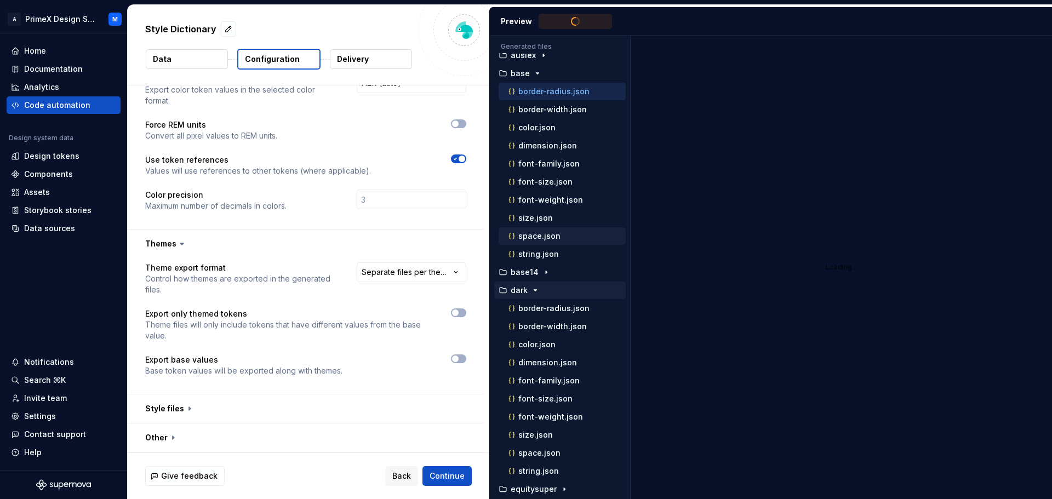
scroll to position [0, 0]
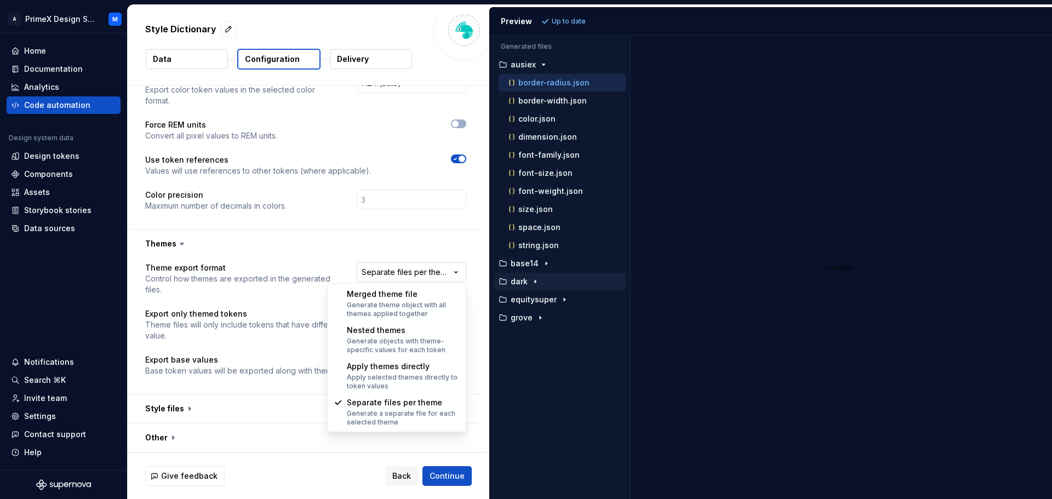
click at [458, 275] on html "**********" at bounding box center [526, 249] width 1052 height 499
click at [464, 245] on html "**********" at bounding box center [526, 249] width 1052 height 499
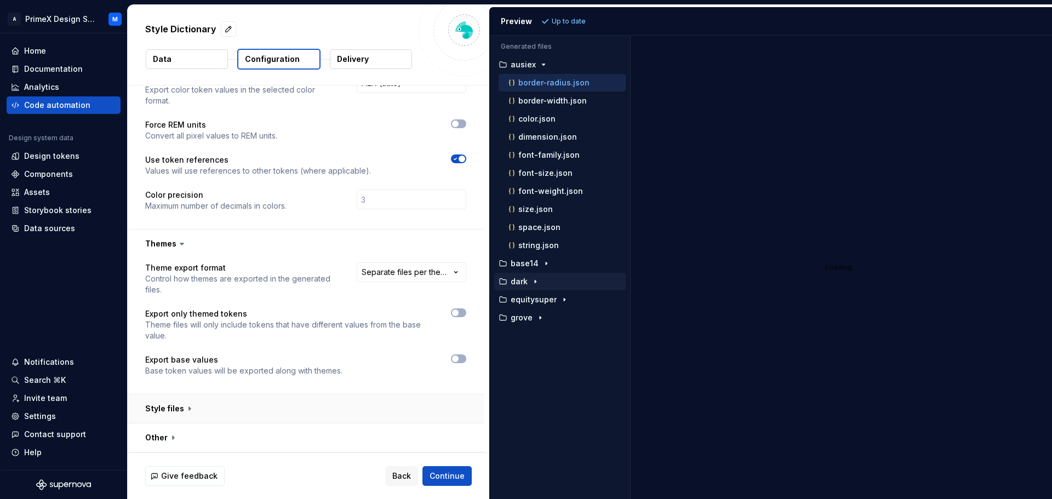
click at [185, 411] on button "button" at bounding box center [306, 409] width 356 height 28
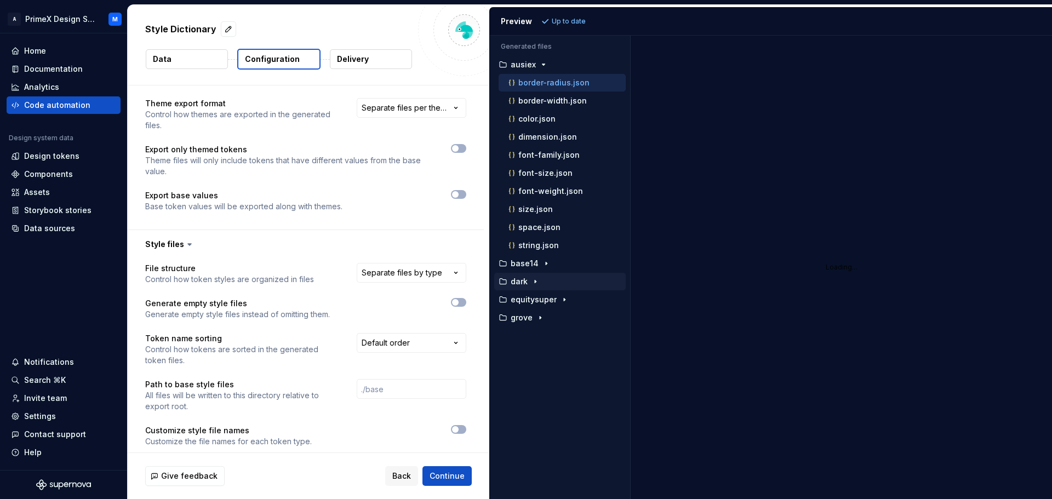
scroll to position [475, 0]
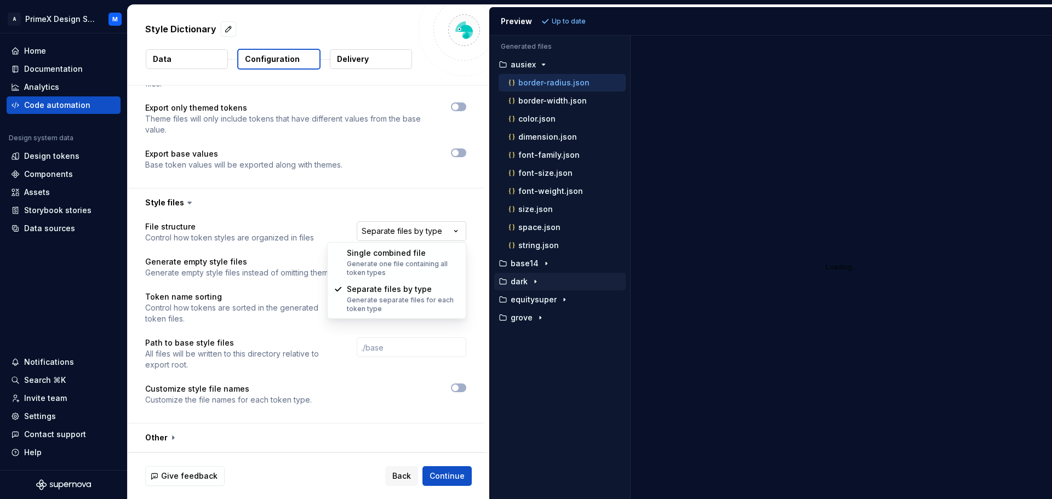
click at [384, 238] on html "**********" at bounding box center [526, 249] width 1052 height 499
select select "**********"
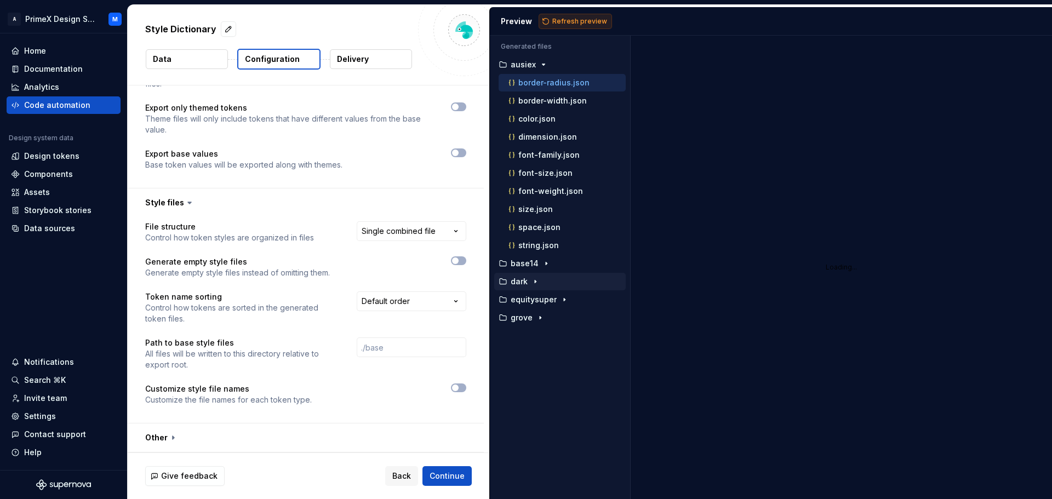
click at [564, 22] on span "Refresh preview" at bounding box center [579, 21] width 55 height 9
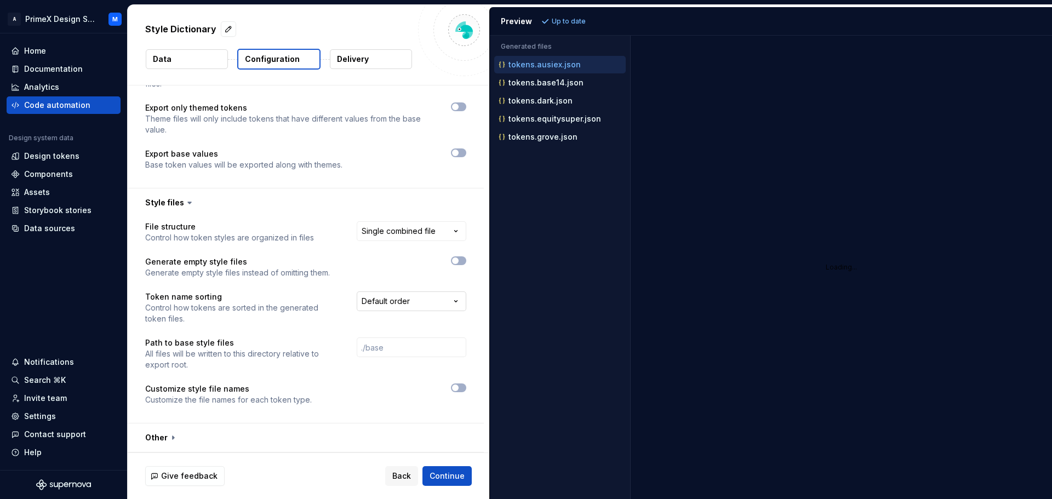
click at [388, 296] on html "**********" at bounding box center [526, 249] width 1052 height 499
click at [380, 268] on html "**********" at bounding box center [526, 249] width 1052 height 499
click at [459, 386] on icon "button" at bounding box center [455, 388] width 9 height 7
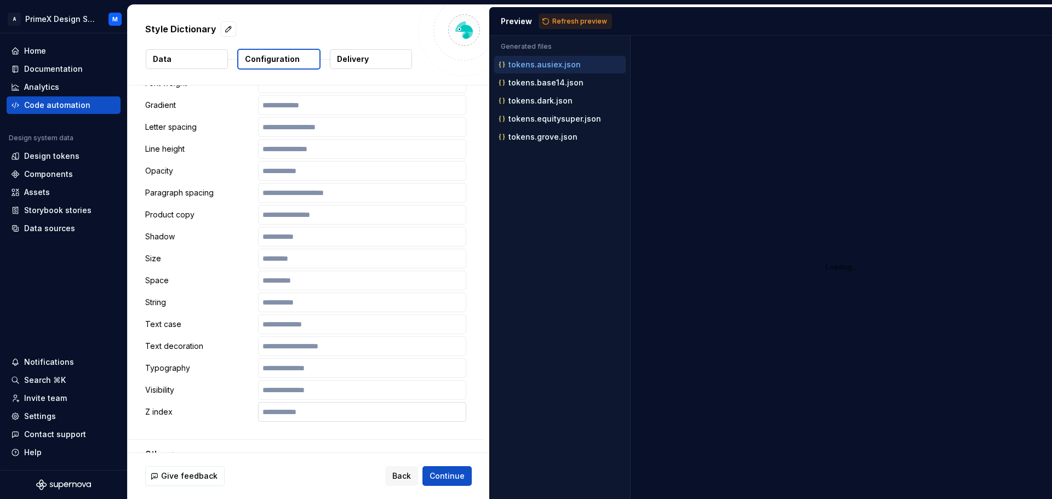
scroll to position [1062, 0]
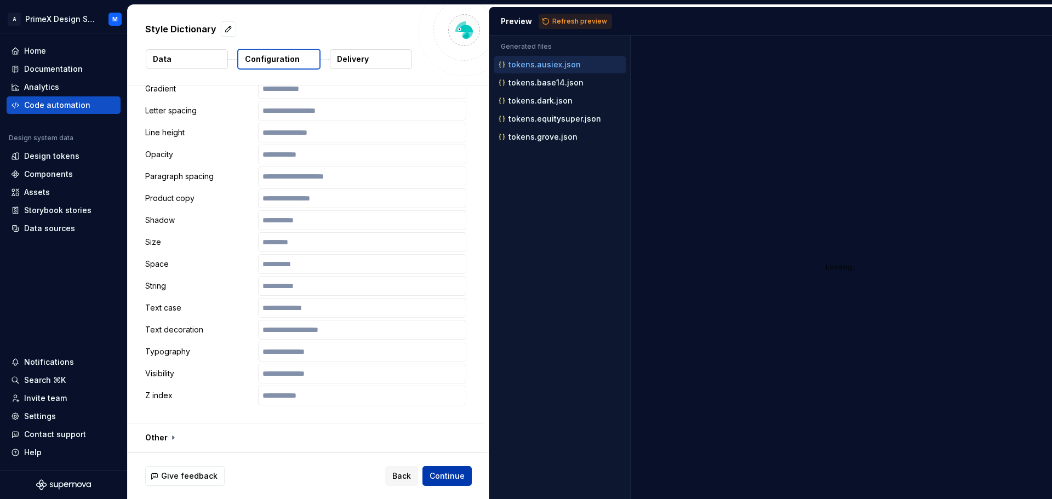
click at [435, 473] on span "Continue" at bounding box center [447, 476] width 35 height 11
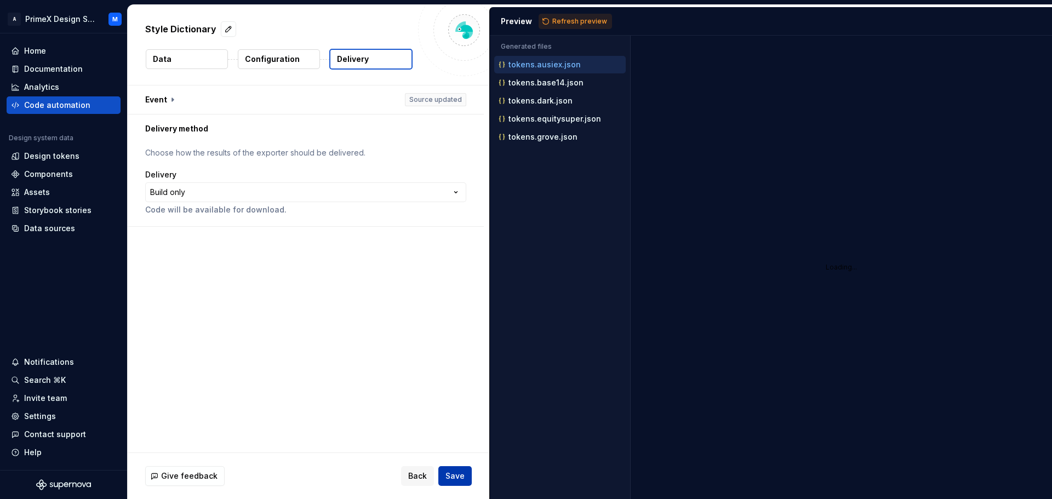
click at [467, 477] on button "Save" at bounding box center [454, 476] width 33 height 20
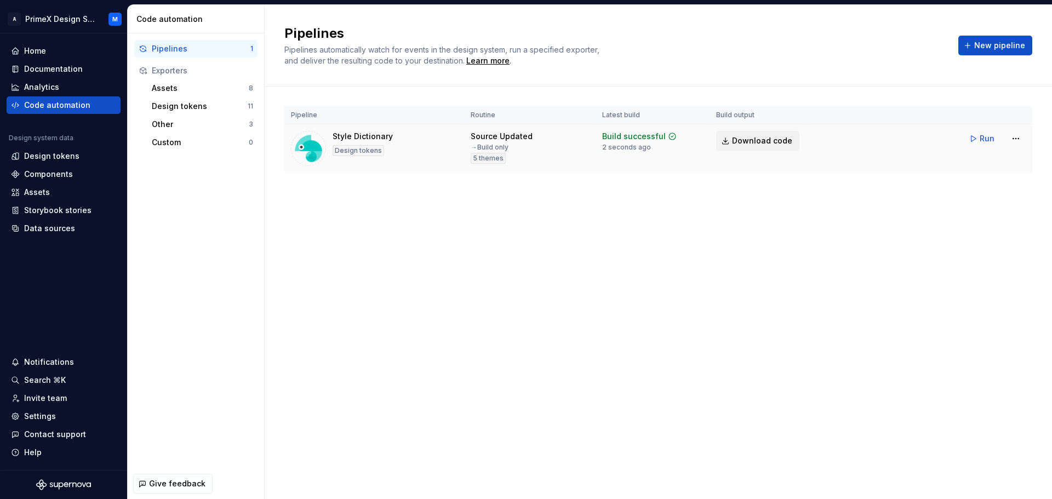
click at [761, 141] on span "Download code" at bounding box center [762, 140] width 60 height 11
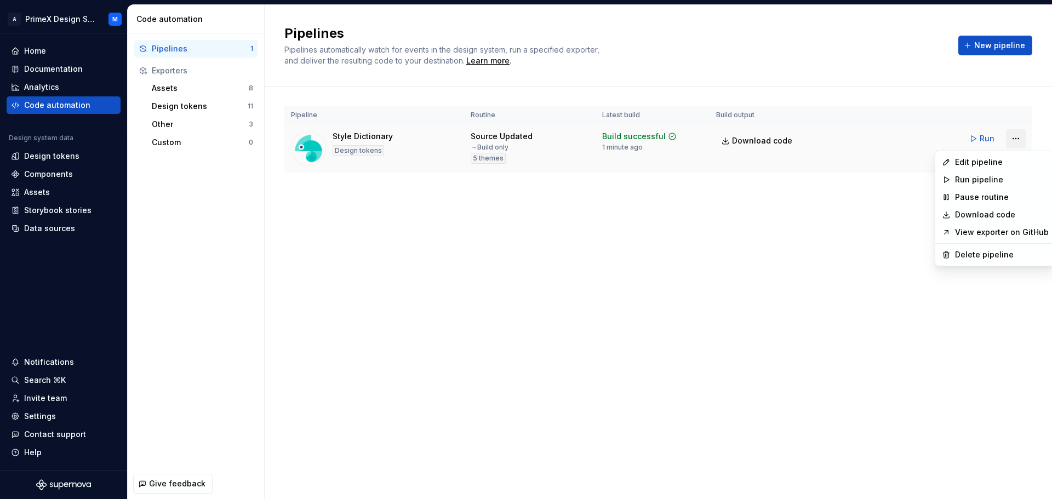
click at [1016, 139] on html "A PrimeX Design System M Home Documentation Analytics Code automation Design sy…" at bounding box center [526, 249] width 1052 height 499
click at [1008, 166] on div "Edit pipeline" at bounding box center [1002, 162] width 94 height 11
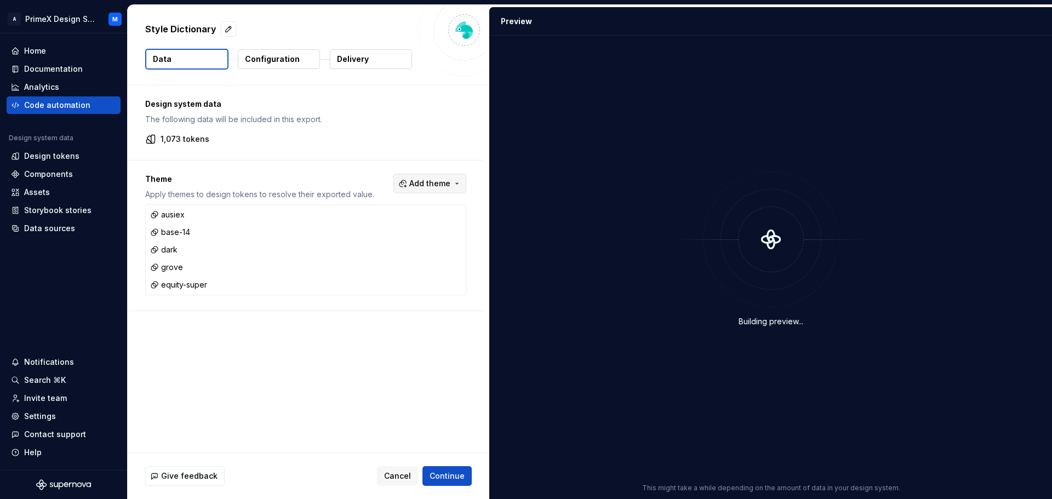
click at [447, 188] on span "Add theme" at bounding box center [429, 183] width 41 height 11
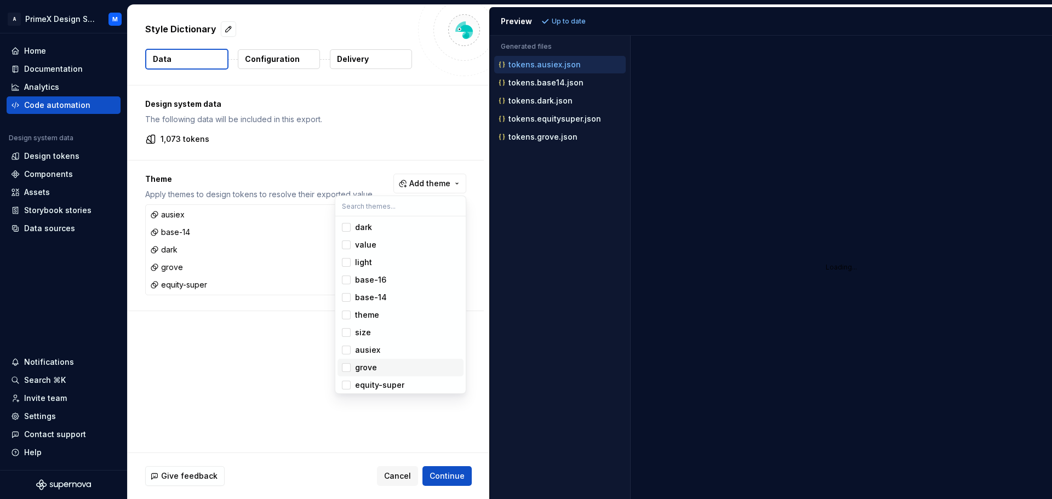
click at [344, 367] on div "Suggestions" at bounding box center [346, 367] width 9 height 9
click at [345, 384] on div "Suggestions" at bounding box center [346, 385] width 9 height 9
click at [251, 311] on html "A PrimeX Design System M Home Documentation Analytics Code automation Design sy…" at bounding box center [526, 249] width 1052 height 499
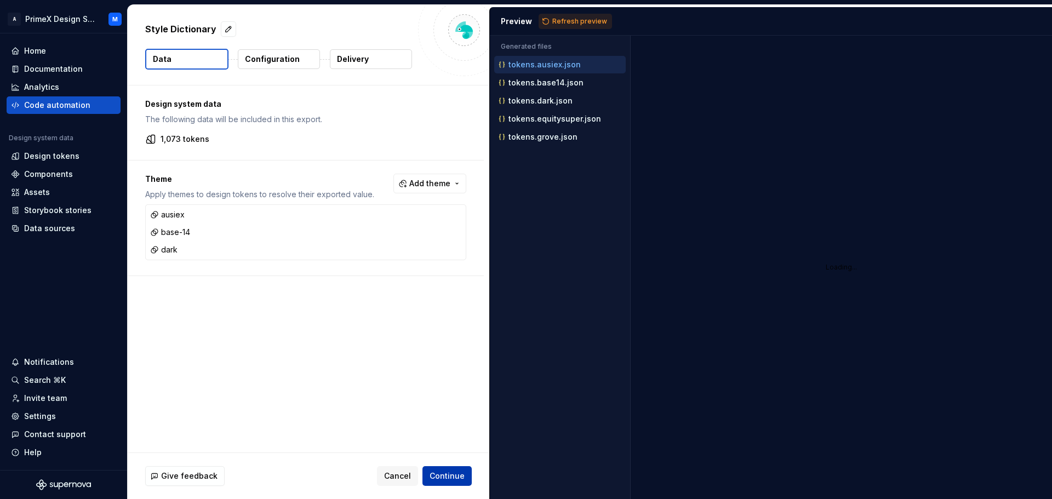
click at [445, 475] on span "Continue" at bounding box center [447, 476] width 35 height 11
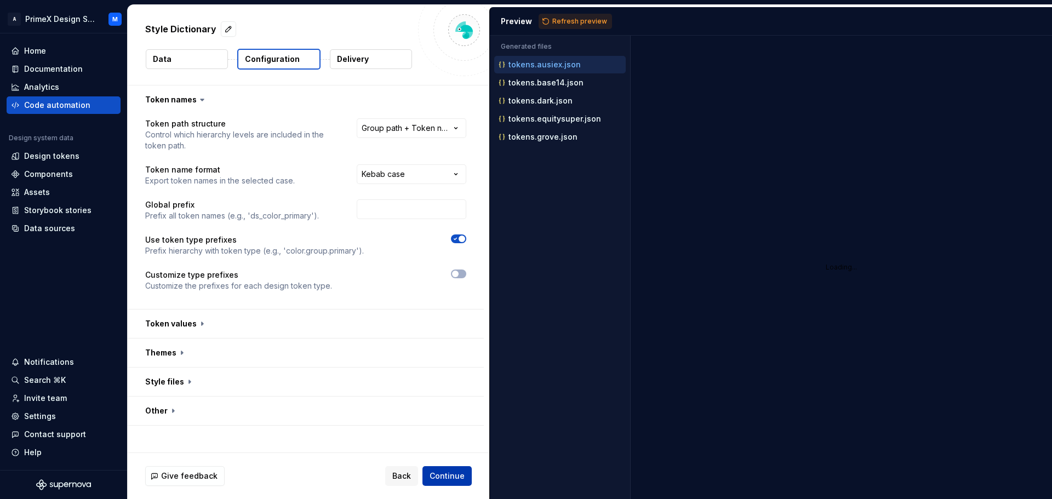
click at [443, 476] on span "Continue" at bounding box center [447, 476] width 35 height 11
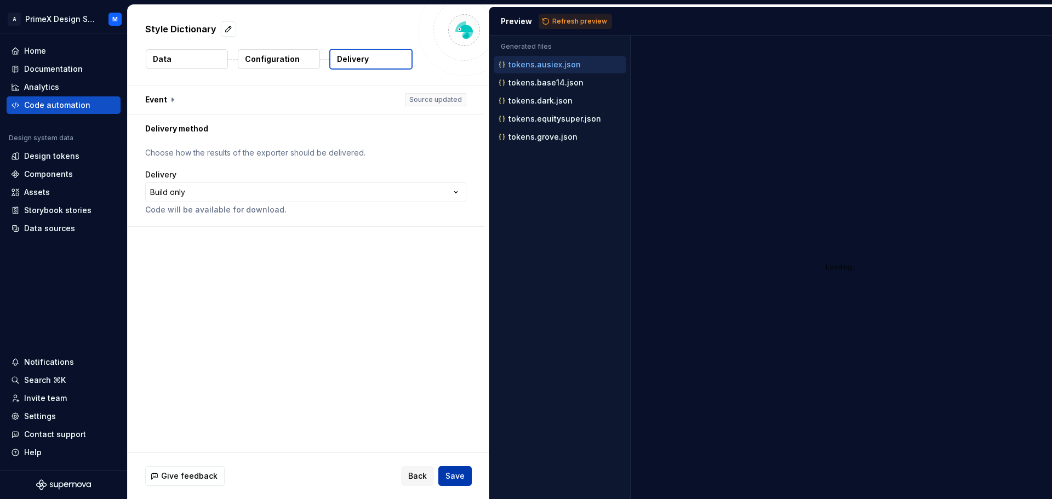
click at [443, 476] on button "Save" at bounding box center [454, 476] width 33 height 20
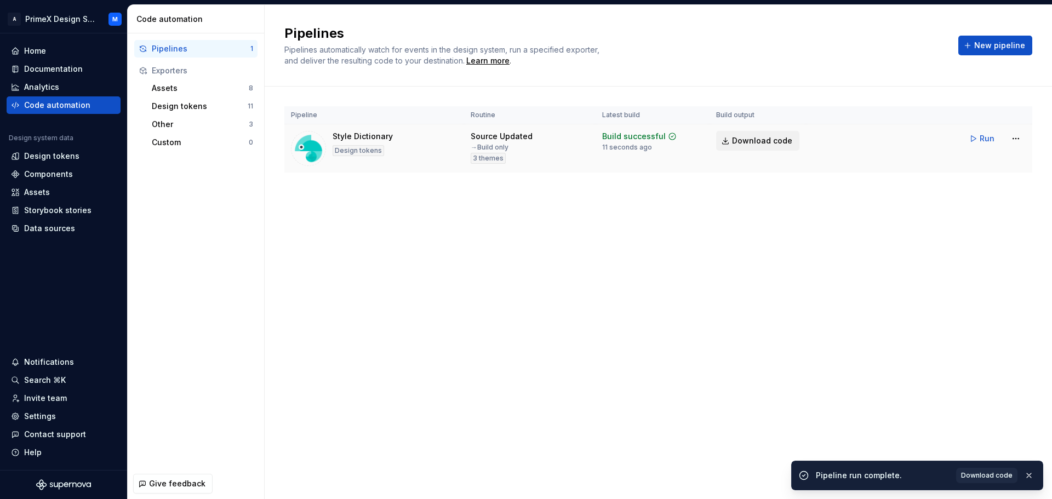
click at [767, 136] on span "Download code" at bounding box center [762, 140] width 60 height 11
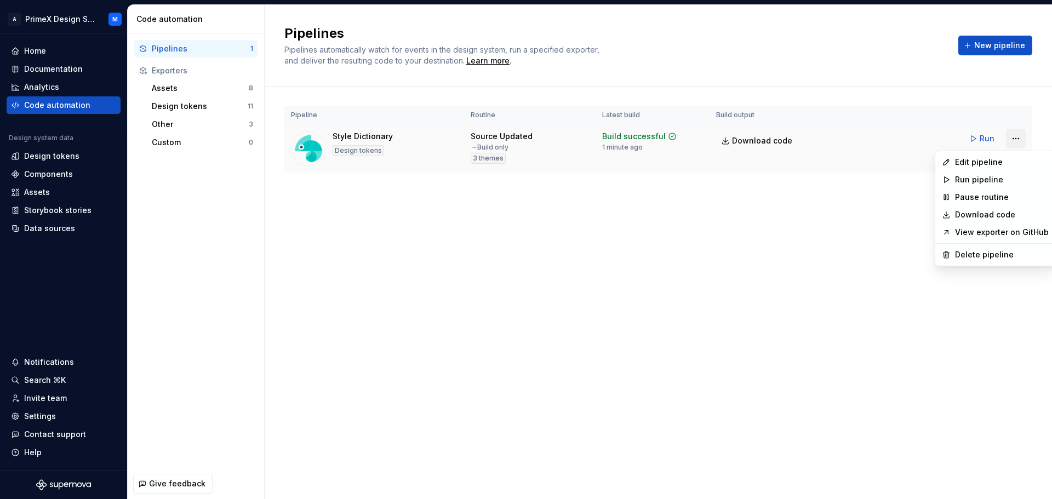
click at [1014, 142] on html "A PrimeX Design System M Home Documentation Analytics Code automation Design sy…" at bounding box center [526, 249] width 1052 height 499
click at [992, 162] on div "Edit pipeline" at bounding box center [1002, 162] width 94 height 11
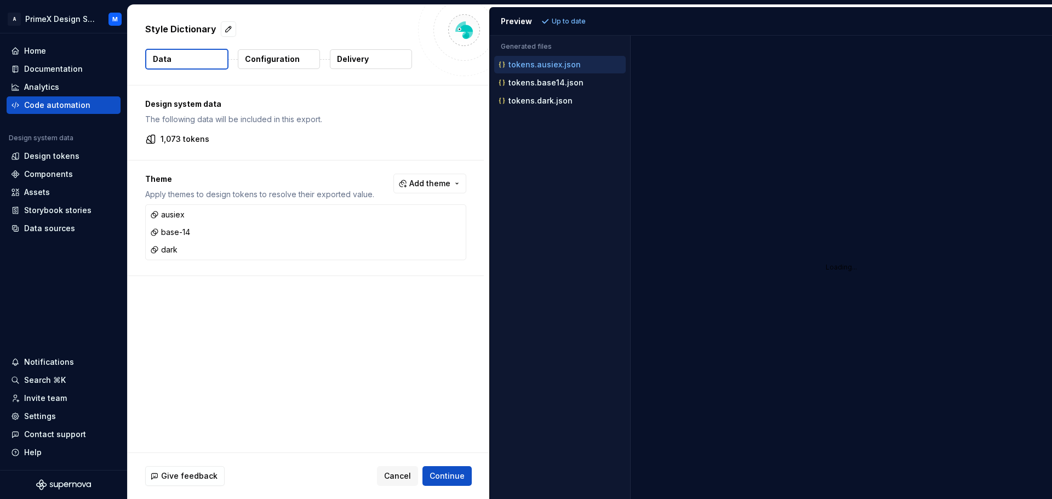
click at [289, 62] on p "Configuration" at bounding box center [272, 59] width 55 height 11
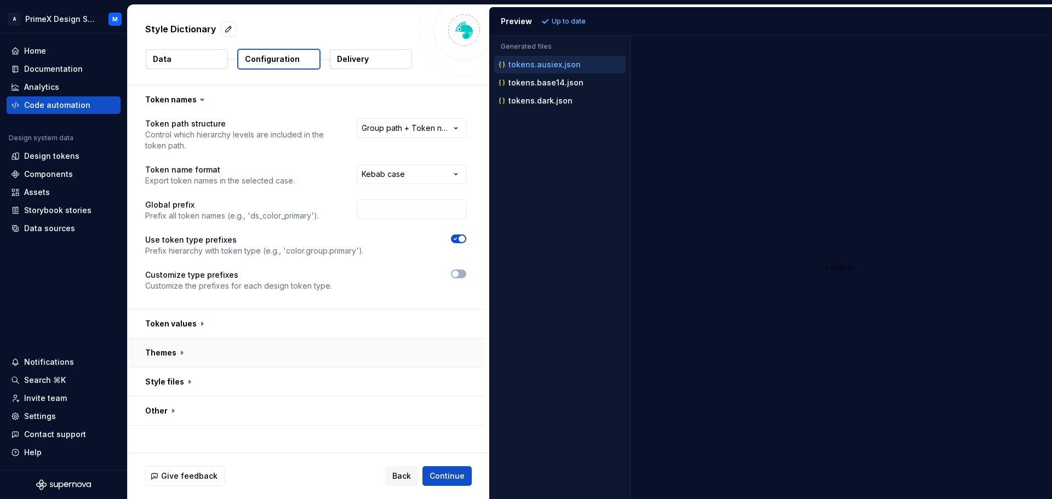
click at [173, 355] on button "button" at bounding box center [306, 353] width 356 height 28
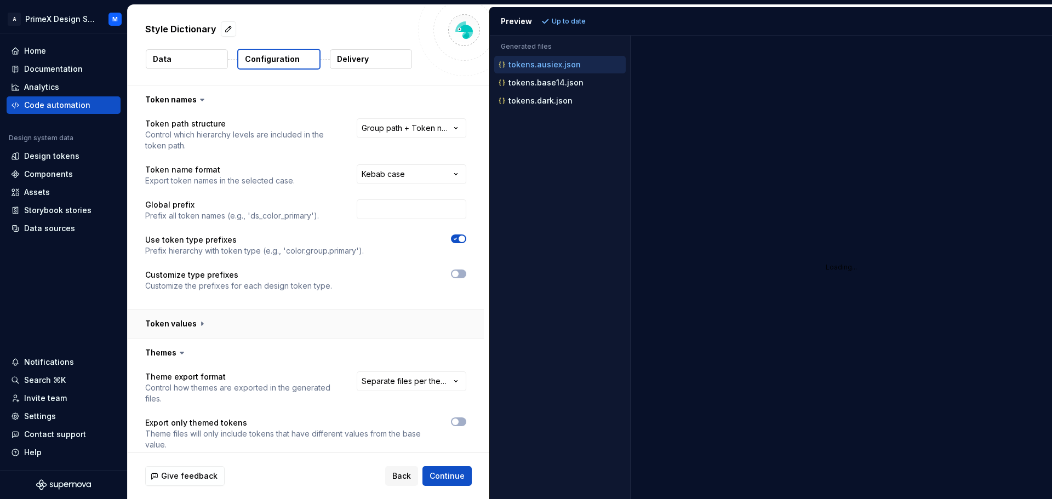
scroll to position [109, 0]
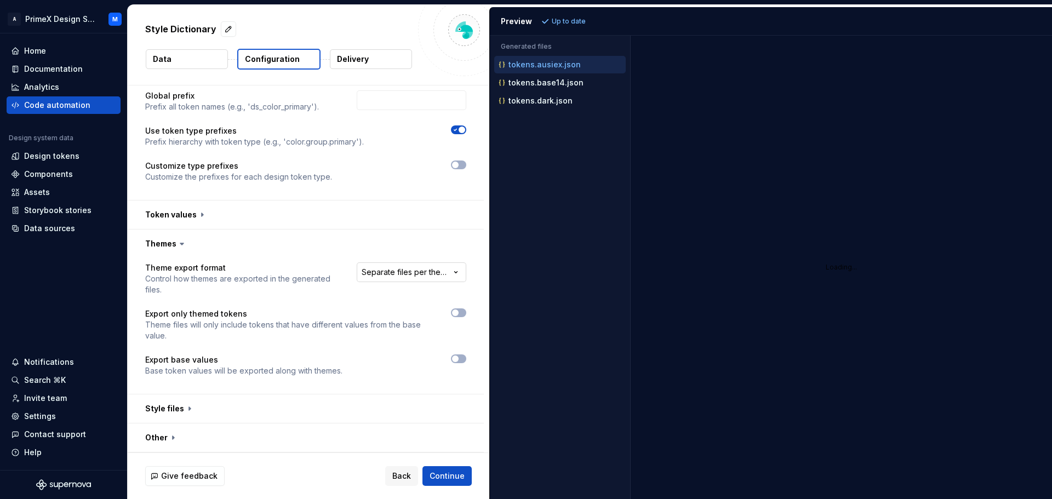
click at [426, 275] on html "**********" at bounding box center [526, 249] width 1052 height 499
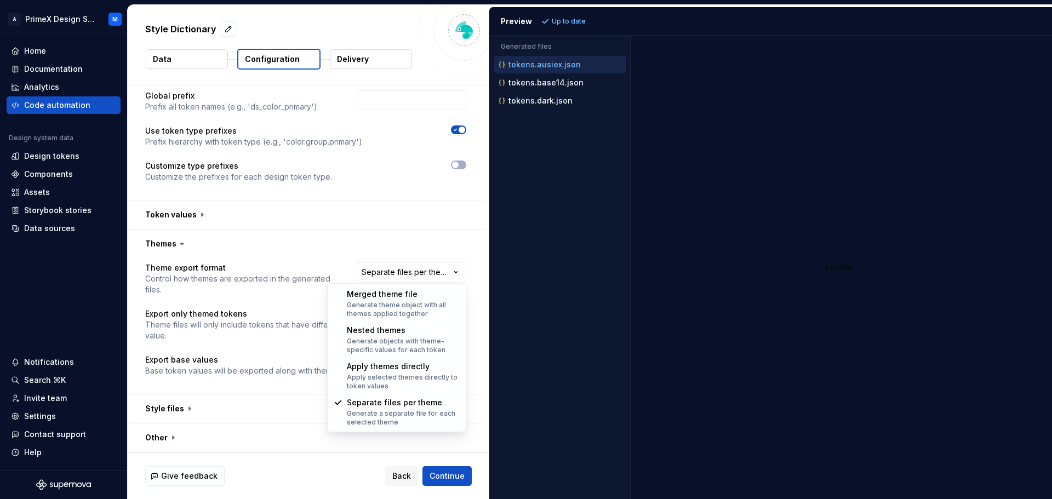
select select "**********"
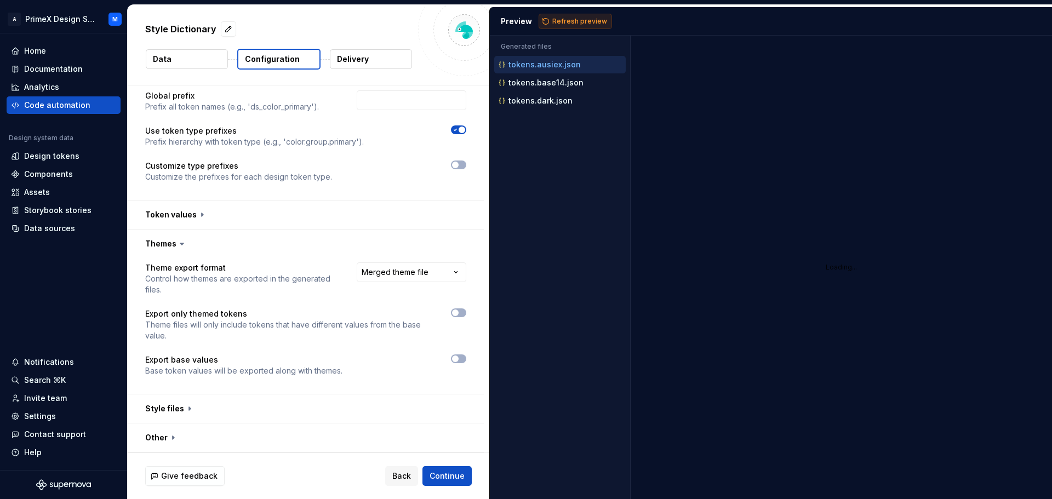
click at [571, 26] on button "Refresh preview" at bounding box center [575, 21] width 73 height 15
click at [186, 410] on button "button" at bounding box center [306, 409] width 356 height 28
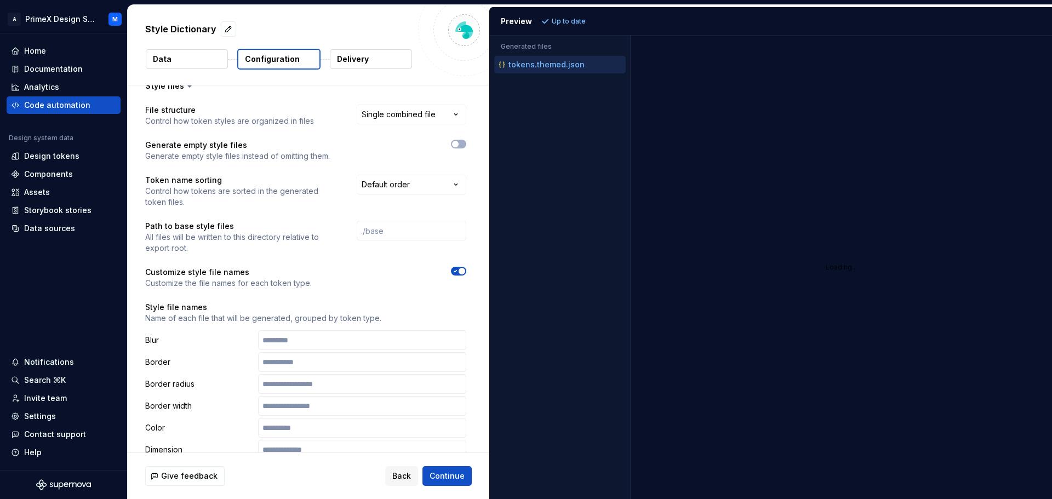
scroll to position [438, 0]
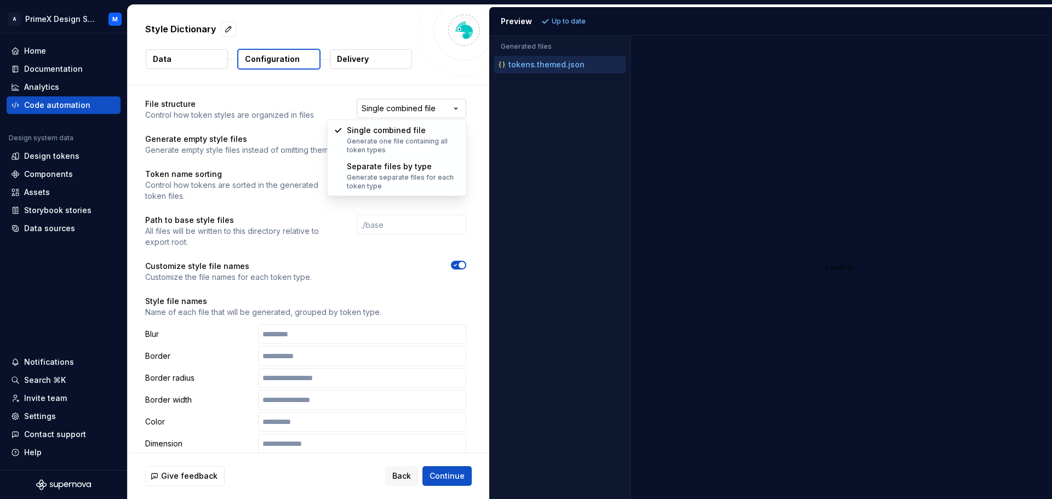
click at [418, 114] on html "**********" at bounding box center [526, 249] width 1052 height 499
select select "**********"
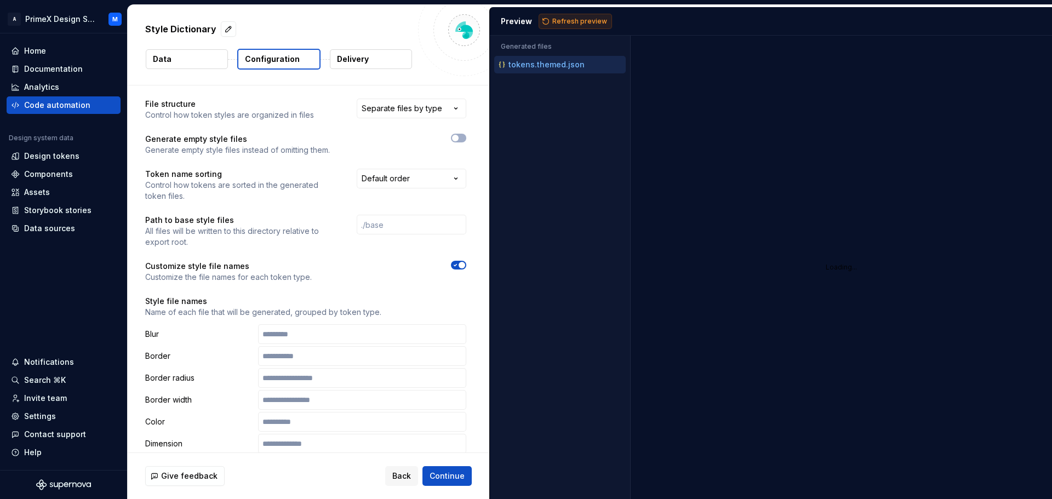
click at [572, 22] on span "Refresh preview" at bounding box center [579, 21] width 55 height 9
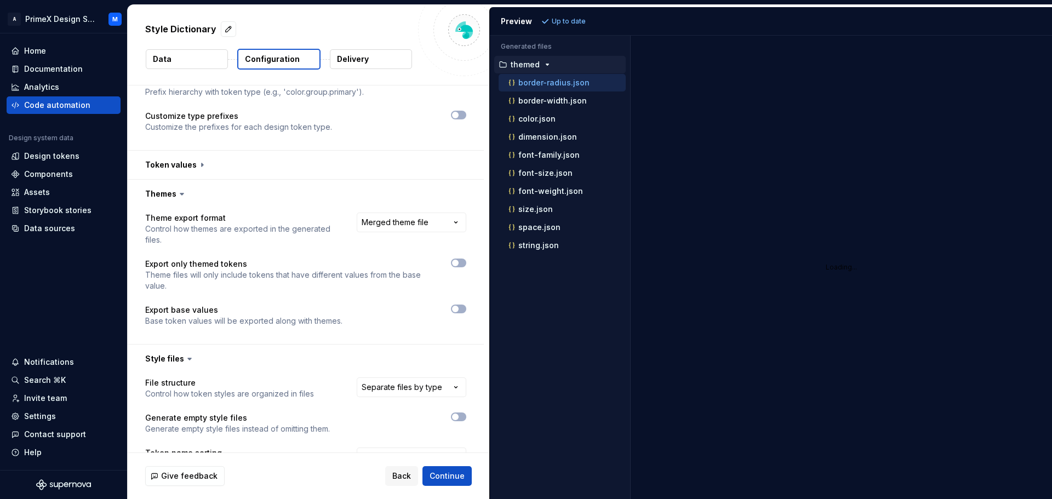
scroll to position [164, 0]
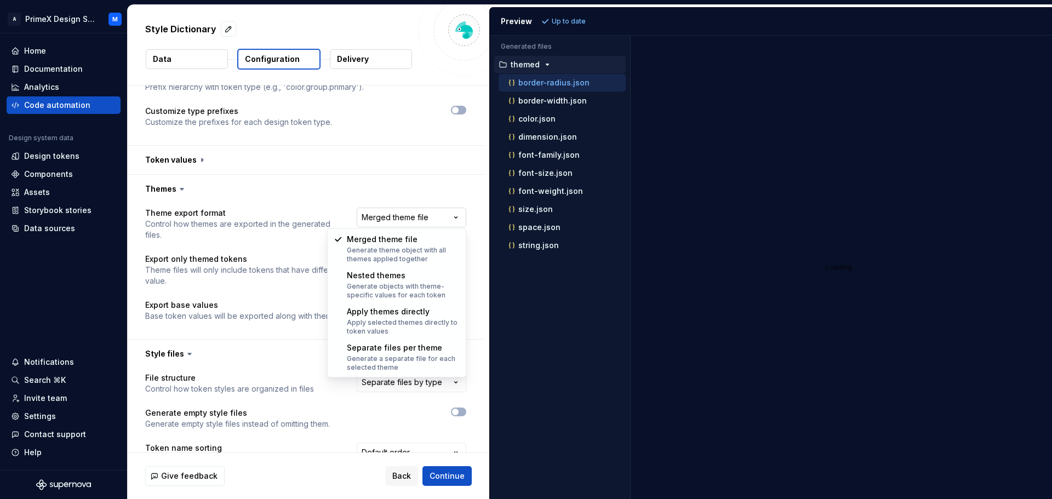
click at [404, 224] on html "**********" at bounding box center [526, 249] width 1052 height 499
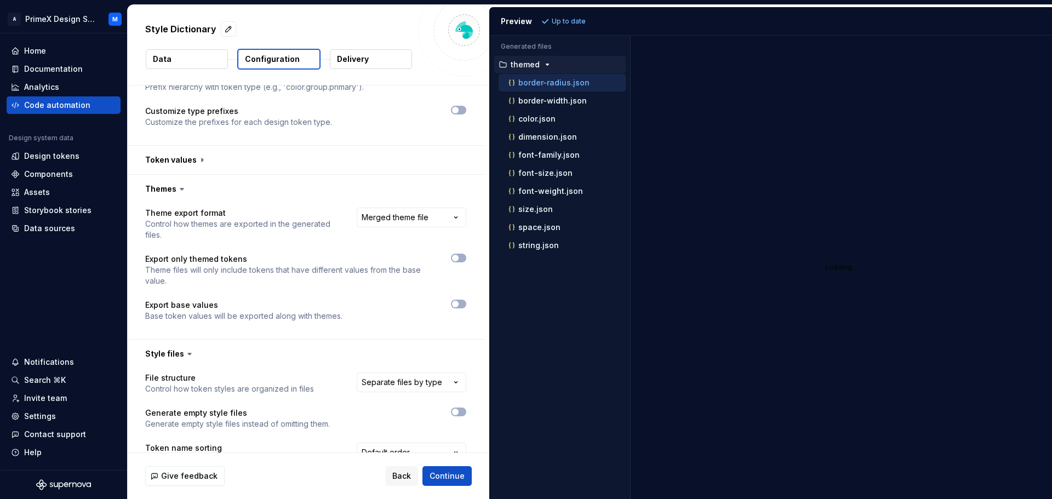
click at [410, 161] on html "**********" at bounding box center [526, 249] width 1052 height 499
click at [417, 221] on html "**********" at bounding box center [526, 249] width 1052 height 499
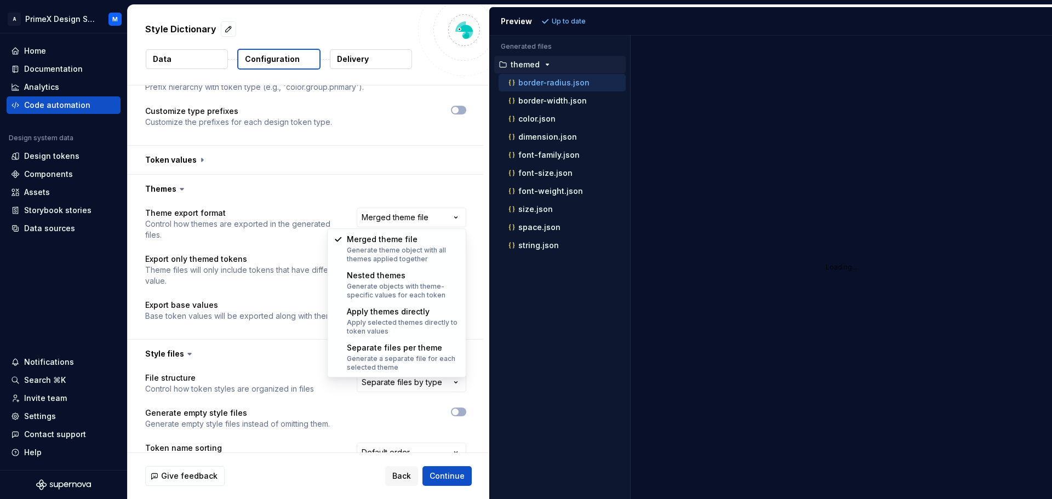
select select "**********"
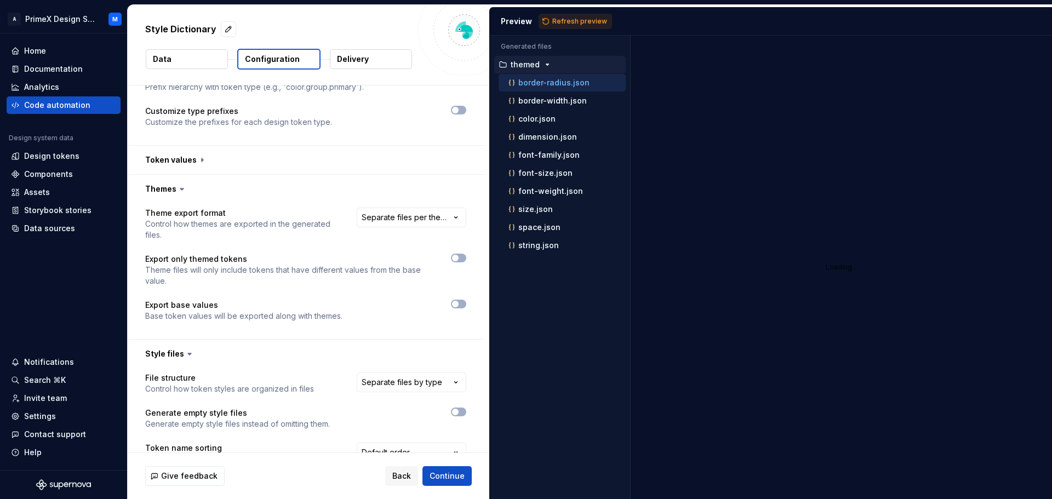
click at [586, 13] on div "Preview Refresh preview" at bounding box center [771, 21] width 562 height 28
click at [580, 20] on span "Refresh preview" at bounding box center [579, 21] width 55 height 9
click at [536, 284] on icon "button" at bounding box center [535, 281] width 9 height 9
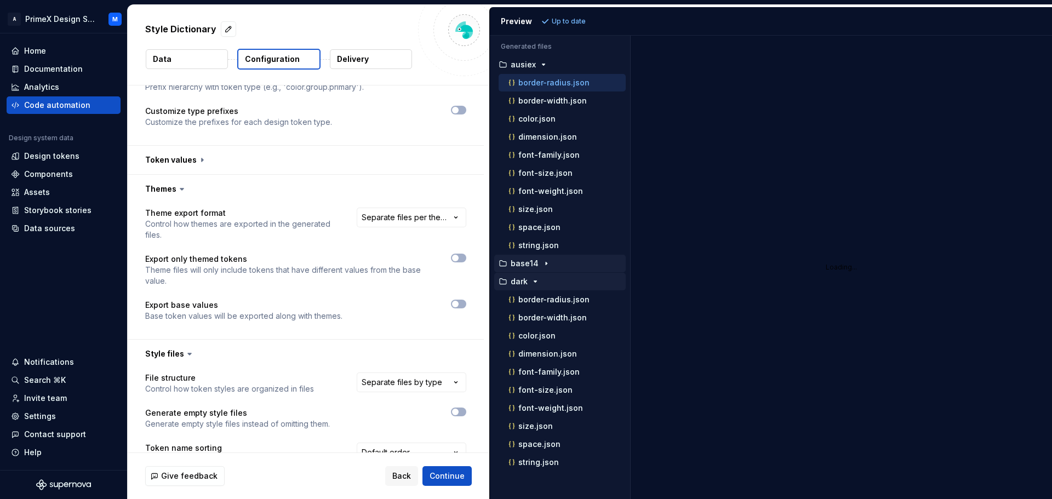
click at [545, 264] on icon "button" at bounding box center [546, 263] width 9 height 9
click at [206, 64] on button "Data" at bounding box center [187, 59] width 82 height 20
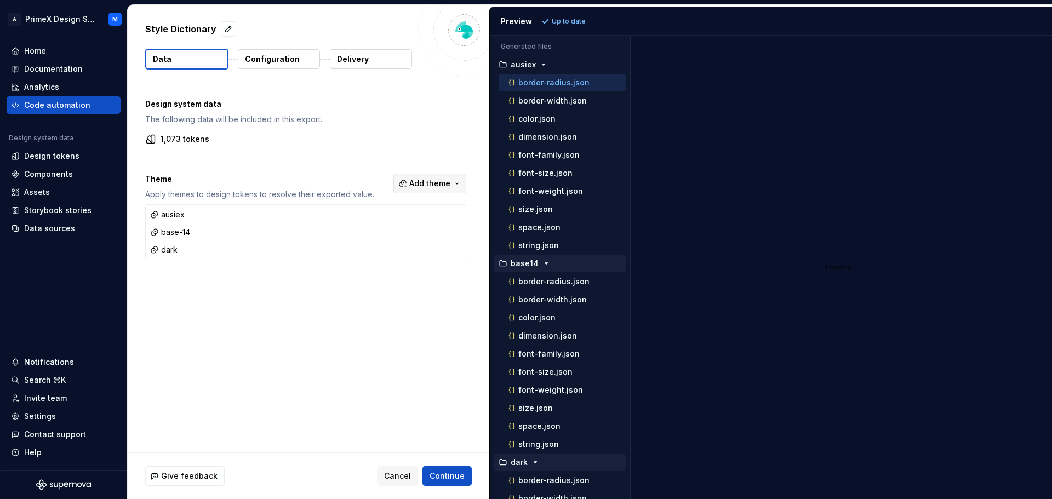
click at [445, 190] on button "Add theme" at bounding box center [429, 184] width 73 height 20
drag, startPoint x: 629, startPoint y: 296, endPoint x: 634, endPoint y: 326, distance: 30.0
click at [634, 326] on html "A PrimeX Design System M Home Documentation Analytics Code automation Design sy…" at bounding box center [526, 249] width 1052 height 499
click at [436, 181] on span "Add theme" at bounding box center [429, 183] width 41 height 11
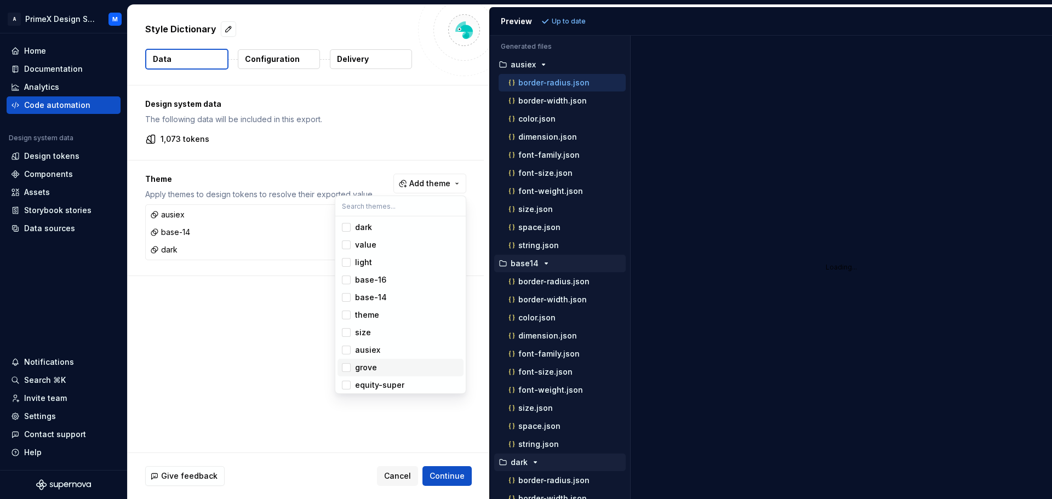
click at [354, 370] on span "grove" at bounding box center [401, 368] width 126 height 18
click at [351, 393] on div "dark value light base-16 base-14 theme size ausiex grove equity-super" at bounding box center [401, 295] width 132 height 198
click at [346, 390] on span "equity-super" at bounding box center [401, 385] width 126 height 18
click at [285, 378] on html "A PrimeX Design System M Home Documentation Analytics Code automation Design sy…" at bounding box center [526, 249] width 1052 height 499
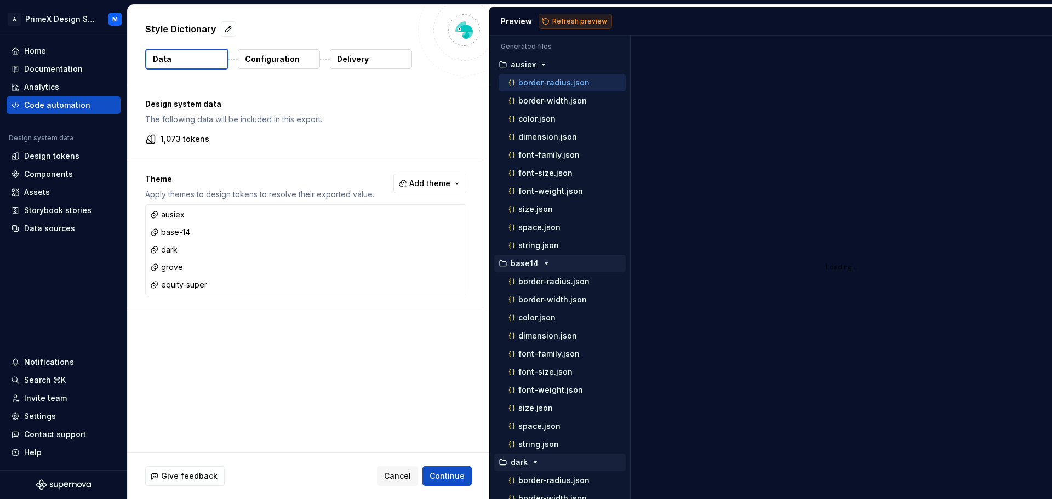
click at [584, 19] on span "Refresh preview" at bounding box center [579, 21] width 55 height 9
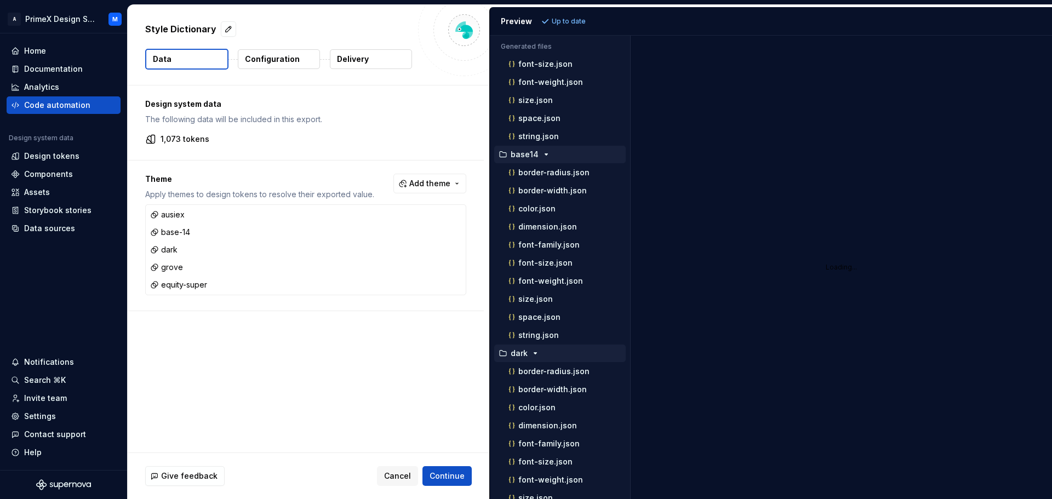
scroll to position [191, 0]
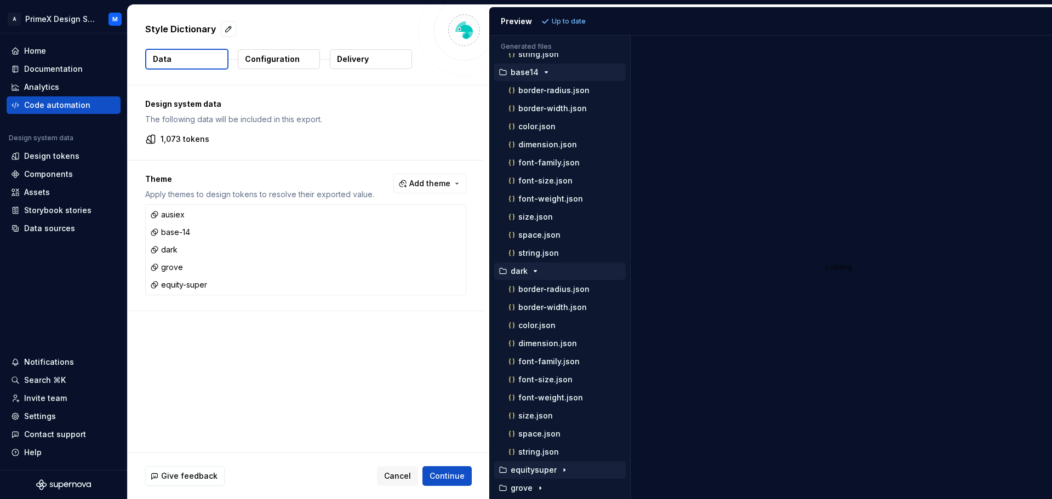
click at [567, 473] on div "button" at bounding box center [564, 470] width 13 height 9
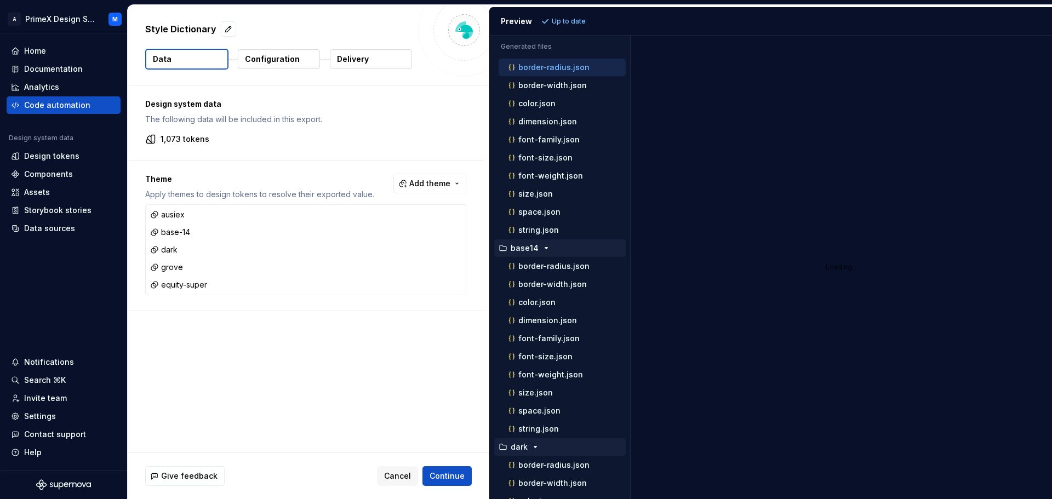
scroll to position [0, 0]
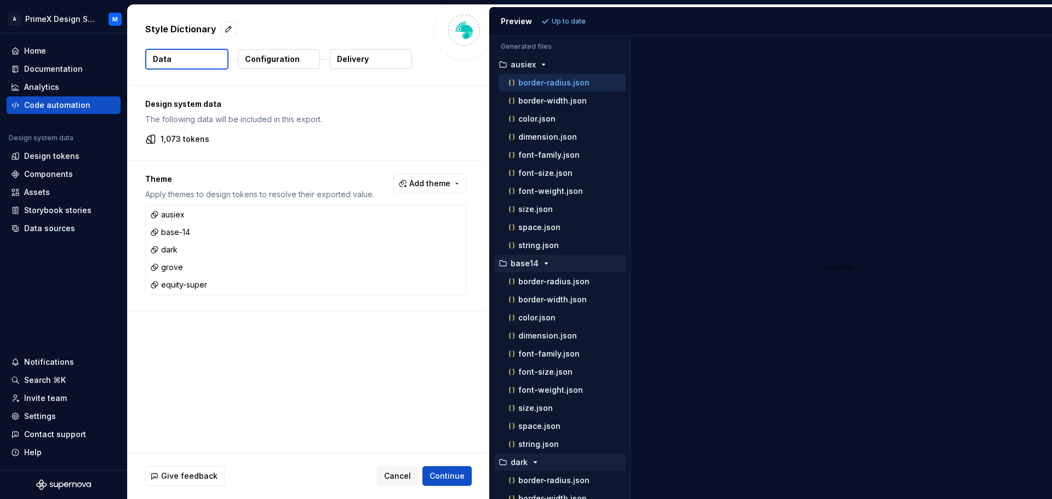
click at [289, 63] on p "Configuration" at bounding box center [272, 59] width 55 height 11
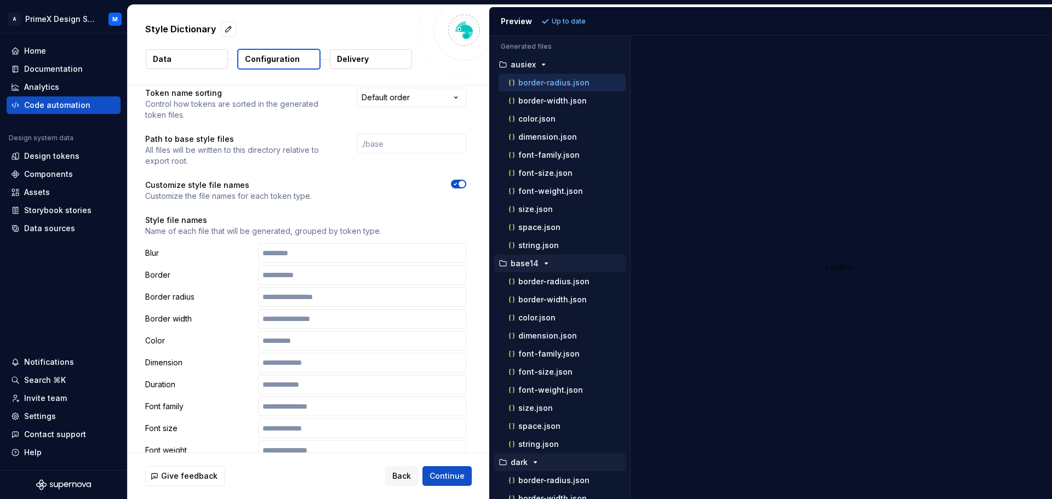
scroll to position [464, 0]
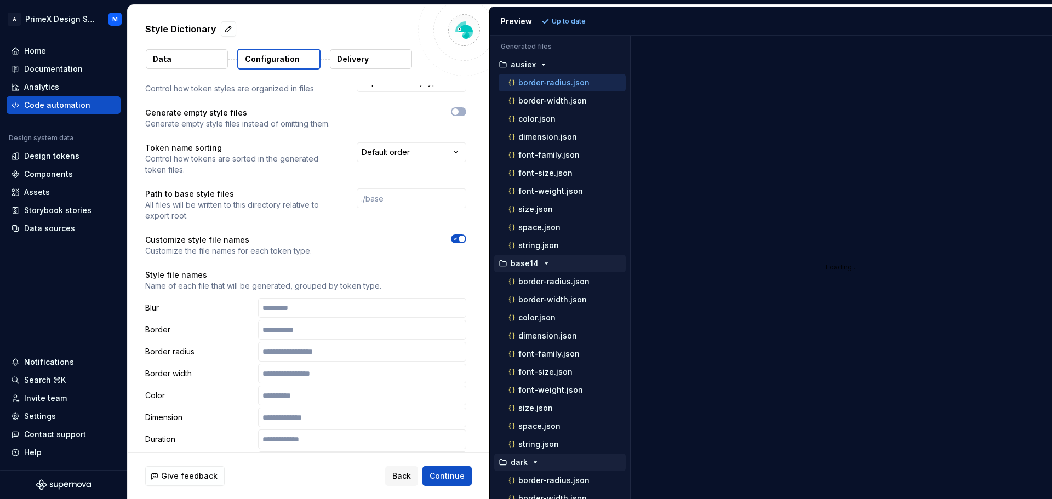
click at [459, 236] on icon "button" at bounding box center [455, 239] width 9 height 7
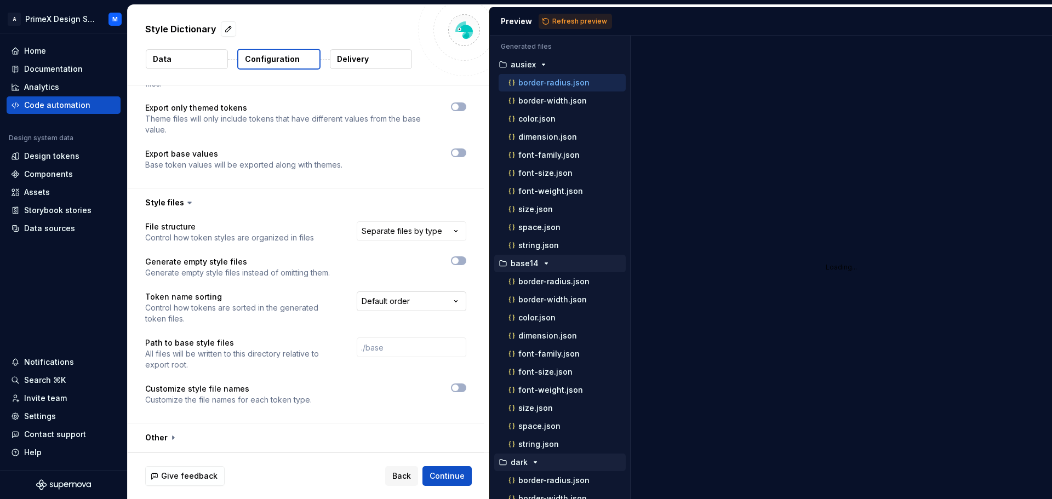
click at [418, 305] on html "**********" at bounding box center [526, 249] width 1052 height 499
click at [405, 261] on html "**********" at bounding box center [526, 249] width 1052 height 499
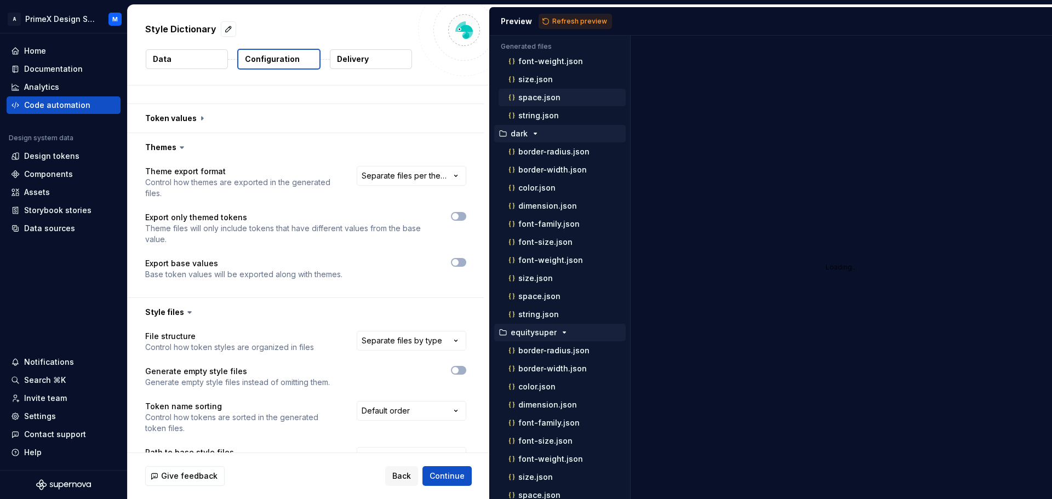
scroll to position [372, 0]
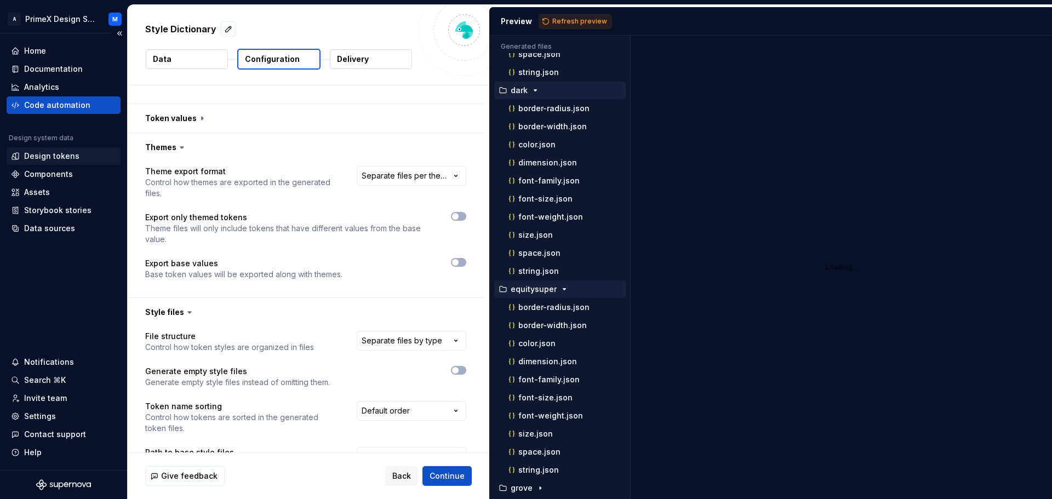
click at [45, 152] on div "Design tokens" at bounding box center [51, 156] width 55 height 11
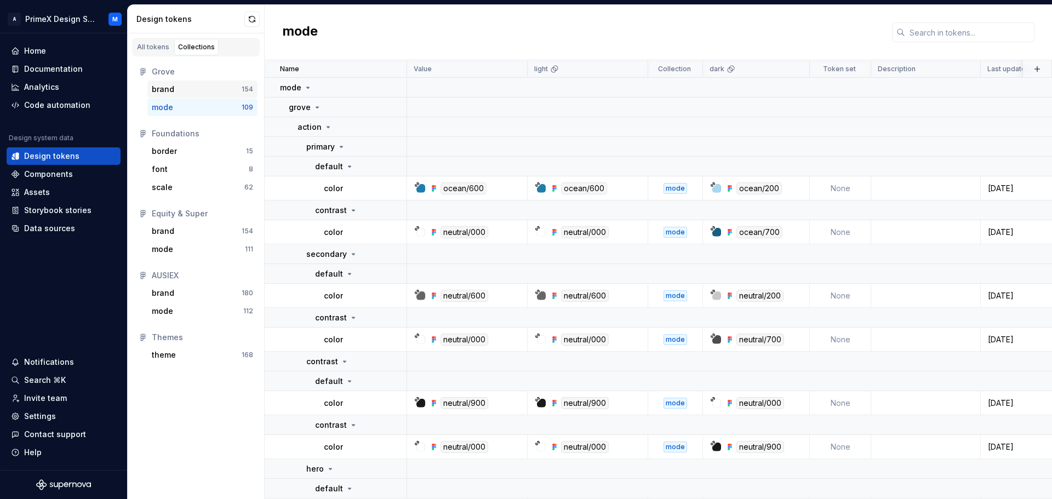
click at [176, 90] on div "brand" at bounding box center [197, 89] width 90 height 11
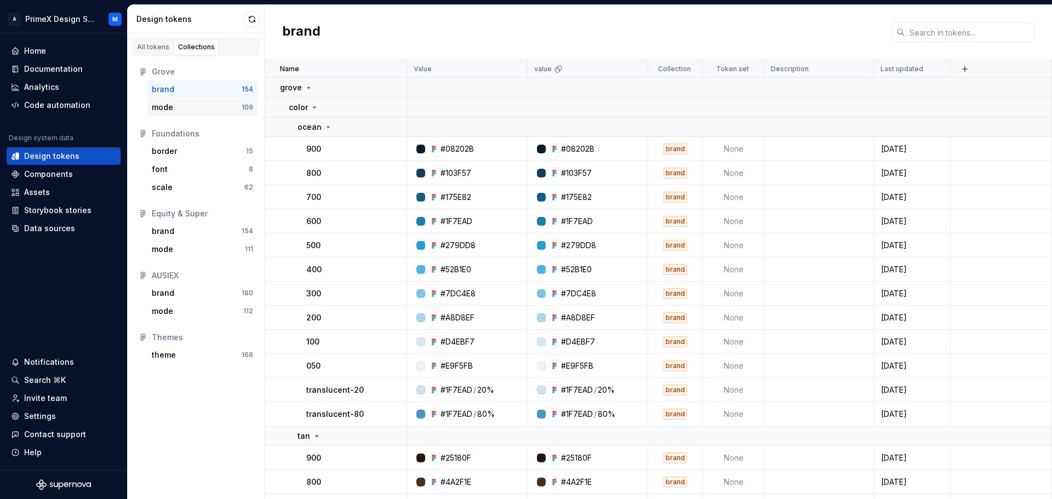
click at [158, 113] on div "mode 109" at bounding box center [202, 108] width 110 height 18
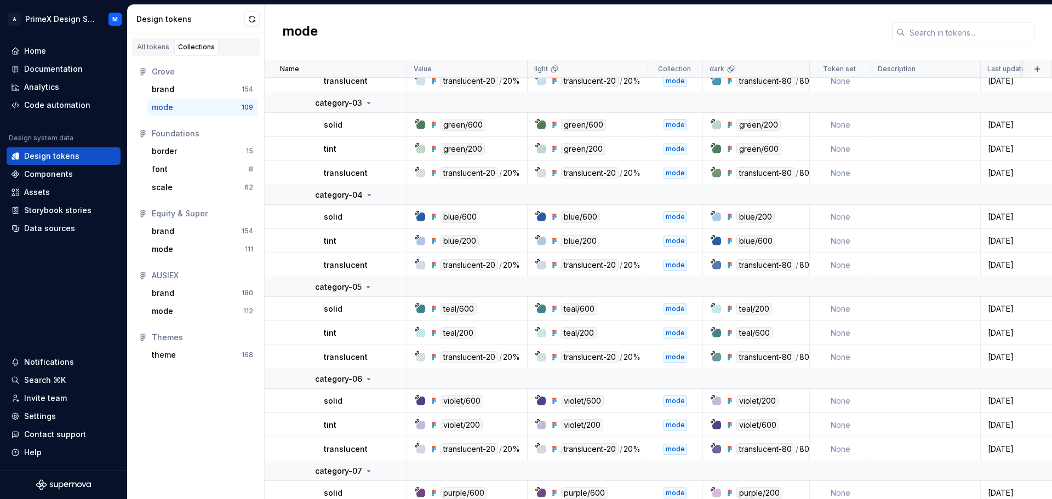
scroll to position [1151, 0]
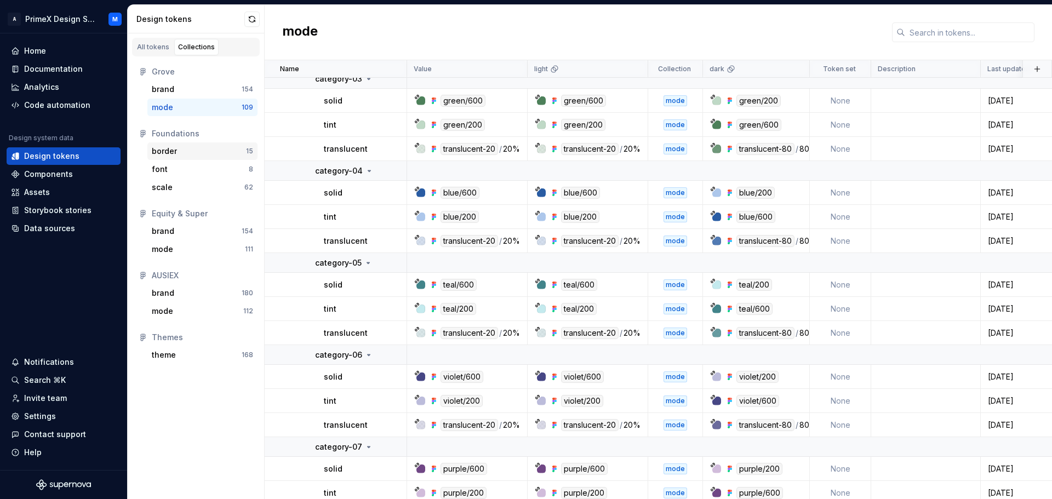
click at [185, 146] on div "border" at bounding box center [199, 151] width 94 height 11
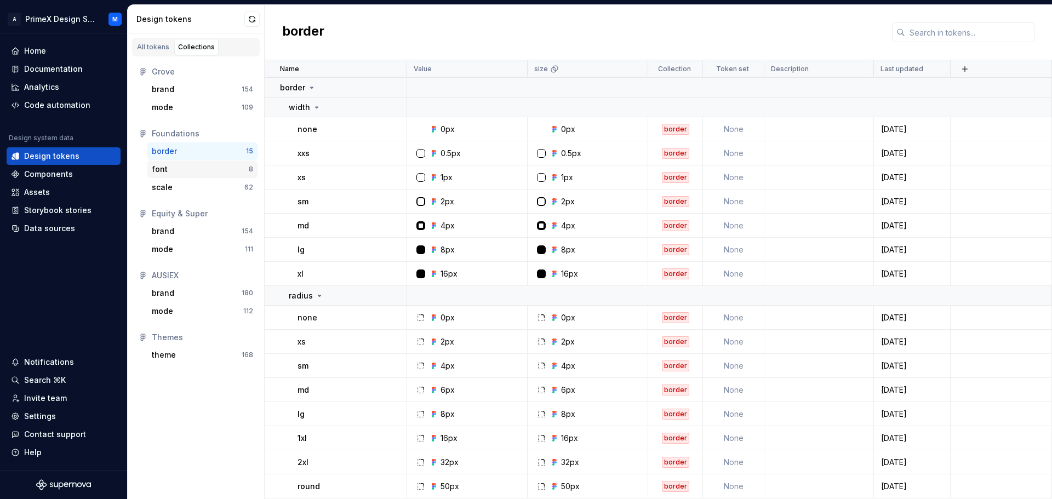
click at [178, 164] on div "font" at bounding box center [200, 169] width 97 height 11
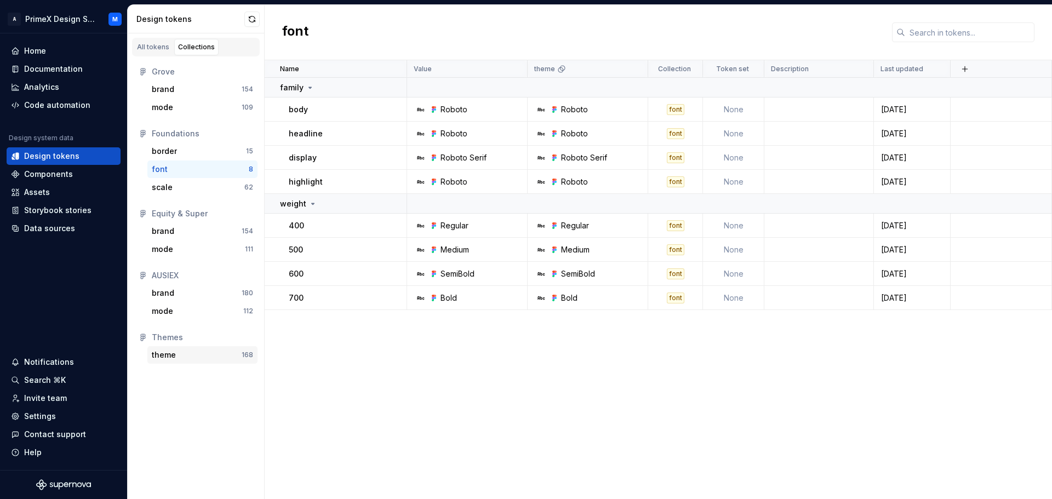
click at [203, 356] on div "theme" at bounding box center [197, 355] width 90 height 11
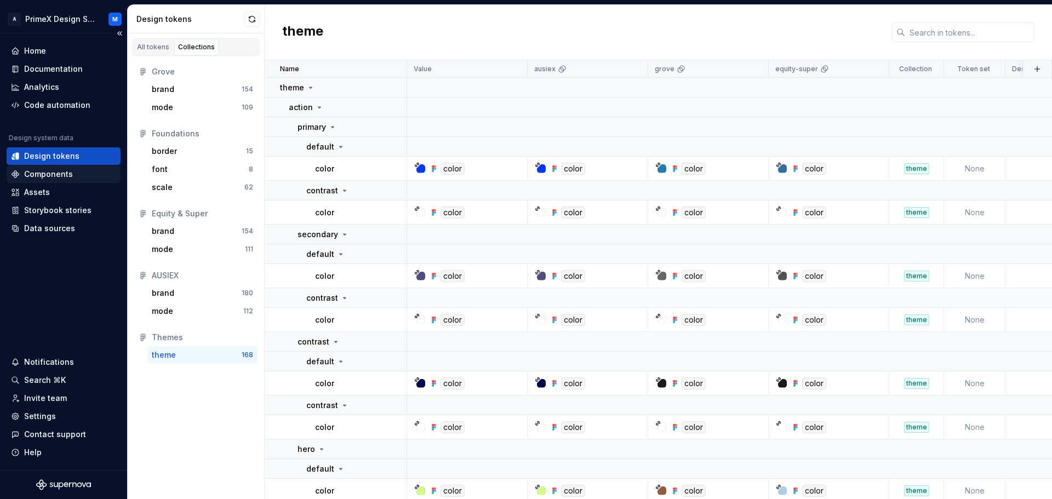
click at [72, 182] on div "Components" at bounding box center [64, 174] width 114 height 18
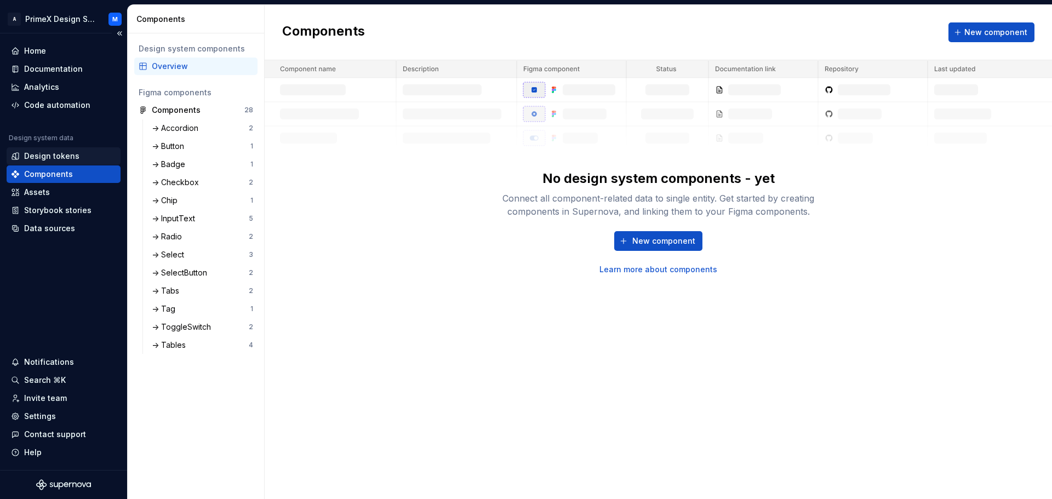
click at [67, 158] on div "Design tokens" at bounding box center [51, 156] width 55 height 11
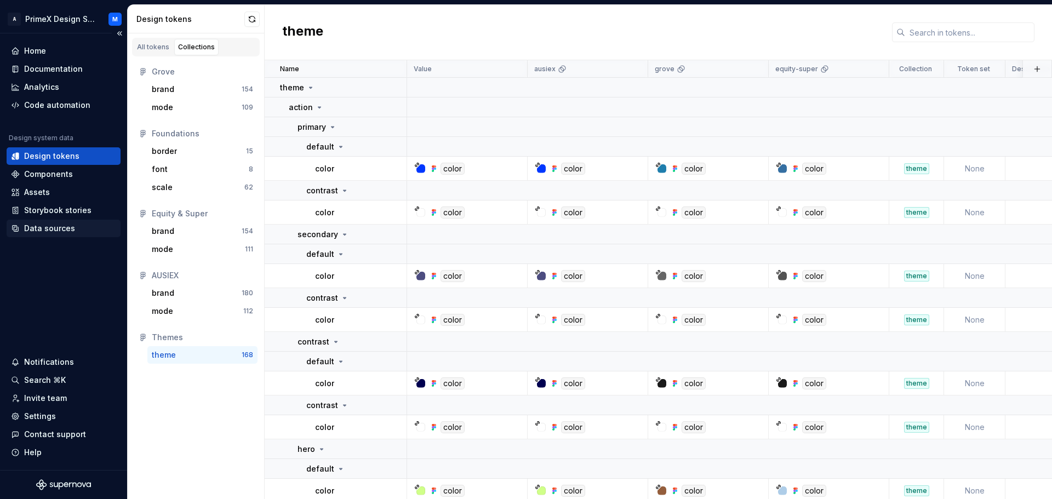
click at [62, 230] on div "Data sources" at bounding box center [49, 228] width 51 height 11
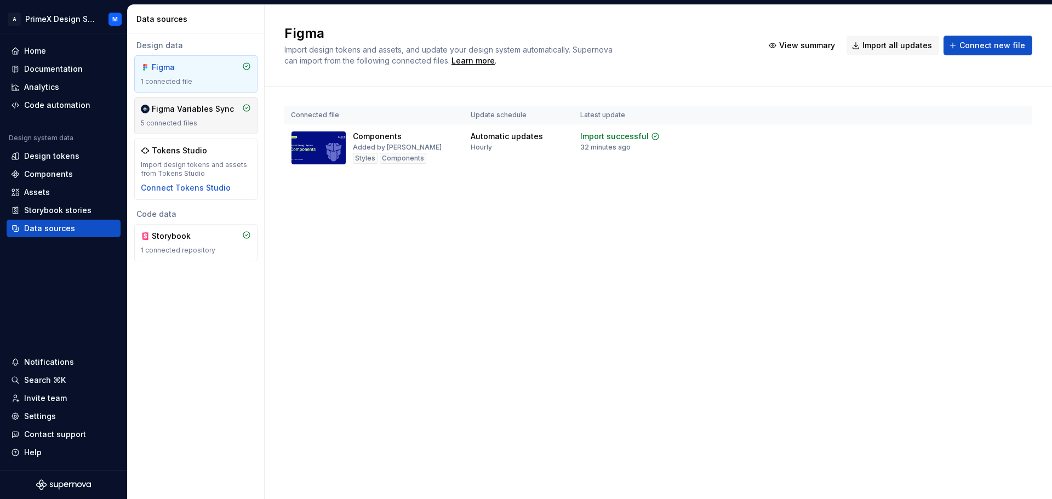
click at [232, 112] on div "Figma Variables Sync" at bounding box center [196, 109] width 110 height 11
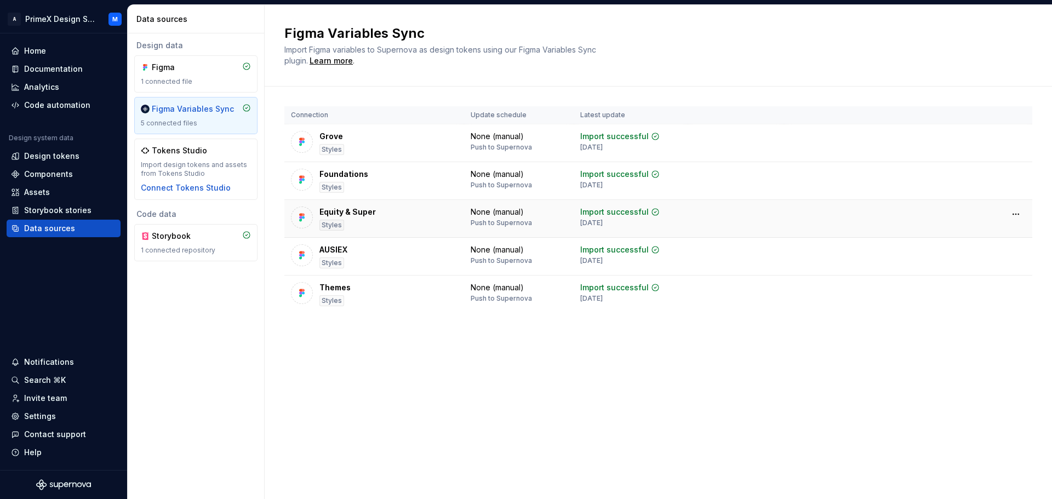
click at [327, 213] on div "Equity & Super" at bounding box center [347, 212] width 56 height 11
click at [300, 220] on img at bounding box center [301, 217] width 11 height 11
click at [627, 213] on div "Import successful" at bounding box center [614, 212] width 68 height 11
click at [339, 210] on div "Equity & Super" at bounding box center [347, 212] width 56 height 11
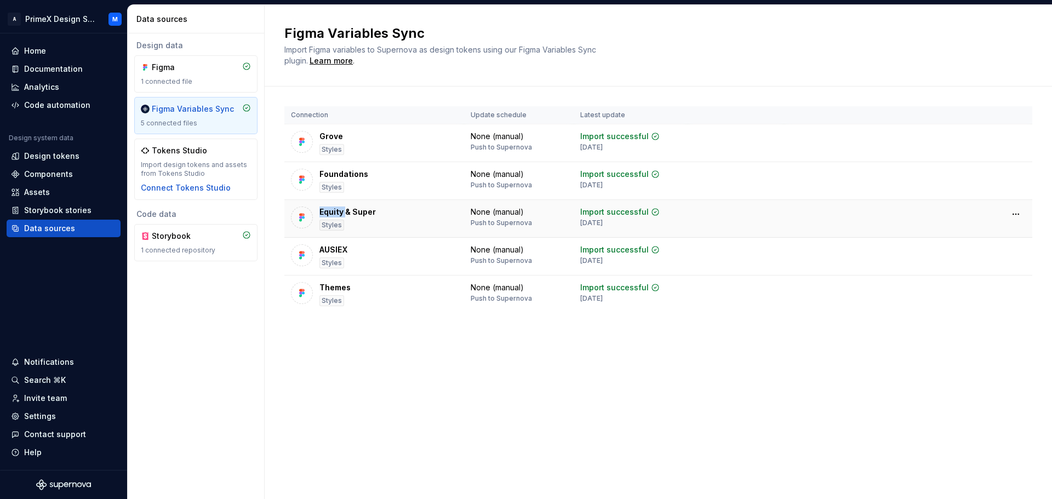
click at [339, 210] on div "Equity & Super" at bounding box center [347, 212] width 56 height 11
click at [1018, 214] on html "A PrimeX Design System M Home Documentation Analytics Code automation Design sy…" at bounding box center [526, 249] width 1052 height 499
click at [614, 231] on html "A PrimeX Design System M Home Documentation Analytics Code automation Design sy…" at bounding box center [526, 249] width 1052 height 499
click at [299, 144] on img at bounding box center [301, 141] width 11 height 11
click at [166, 76] on div "Figma 1 connected file" at bounding box center [196, 74] width 110 height 24
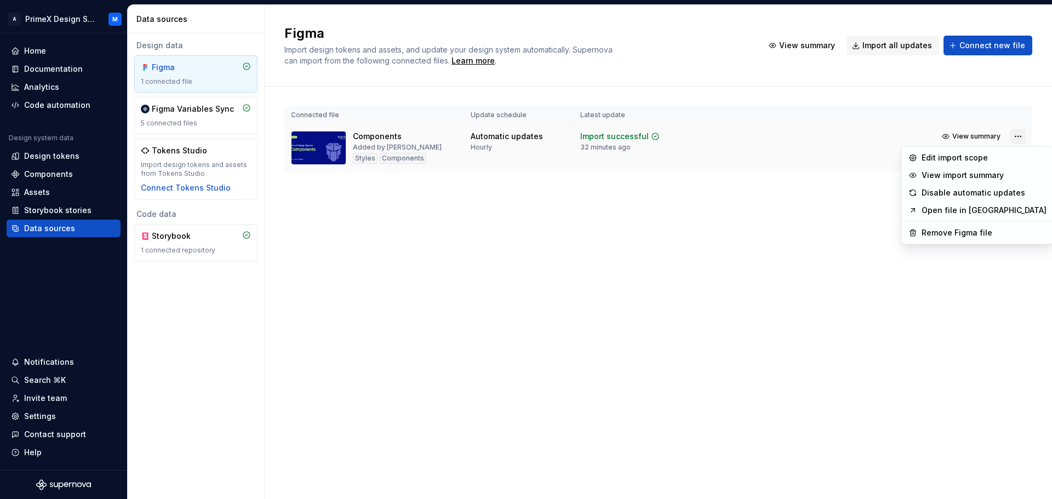
click at [1018, 135] on html "A PrimeX Design System M Home Documentation Analytics Code automation Design sy…" at bounding box center [526, 249] width 1052 height 499
click at [934, 207] on link "Open file in Figma" at bounding box center [984, 210] width 125 height 11
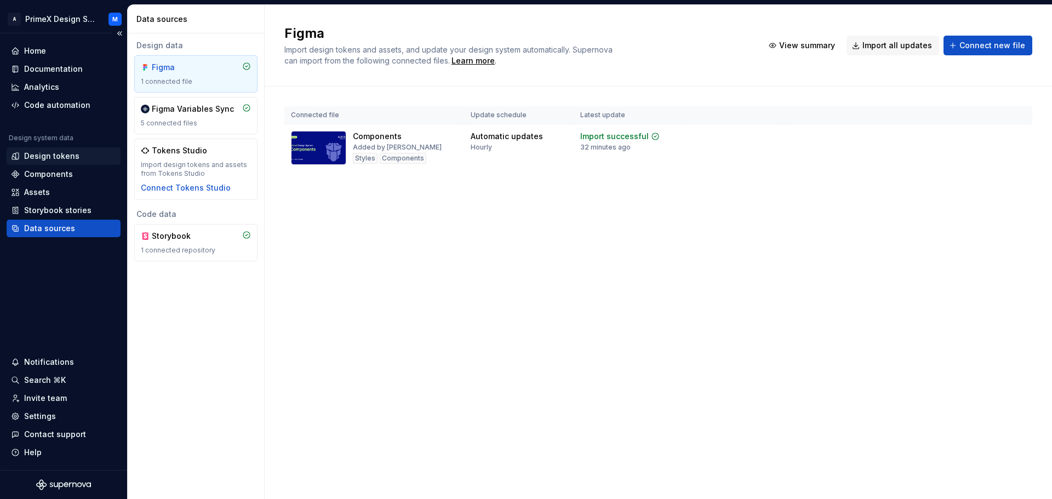
click at [78, 163] on div "Design tokens" at bounding box center [64, 156] width 114 height 18
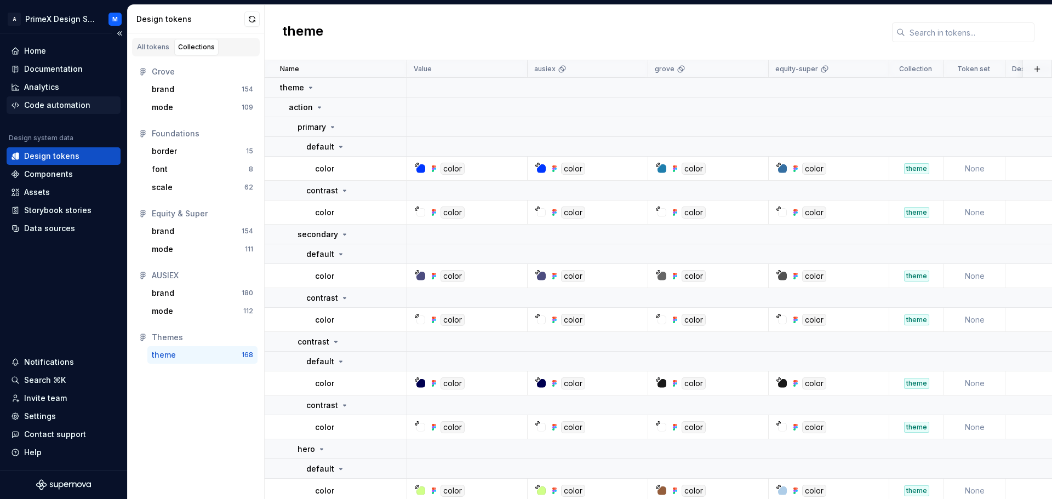
click at [72, 97] on div "Code automation" at bounding box center [64, 105] width 114 height 18
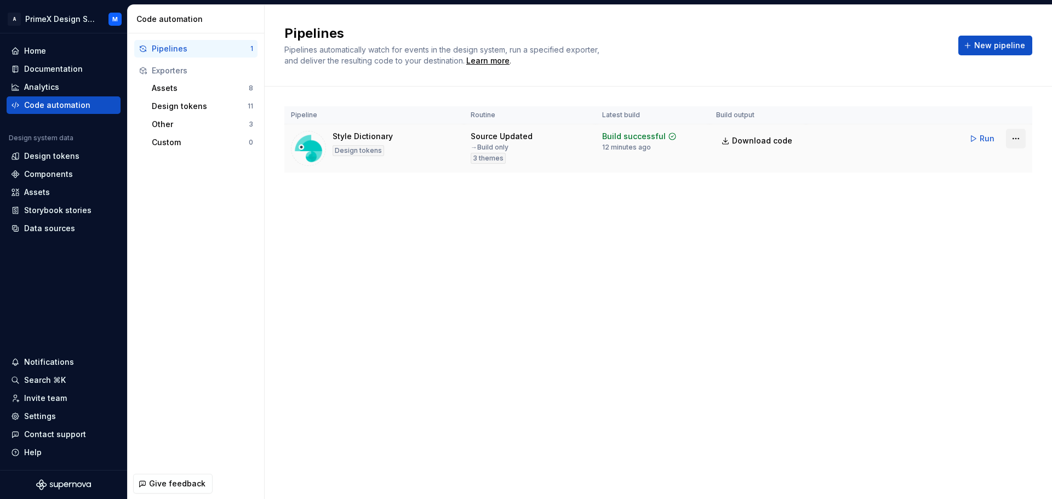
click at [1013, 142] on html "A PrimeX Design System M Home Documentation Analytics Code automation Design sy…" at bounding box center [526, 249] width 1052 height 499
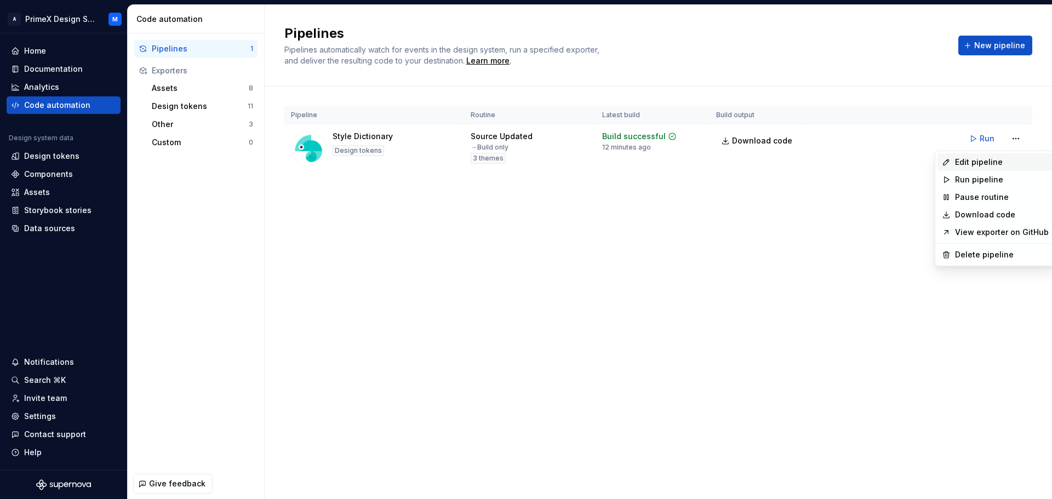
click at [1002, 158] on div "Edit pipeline" at bounding box center [1002, 162] width 94 height 11
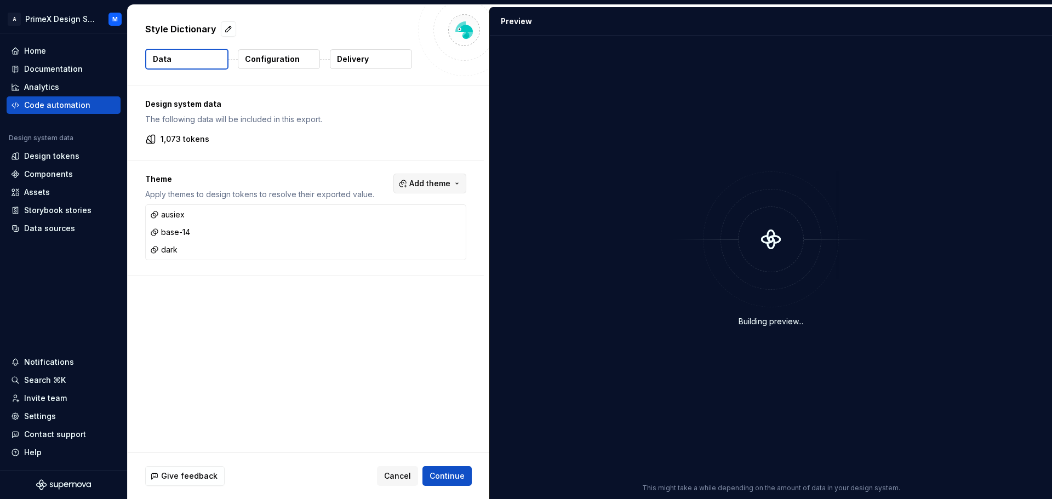
click at [431, 179] on span "Add theme" at bounding box center [429, 183] width 41 height 11
